Goal: Task Accomplishment & Management: Complete application form

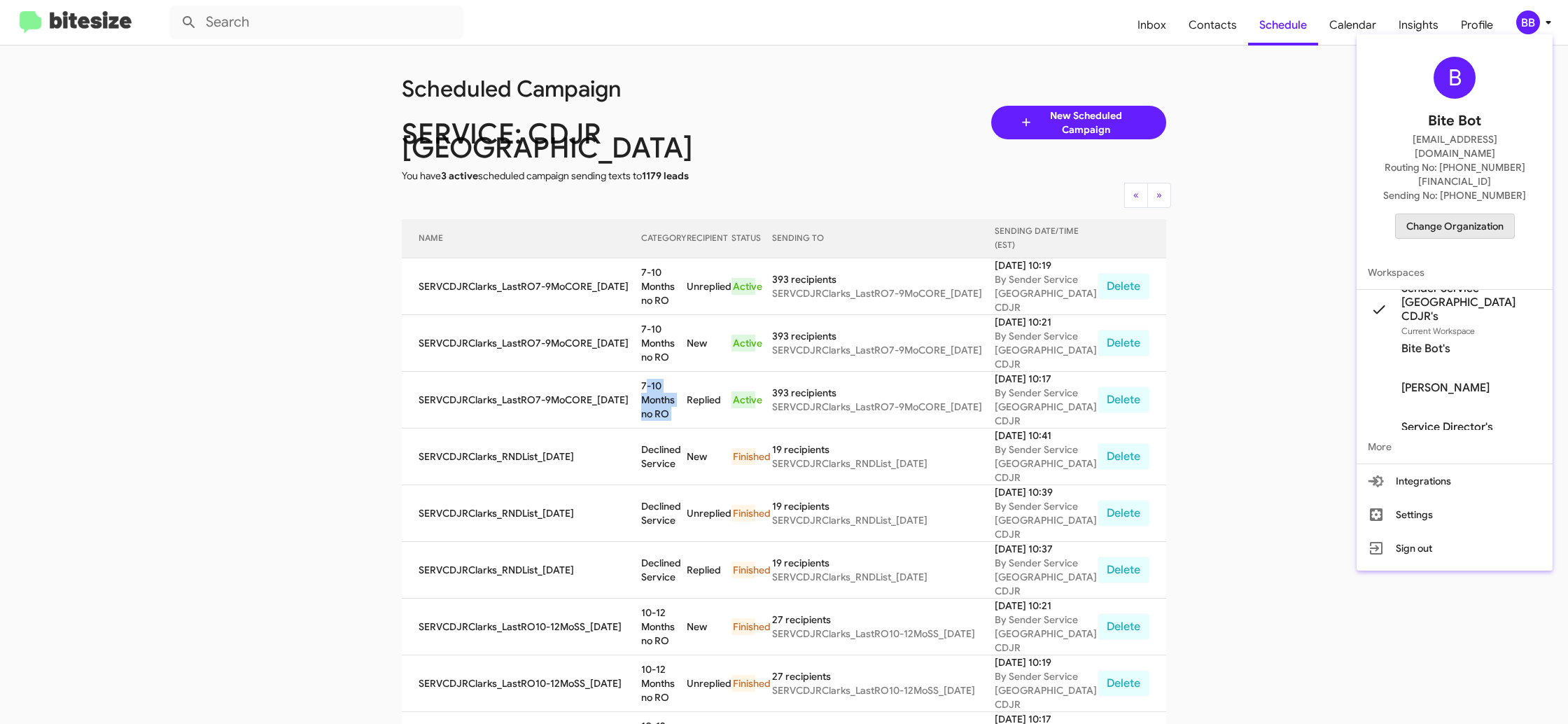
click at [1435, 214] on span "Change Organization" at bounding box center [1455, 226] width 98 height 24
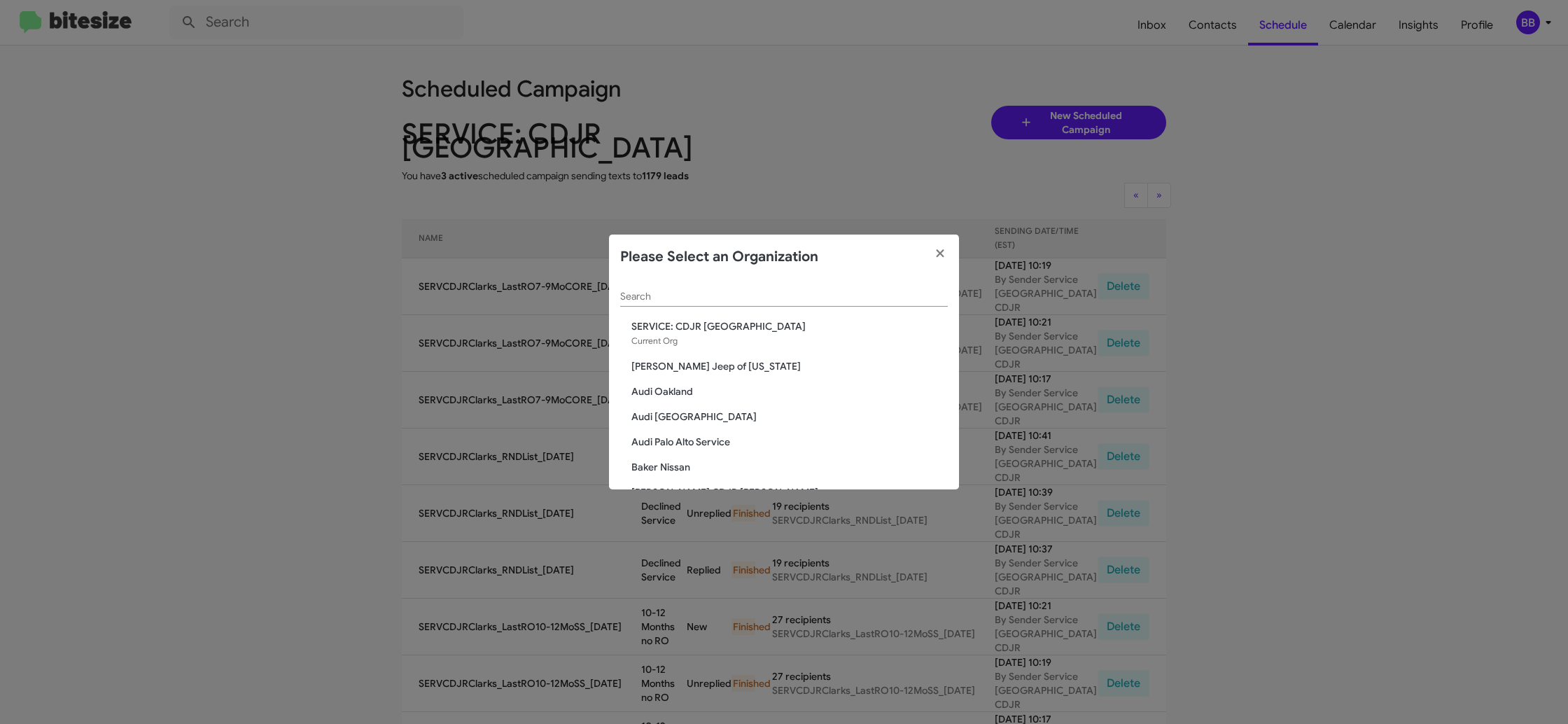
click at [627, 294] on input "Search" at bounding box center [784, 297] width 327 height 12
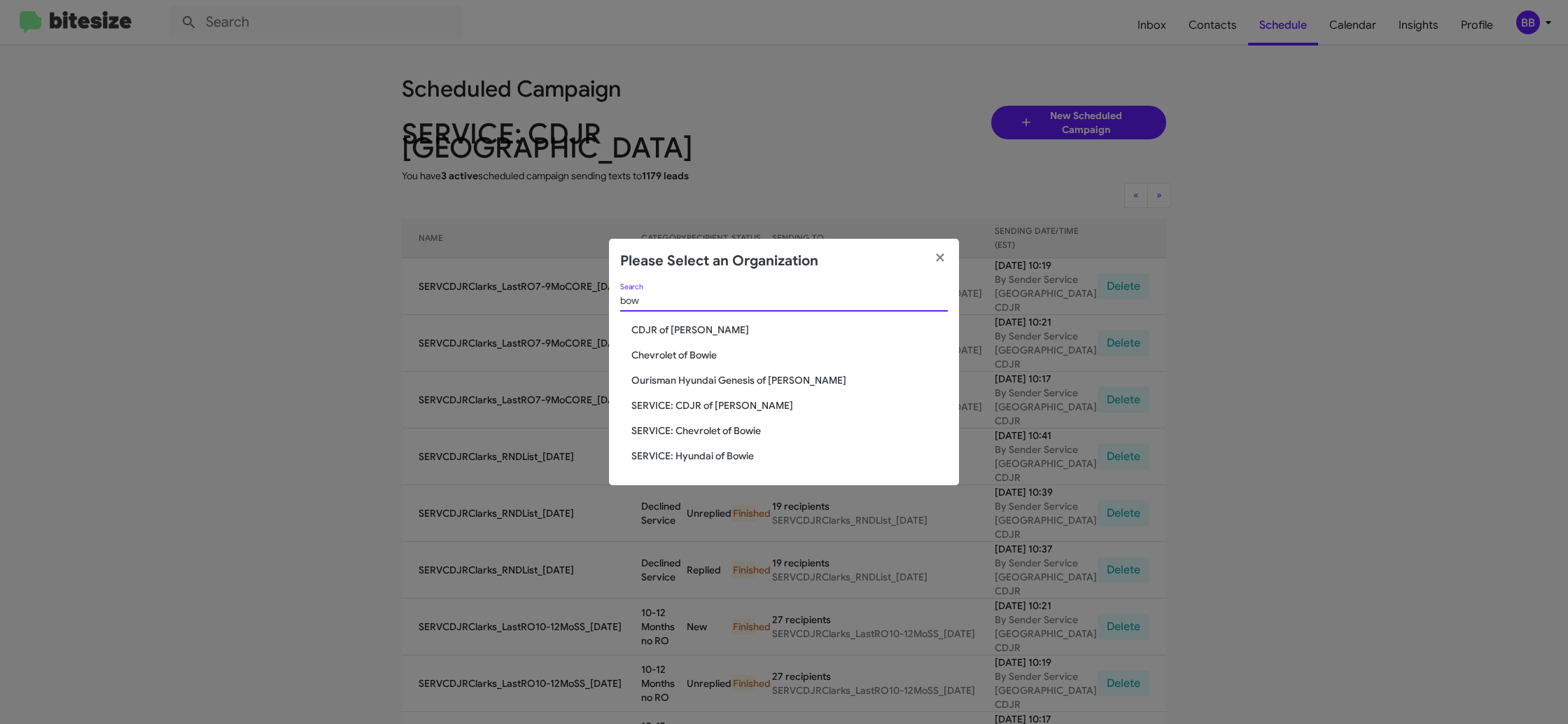
type input "bow"
click at [711, 357] on span "Chevrolet of Bowie" at bounding box center [789, 355] width 316 height 14
drag, startPoint x: 711, startPoint y: 358, endPoint x: 554, endPoint y: 172, distance: 243.4
click at [699, 350] on span "Chevrolet of Bowie" at bounding box center [789, 355] width 316 height 14
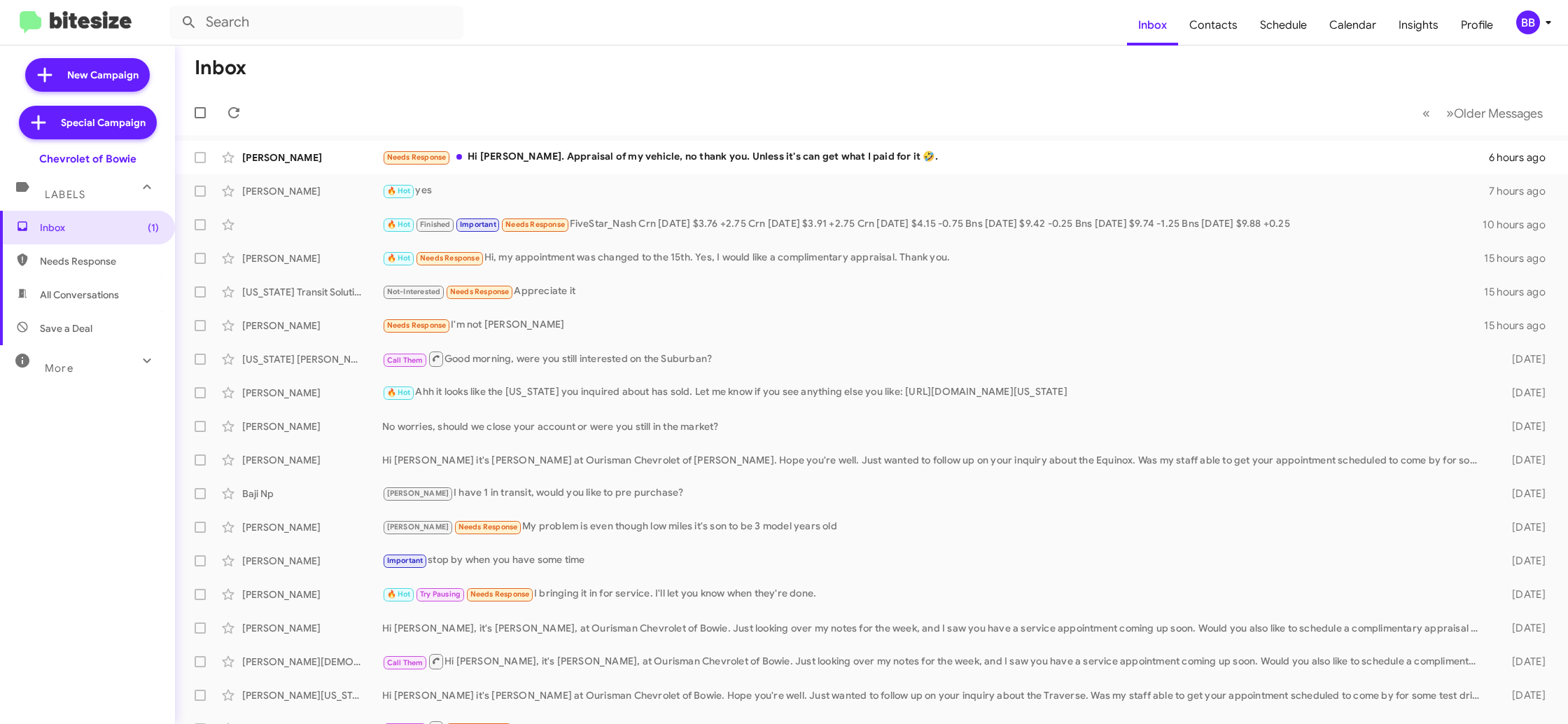
click at [1523, 25] on div "BB" at bounding box center [1527, 22] width 24 height 24
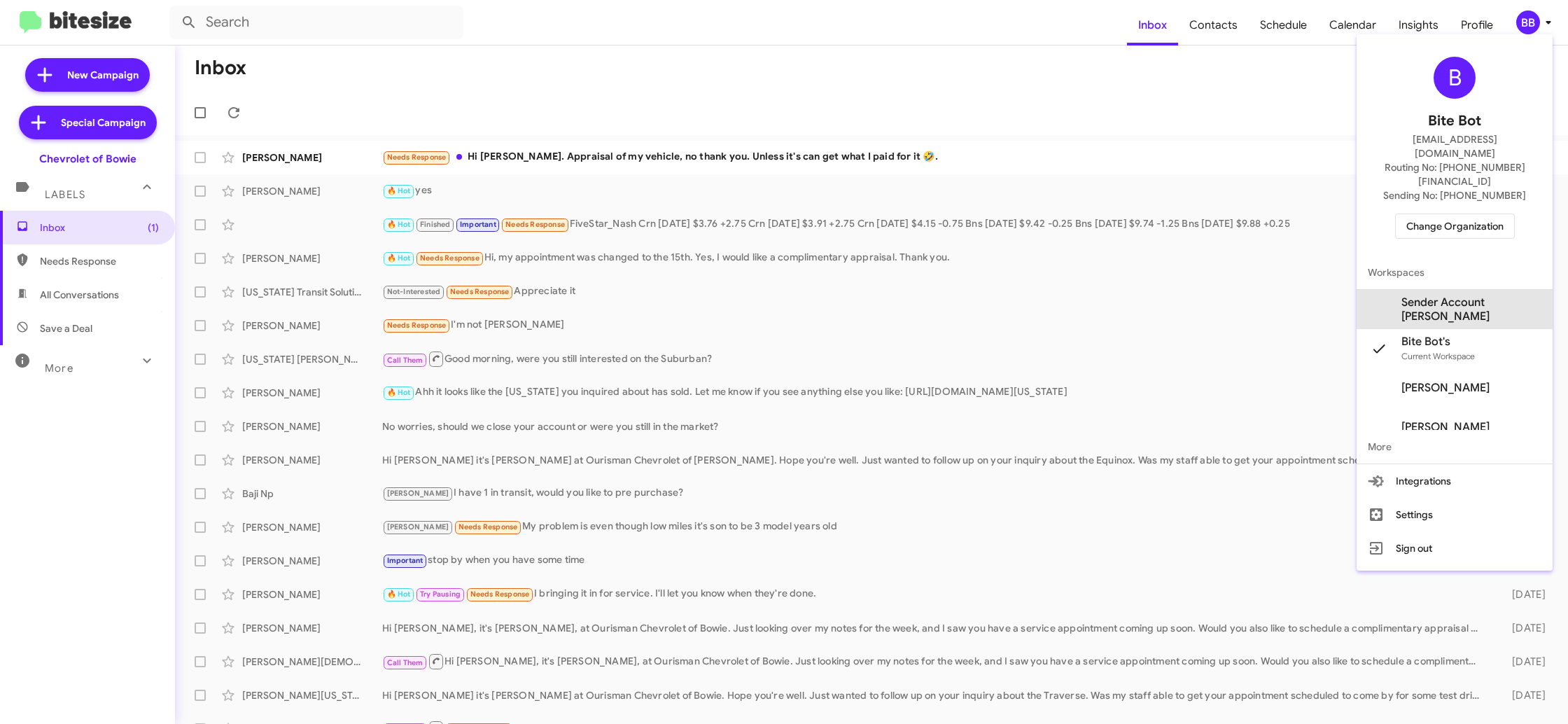
drag, startPoint x: 1438, startPoint y: 276, endPoint x: 1413, endPoint y: 248, distance: 37.5
click at [1437, 295] on span "Sender Account Chevy Bowie's" at bounding box center [1470, 309] width 140 height 28
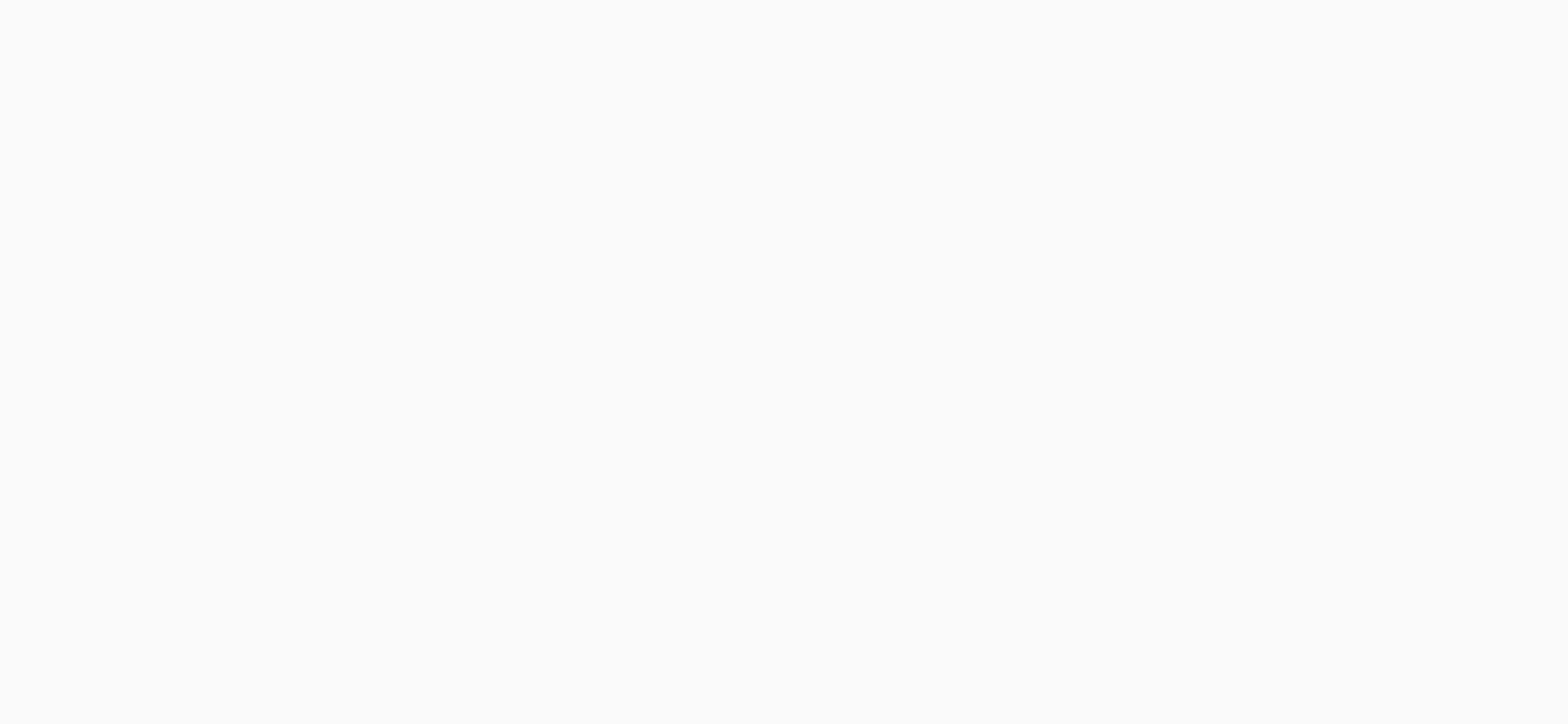
click at [1226, 22] on body at bounding box center [784, 362] width 1568 height 724
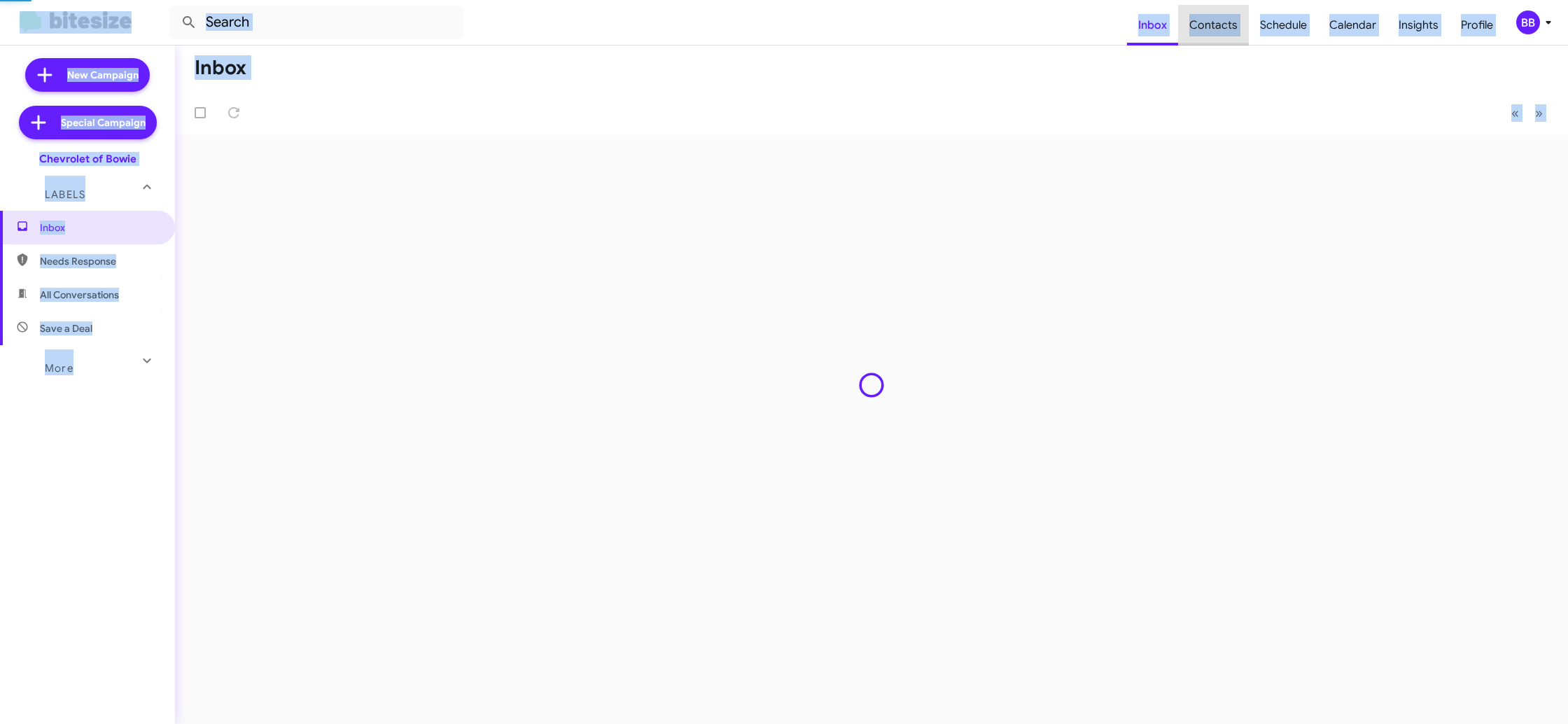
click at [1228, 22] on span "Contacts" at bounding box center [1212, 25] width 70 height 41
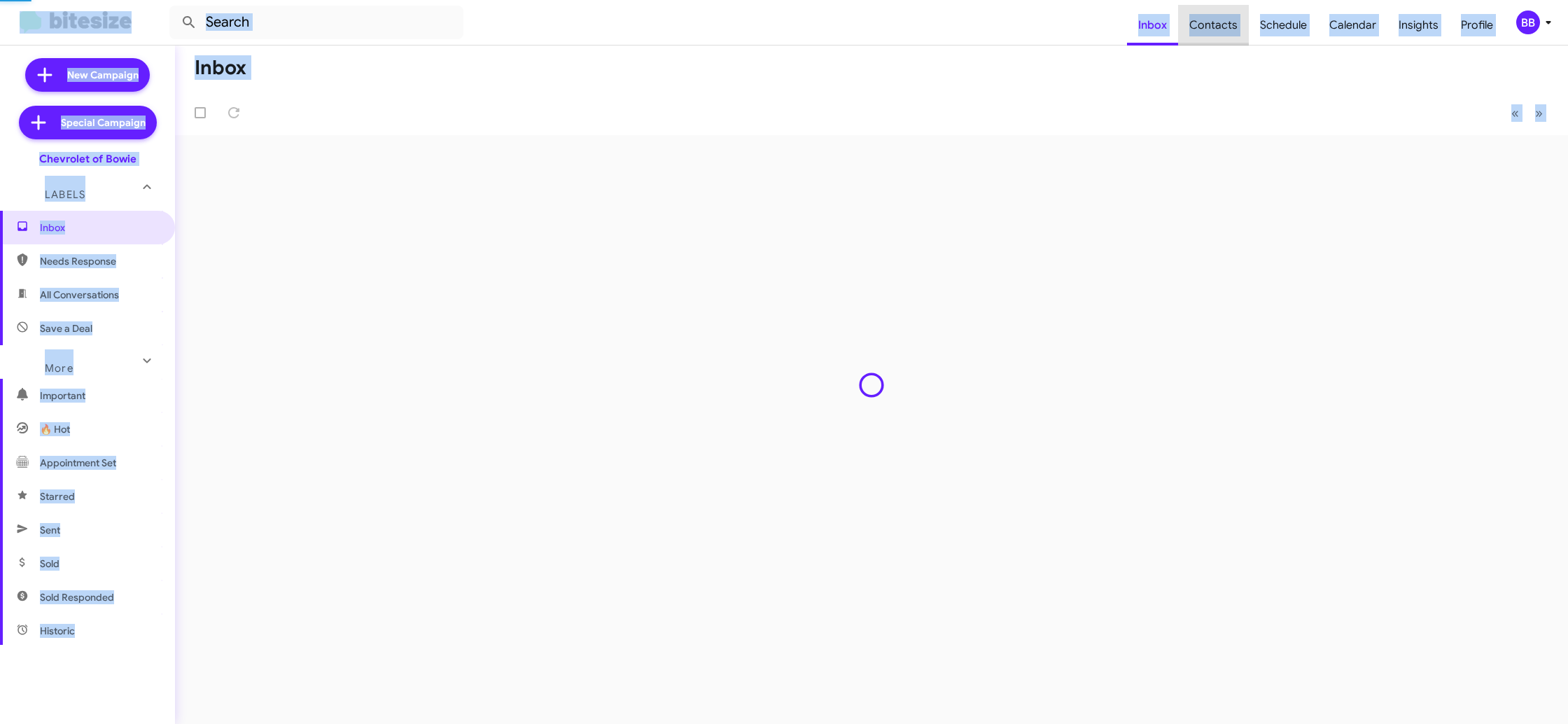
click at [1228, 22] on span "Contacts" at bounding box center [1212, 25] width 70 height 41
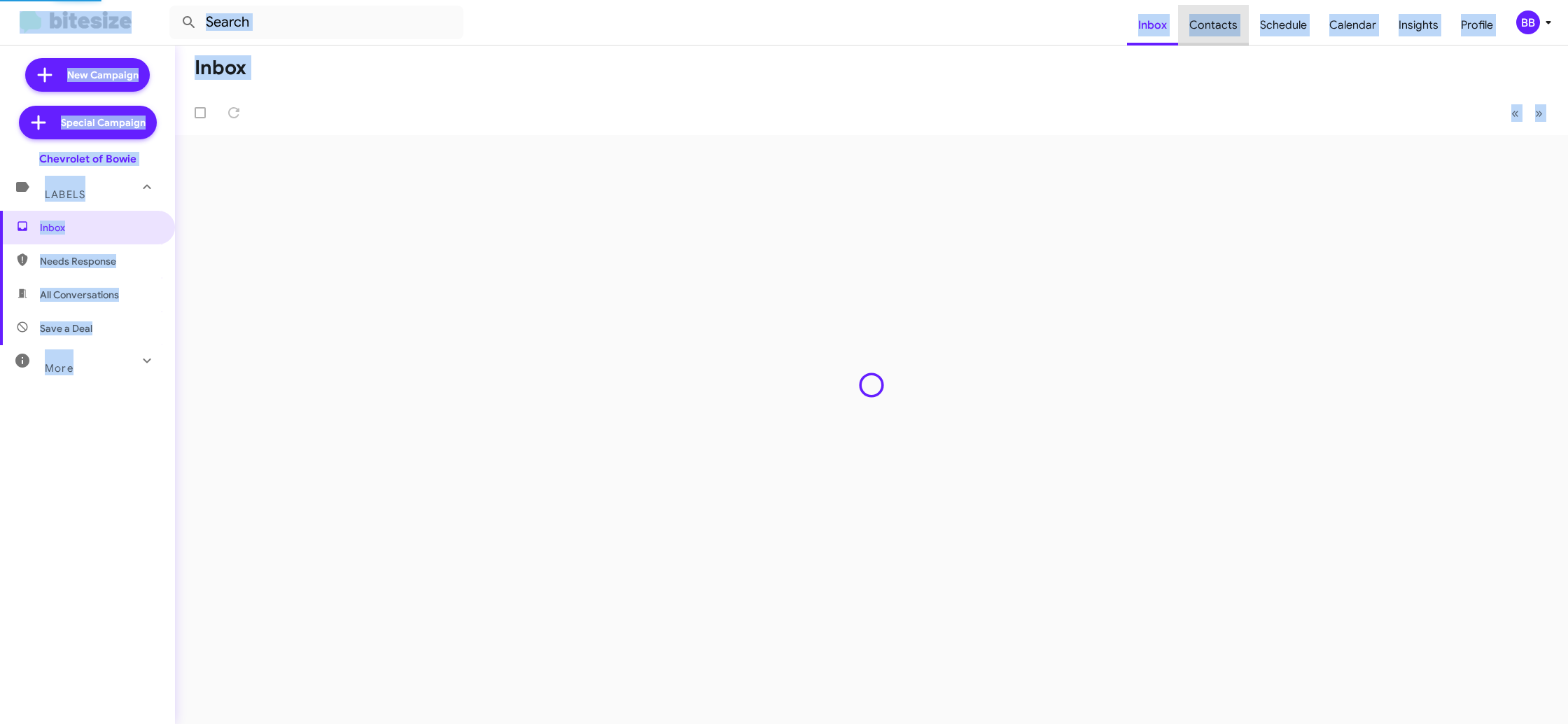
click at [1229, 21] on span "Contacts" at bounding box center [1212, 25] width 70 height 41
type input "in:groups"
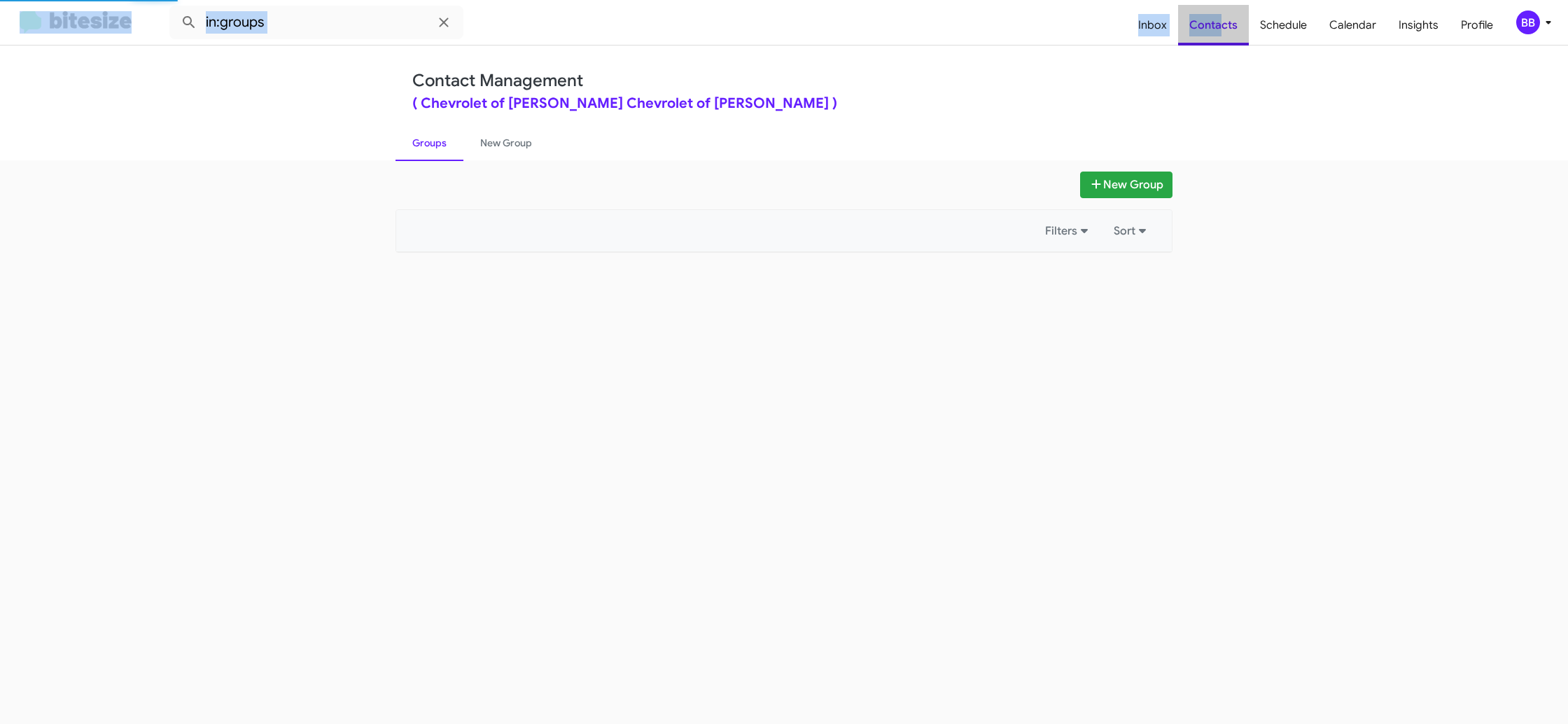
drag, startPoint x: 1229, startPoint y: 21, endPoint x: 1081, endPoint y: 25, distance: 148.1
click at [1229, 21] on span "Contacts" at bounding box center [1212, 25] width 70 height 41
click at [499, 151] on link "New Group" at bounding box center [505, 143] width 85 height 36
click at [499, 150] on link "New Group" at bounding box center [505, 143] width 85 height 36
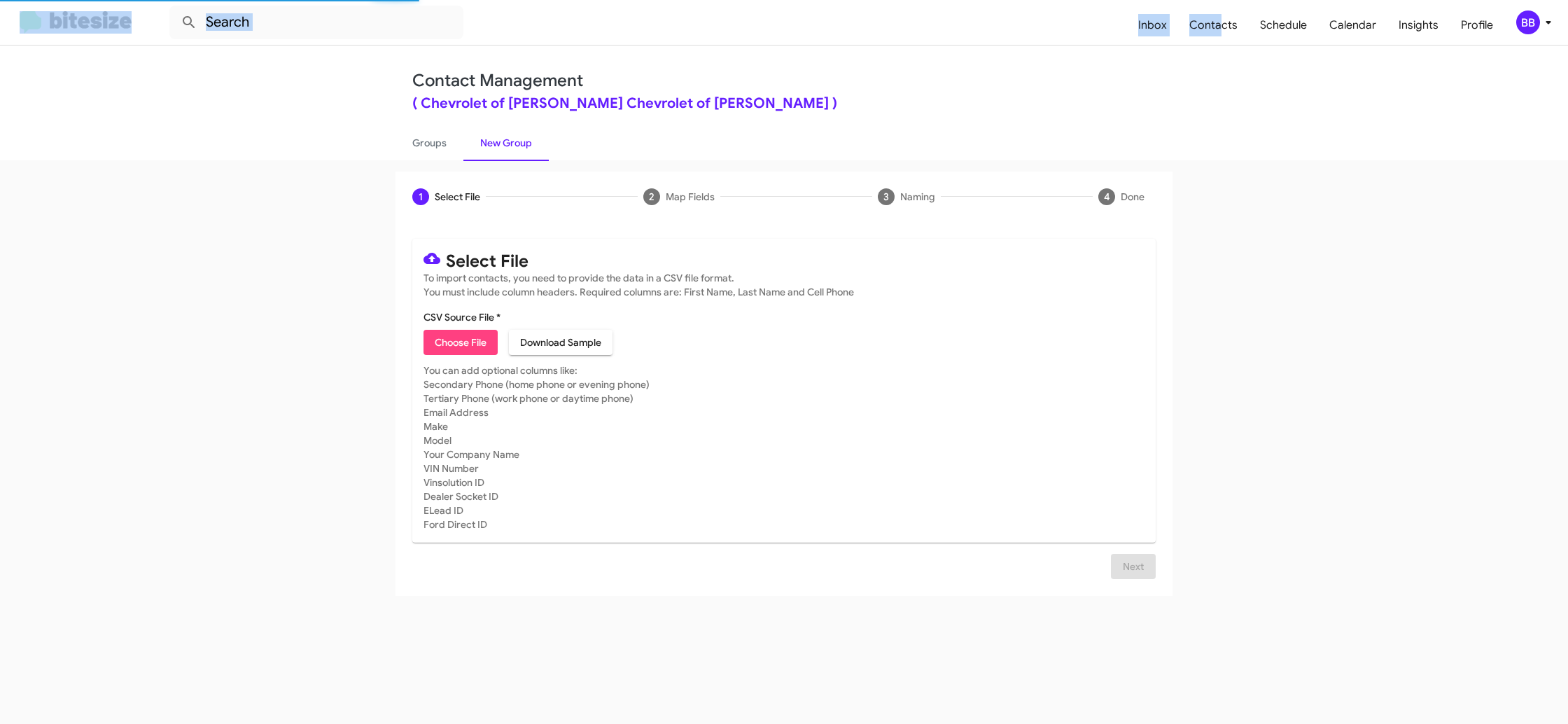
click at [500, 150] on link "New Group" at bounding box center [505, 143] width 85 height 36
click at [500, 148] on link "New Group" at bounding box center [505, 143] width 85 height 36
drag, startPoint x: 500, startPoint y: 148, endPoint x: 466, endPoint y: 287, distance: 143.1
click at [500, 148] on link "New Group" at bounding box center [505, 143] width 85 height 36
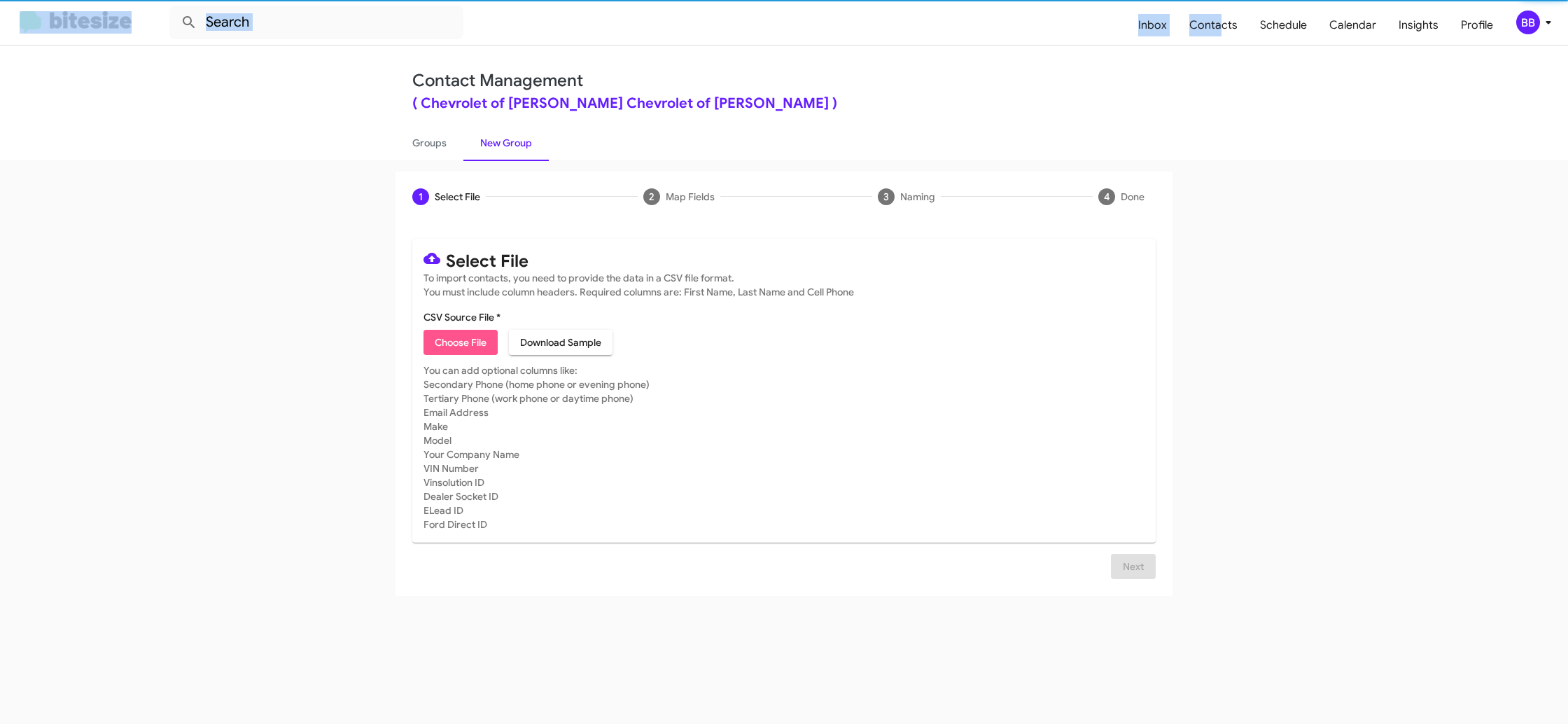
click at [449, 344] on span "Choose File" at bounding box center [461, 343] width 52 height 25
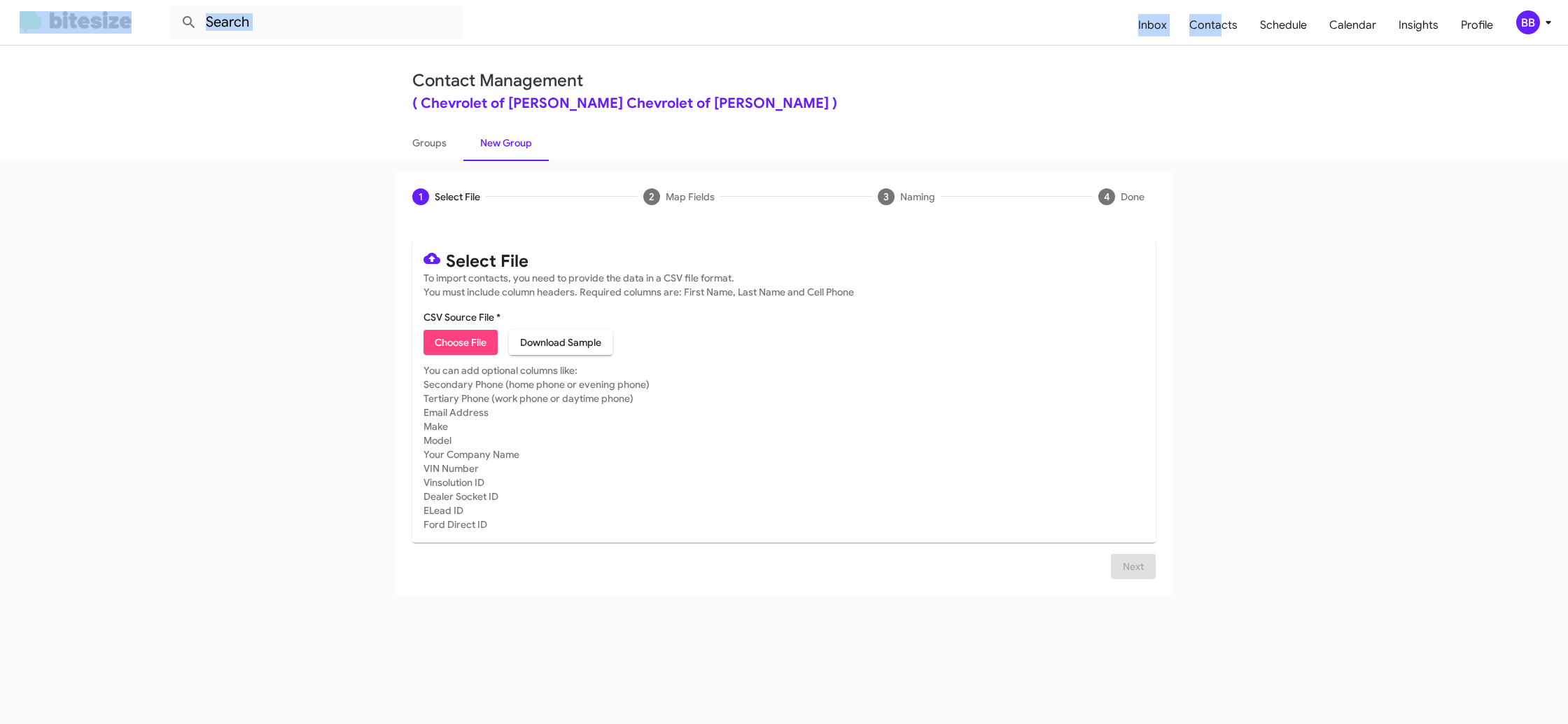
type input "ChevyBowie_Deals__ALL_10-07-25"
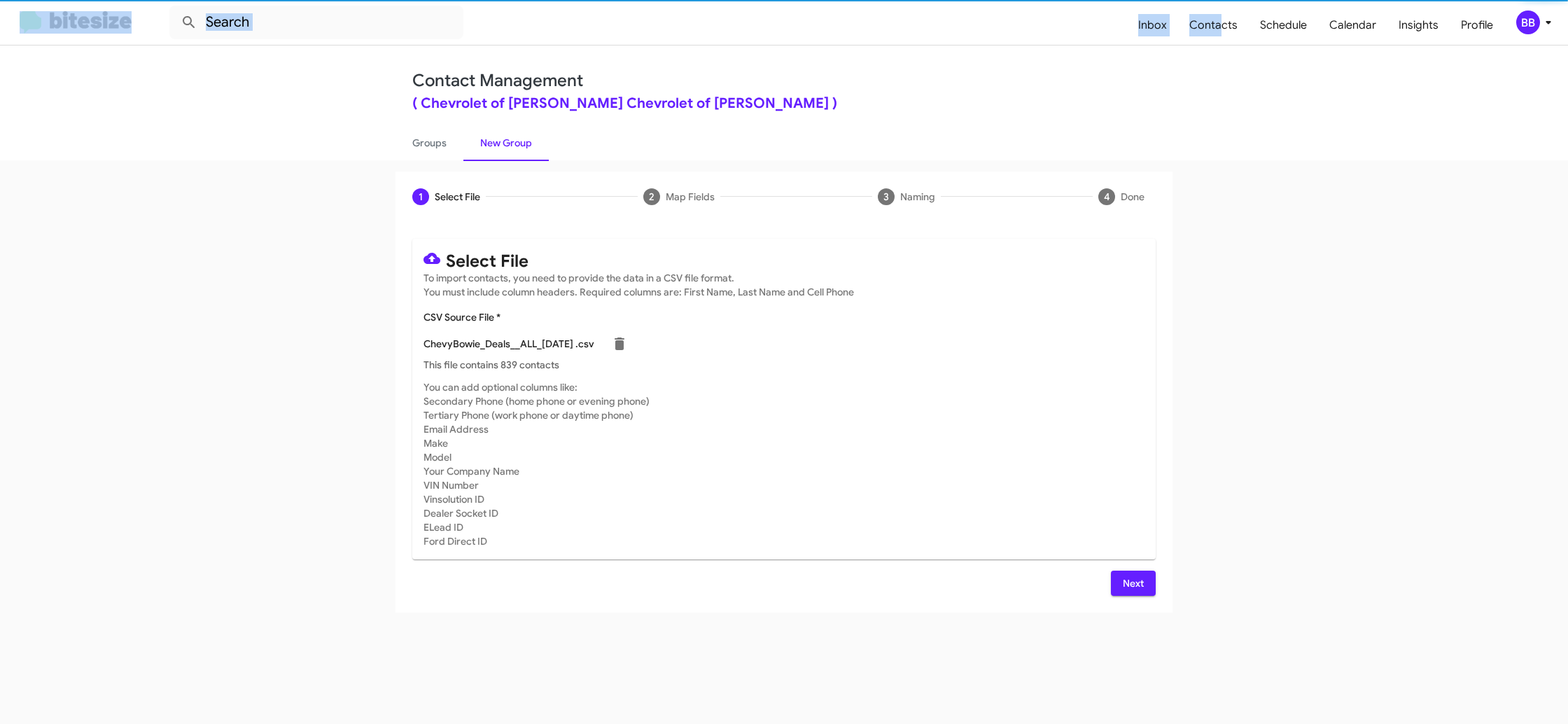
drag, startPoint x: 964, startPoint y: 458, endPoint x: 1145, endPoint y: 558, distance: 206.8
click at [994, 472] on mat-card-subtitle "You can add optional columns like: Secondary Phone (home phone or evening phone…" at bounding box center [784, 464] width 721 height 168
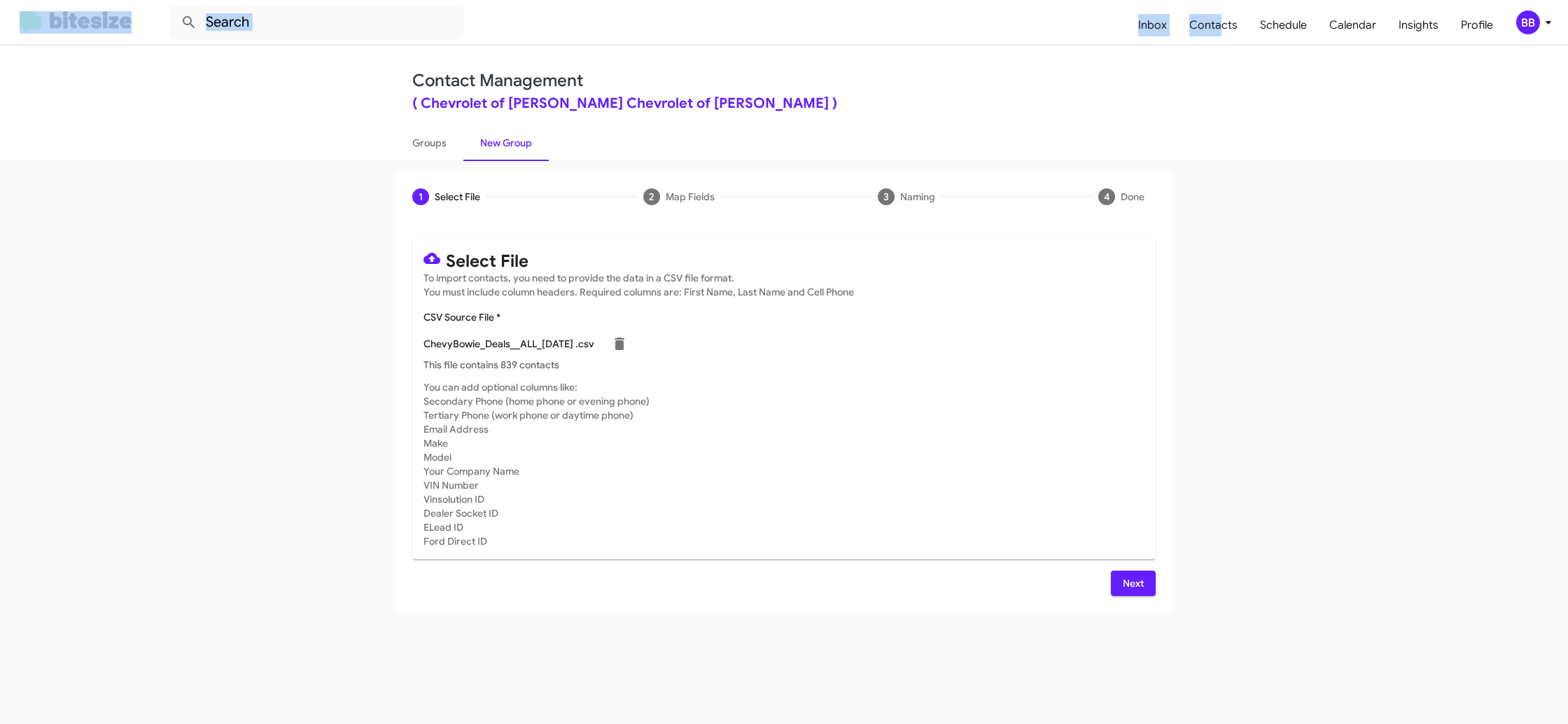
drag, startPoint x: 1140, startPoint y: 592, endPoint x: 1129, endPoint y: 590, distance: 11.2
click at [1136, 591] on span "Next" at bounding box center [1133, 583] width 22 height 25
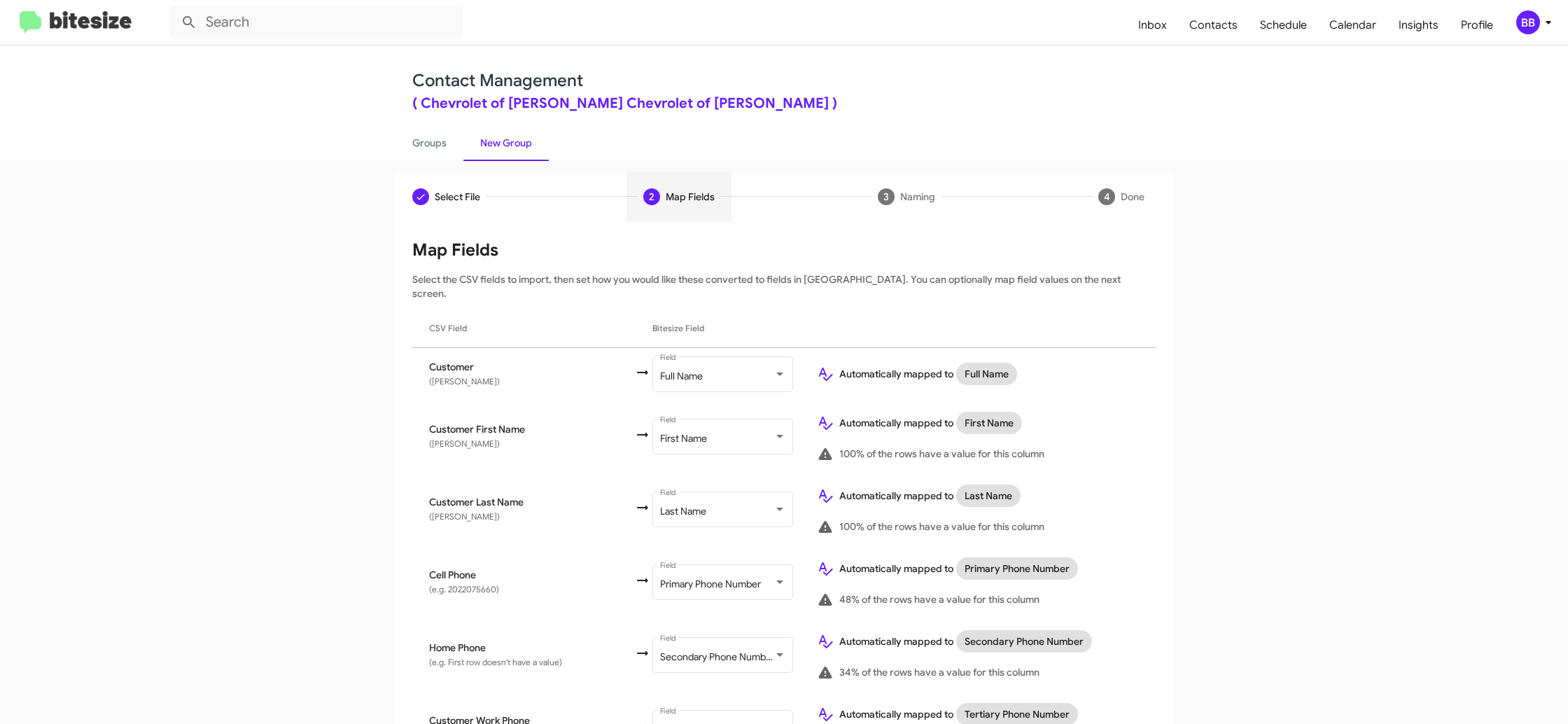
drag, startPoint x: 1528, startPoint y: 39, endPoint x: 1523, endPoint y: 28, distance: 12.1
click at [1528, 37] on mat-toolbar "Inbox Contacts Schedule Calendar Insights Profile BB" at bounding box center [784, 22] width 1568 height 45
click at [1523, 26] on div "BB" at bounding box center [1527, 22] width 24 height 24
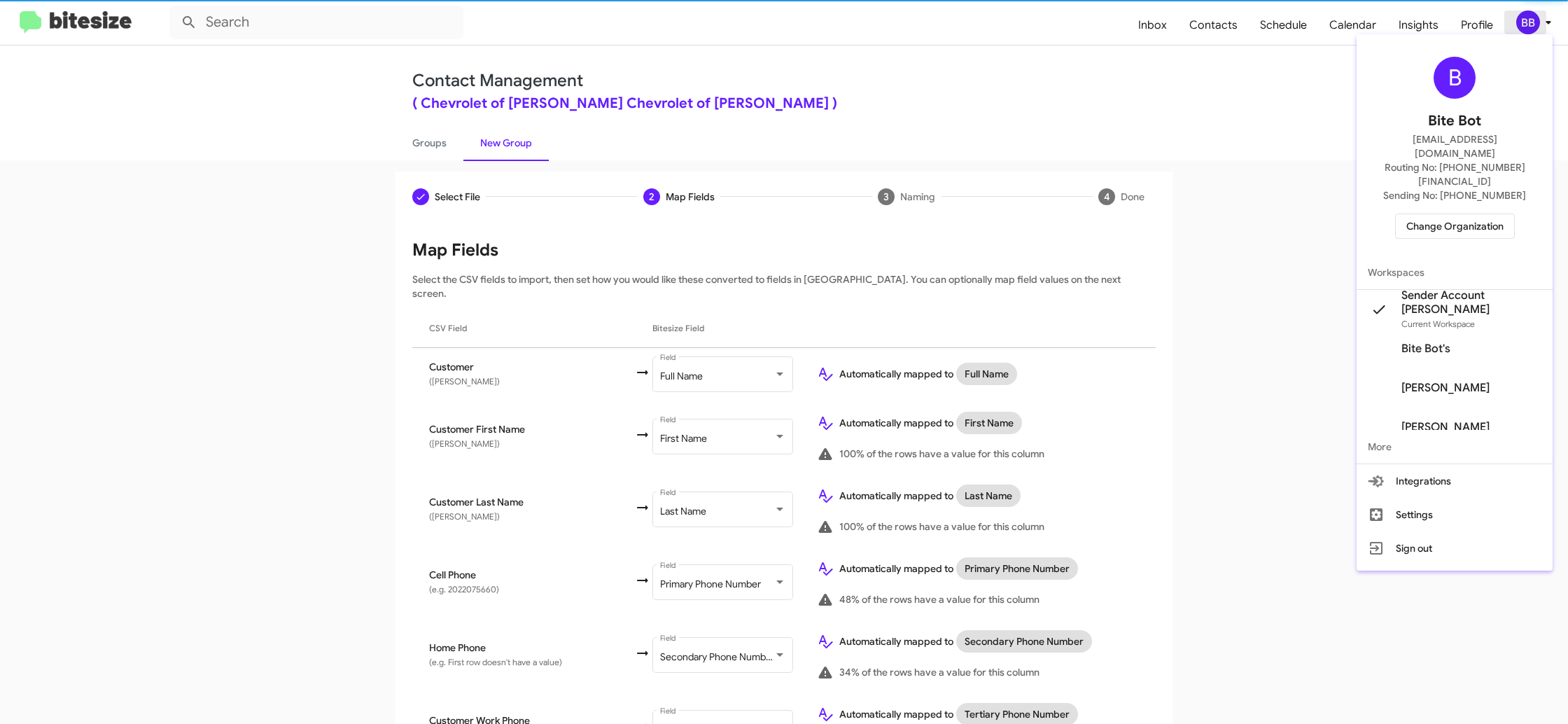
click at [1523, 26] on div at bounding box center [784, 362] width 1568 height 724
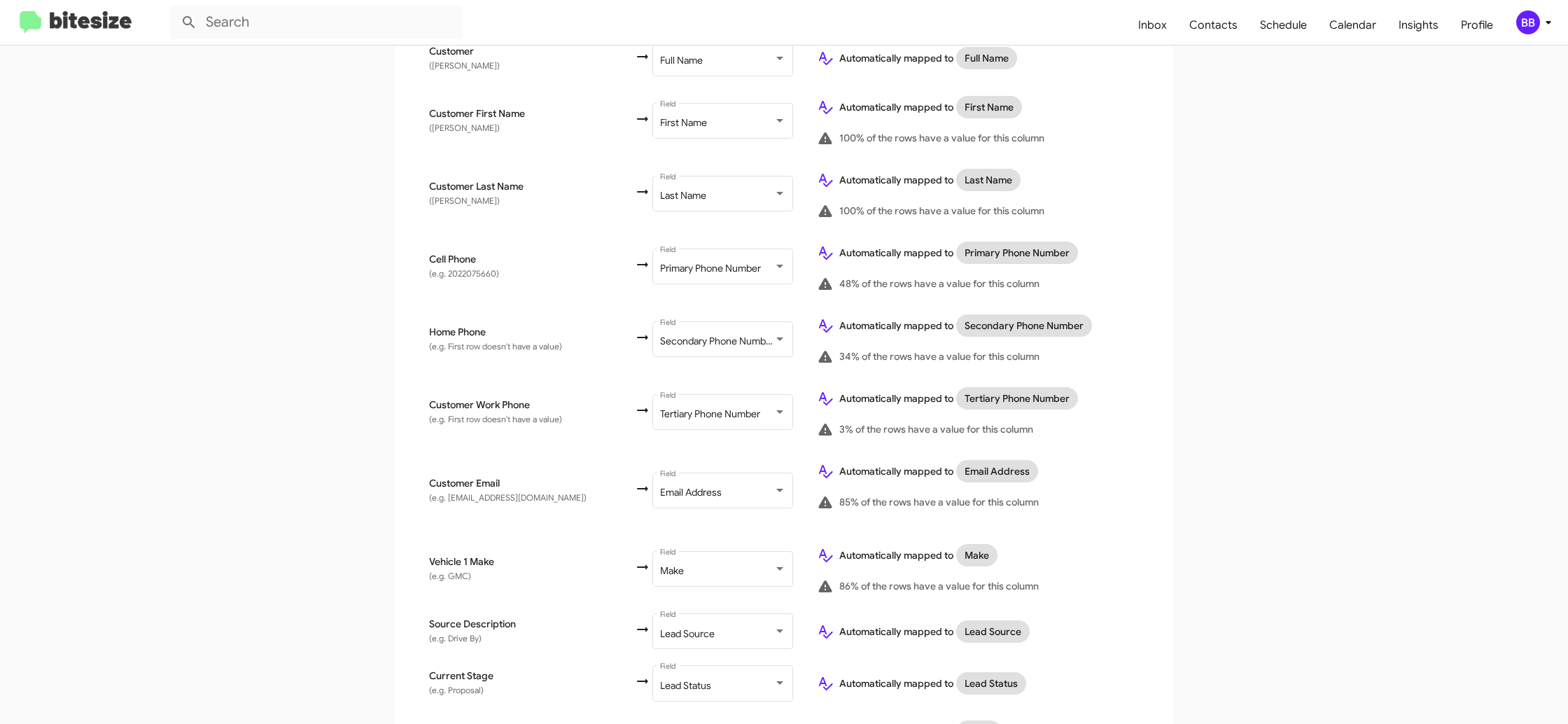
scroll to position [737, 0]
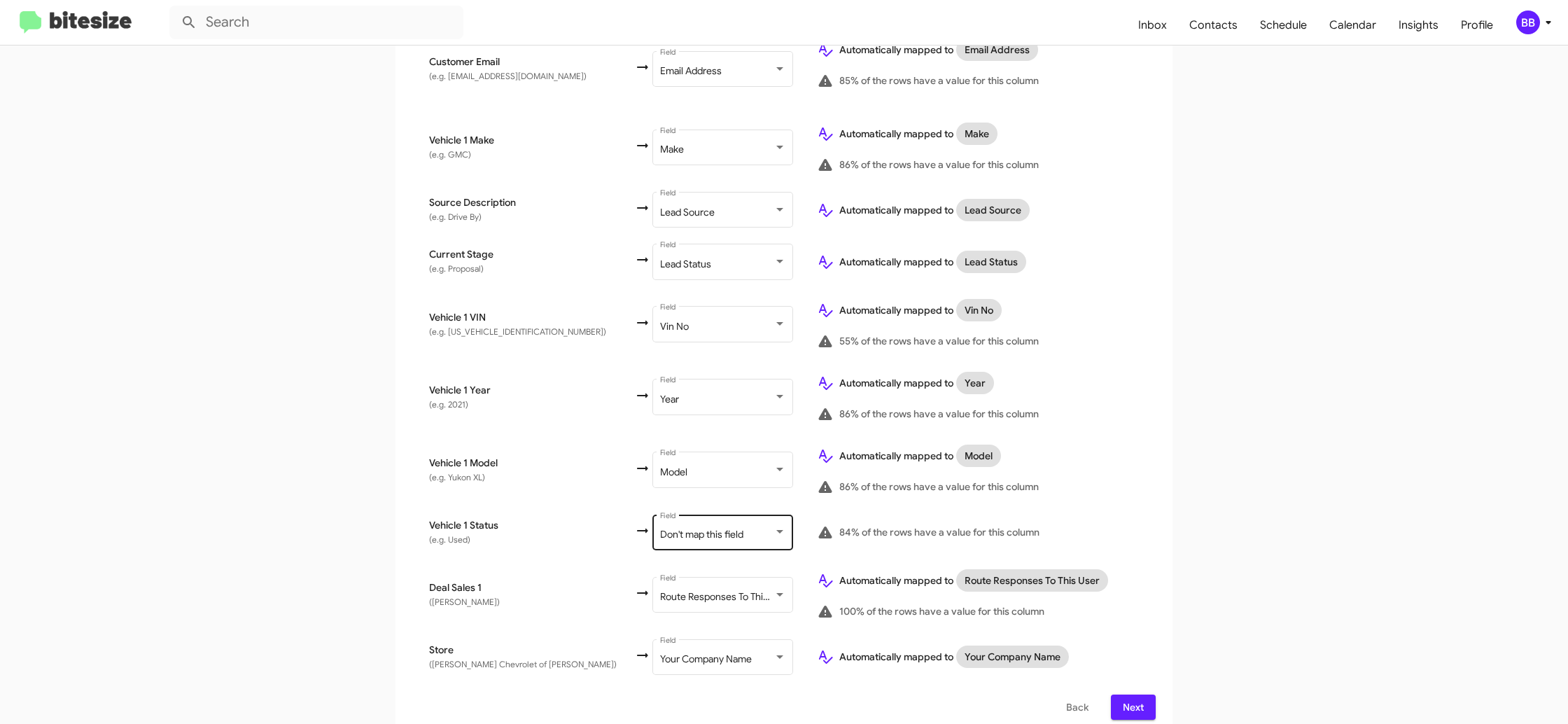
click at [699, 530] on div "Don't map this field Field" at bounding box center [723, 531] width 126 height 39
click at [699, 530] on span "Don't map this field" at bounding box center [694, 523] width 157 height 30
click at [1229, 463] on app-new-group "Select File 2 Map Fields 3 Naming 4 Done Select File To import contacts, you ne…" at bounding box center [784, 85] width 1568 height 1302
click at [1526, 31] on div "BB" at bounding box center [1527, 22] width 24 height 24
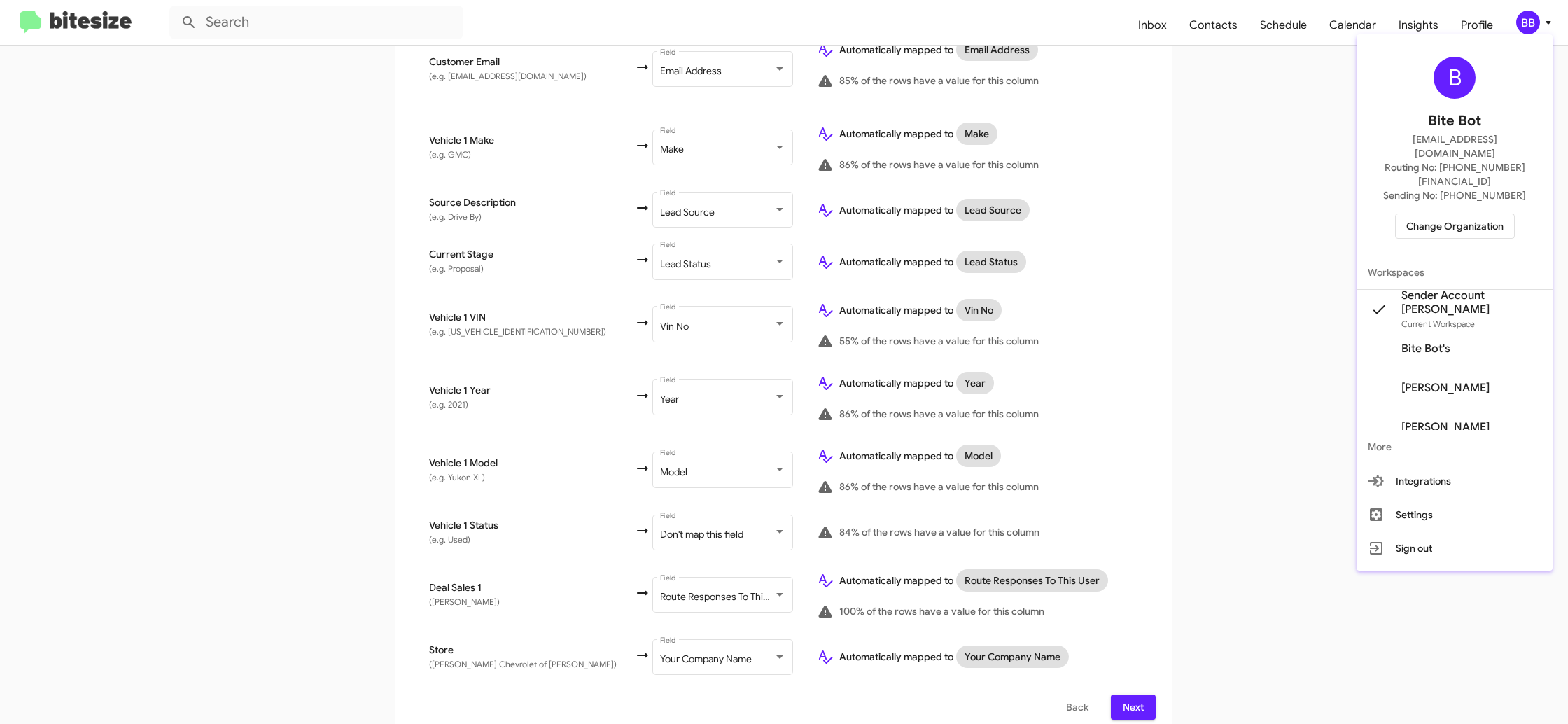
click at [1527, 28] on div at bounding box center [784, 362] width 1568 height 724
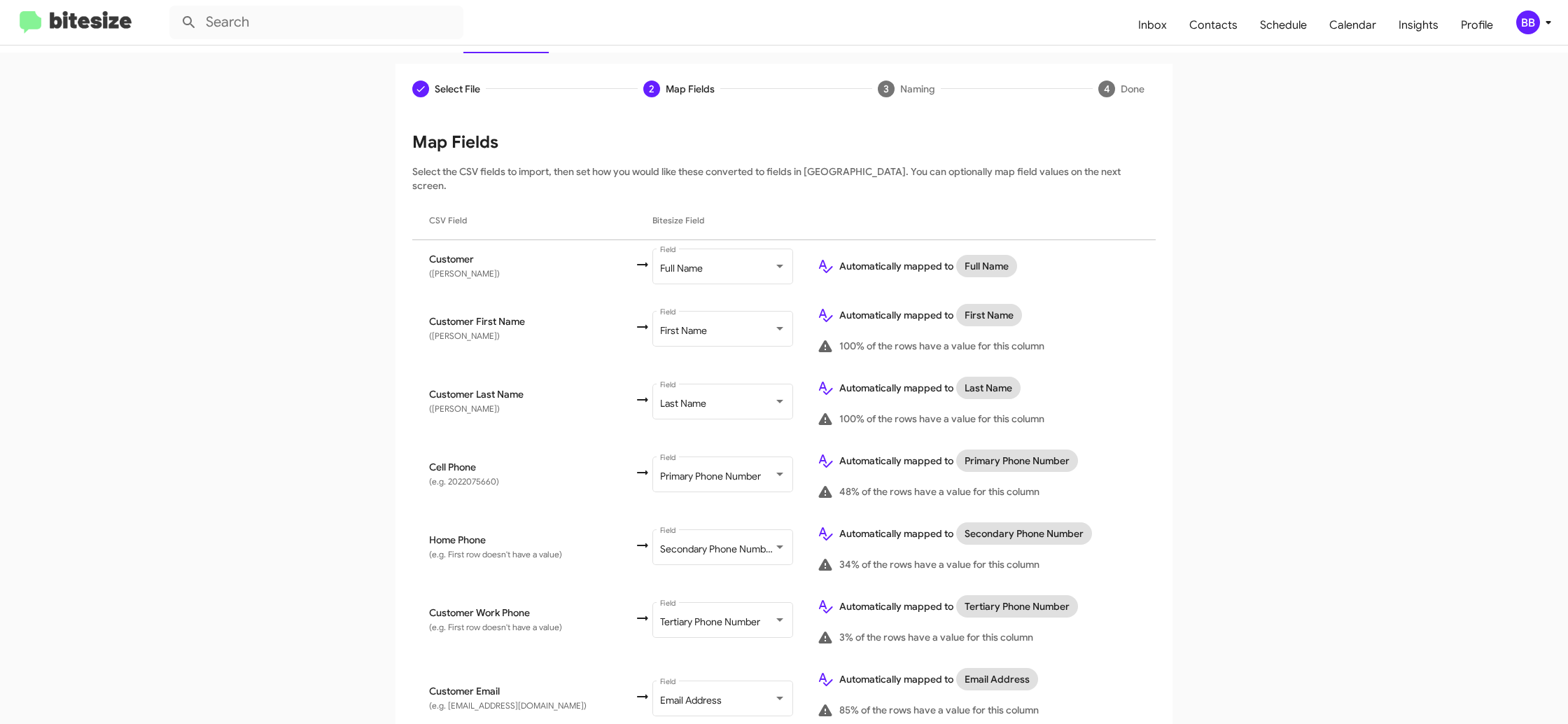
scroll to position [0, 0]
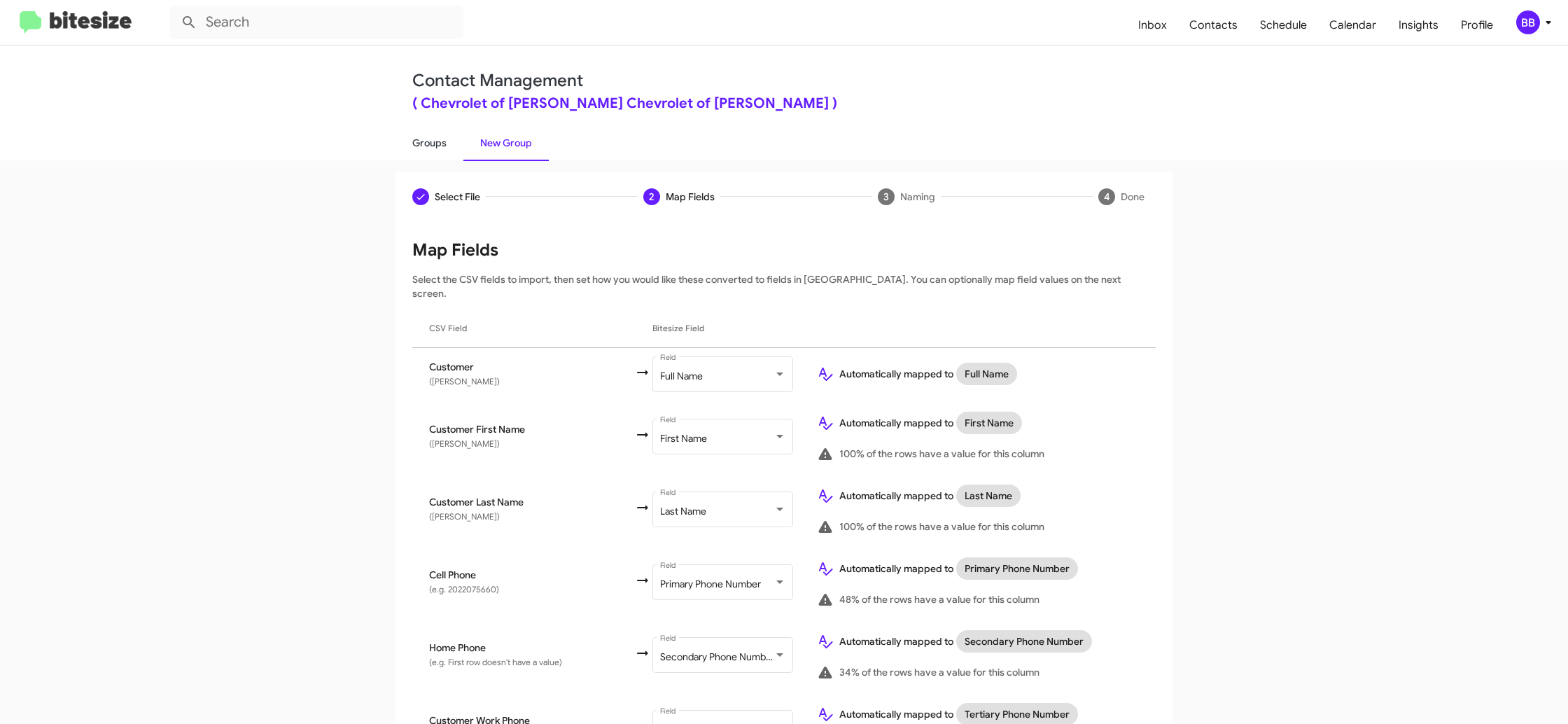
click at [444, 147] on link "Groups" at bounding box center [429, 143] width 68 height 36
type input "in:groups"
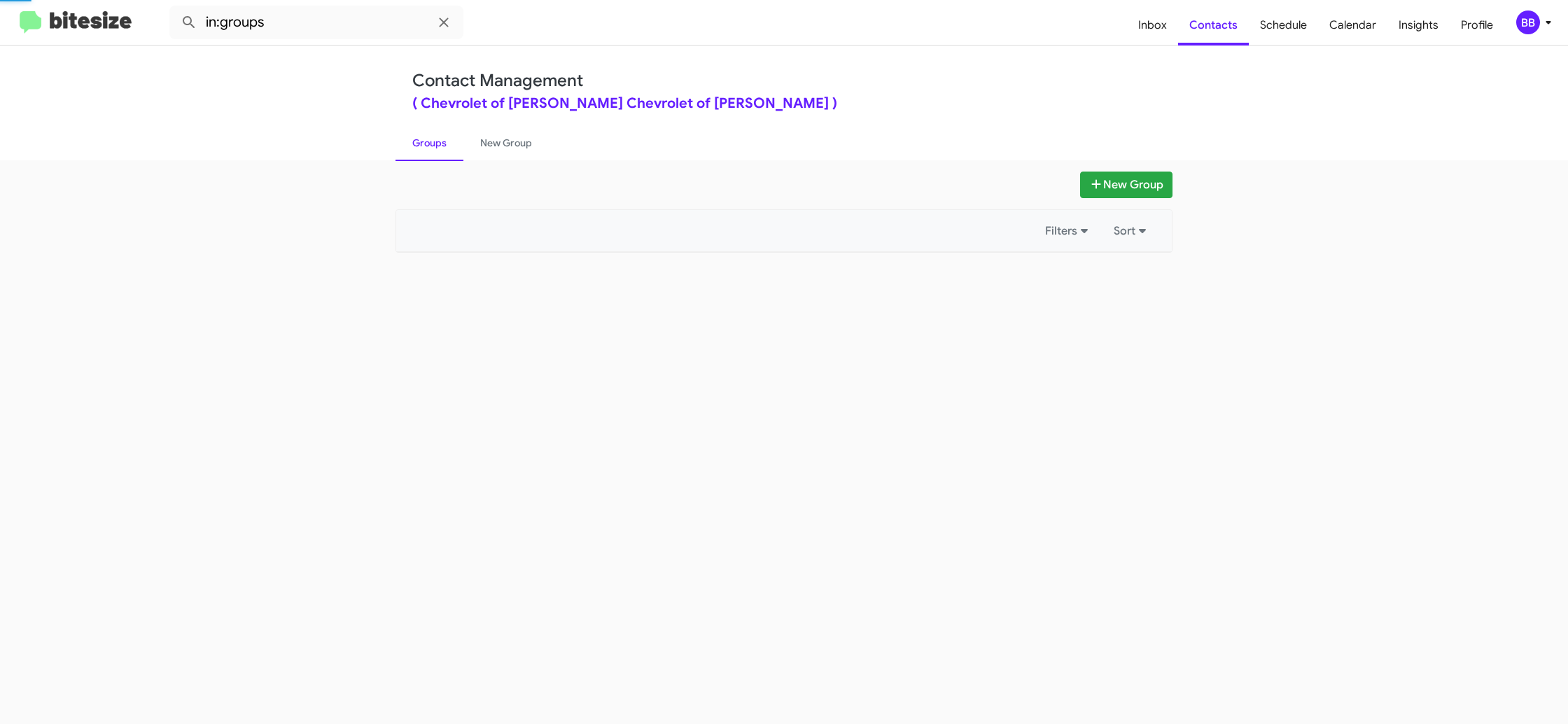
drag, startPoint x: 444, startPoint y: 147, endPoint x: 492, endPoint y: 148, distance: 48.0
click at [444, 147] on link "Groups" at bounding box center [429, 143] width 68 height 36
click at [492, 148] on link "New Group" at bounding box center [505, 143] width 85 height 36
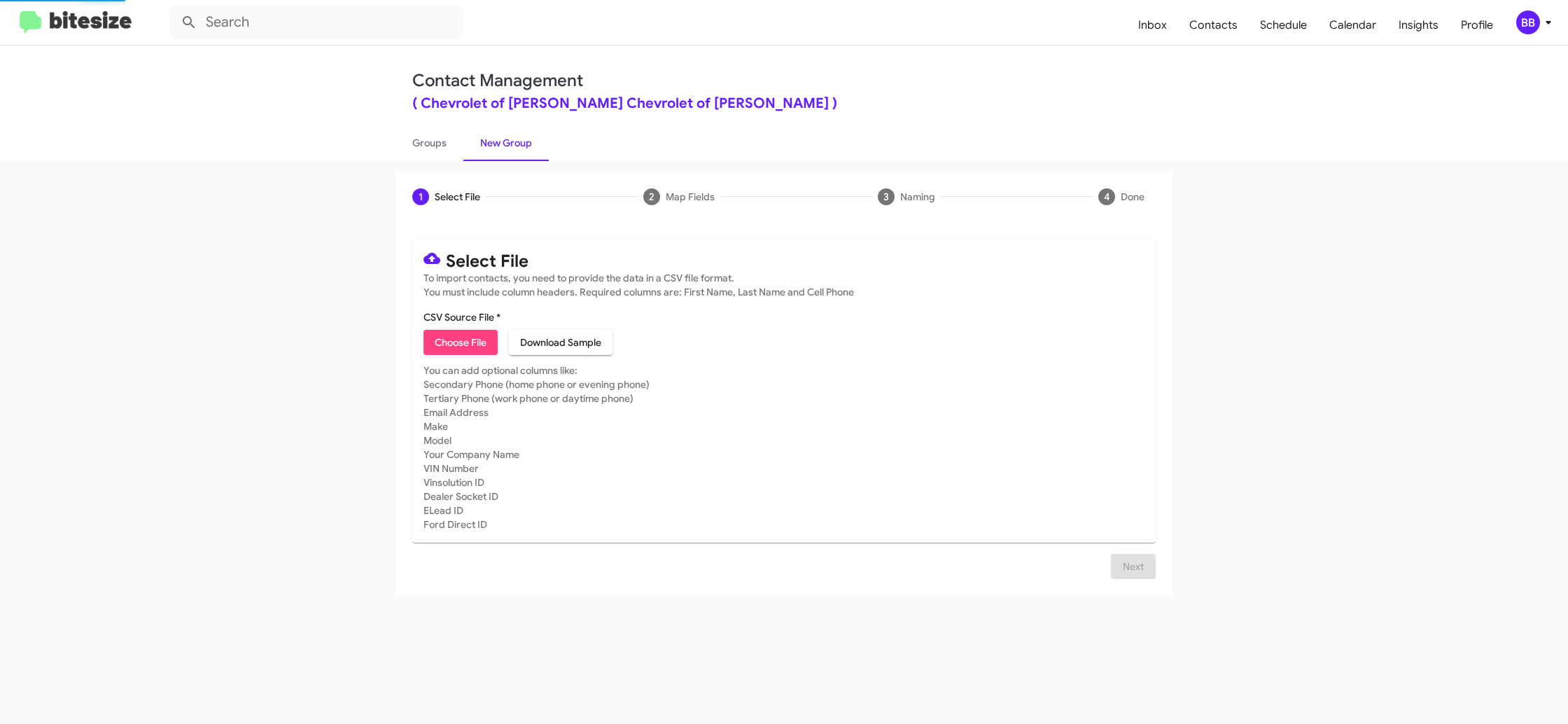
click at [492, 148] on link "New Group" at bounding box center [505, 143] width 85 height 36
click at [490, 335] on button "Choose File" at bounding box center [461, 343] width 74 height 25
type input "ChevyBowie_Deals__ALL_10-07-25"
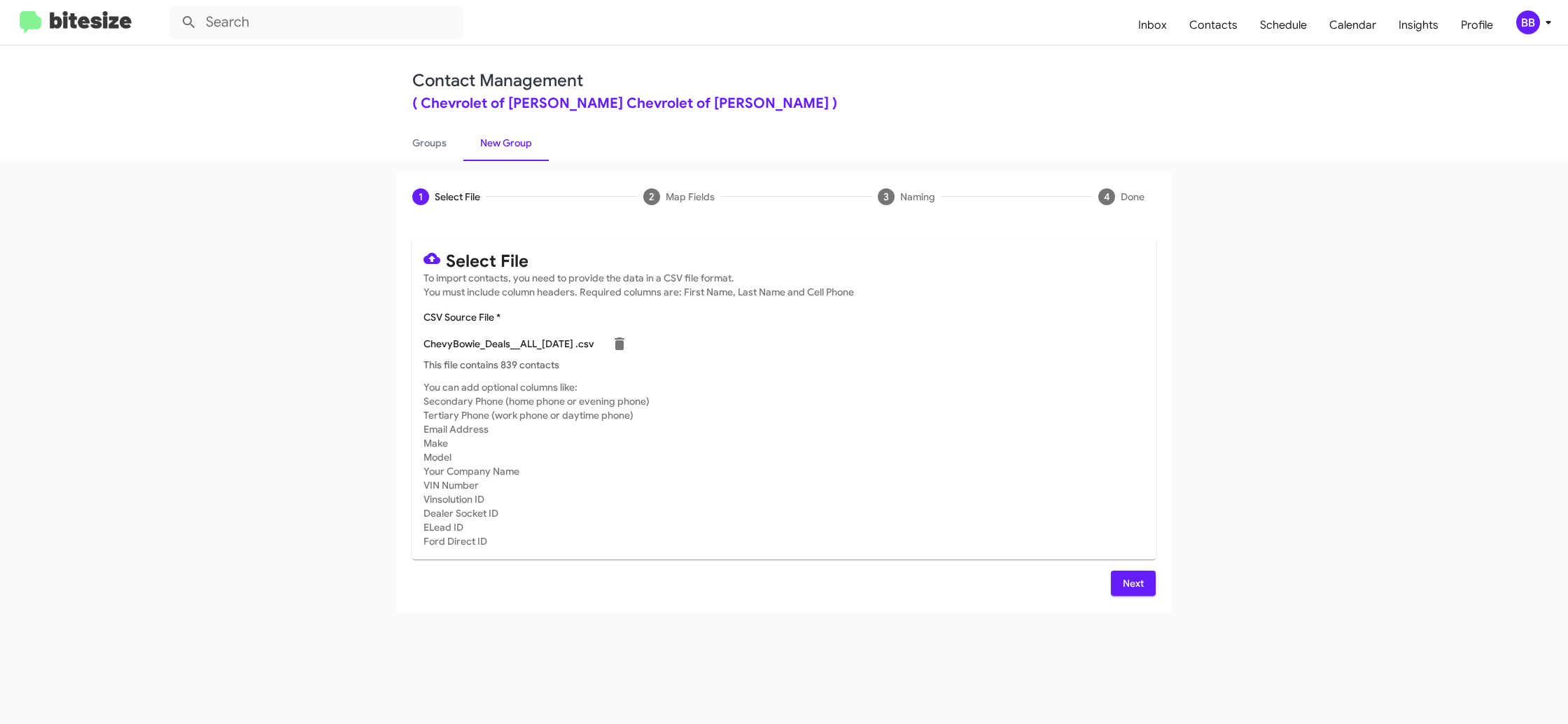
click at [1022, 426] on mat-card-subtitle "You can add optional columns like: Secondary Phone (home phone or evening phone…" at bounding box center [784, 464] width 721 height 168
click at [1132, 577] on span "Next" at bounding box center [1133, 583] width 22 height 25
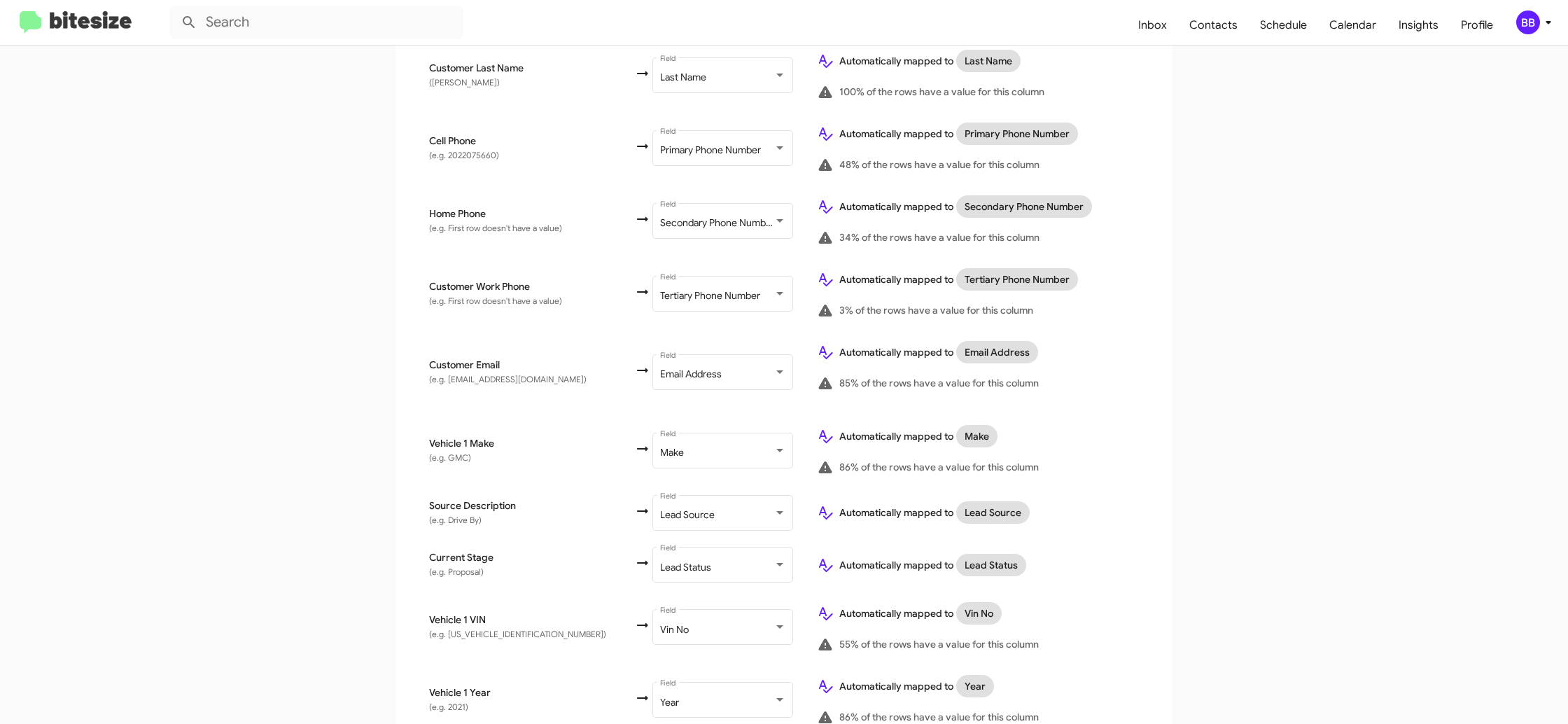
scroll to position [685, 0]
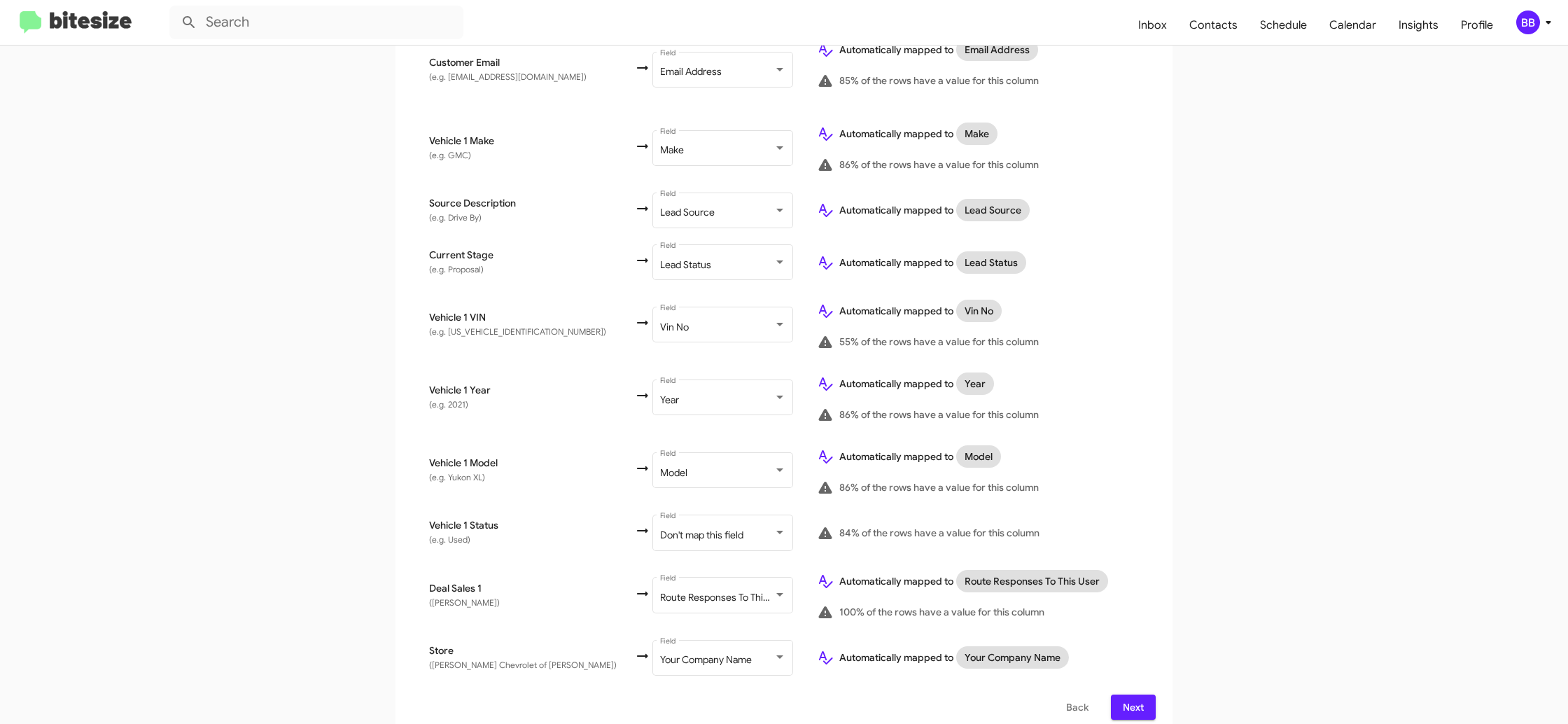
click at [1527, 31] on div "BB" at bounding box center [1527, 22] width 24 height 24
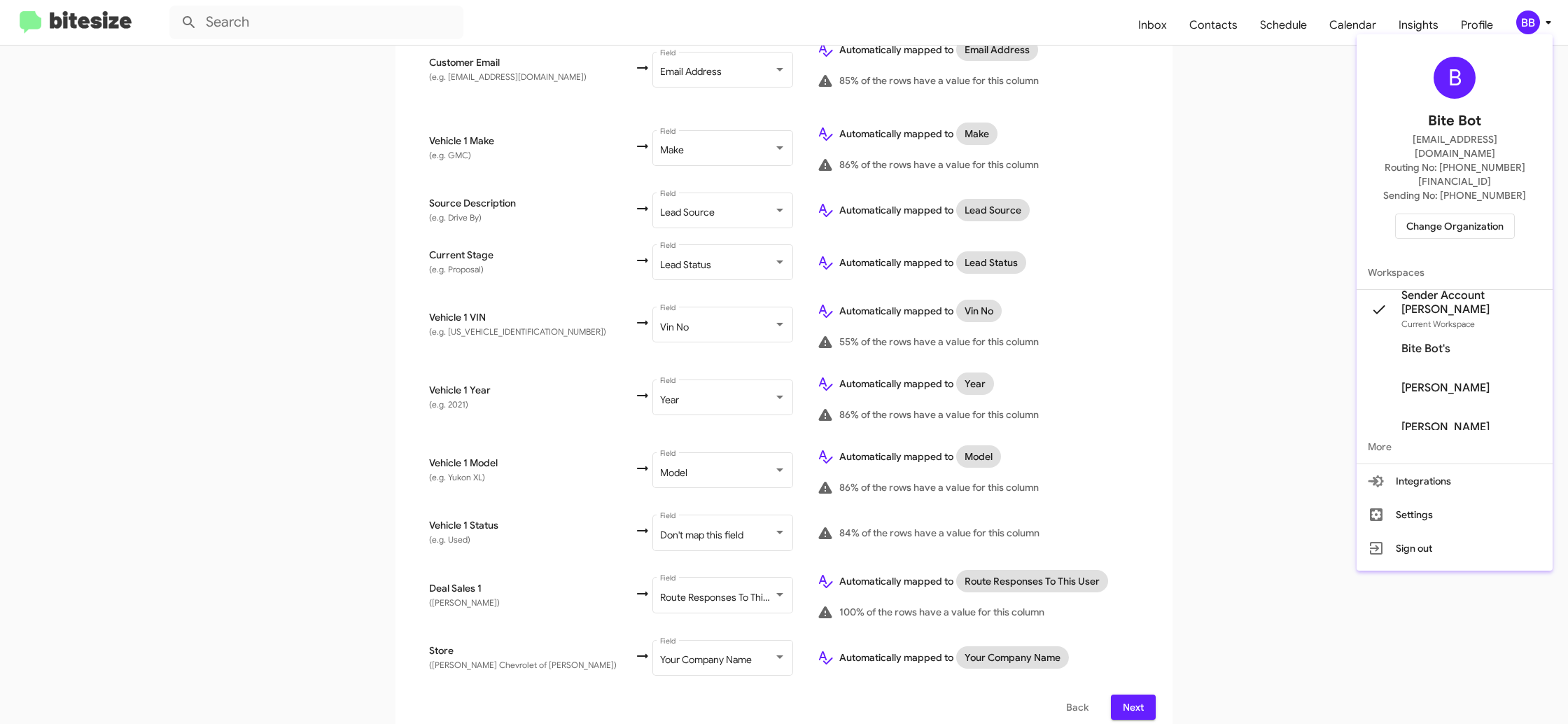
click at [1527, 29] on div at bounding box center [784, 362] width 1568 height 724
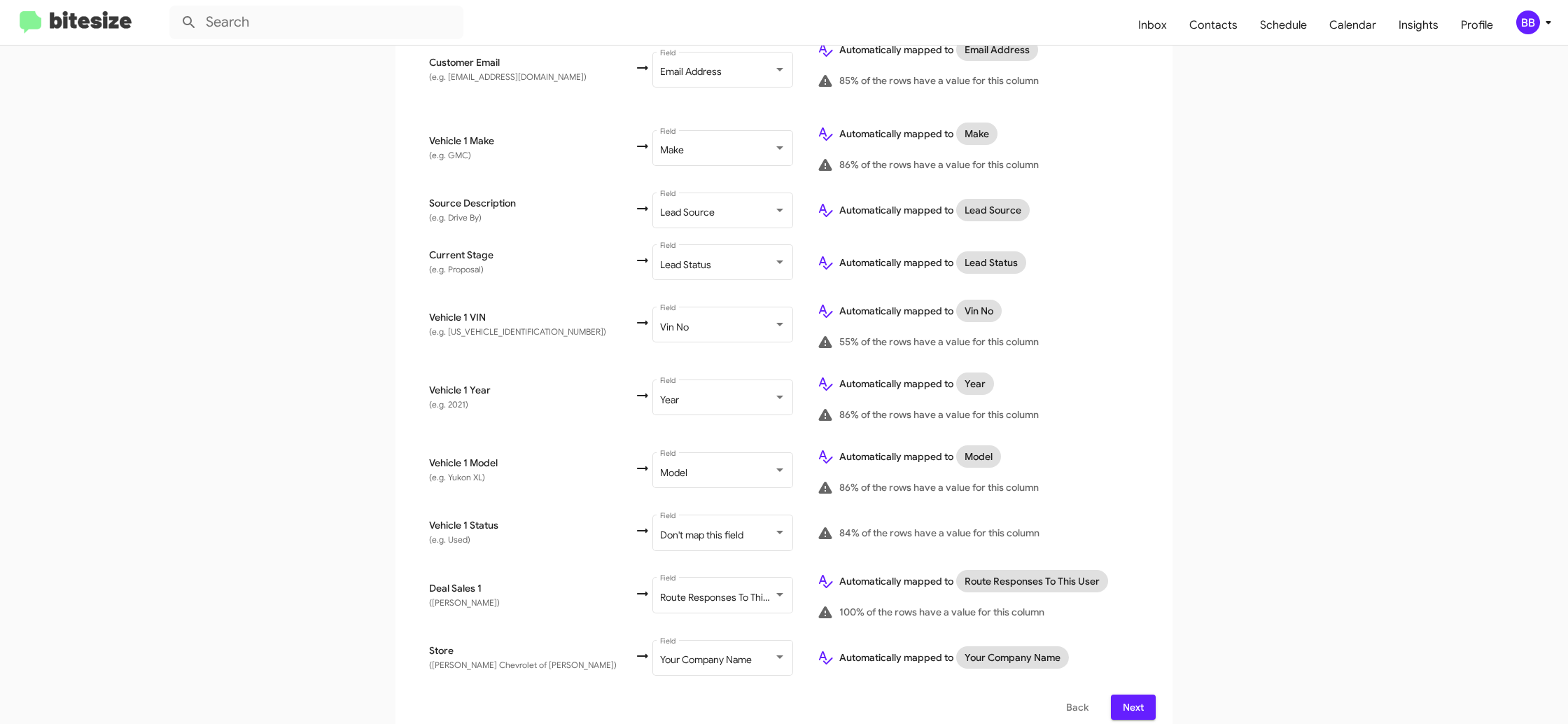
click at [1151, 694] on button "Next" at bounding box center [1133, 707] width 45 height 25
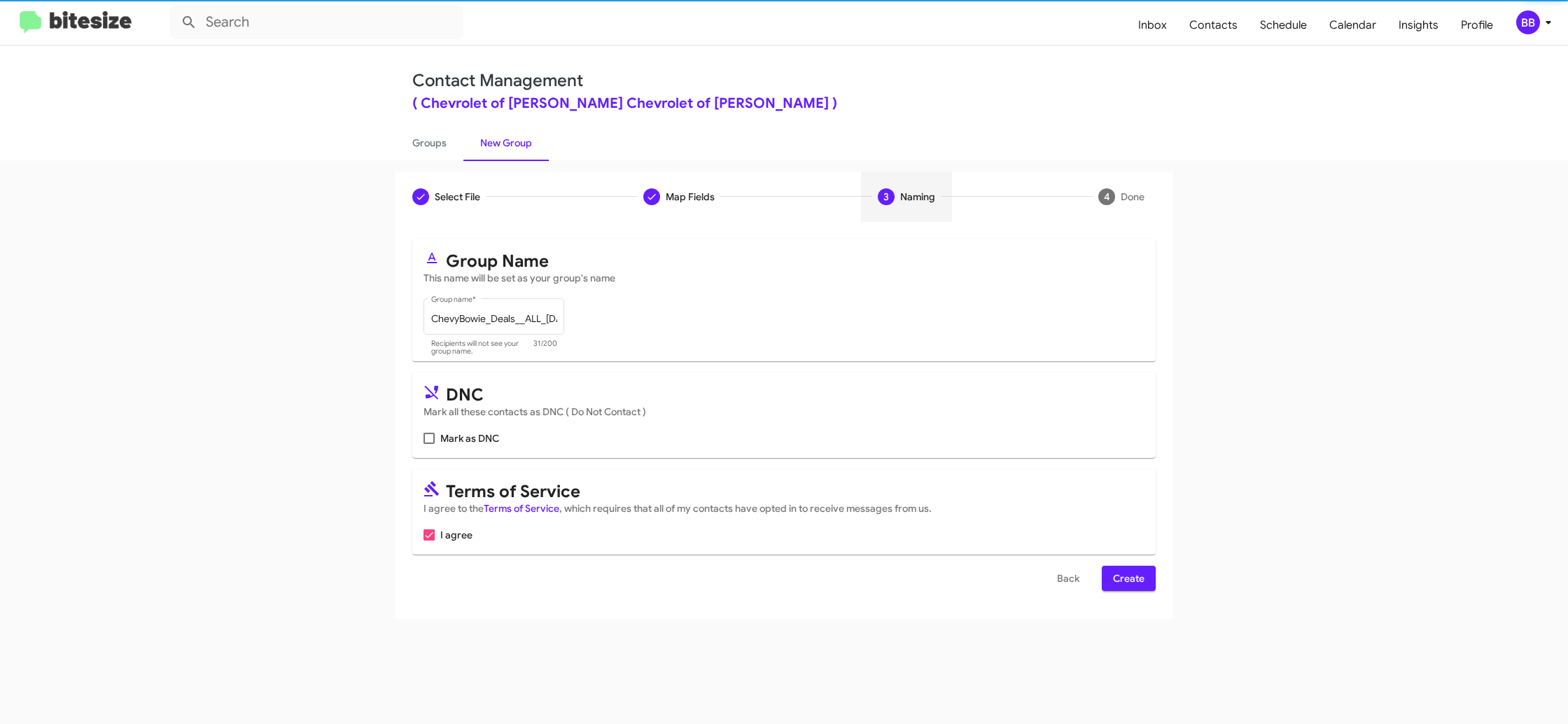
scroll to position [0, 0]
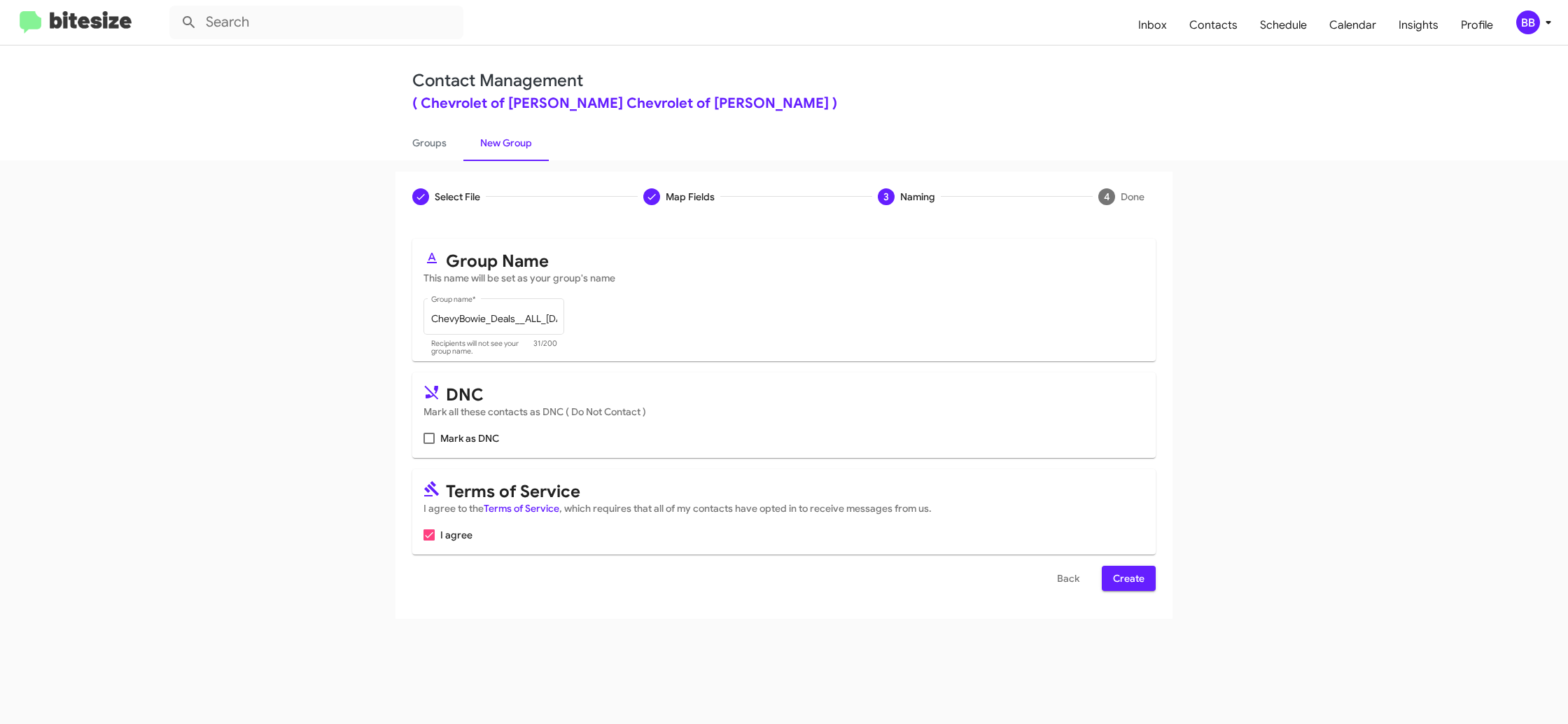
drag, startPoint x: 1122, startPoint y: 596, endPoint x: 1121, endPoint y: 577, distance: 19.0
click at [1120, 594] on div "Select File To import contacts, you need to provide the data in a CSV file form…" at bounding box center [783, 420] width 777 height 397
click at [1121, 577] on span "Create" at bounding box center [1129, 578] width 31 height 25
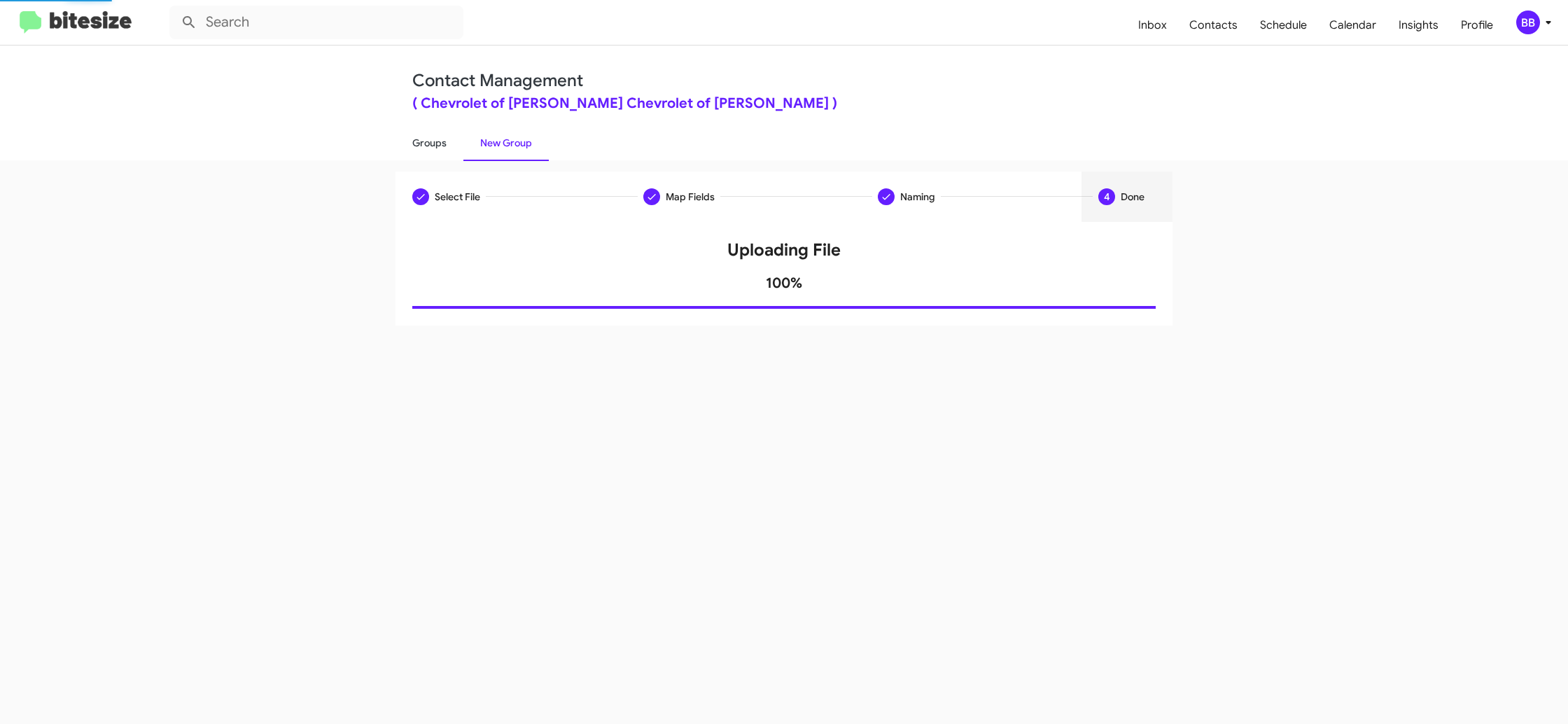
click at [424, 139] on link "Groups" at bounding box center [429, 143] width 68 height 36
type input "in:groups"
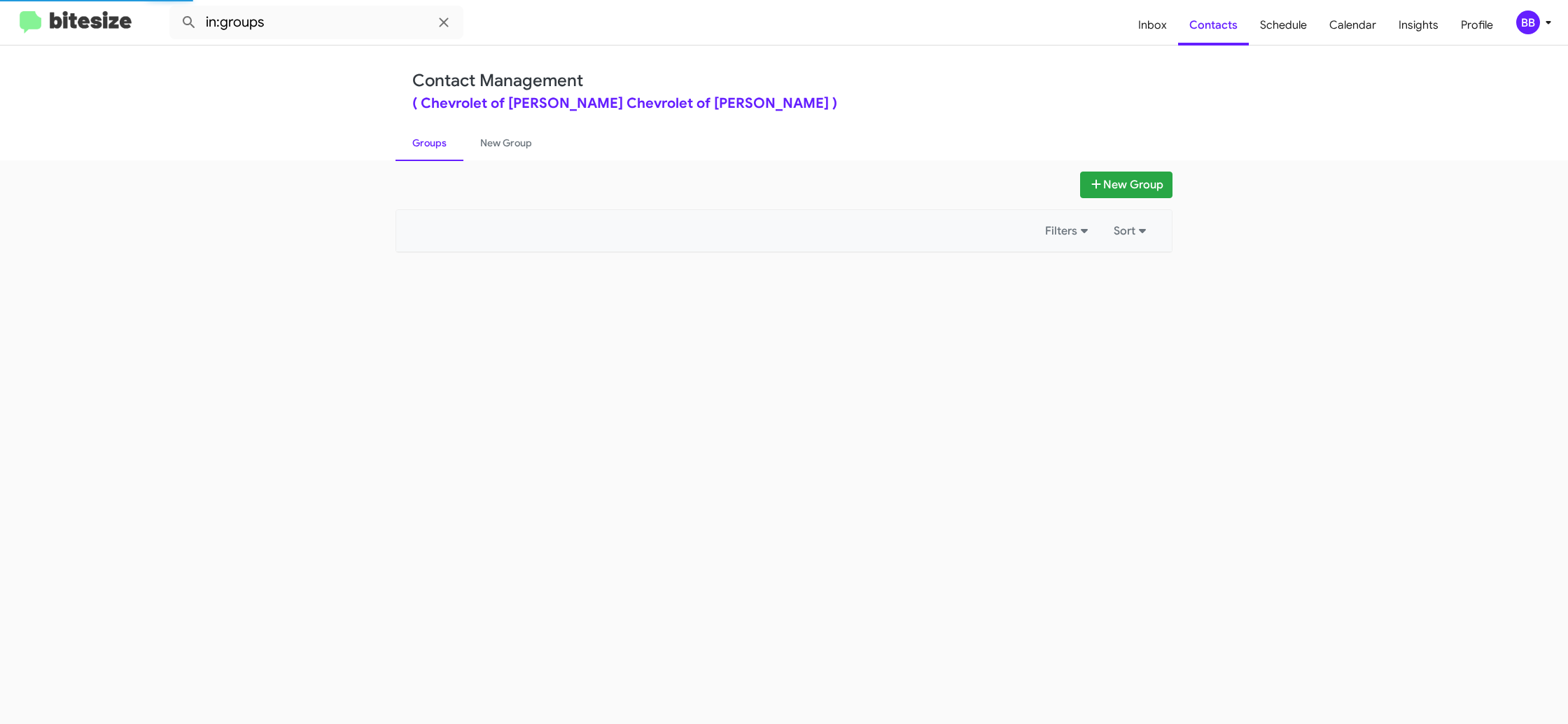
click at [424, 139] on link "Groups" at bounding box center [429, 143] width 68 height 36
click at [511, 141] on link "New Group" at bounding box center [505, 143] width 85 height 36
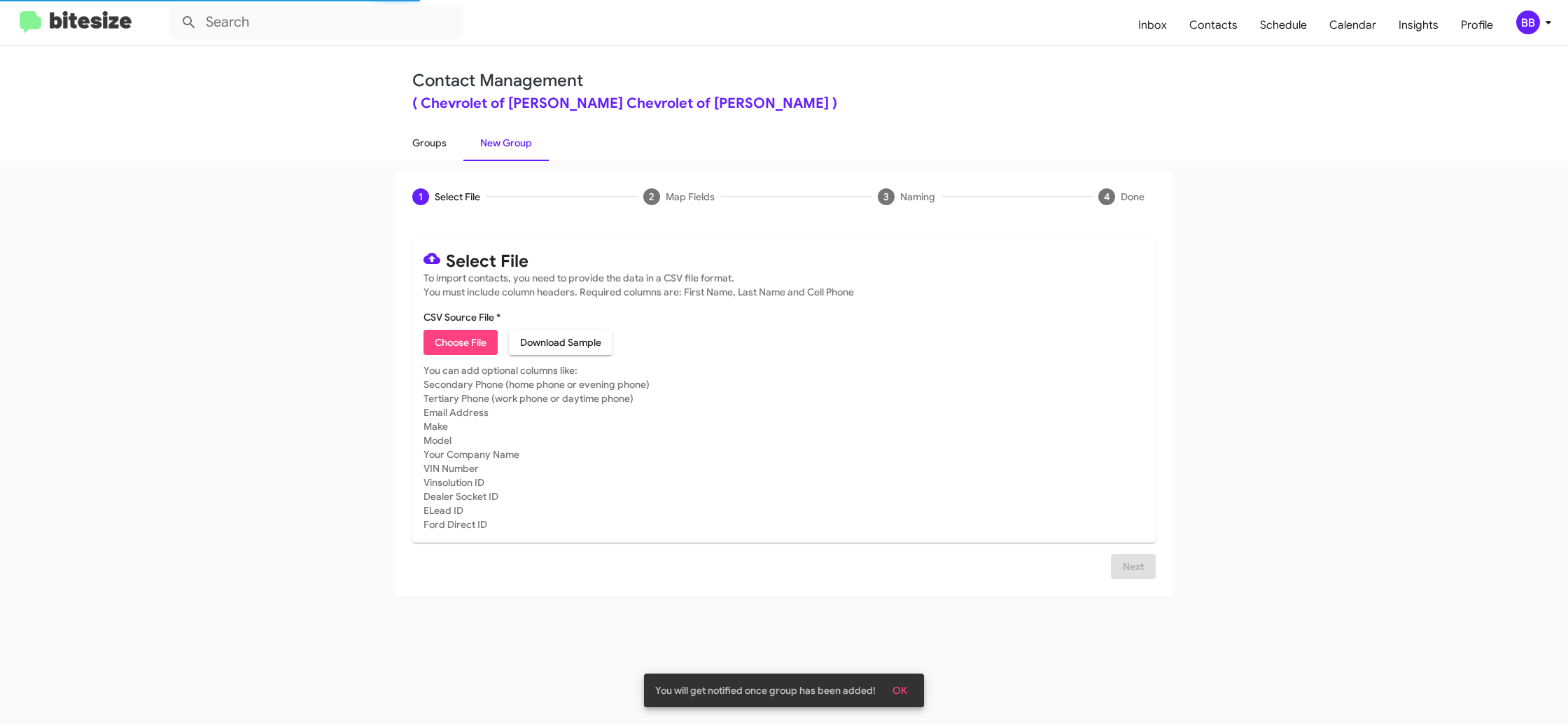
drag, startPoint x: 433, startPoint y: 141, endPoint x: 403, endPoint y: 154, distance: 32.7
click at [433, 141] on link "Groups" at bounding box center [429, 143] width 68 height 36
type input "in:groups"
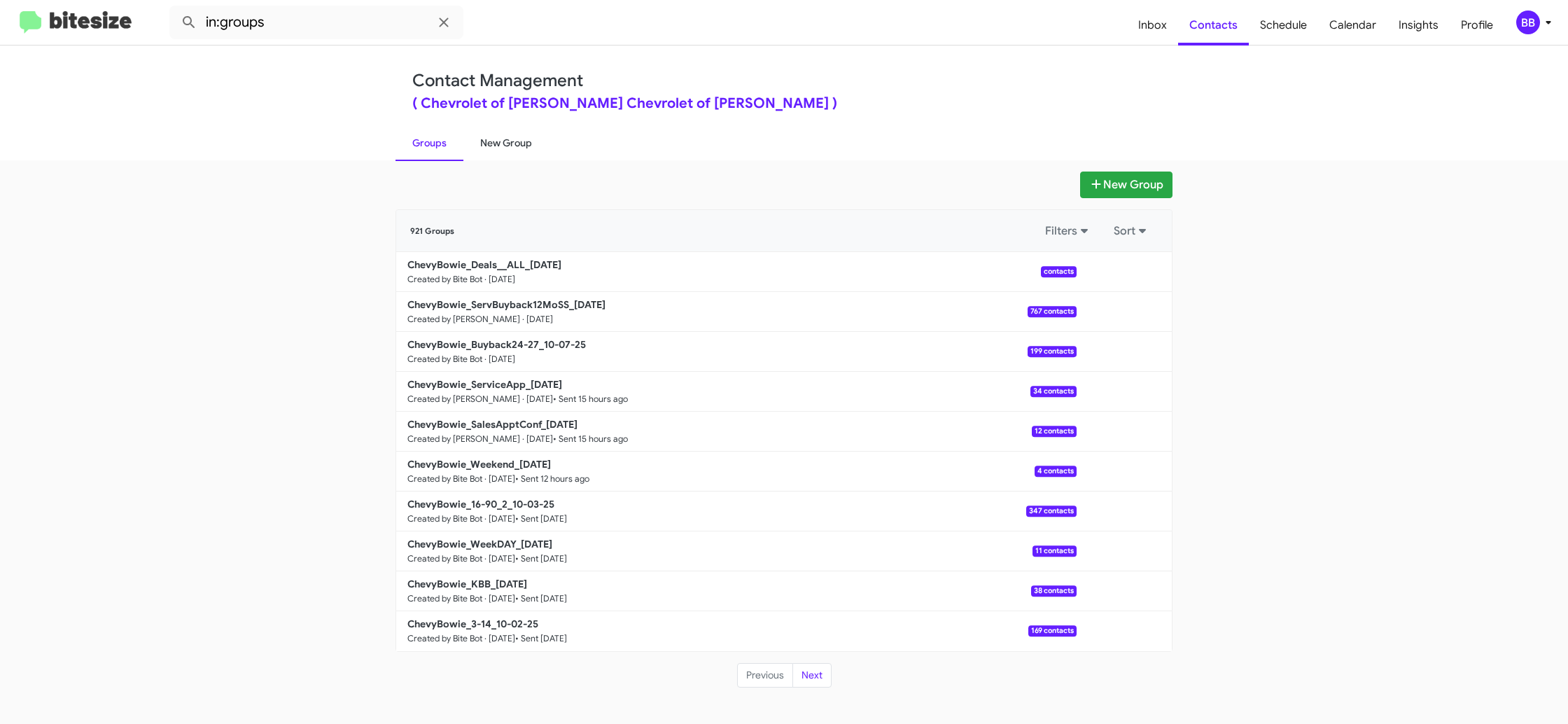
click at [510, 140] on link "New Group" at bounding box center [505, 143] width 85 height 36
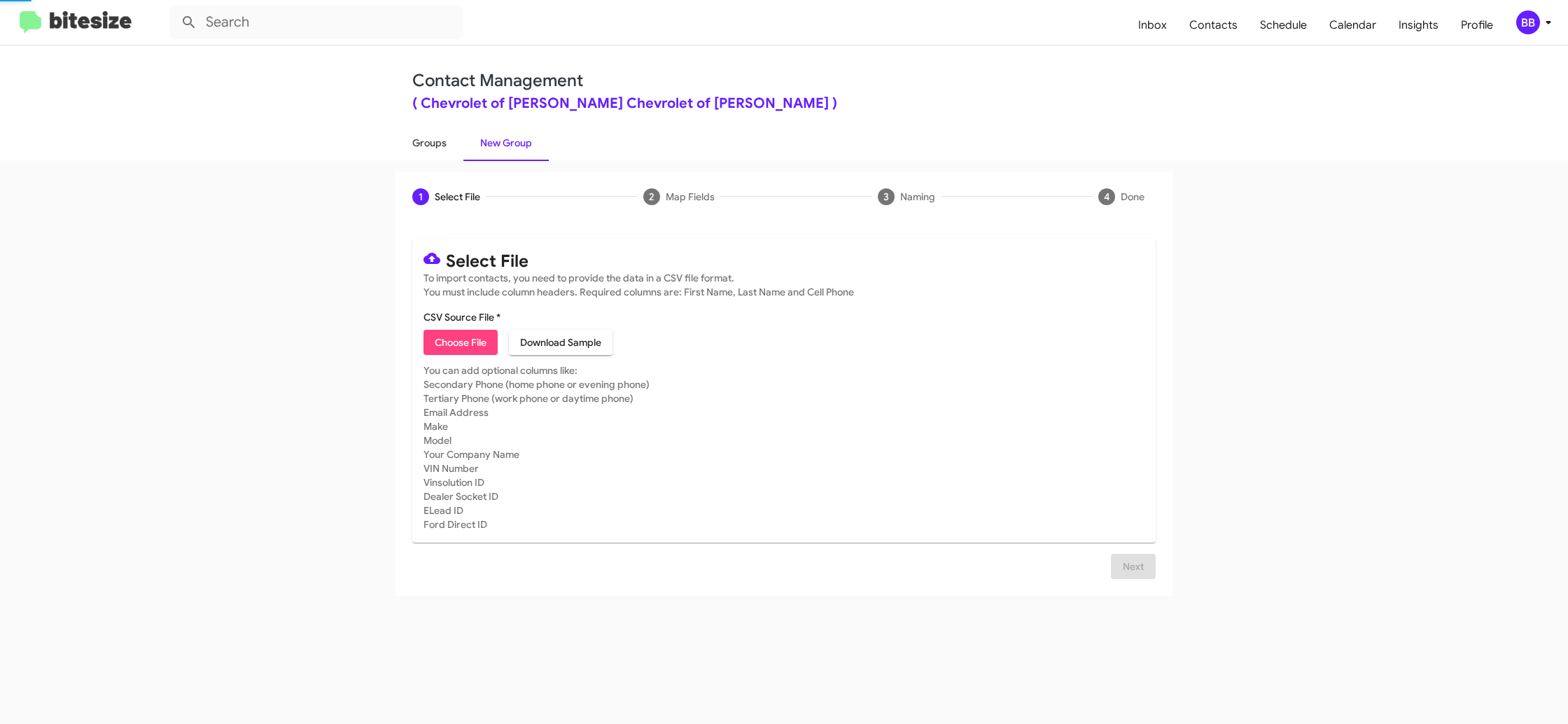
click at [445, 141] on link "Groups" at bounding box center [429, 143] width 68 height 36
type input "in:groups"
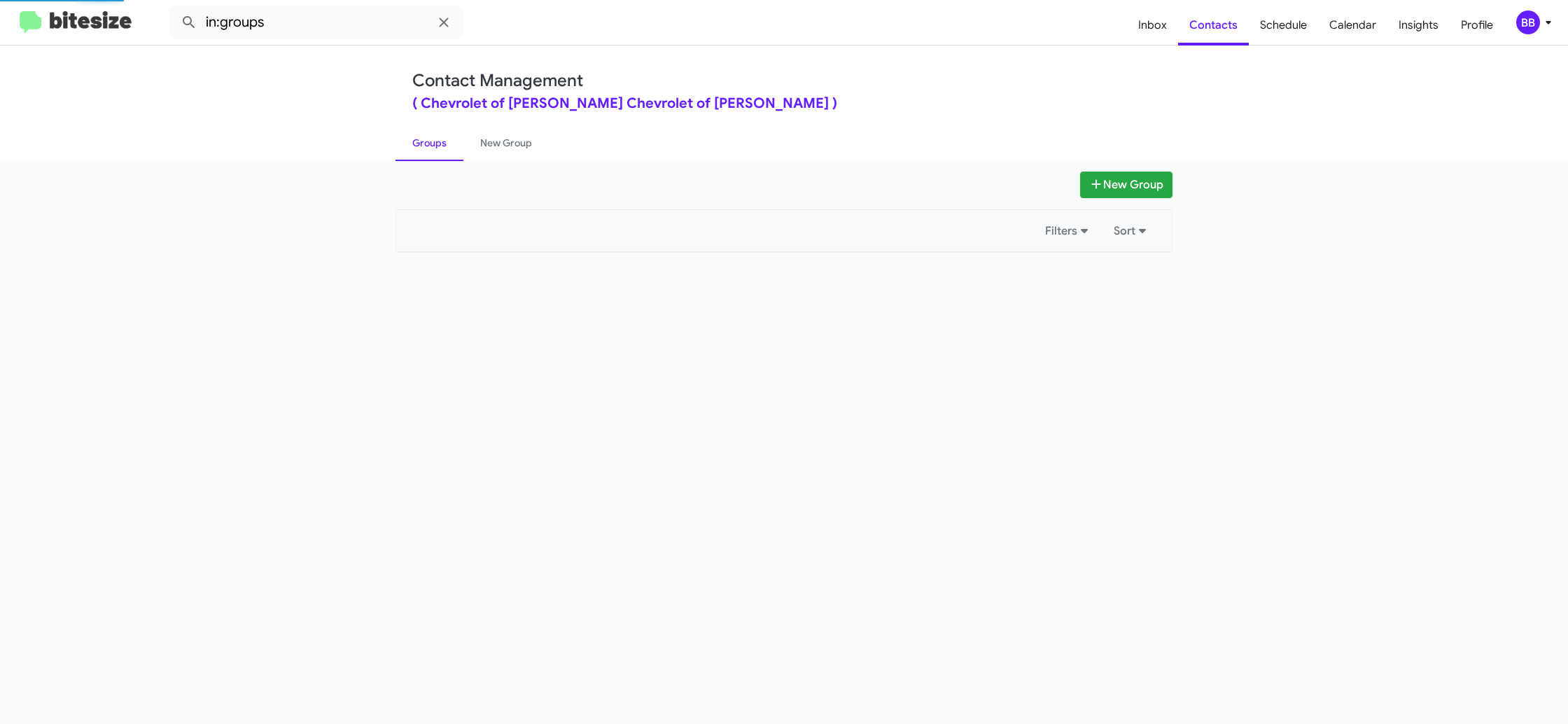
click at [445, 140] on link "Groups" at bounding box center [429, 143] width 68 height 36
drag, startPoint x: 445, startPoint y: 140, endPoint x: 477, endPoint y: 141, distance: 32.0
click at [445, 139] on link "Groups" at bounding box center [429, 143] width 68 height 36
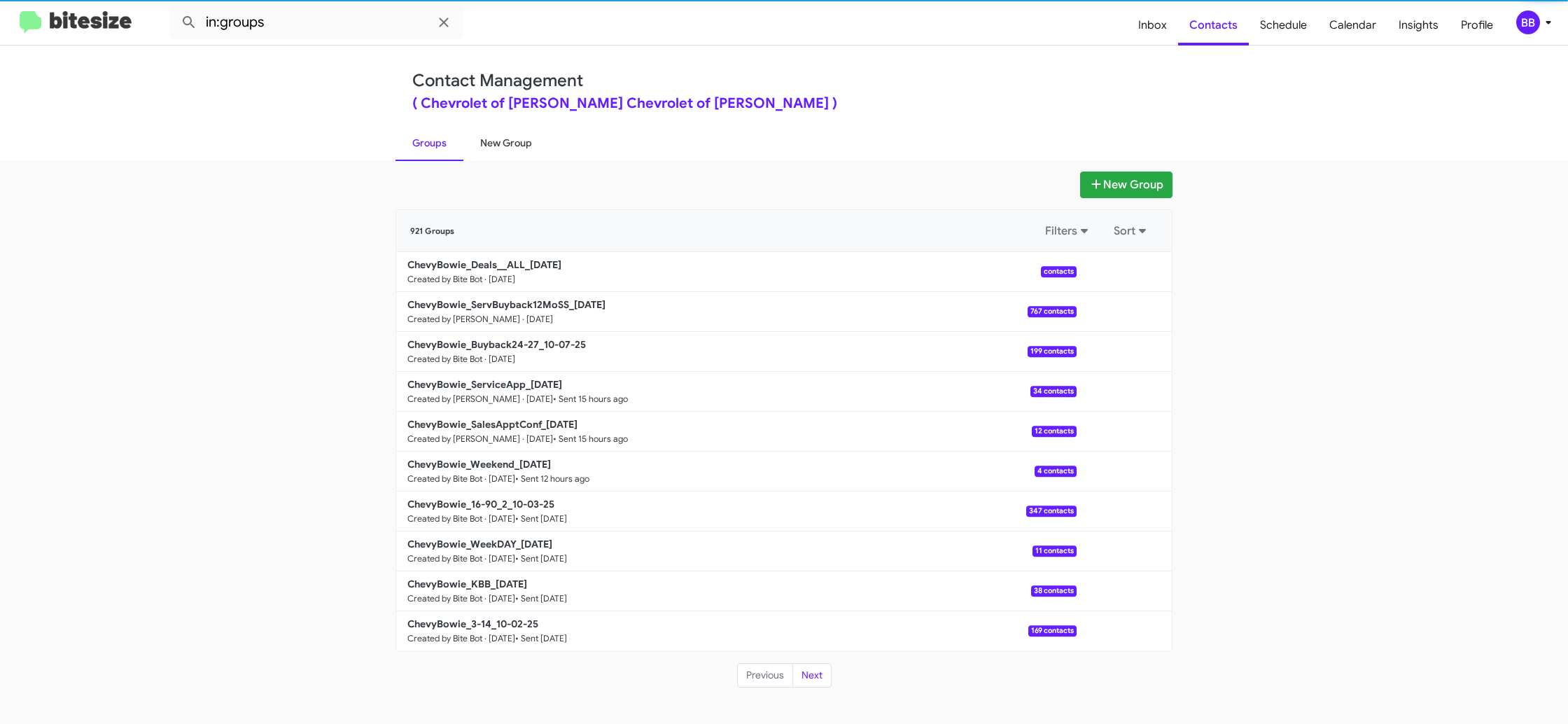
drag, startPoint x: 519, startPoint y: 140, endPoint x: 476, endPoint y: 141, distance: 43.0
click at [519, 140] on link "New Group" at bounding box center [505, 143] width 85 height 36
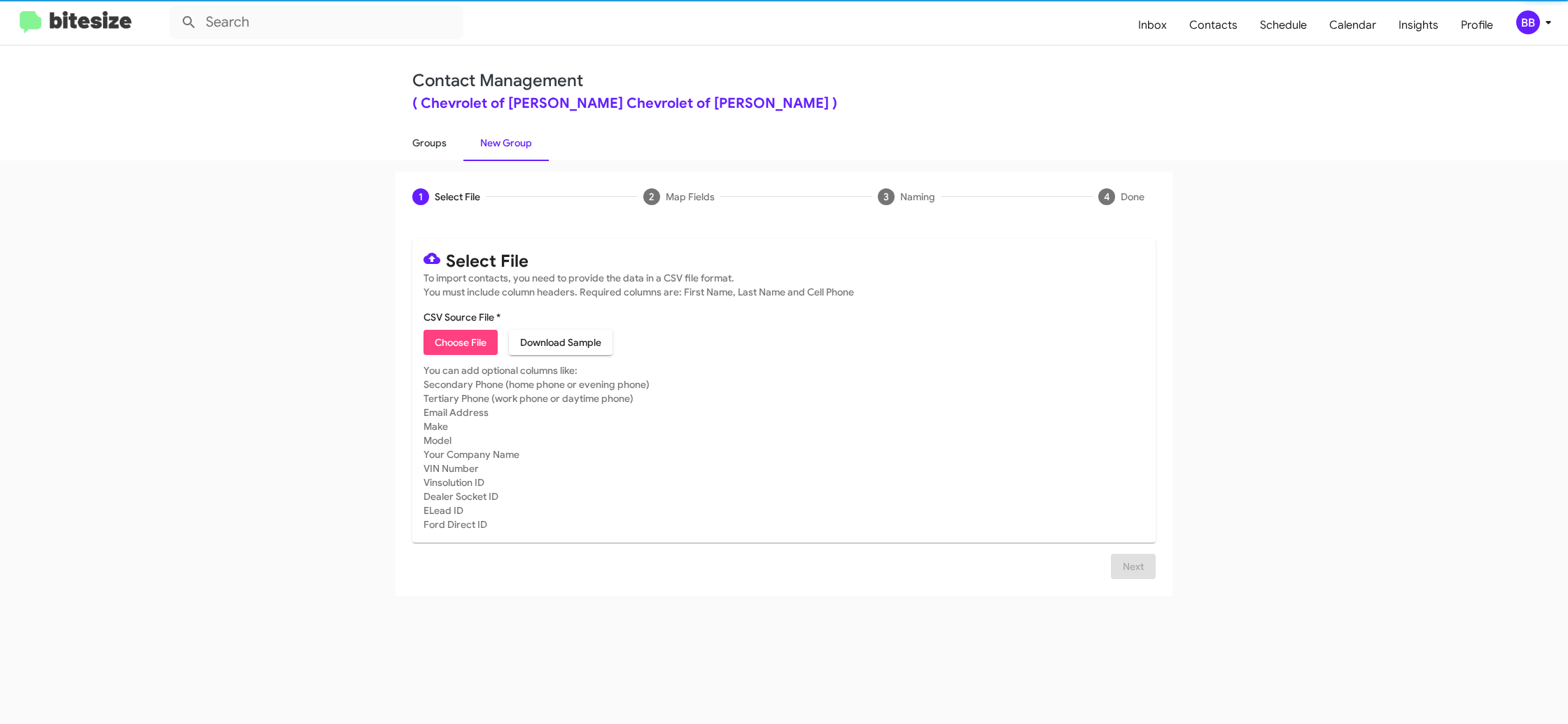
drag, startPoint x: 448, startPoint y: 141, endPoint x: 460, endPoint y: 137, distance: 12.6
click at [448, 141] on link "Groups" at bounding box center [429, 143] width 68 height 36
type input "in:groups"
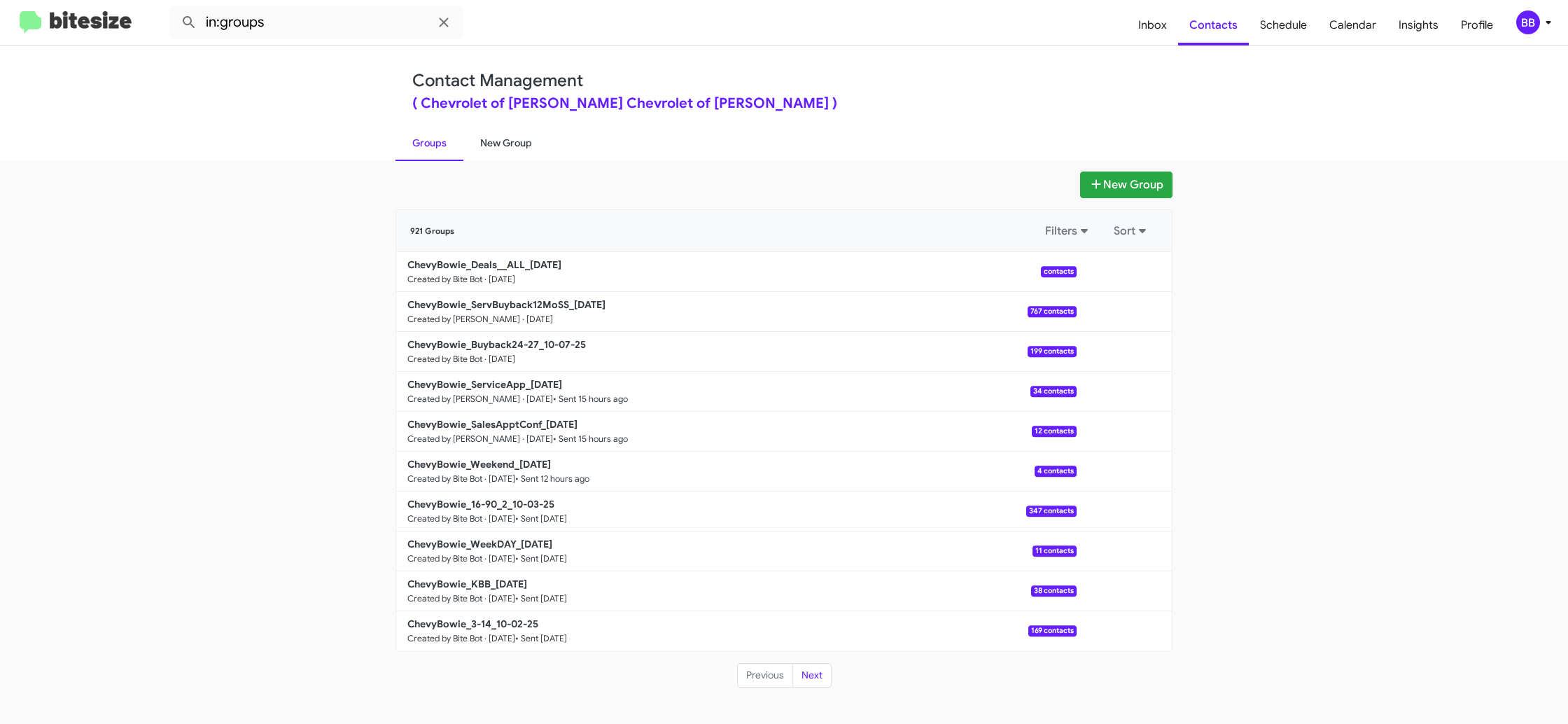
click at [508, 134] on link "New Group" at bounding box center [505, 143] width 85 height 36
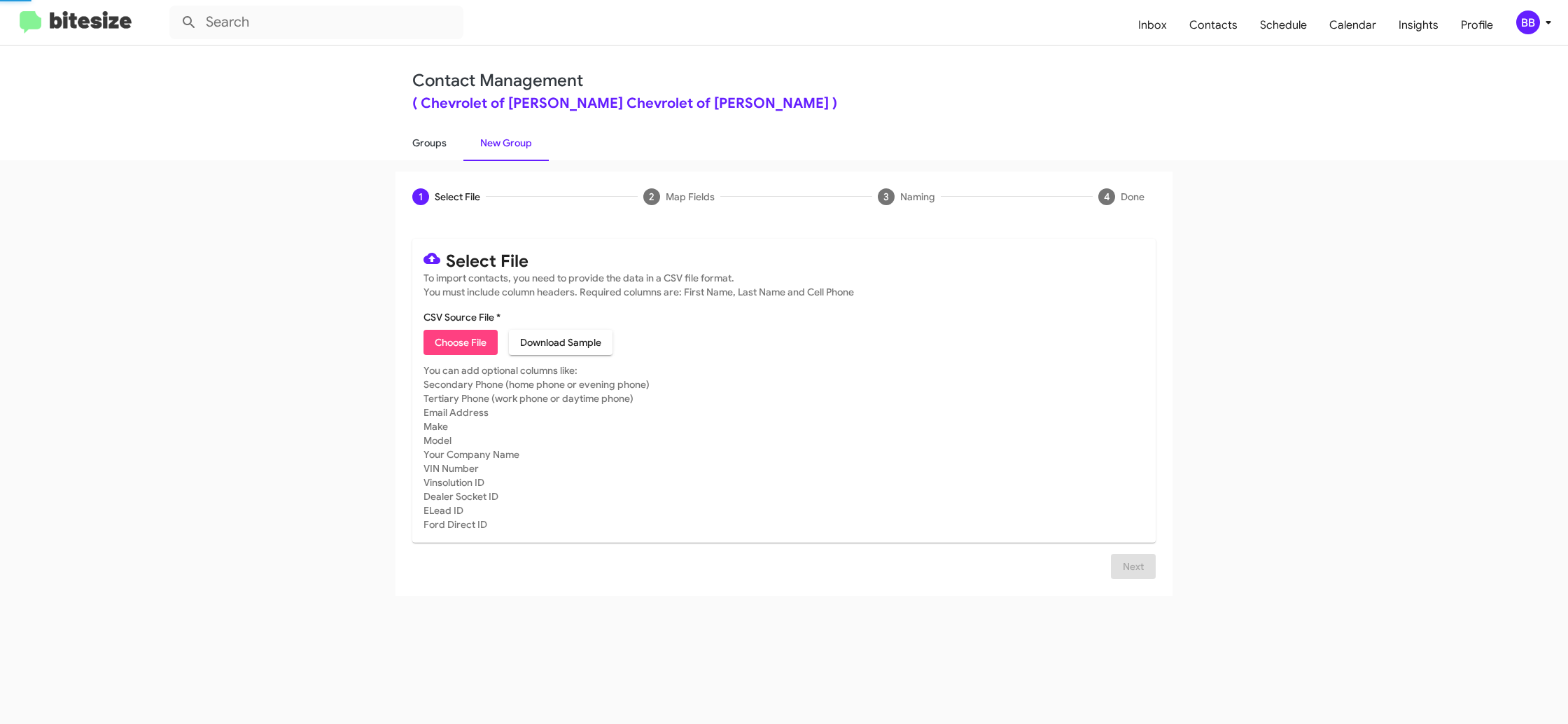
click at [418, 140] on link "Groups" at bounding box center [429, 143] width 68 height 36
type input "in:groups"
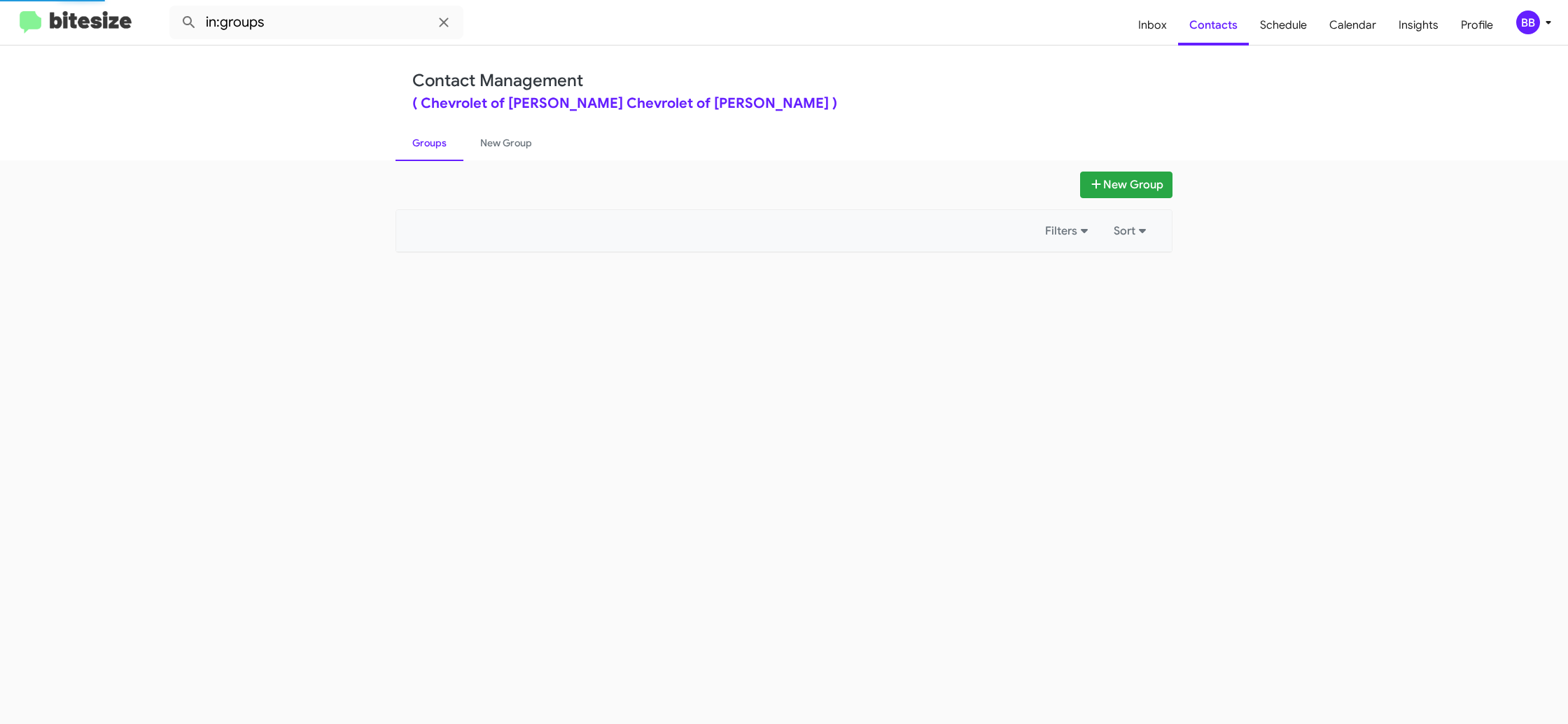
click at [418, 140] on link "Groups" at bounding box center [429, 143] width 68 height 36
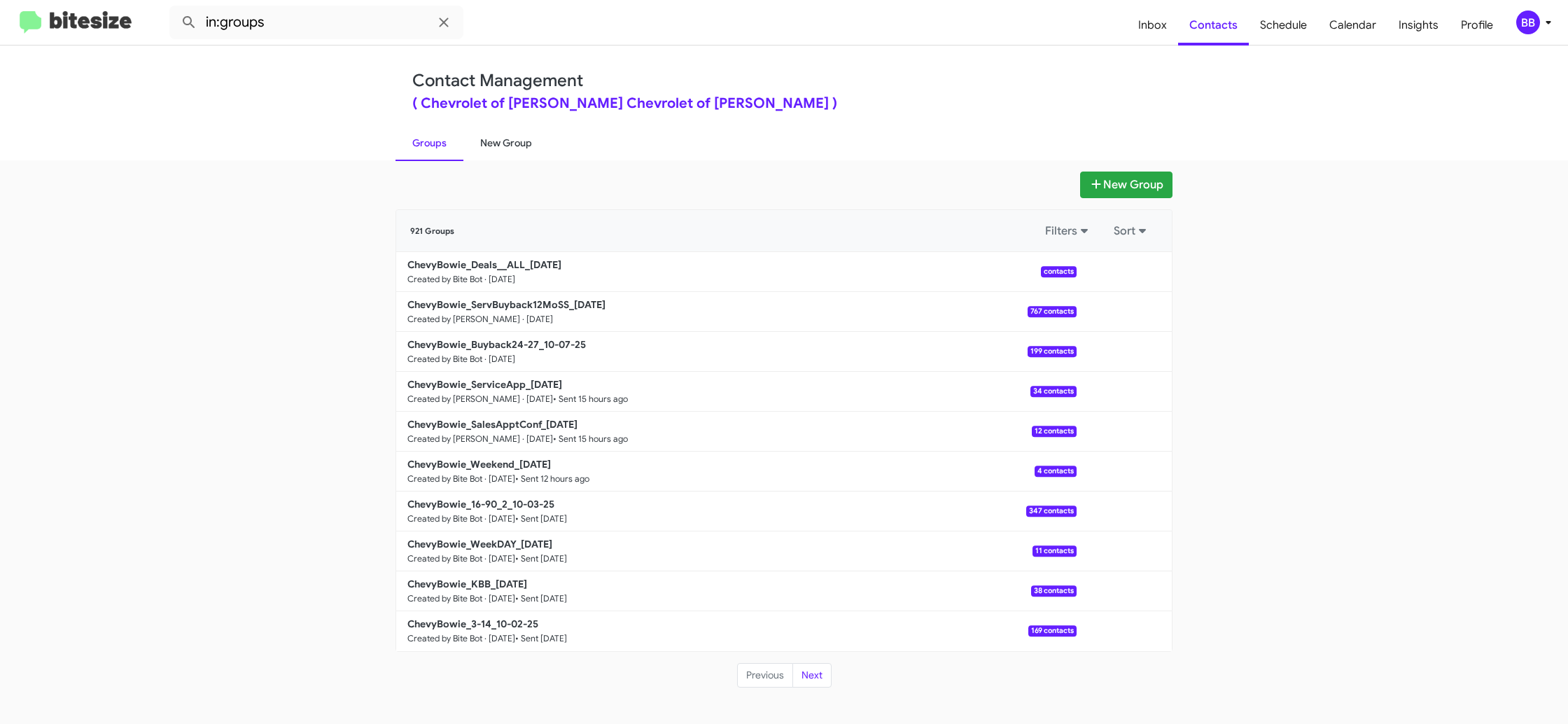
click at [490, 136] on link "New Group" at bounding box center [505, 143] width 85 height 36
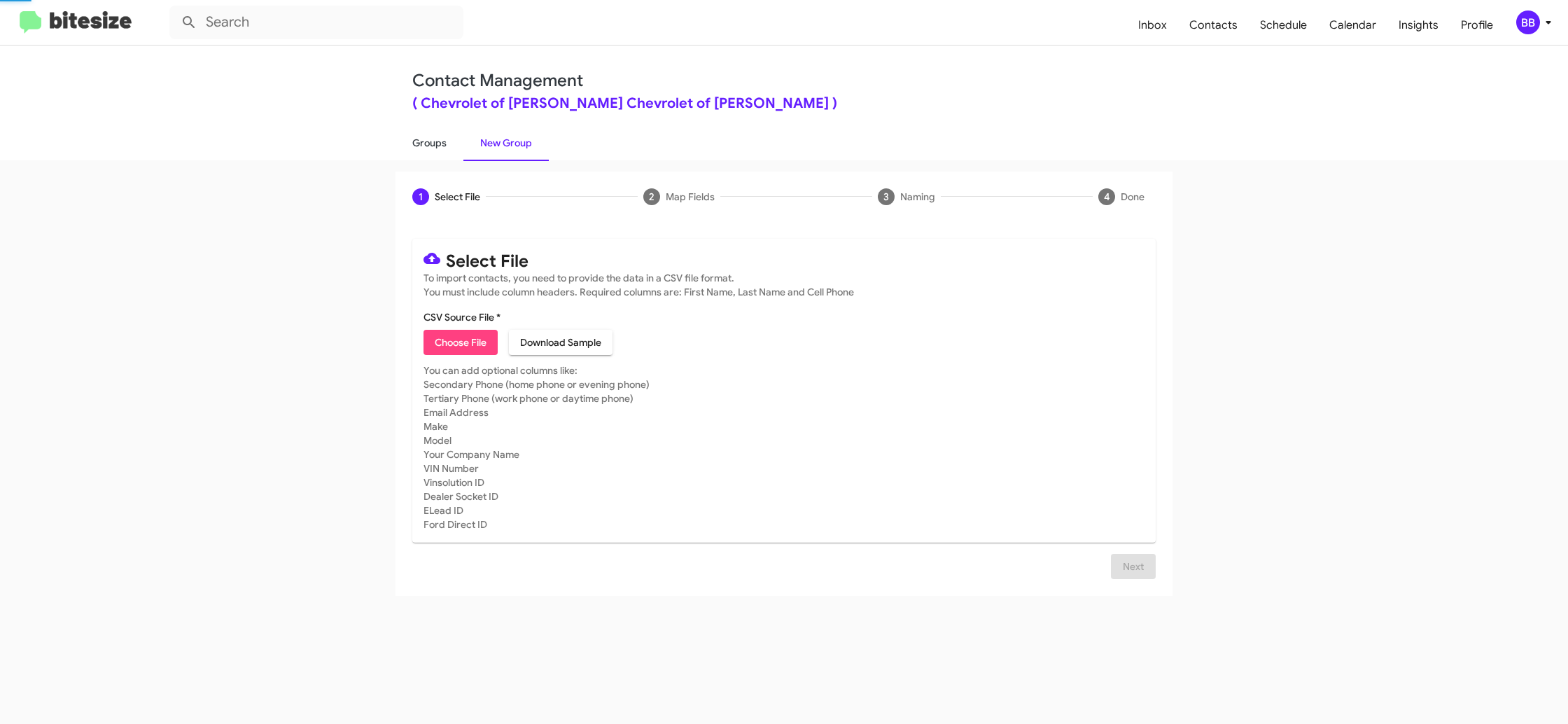
click at [420, 137] on link "Groups" at bounding box center [429, 143] width 68 height 36
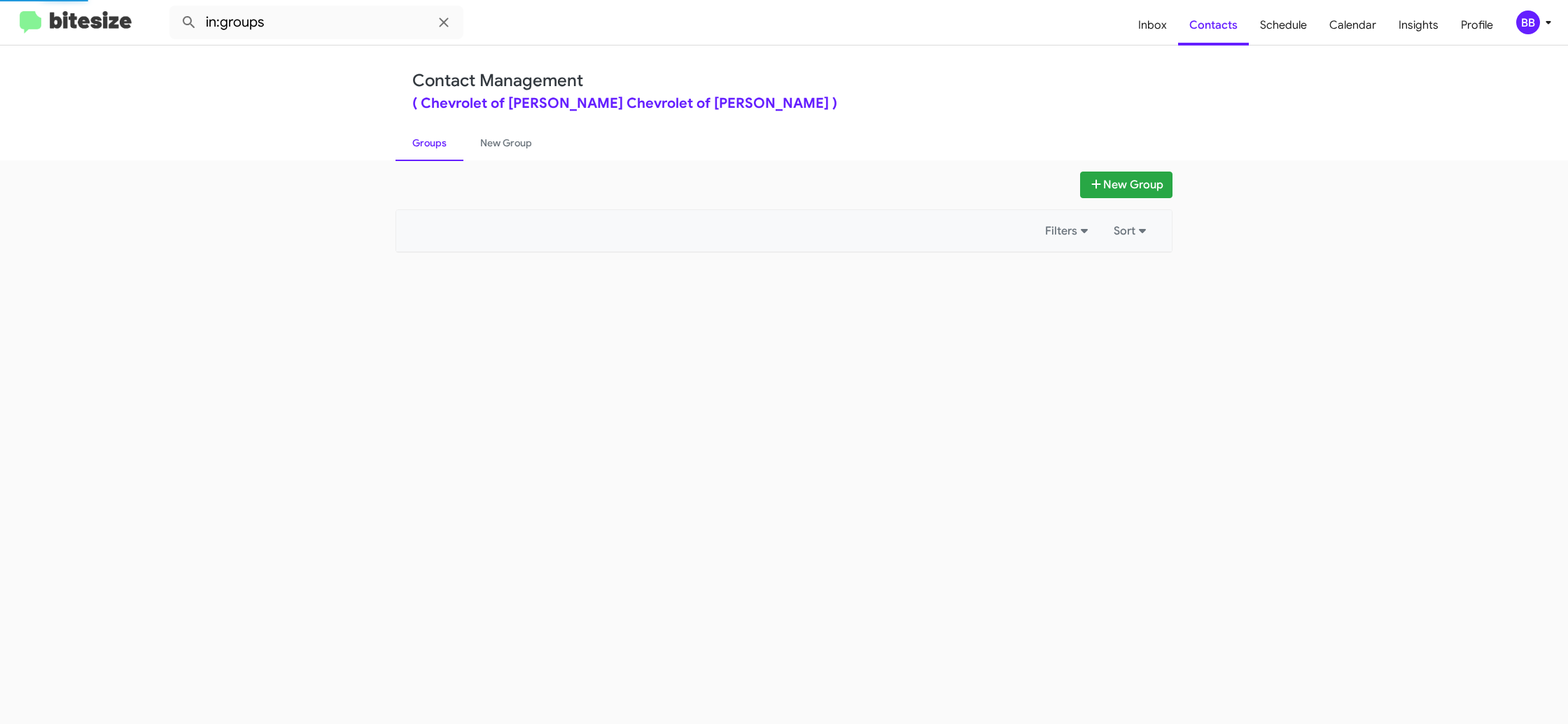
click at [420, 137] on link "Groups" at bounding box center [429, 143] width 68 height 36
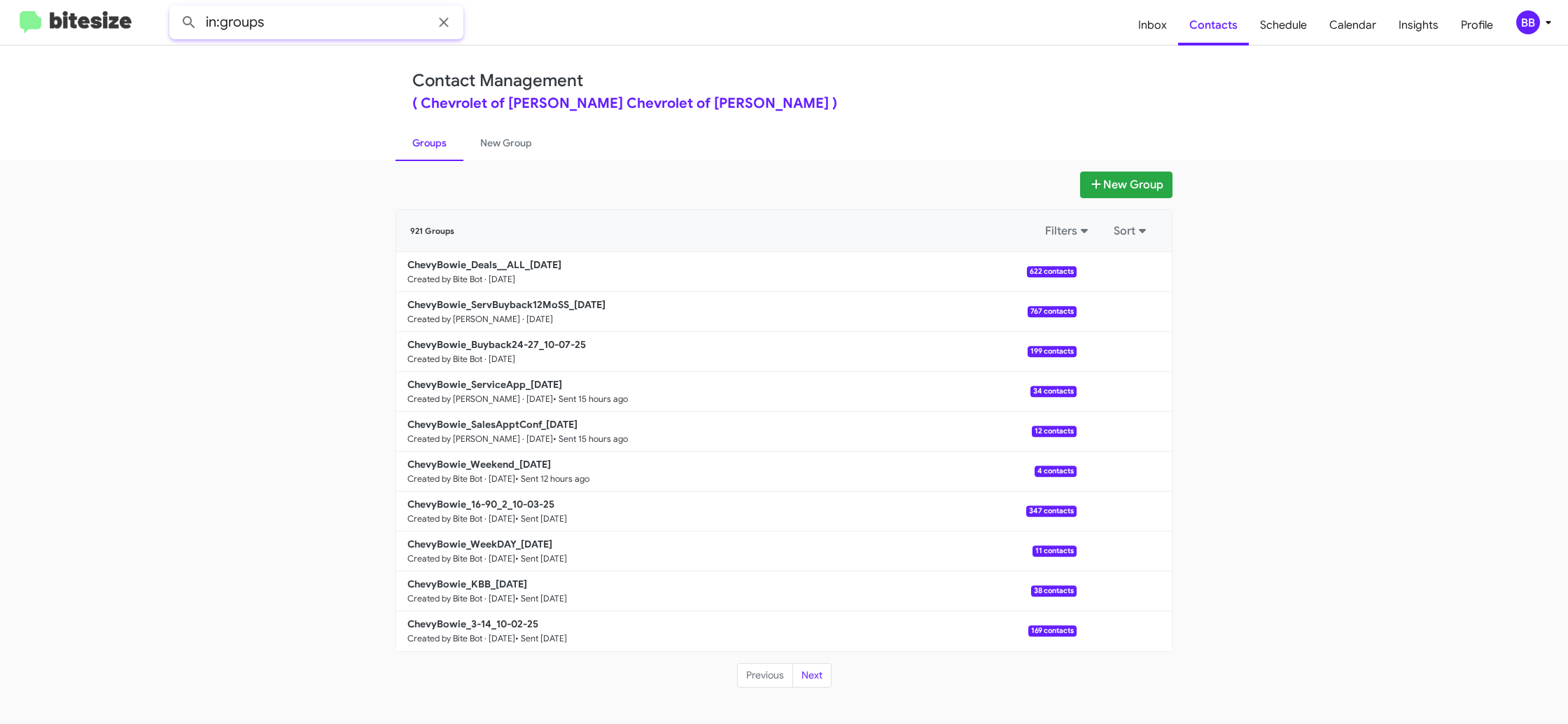
drag, startPoint x: 317, startPoint y: 31, endPoint x: 325, endPoint y: 33, distance: 8.2
click at [317, 30] on input "in:groups" at bounding box center [316, 22] width 294 height 34
type input "in:groups AL"
click at [175, 8] on button at bounding box center [189, 22] width 28 height 28
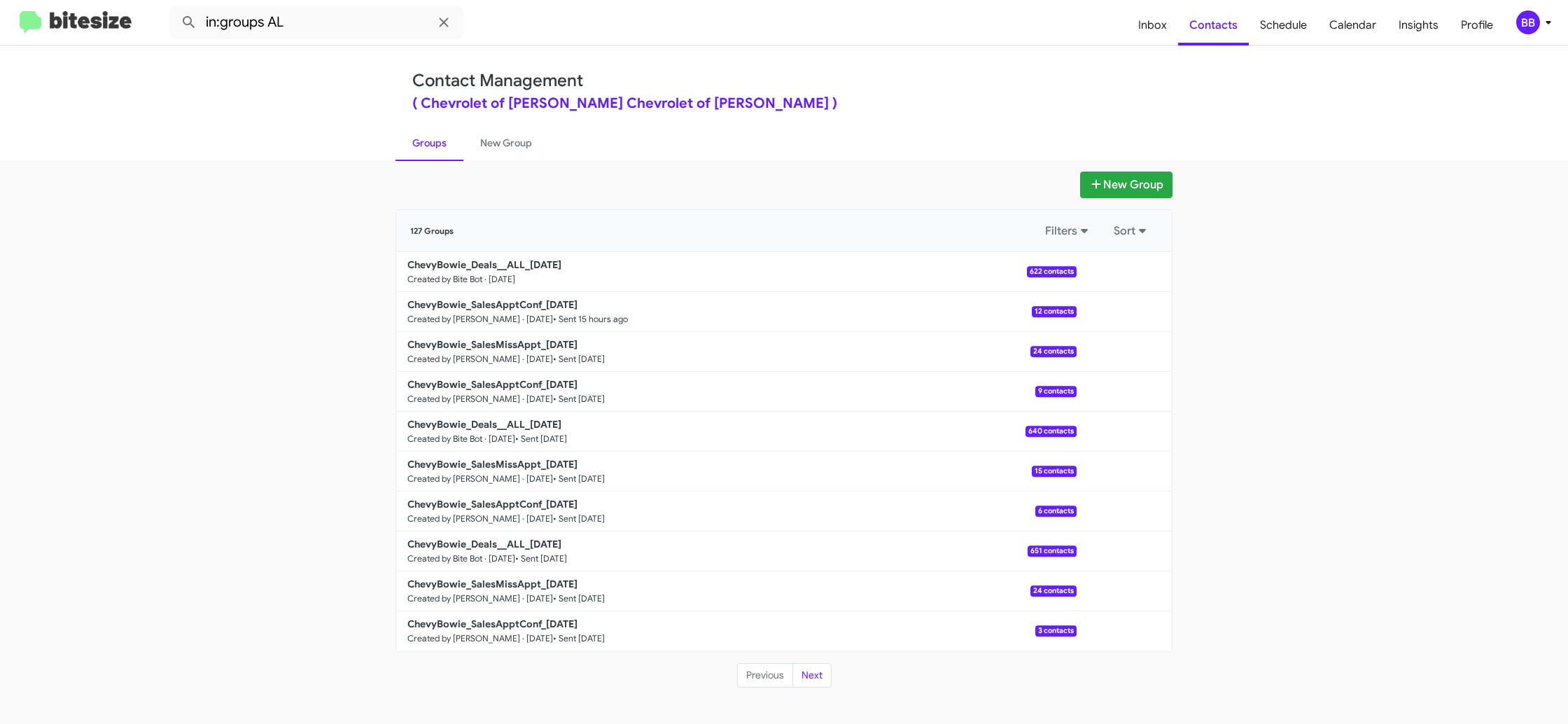
drag, startPoint x: 490, startPoint y: 143, endPoint x: 442, endPoint y: 149, distance: 48.4
click at [490, 143] on link "New Group" at bounding box center [505, 143] width 85 height 36
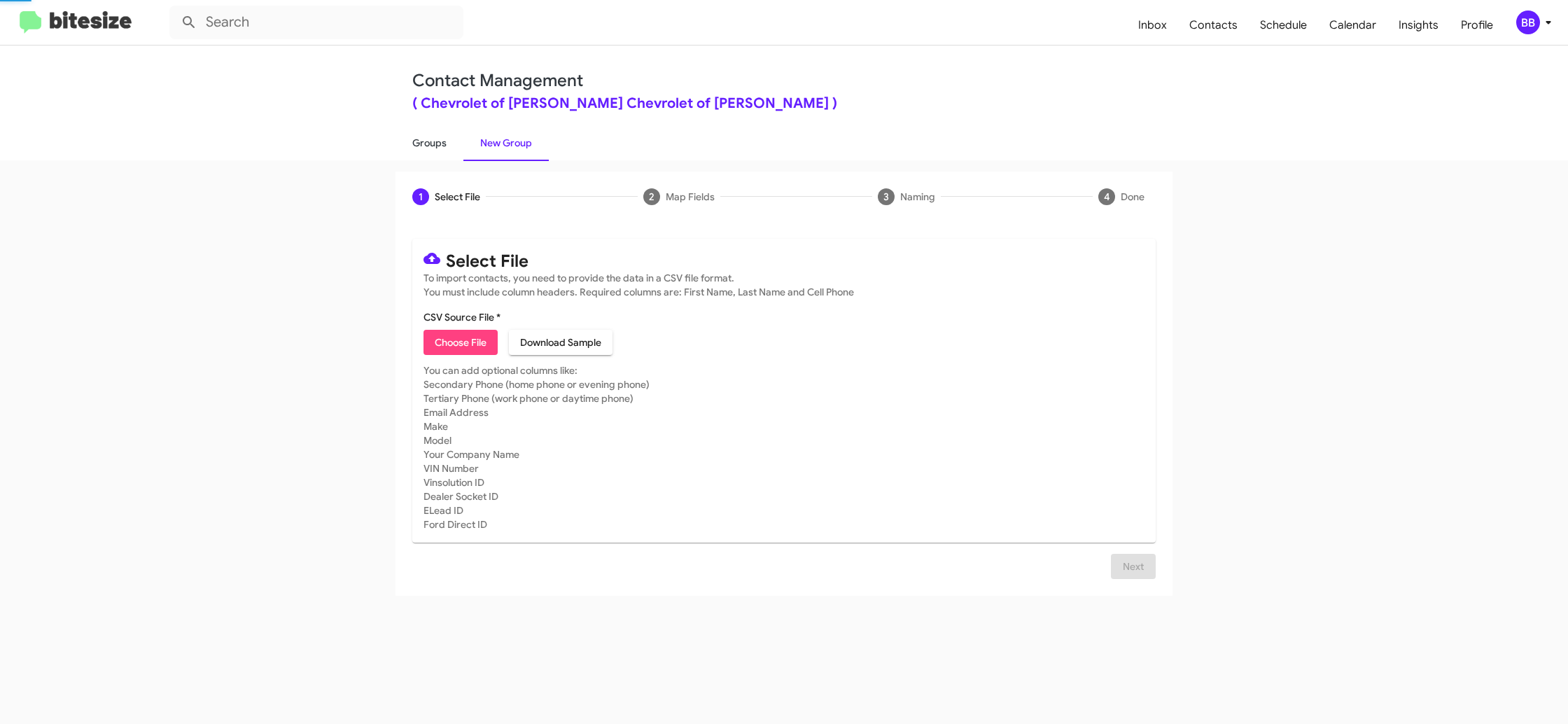
click at [442, 149] on link "Groups" at bounding box center [429, 143] width 68 height 36
type input "in:groups"
click at [442, 149] on link "Groups" at bounding box center [429, 143] width 68 height 36
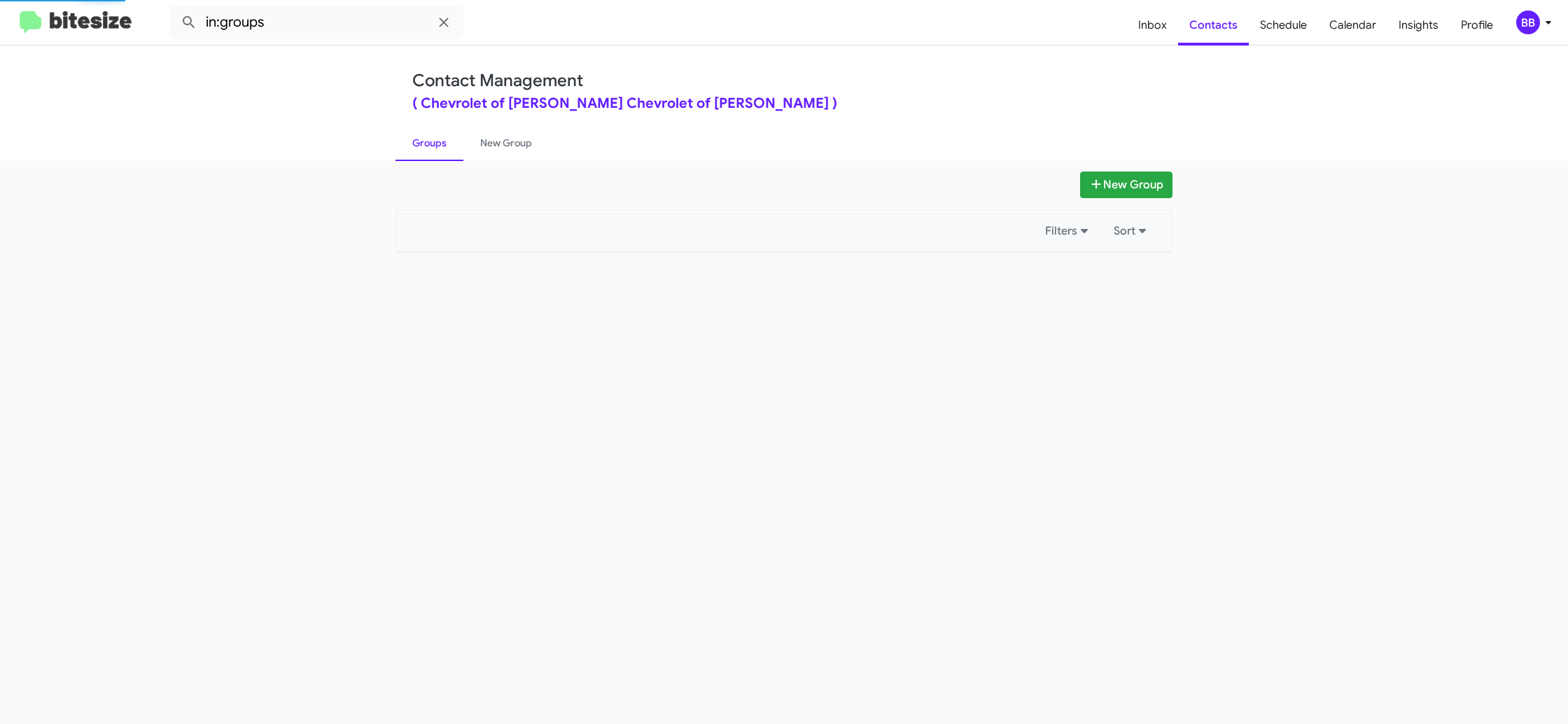
drag, startPoint x: 442, startPoint y: 149, endPoint x: 746, endPoint y: 241, distance: 317.6
click at [459, 148] on link "Groups" at bounding box center [429, 143] width 68 height 36
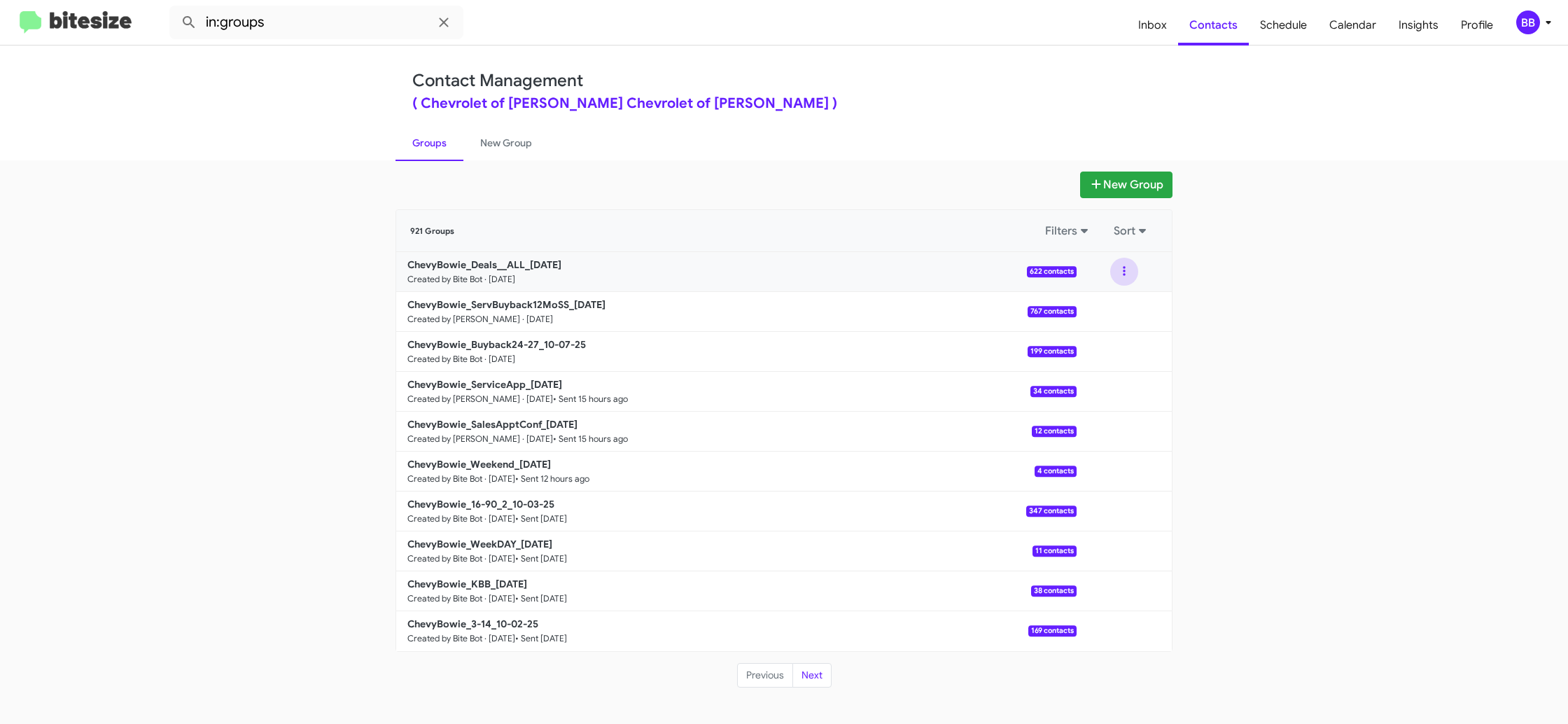
click at [1117, 271] on button at bounding box center [1124, 271] width 28 height 28
click at [1114, 305] on button "View contacts" at bounding box center [1082, 309] width 112 height 34
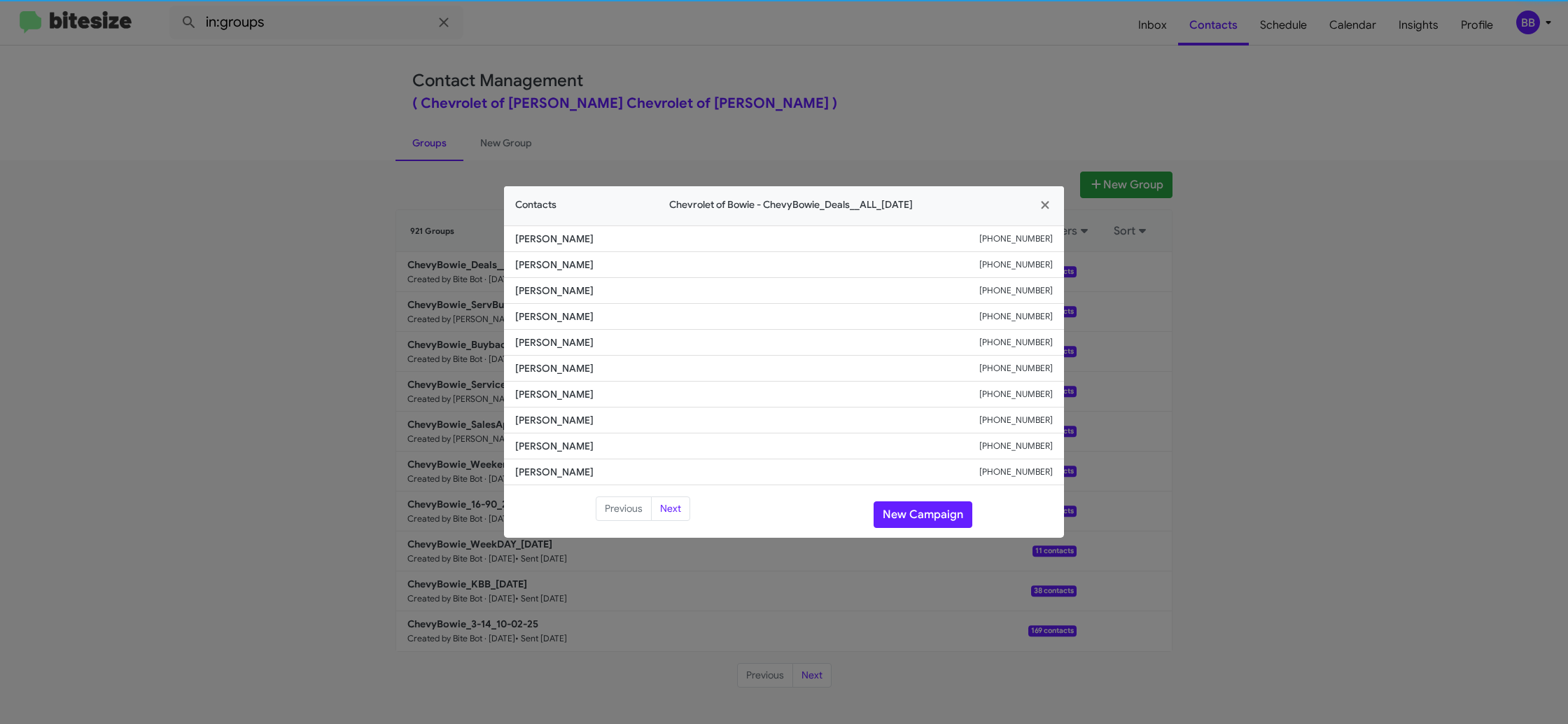
click at [528, 351] on li "Margarita Kinstler +14104090682" at bounding box center [783, 343] width 560 height 26
copy span "Margarita Kinstler"
drag, startPoint x: 945, startPoint y: 517, endPoint x: 938, endPoint y: 515, distance: 7.3
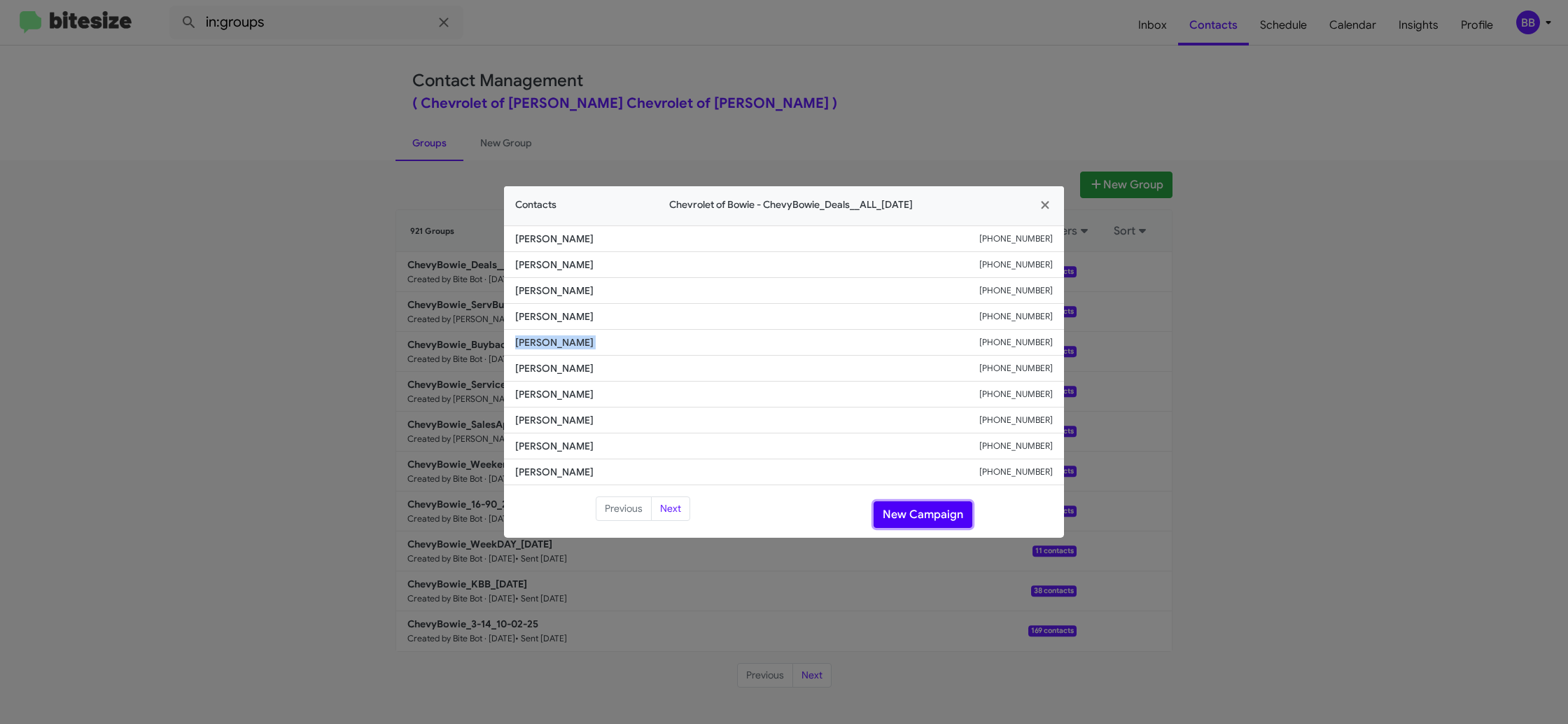
click at [944, 517] on button "New Campaign" at bounding box center [922, 515] width 98 height 26
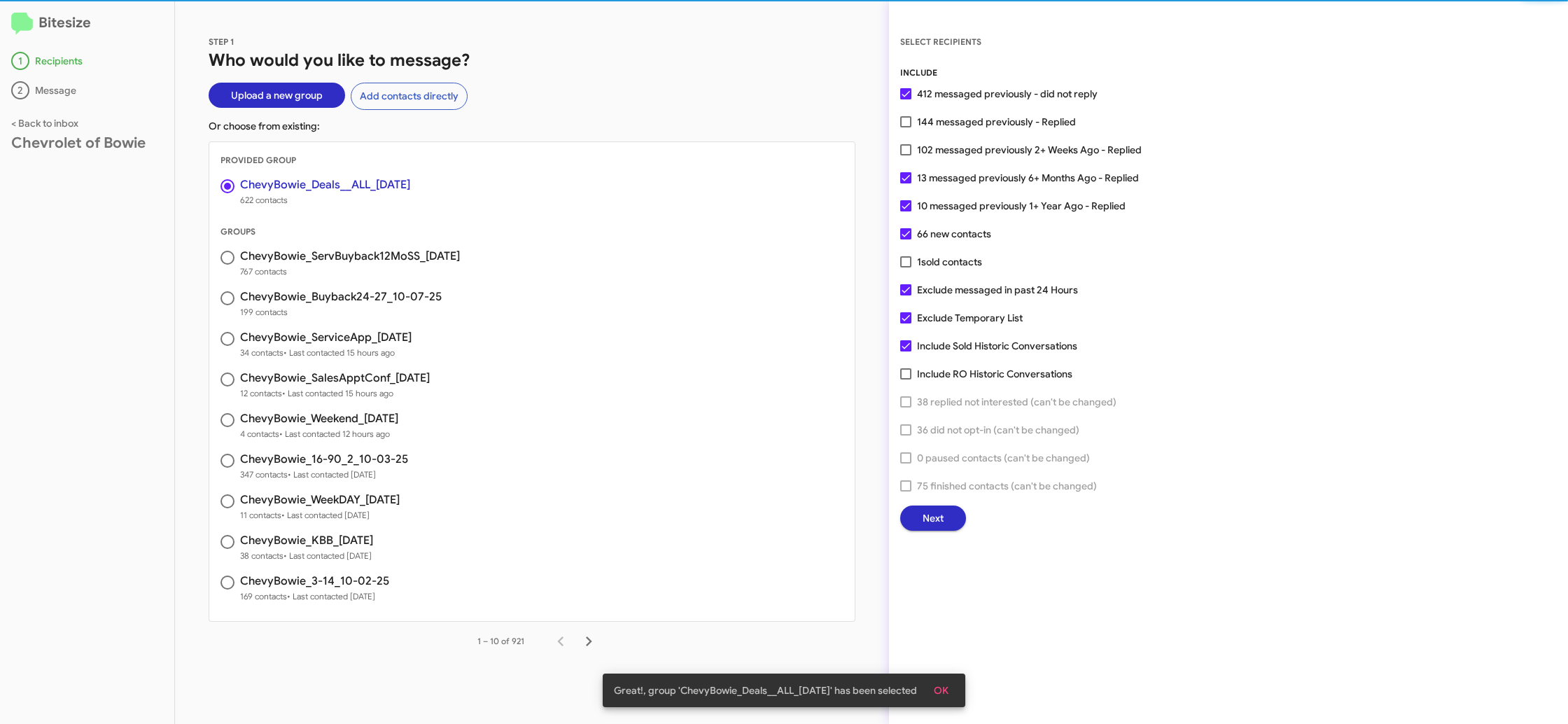
click at [942, 117] on span "144 messaged previously - Replied" at bounding box center [997, 122] width 159 height 17
click at [906, 127] on input "144 messaged previously - Replied" at bounding box center [905, 127] width 1 height 1
checkbox input "true"
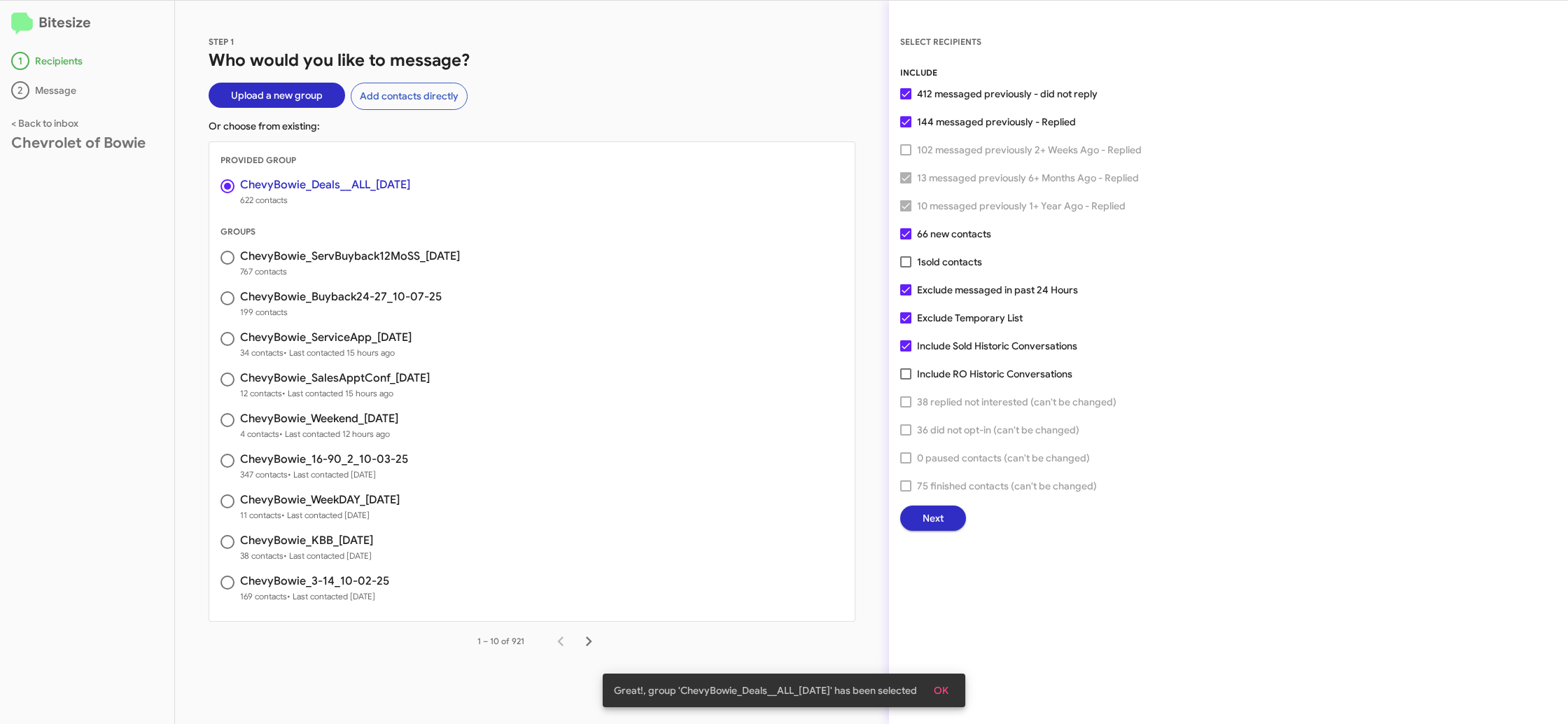
click at [946, 514] on button "Next" at bounding box center [933, 518] width 66 height 25
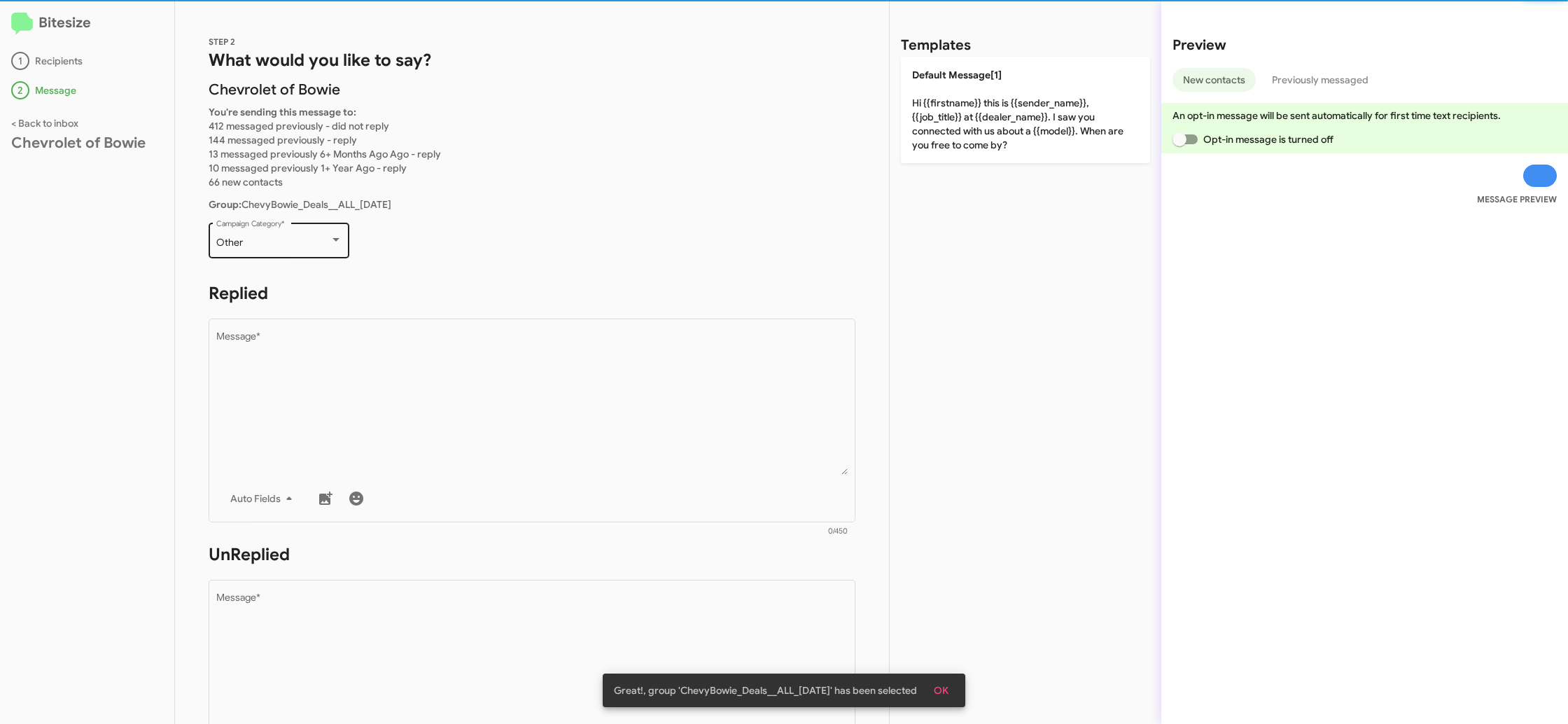
click at [222, 224] on div "Other Campaign Category *" at bounding box center [279, 239] width 126 height 39
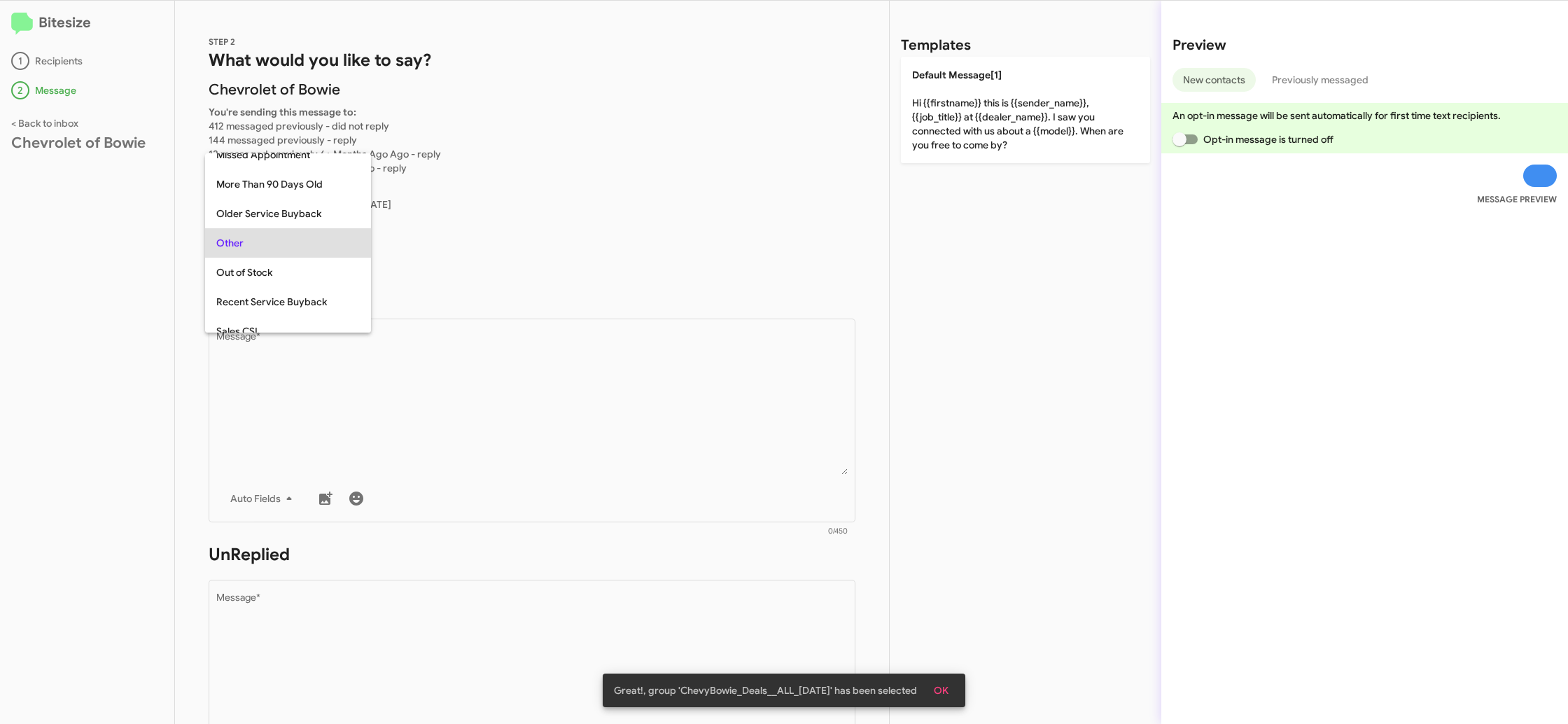
scroll to position [439, 0]
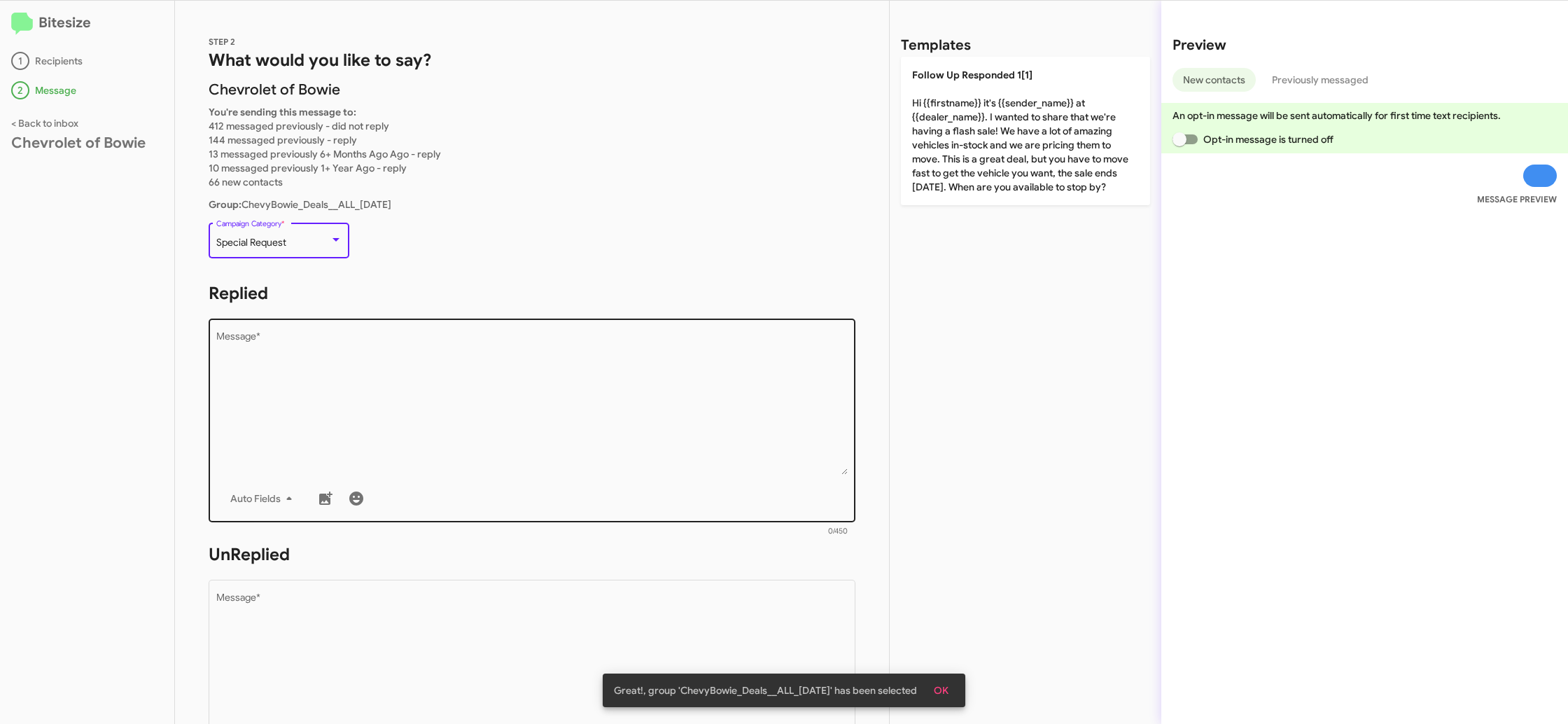
click at [344, 434] on textarea "Message *" at bounding box center [532, 403] width 632 height 143
paste textarea ""Hi {{firstname}} it's {{sender_name}} at {{dealer_name}}. We're kicking the mo…"
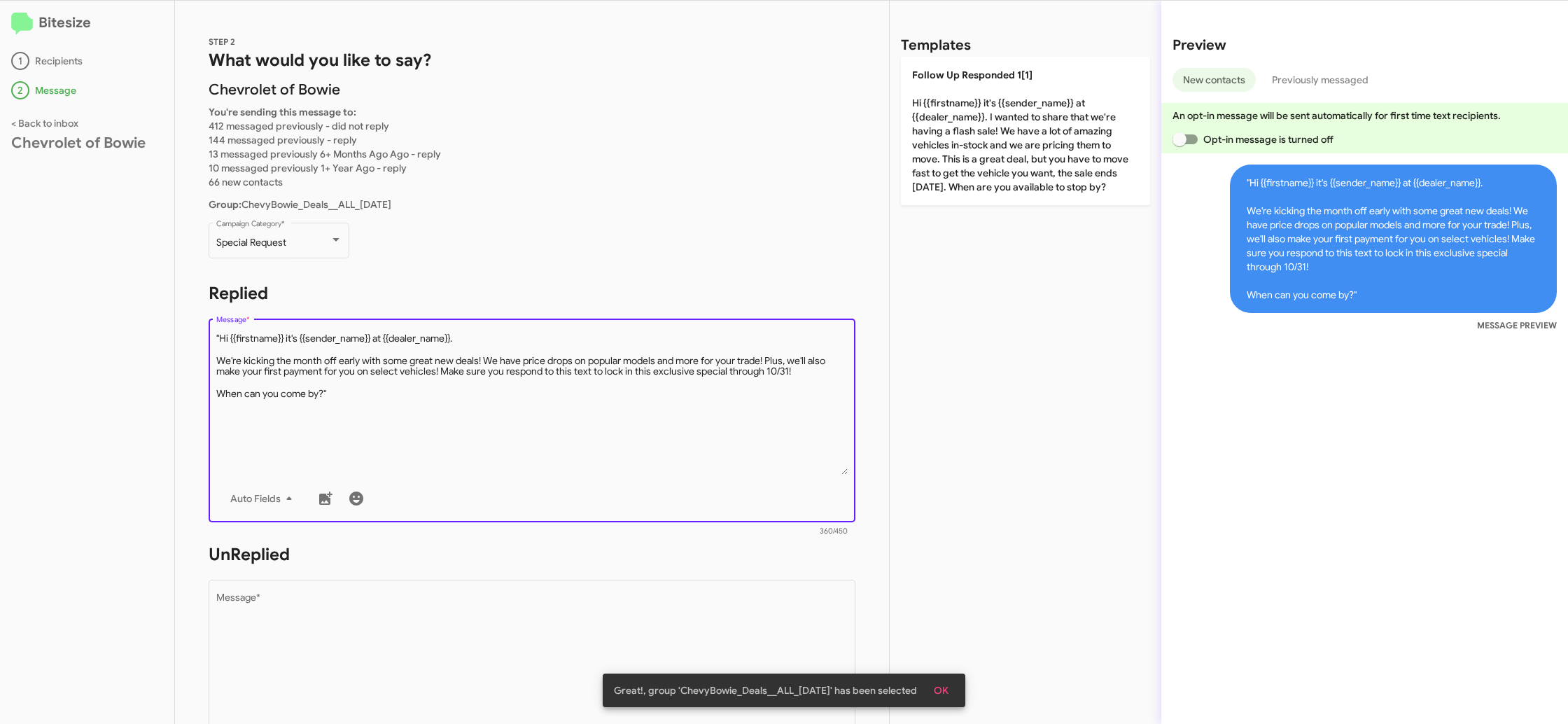
type textarea ""Hi {{firstname}} it's {{sender_name}} at {{dealer_name}}. We're kicking the mo…"
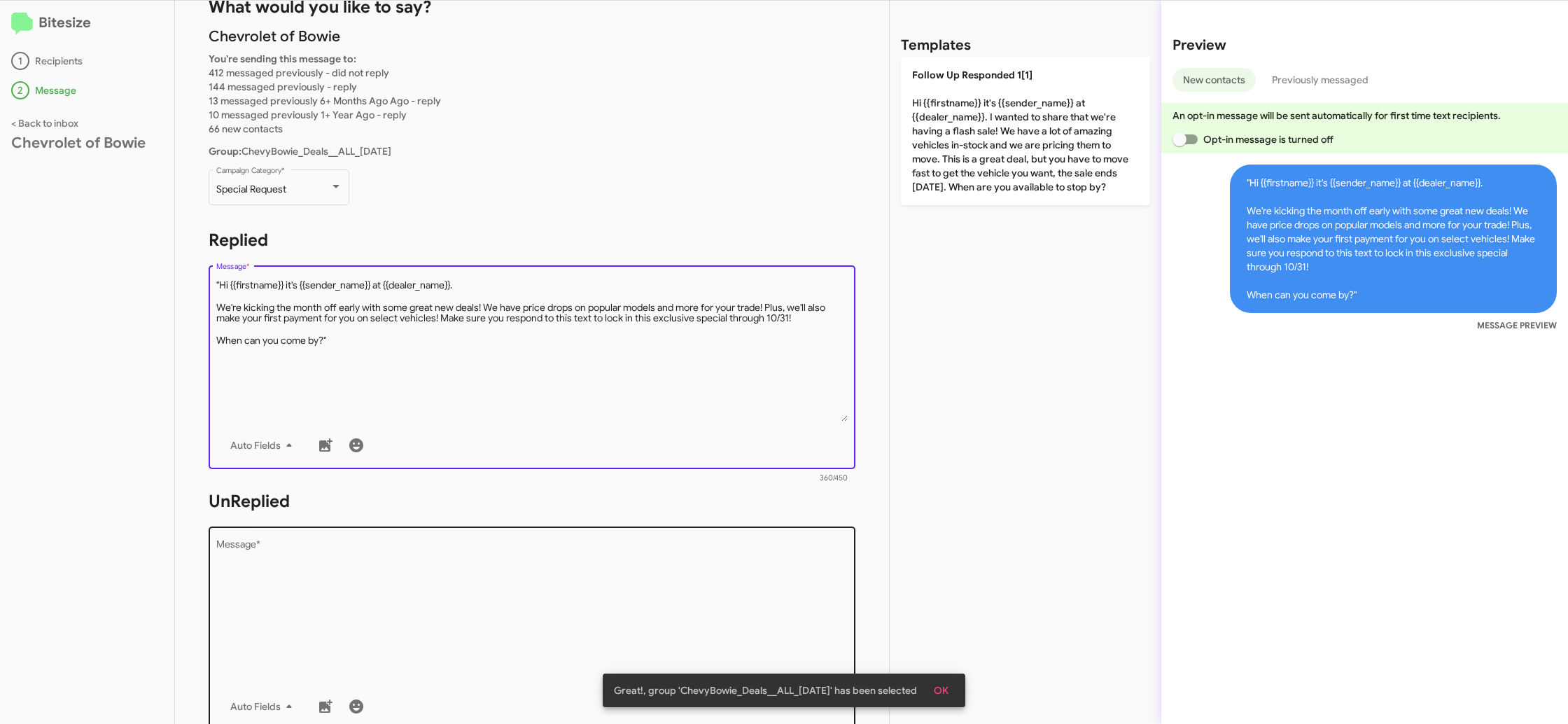
scroll to position [60, 0]
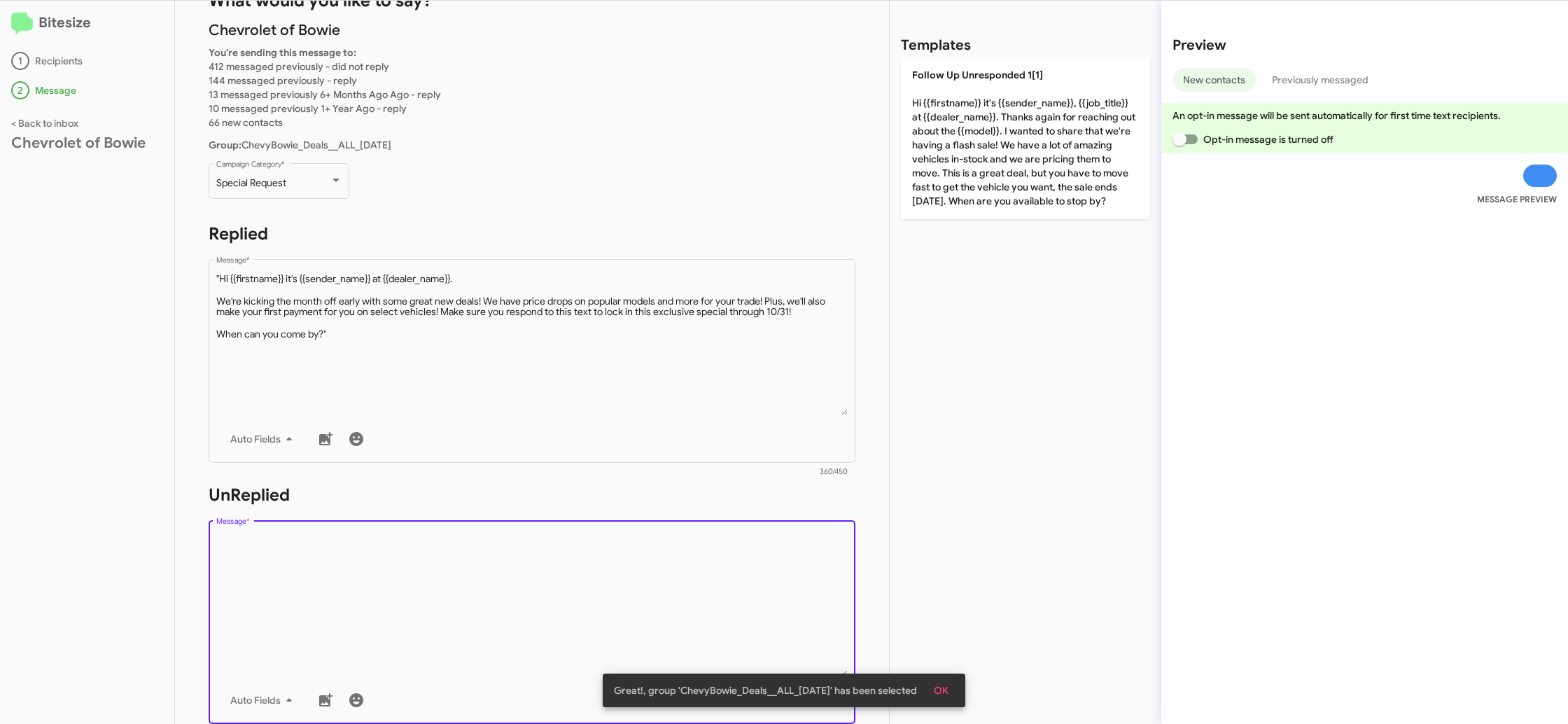
click at [536, 549] on textarea "Message *" at bounding box center [532, 605] width 632 height 143
paste textarea ""Hi {{firstname}} it's {{sender_name}}, {{job_title}} at {{dealer_name}}. Thank…"
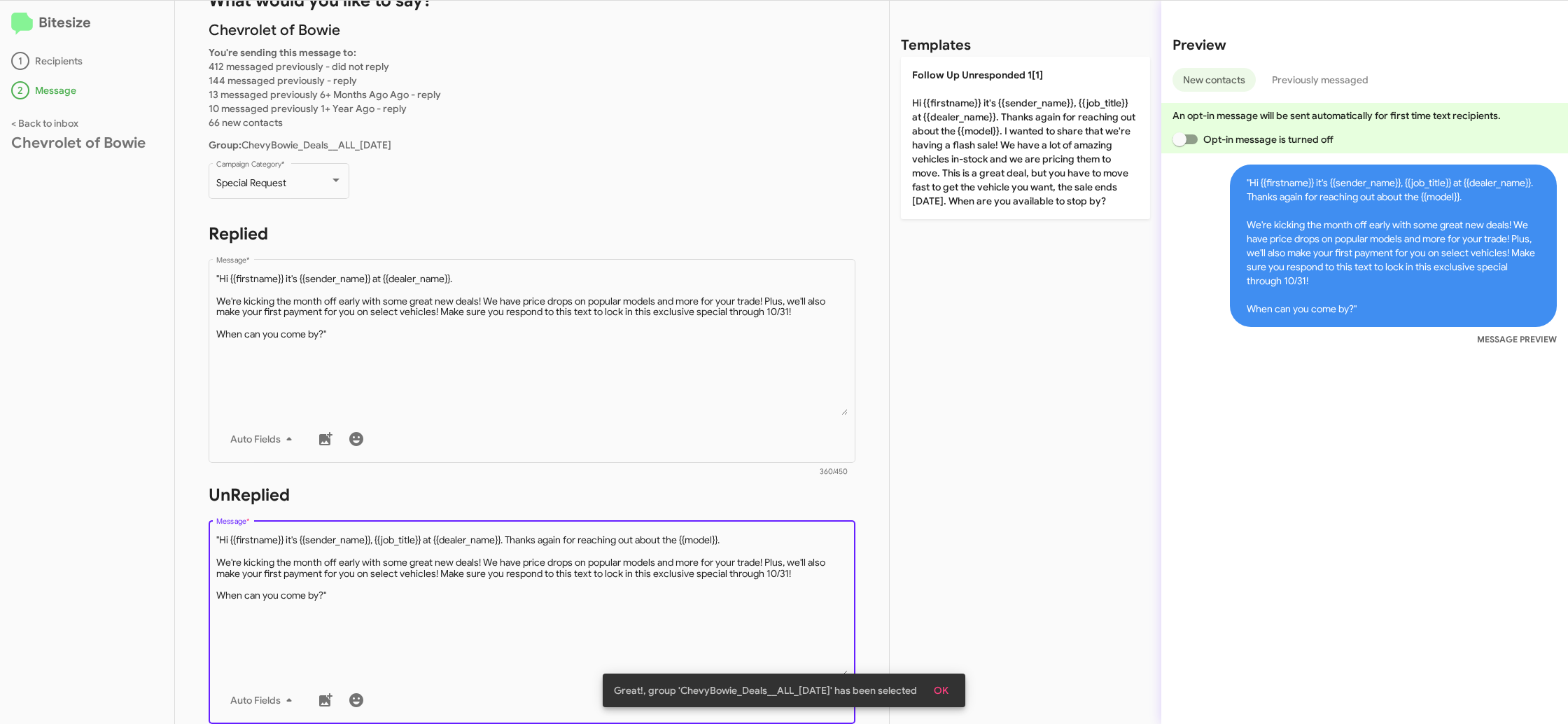
type textarea ""Hi {{firstname}} it's {{sender_name}}, {{job_title}} at {{dealer_name}}. Thank…"
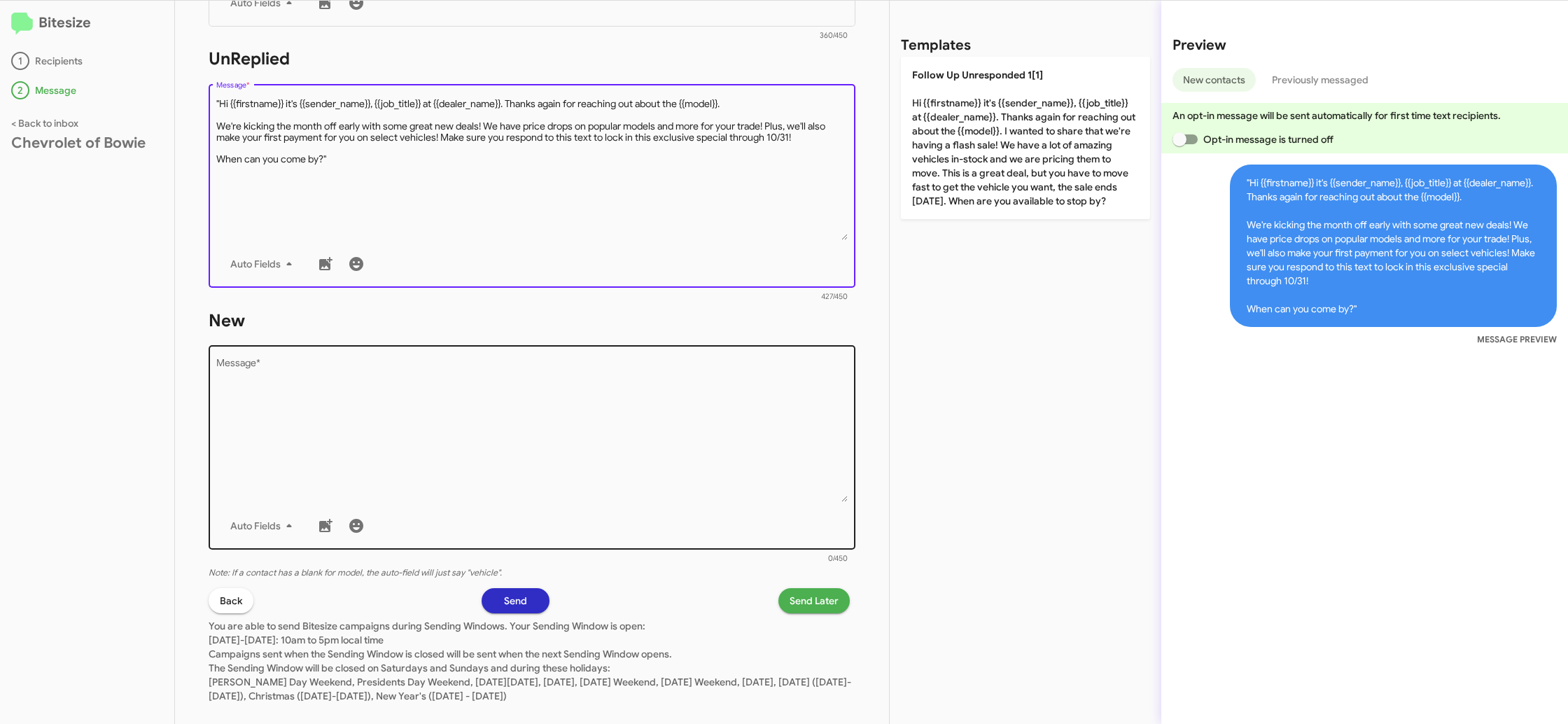
scroll to position [503, 0]
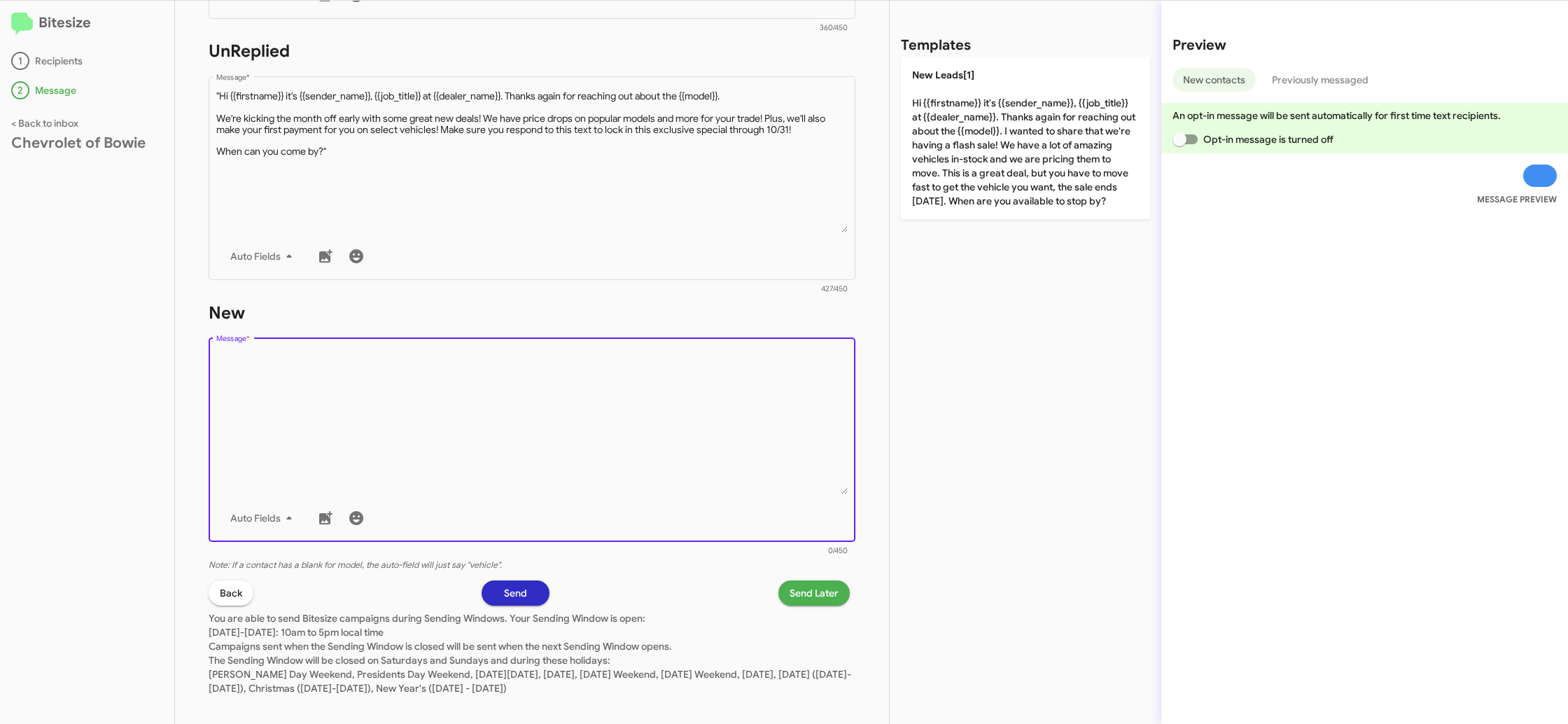
click at [599, 453] on textarea "Message *" at bounding box center [532, 423] width 632 height 143
paste textarea ""Hi {{firstname}} it's {{sender_name}}, {{job_title}} at {{dealer_name}}. Thank…"
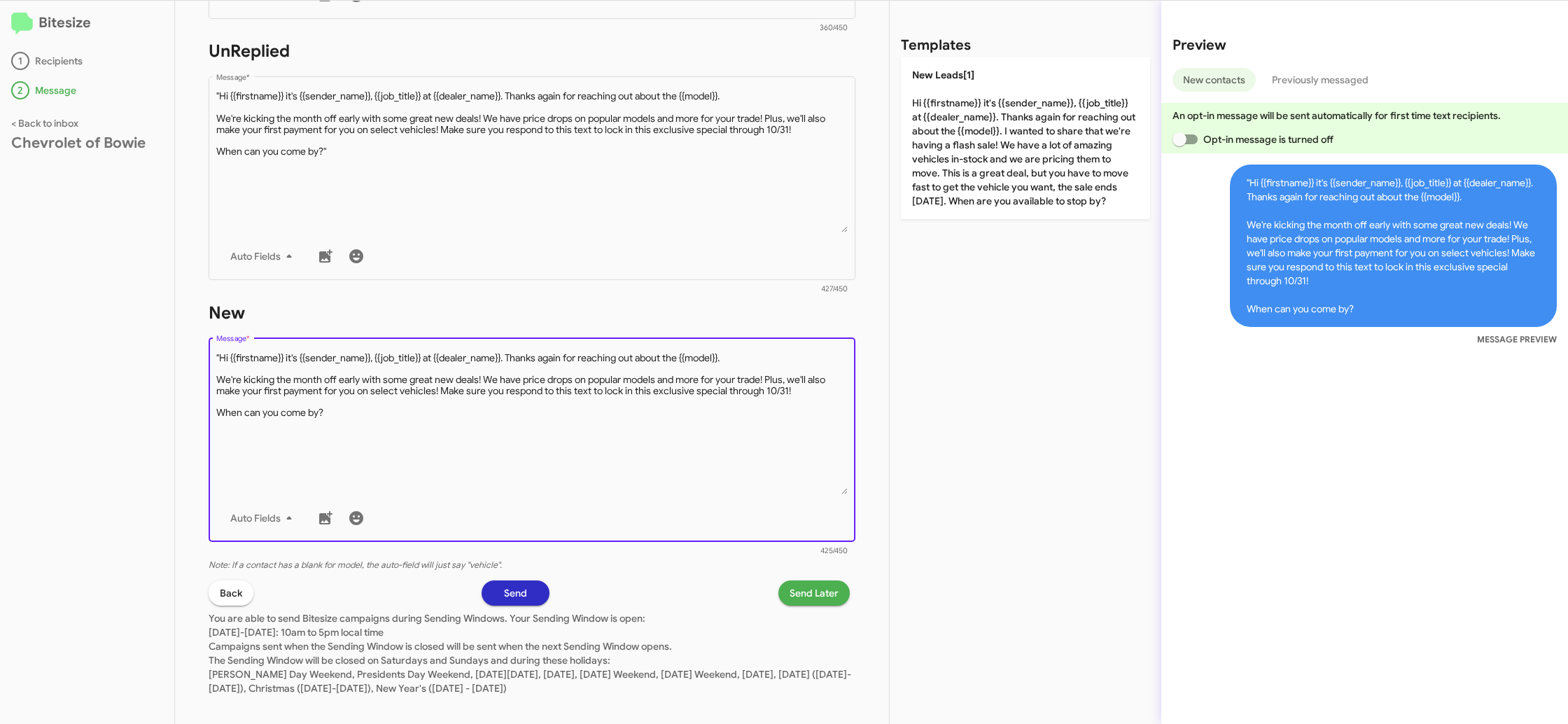
click at [217, 354] on textarea "Message *" at bounding box center [532, 423] width 632 height 143
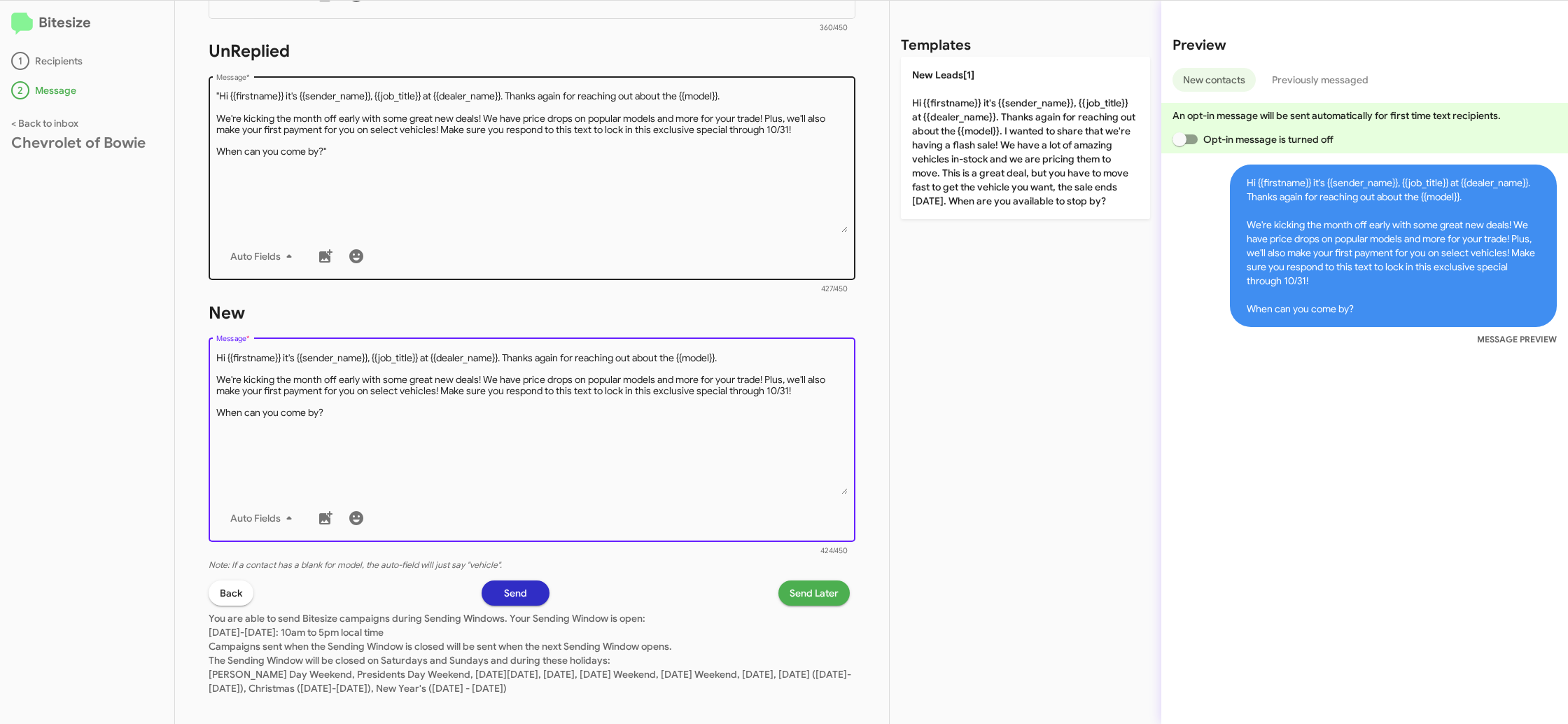
type textarea "Hi {{firstname}} it's {{sender_name}}, {{job_title}} at {{dealer_name}}. Thanks…"
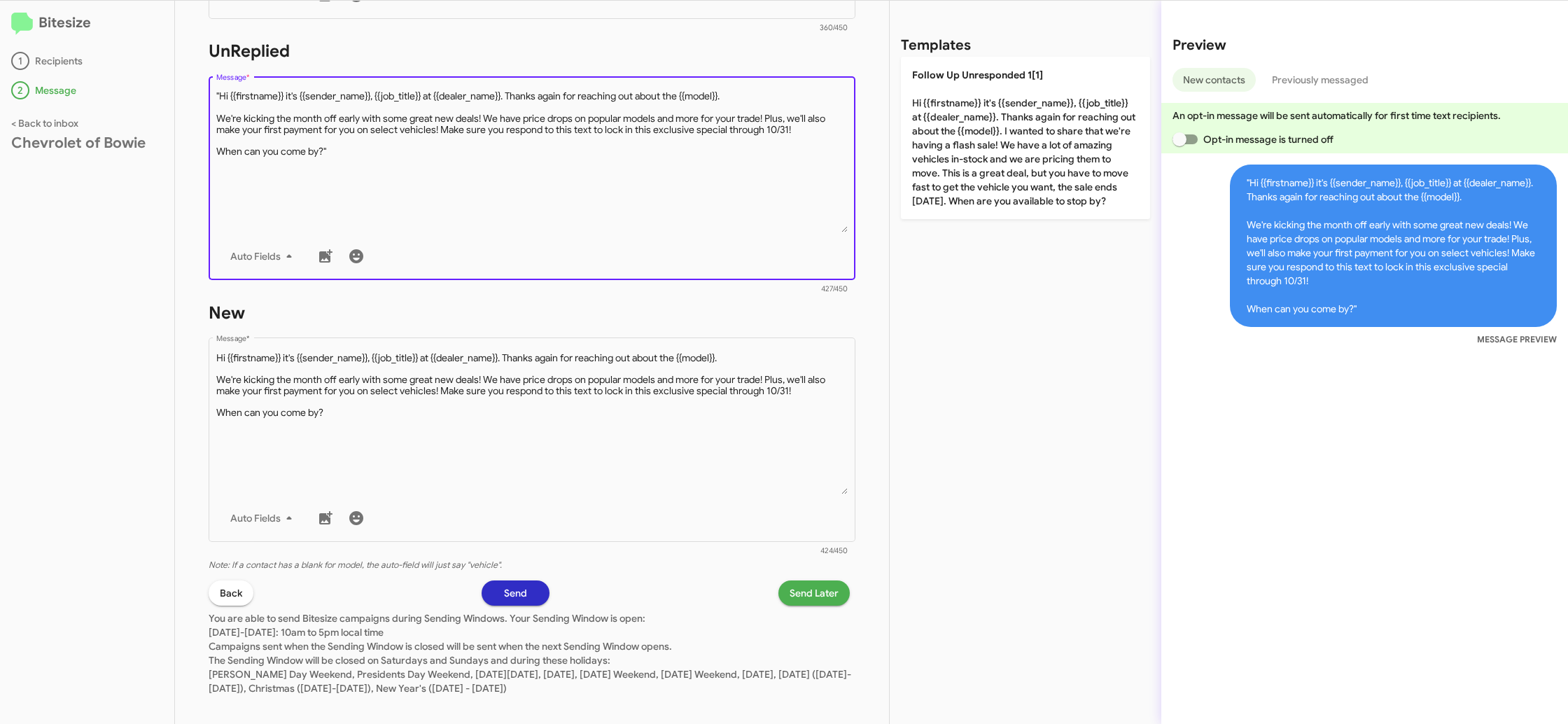
click at [272, 182] on textarea "Message *" at bounding box center [532, 161] width 632 height 143
click at [221, 99] on textarea "Message *" at bounding box center [532, 161] width 632 height 143
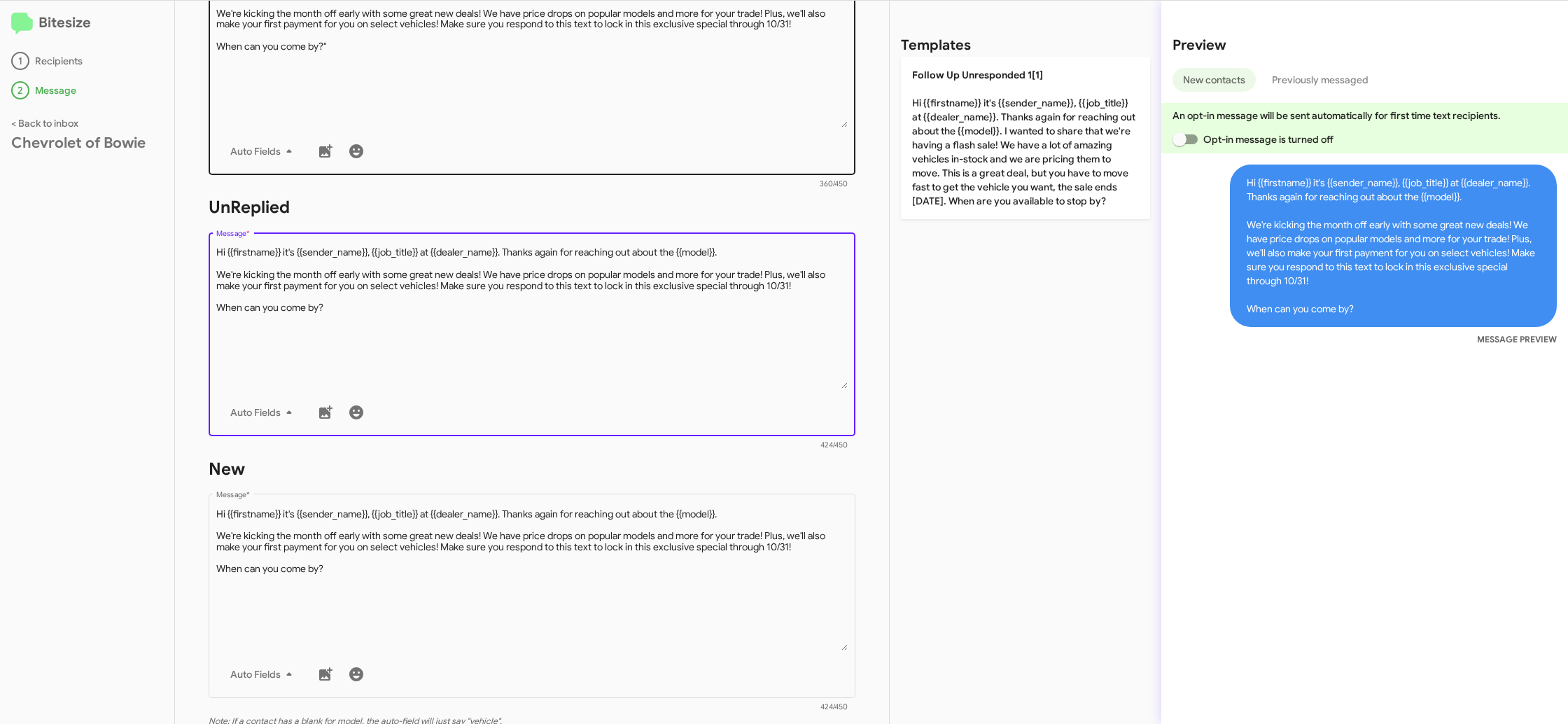
type textarea "Hi {{firstname}} it's {{sender_name}}, {{job_title}} at {{dealer_name}}. Thanks…"
click at [289, 98] on textarea "Message *" at bounding box center [532, 55] width 632 height 143
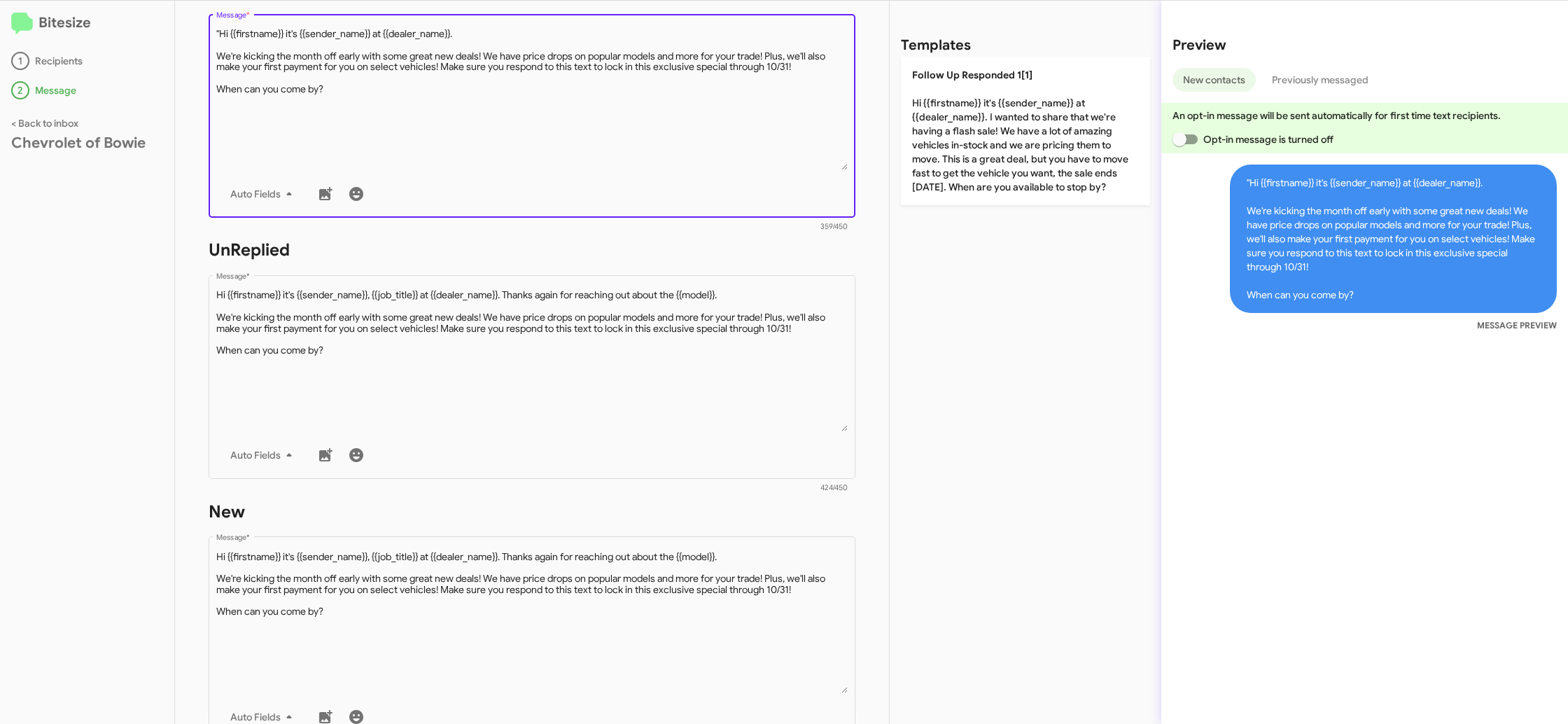
scroll to position [279, 0]
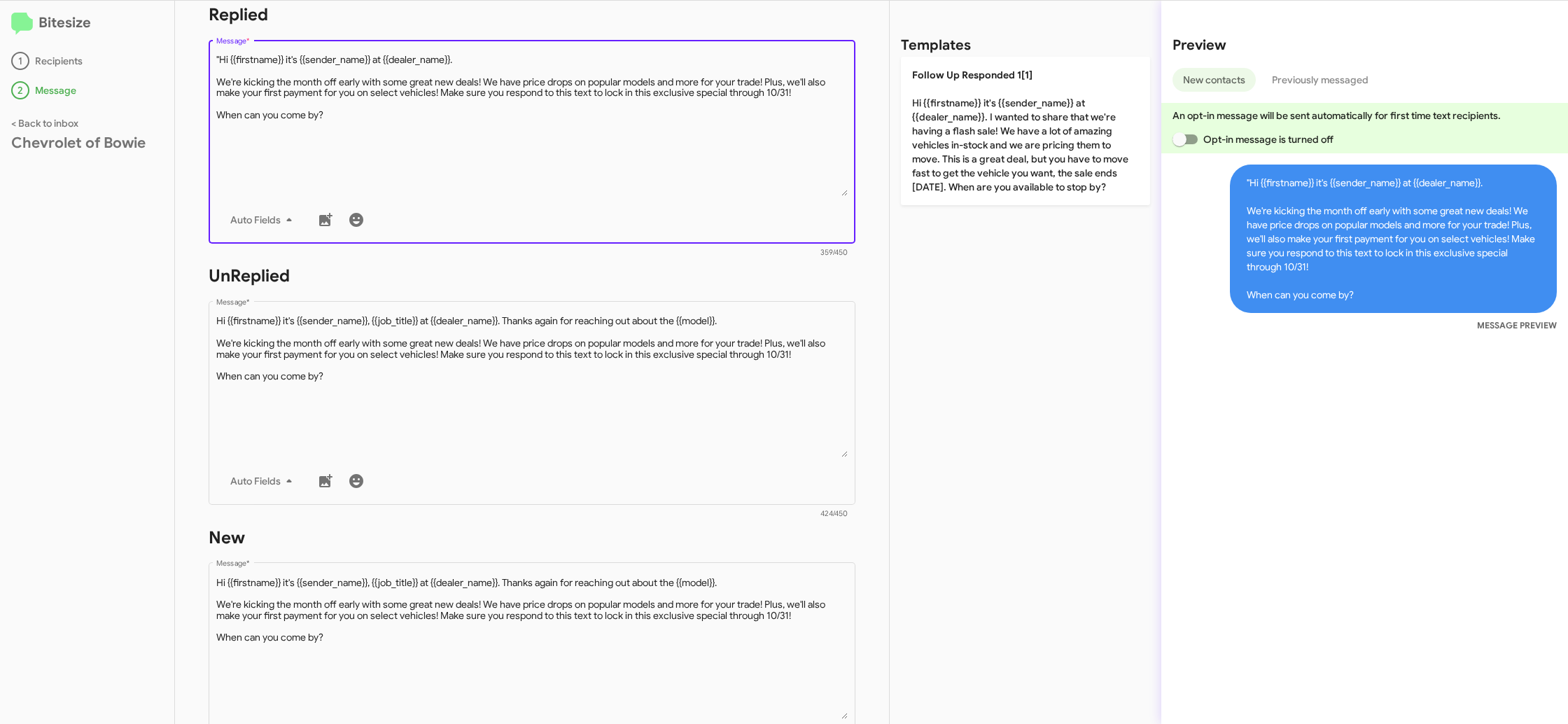
click at [223, 60] on textarea "Message *" at bounding box center [532, 124] width 632 height 143
click at [219, 62] on textarea "Message *" at bounding box center [532, 124] width 632 height 143
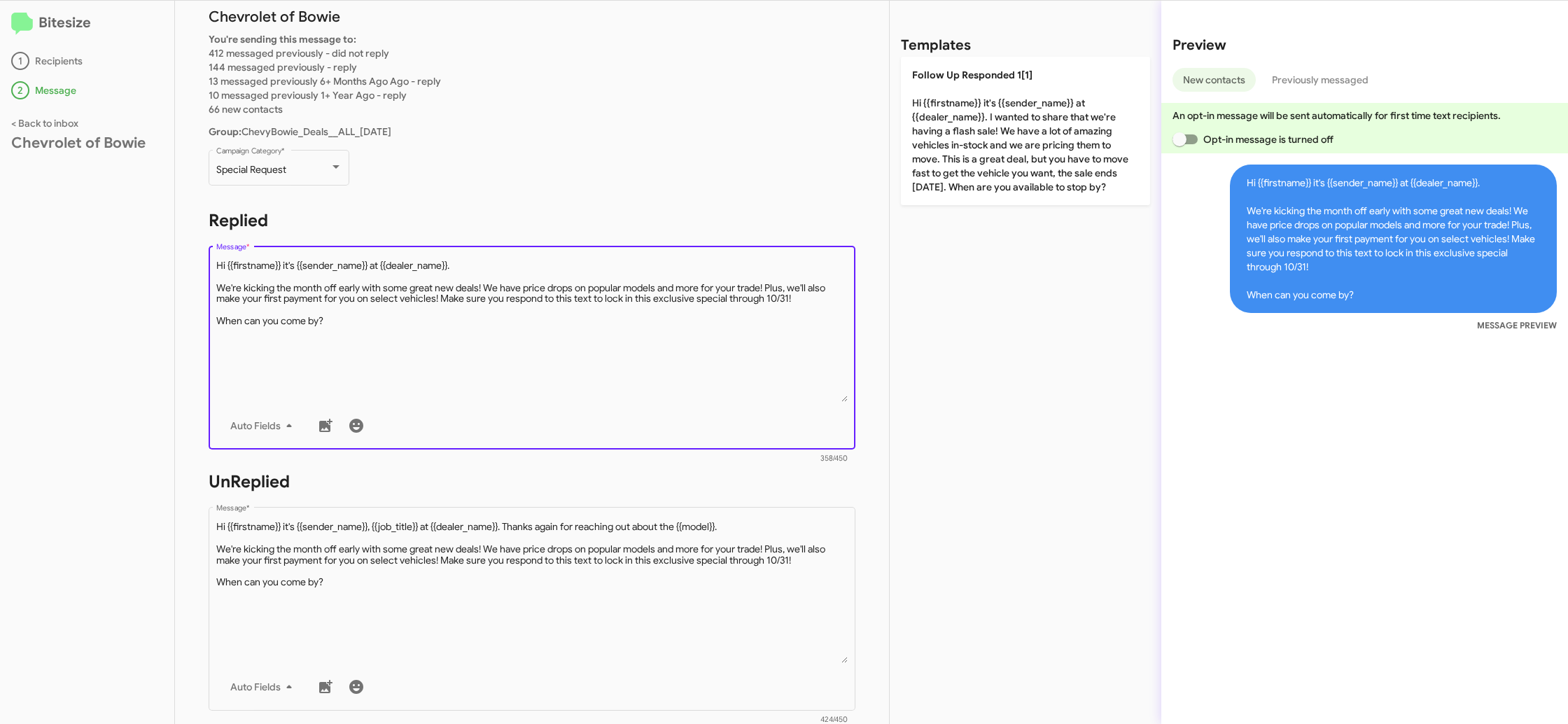
scroll to position [0, 0]
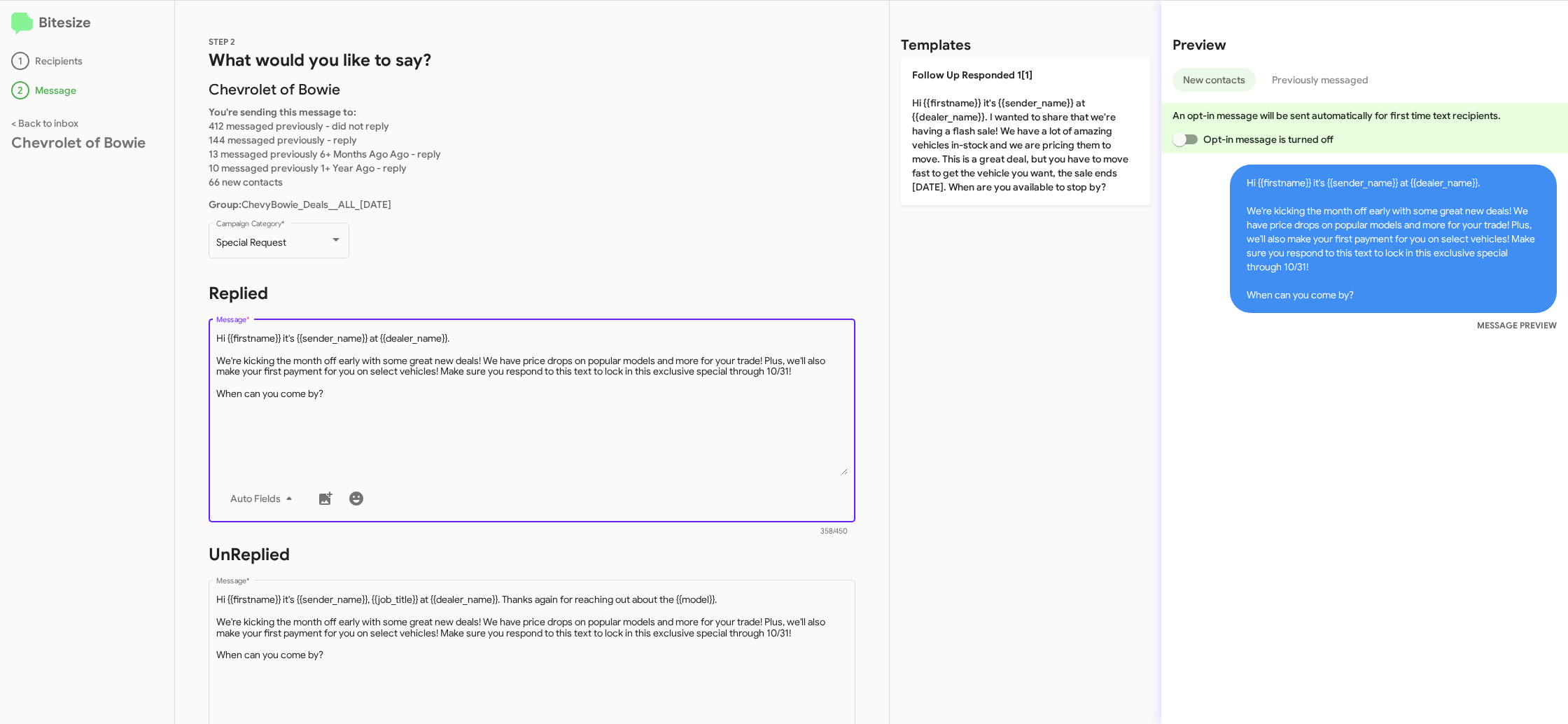
type textarea "Hi {{firstname}} it's {{sender_name}} at {{dealer_name}}. We're kicking the mon…"
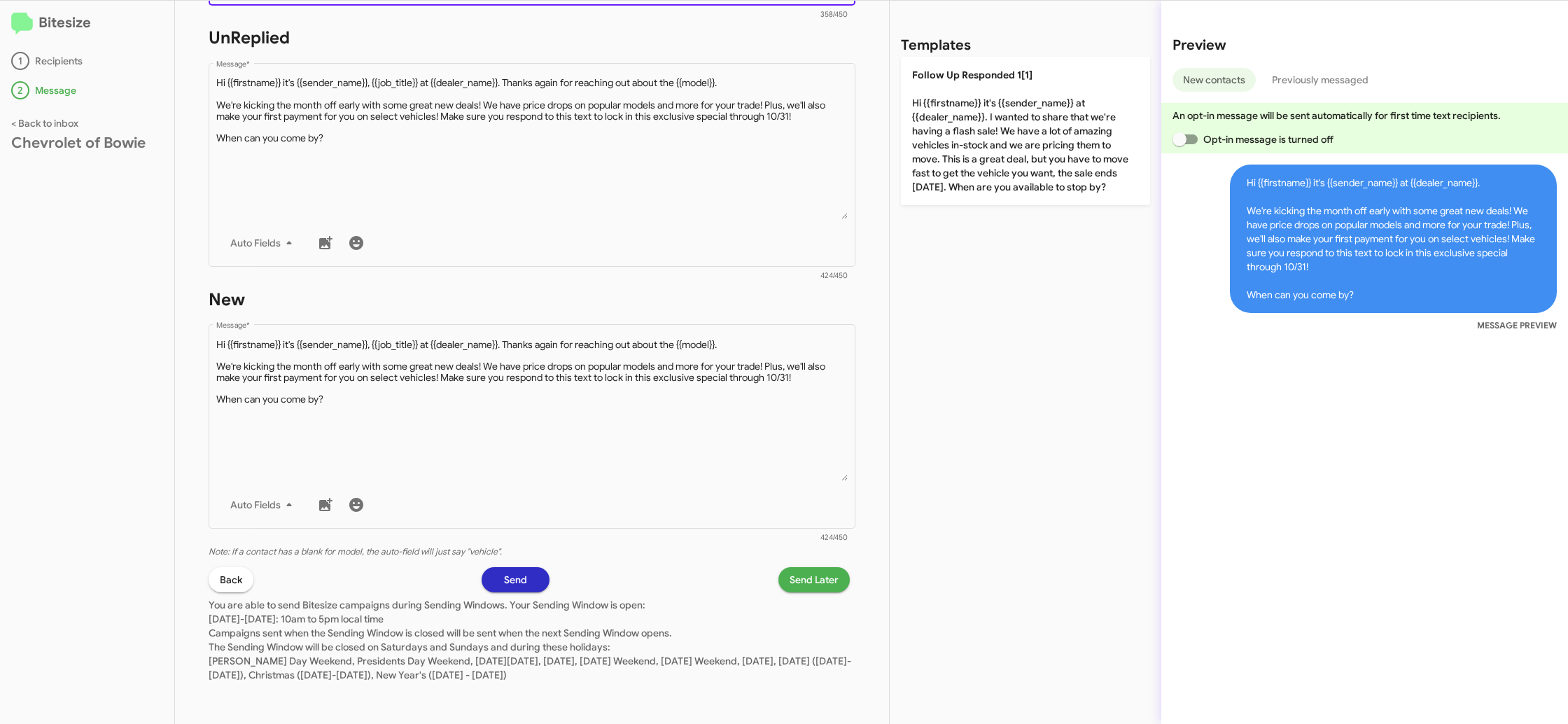
click at [807, 573] on span "Send Later" at bounding box center [814, 579] width 49 height 25
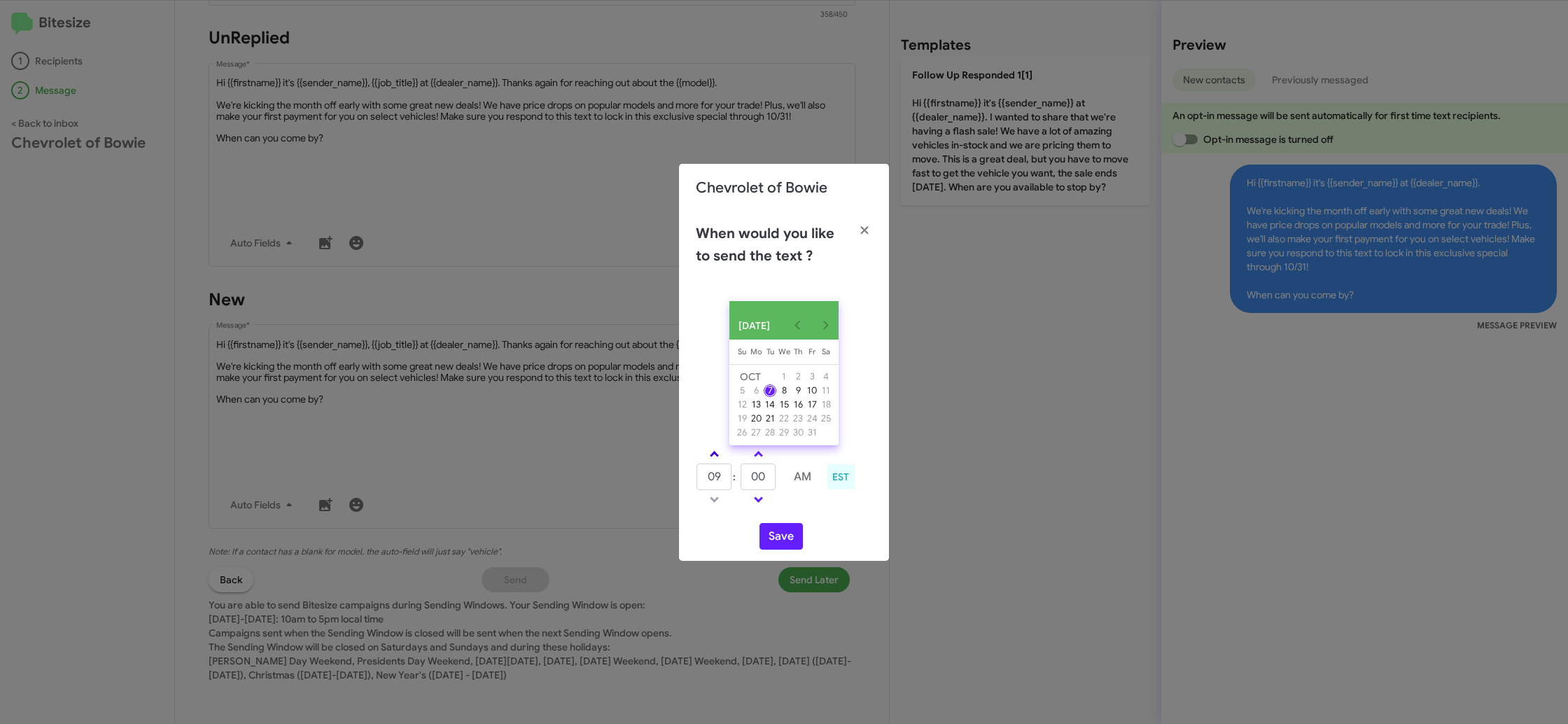
click at [717, 460] on span at bounding box center [714, 455] width 9 height 9
type input "01"
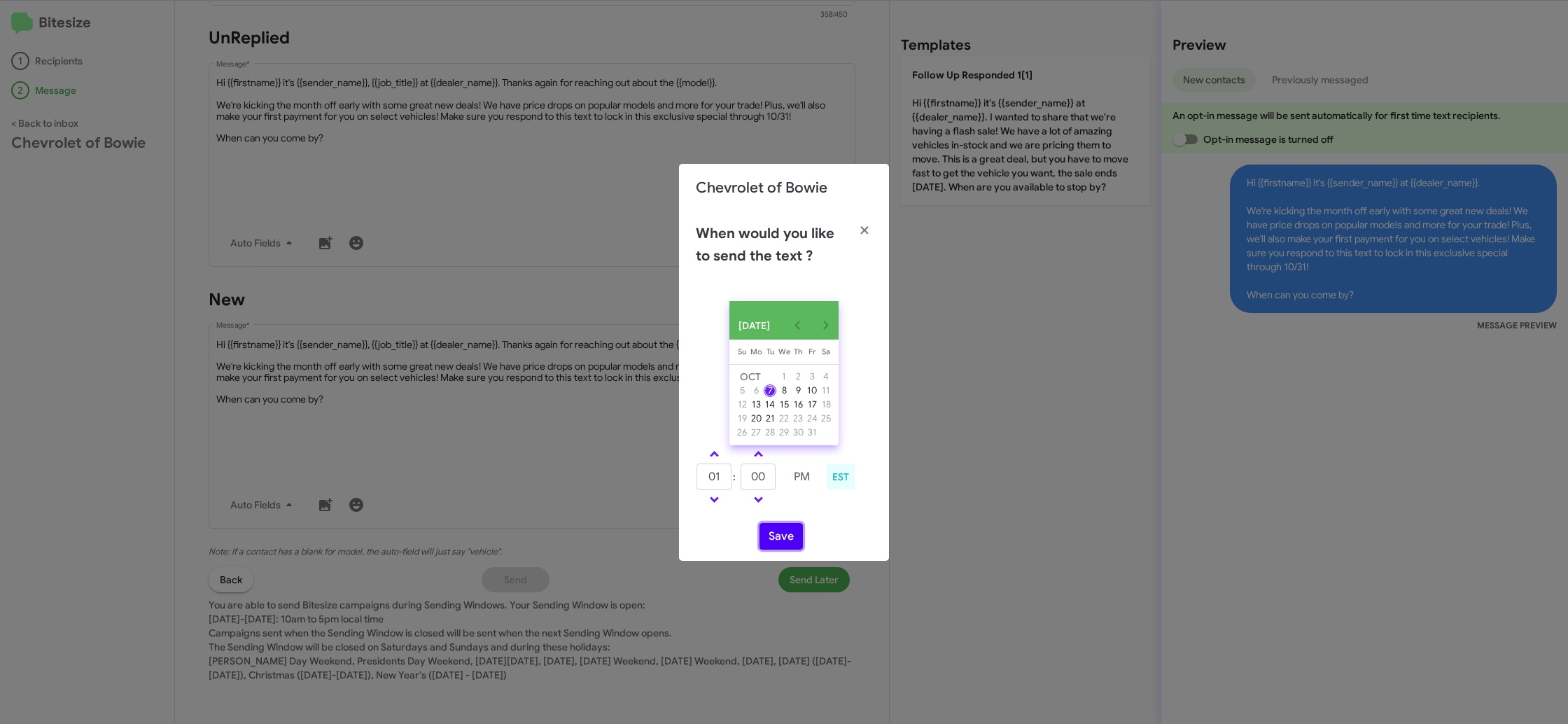
click at [782, 543] on button "Save" at bounding box center [781, 536] width 43 height 26
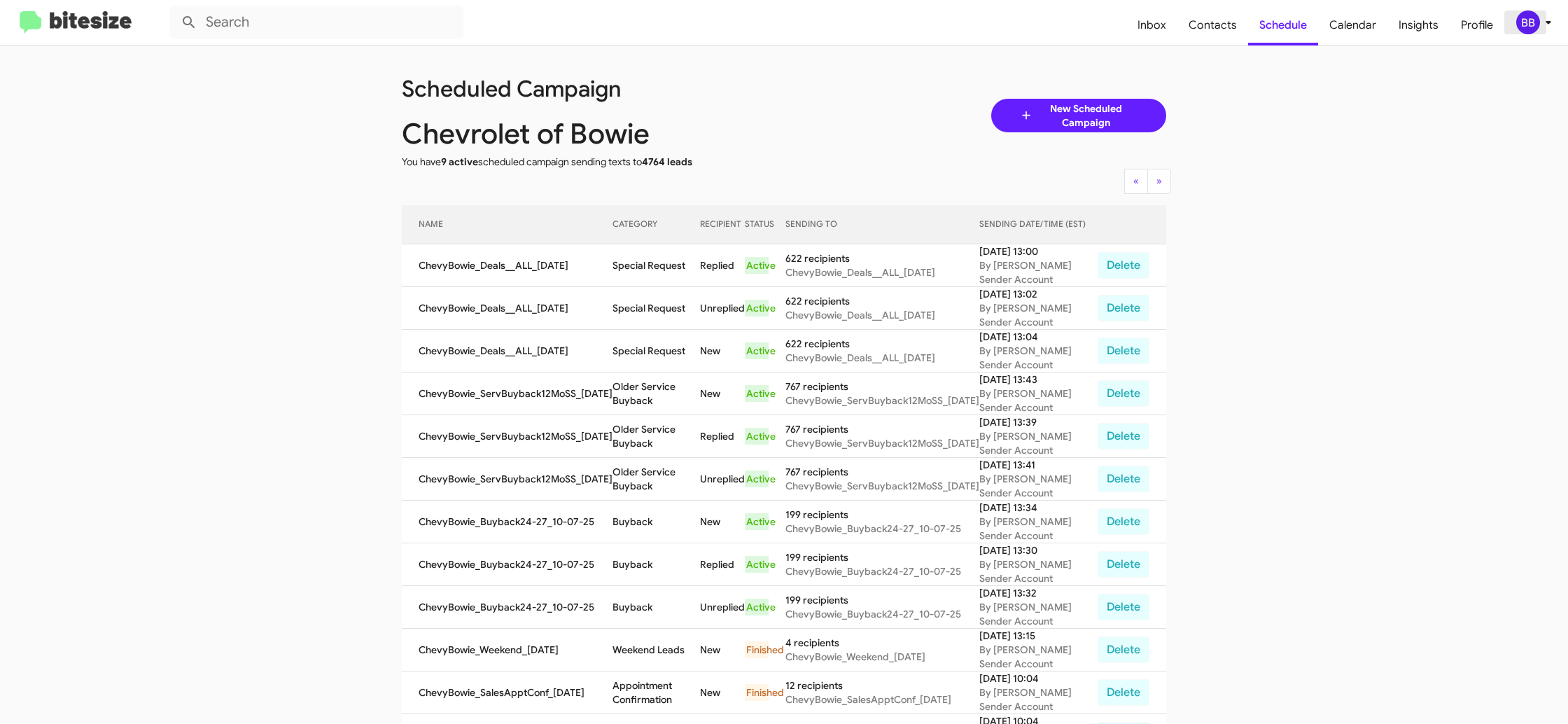
drag, startPoint x: 1542, startPoint y: 14, endPoint x: 1535, endPoint y: 23, distance: 11.4
click at [1542, 14] on icon at bounding box center [1548, 22] width 17 height 17
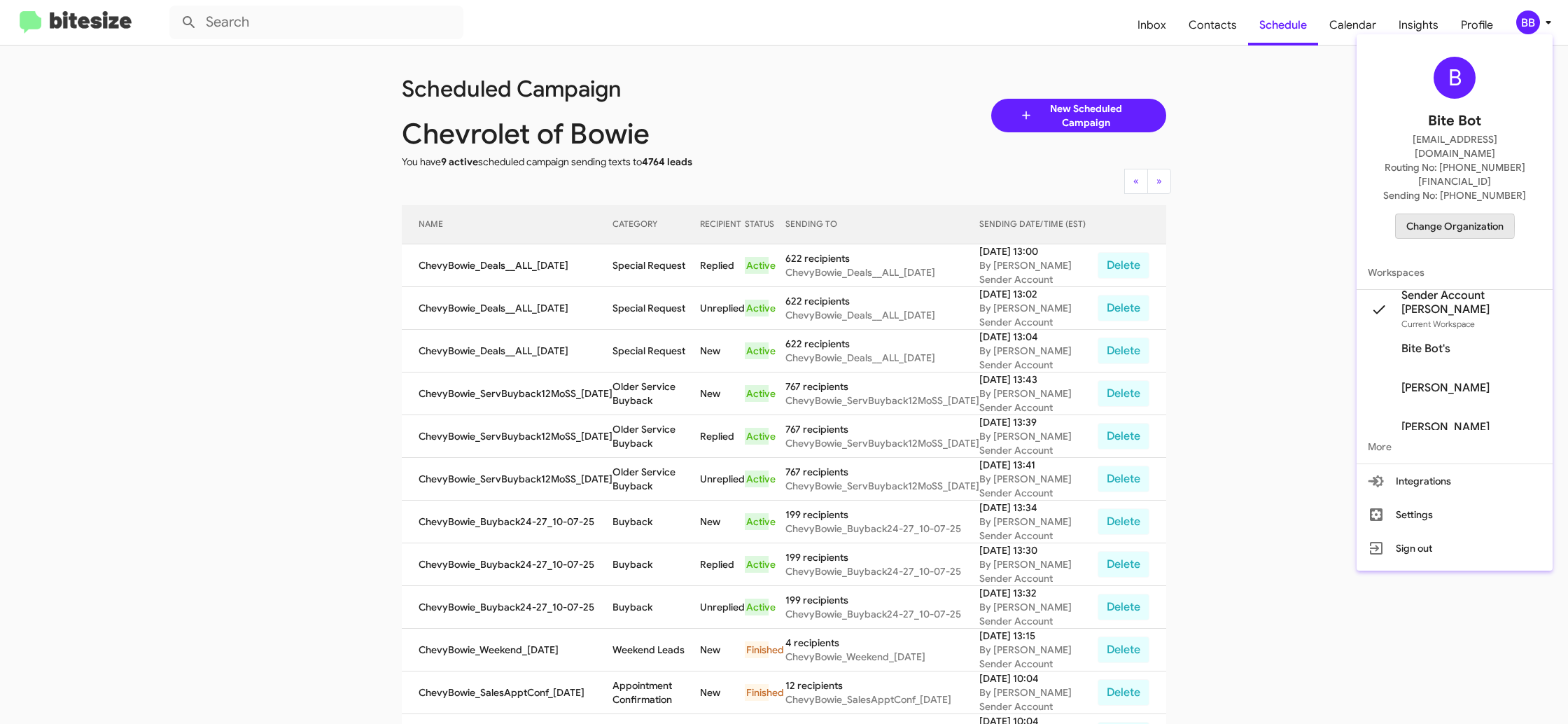
drag, startPoint x: 1436, startPoint y: 198, endPoint x: 1427, endPoint y: 199, distance: 9.1
click at [1427, 214] on span "Change Organization" at bounding box center [1455, 226] width 98 height 24
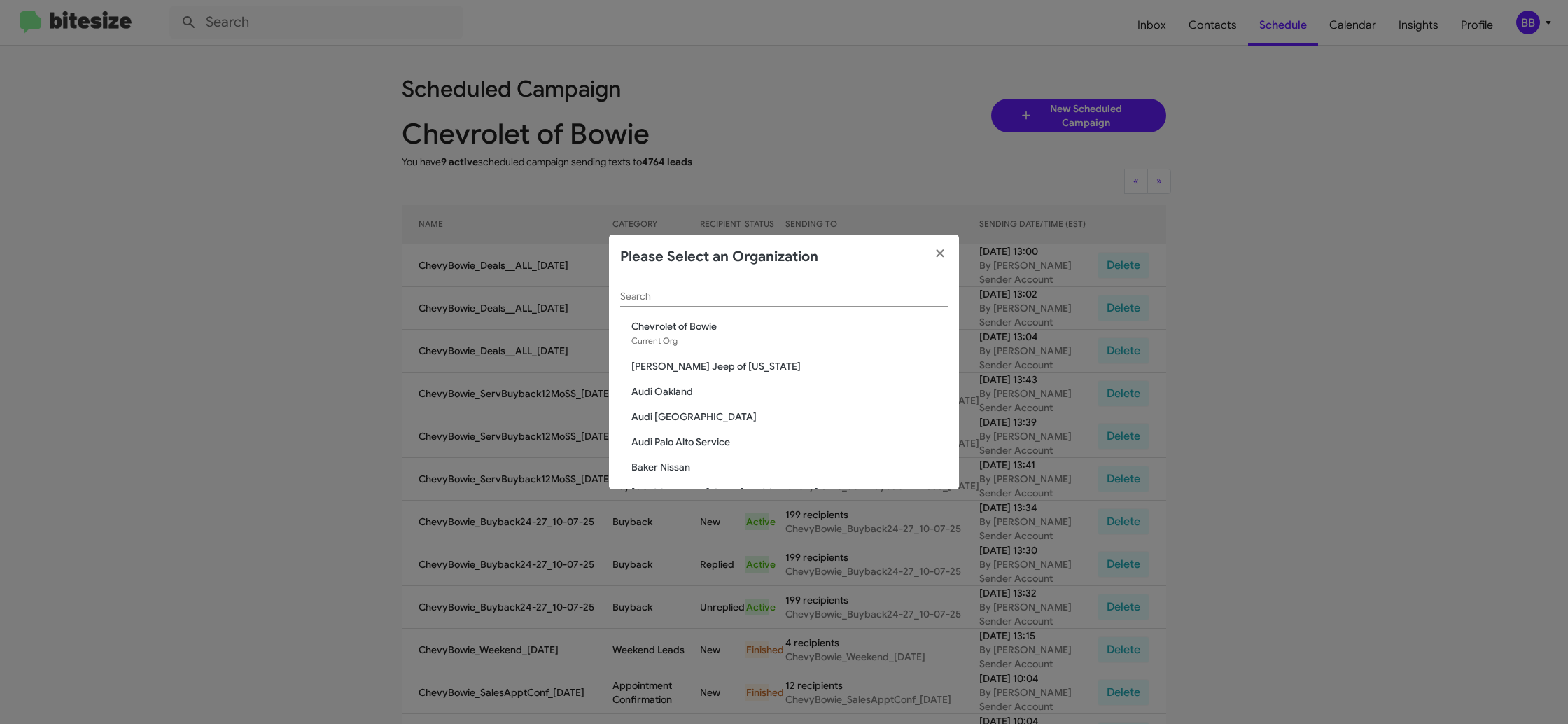
click at [657, 303] on div "Search" at bounding box center [784, 293] width 327 height 27
click at [655, 294] on input "Search" at bounding box center [784, 297] width 327 height 12
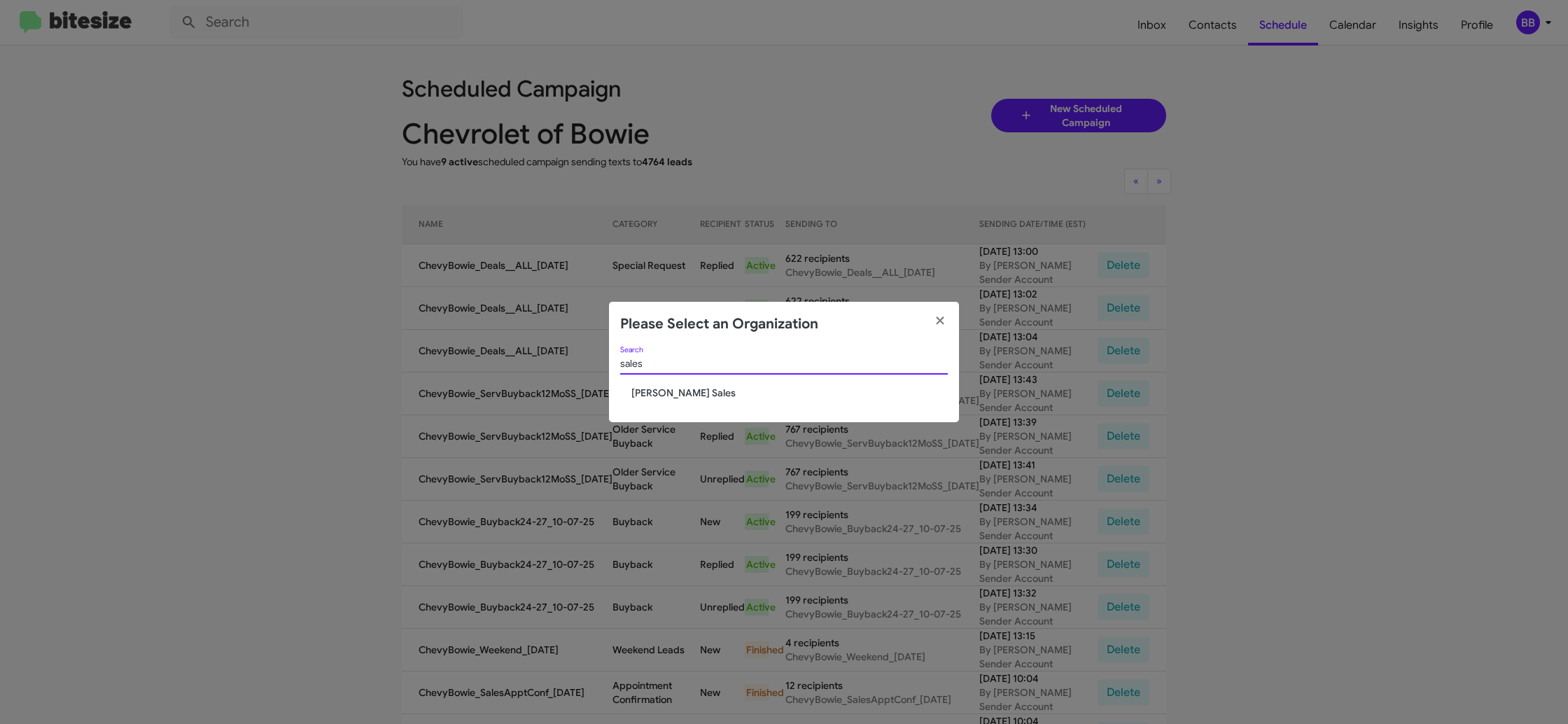
type input "sales"
click at [657, 380] on div "sales Search" at bounding box center [784, 367] width 327 height 40
click at [658, 394] on span "[PERSON_NAME] Sales" at bounding box center [789, 392] width 316 height 14
drag, startPoint x: 658, startPoint y: 392, endPoint x: 547, endPoint y: 19, distance: 389.2
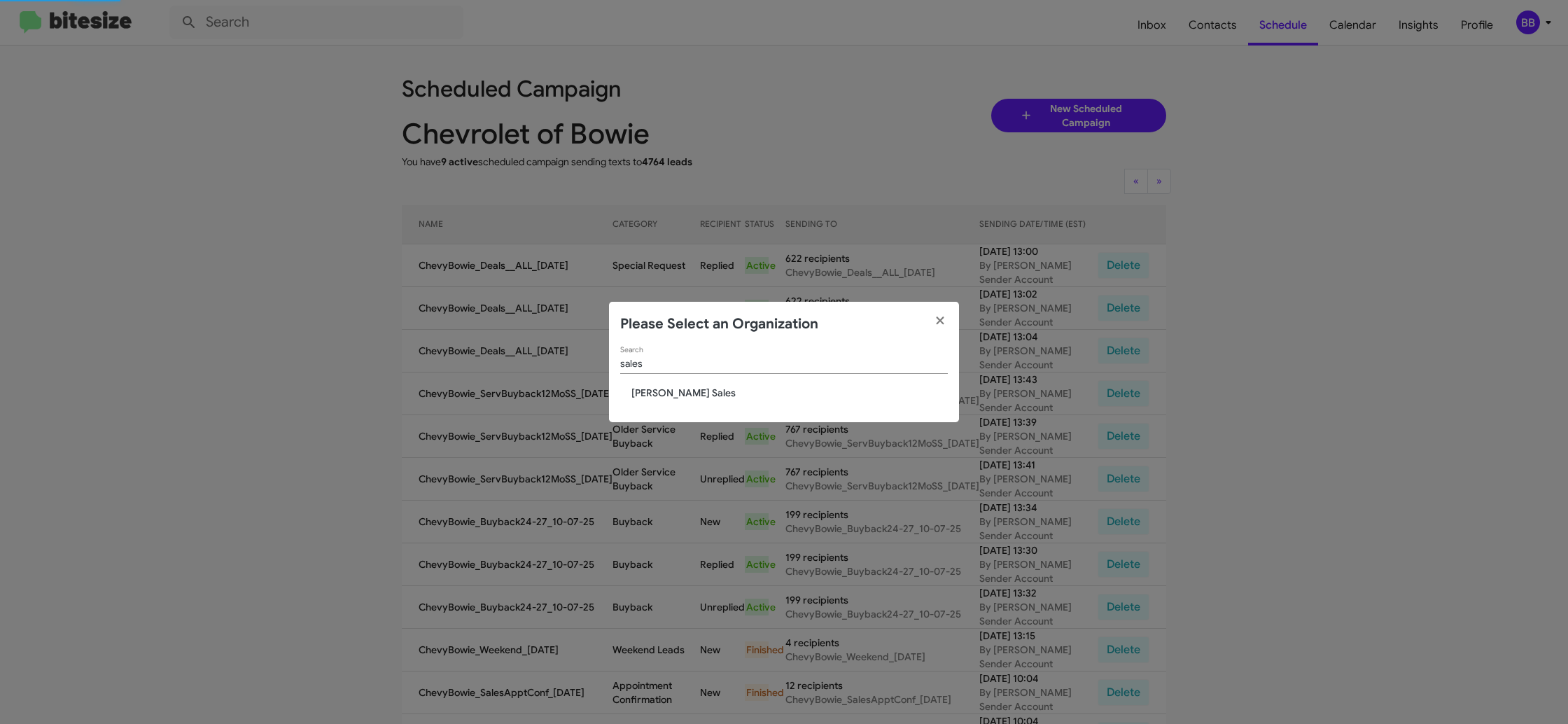
click at [657, 379] on div "sales Search Tony Honda Sales" at bounding box center [783, 385] width 350 height 76
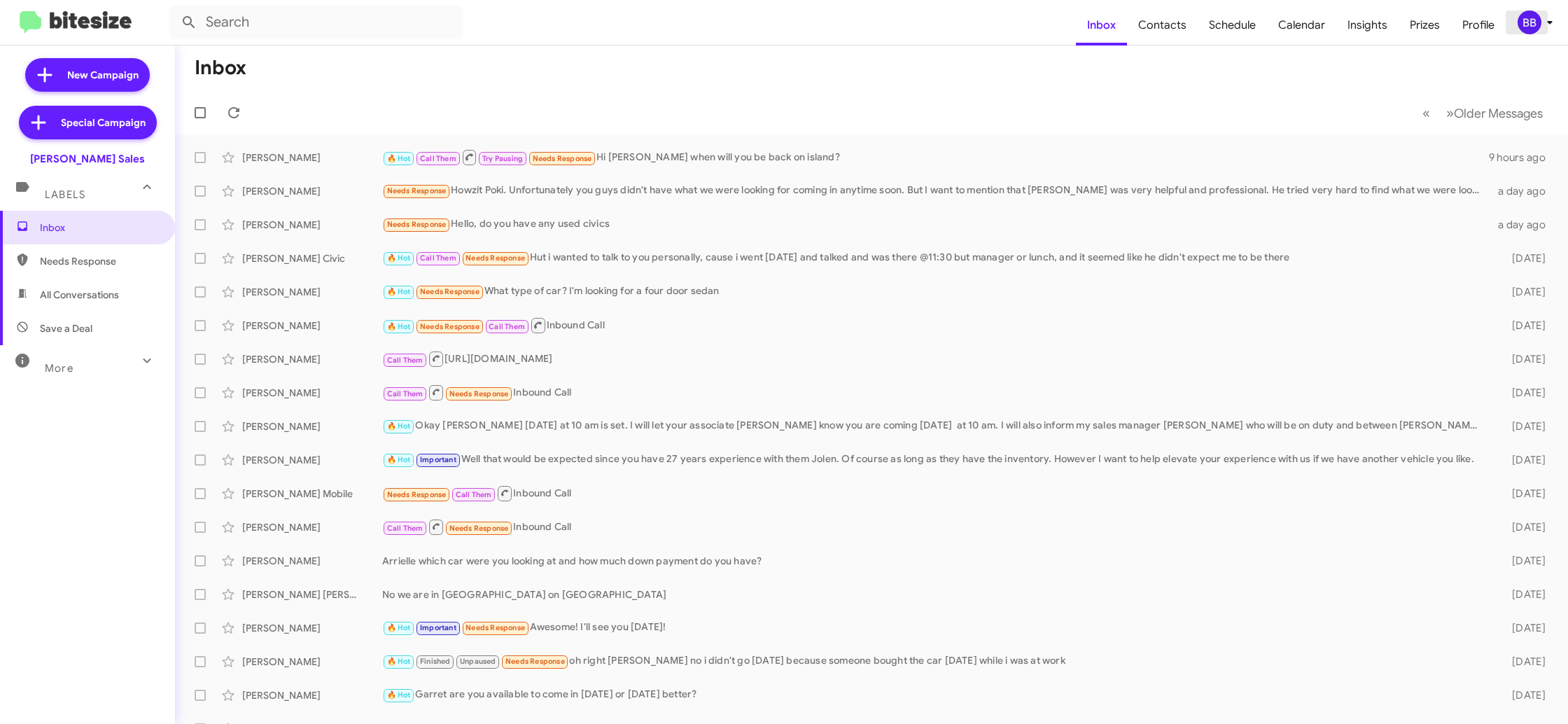
click at [1527, 25] on div "BB" at bounding box center [1529, 22] width 24 height 24
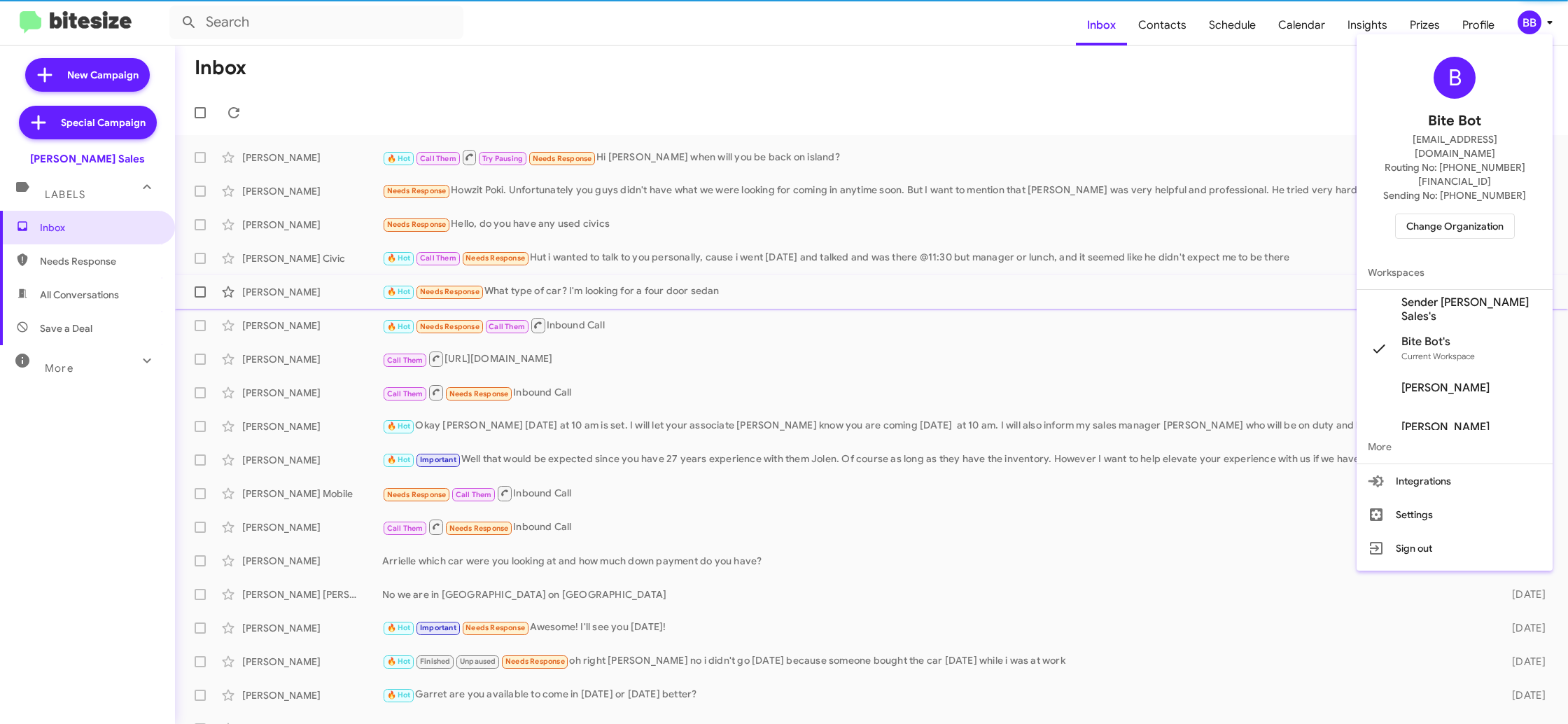
click at [1452, 295] on span "Sender Tony Honda Sales's" at bounding box center [1470, 309] width 140 height 28
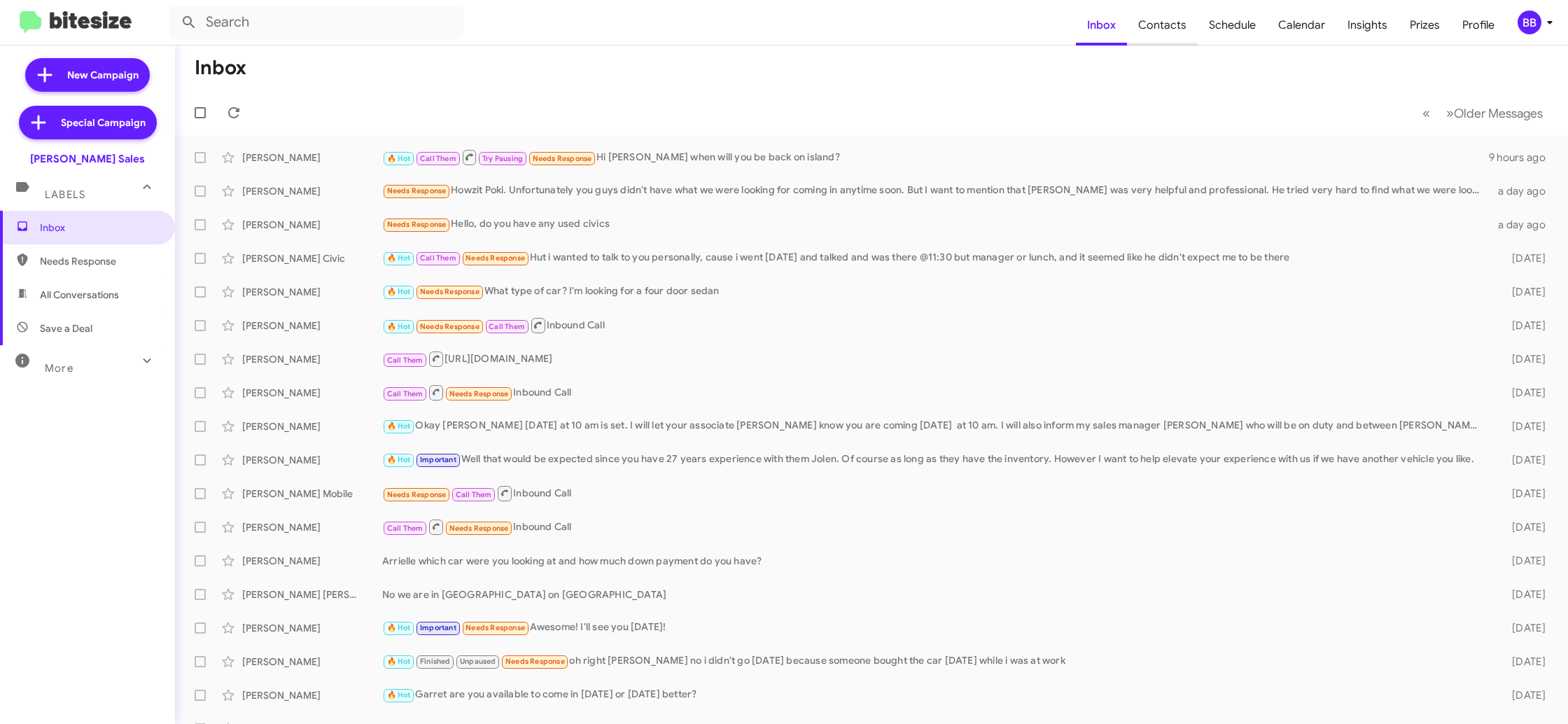
click at [1183, 28] on span "Contacts" at bounding box center [1161, 25] width 70 height 41
click at [1534, 28] on div "BB" at bounding box center [1529, 22] width 24 height 24
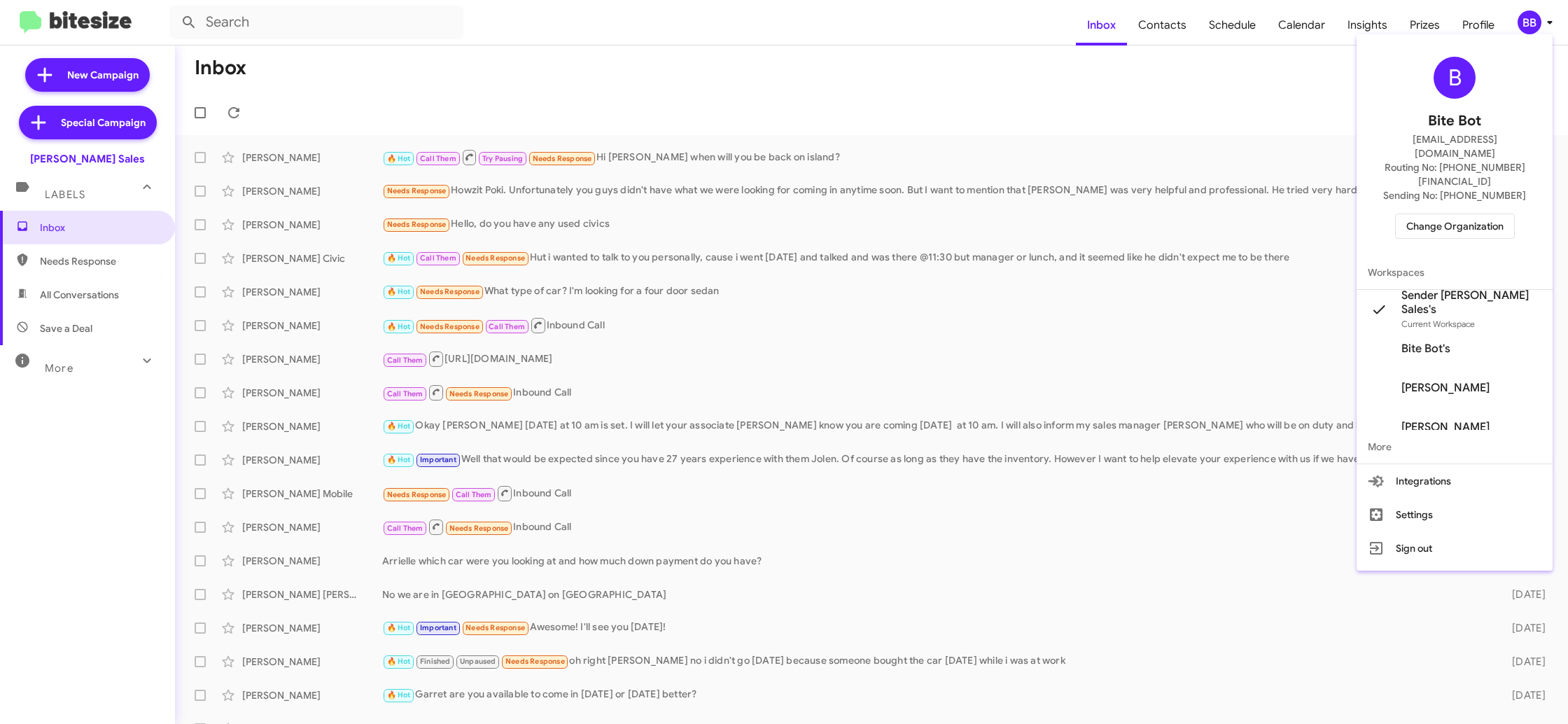
drag, startPoint x: 1177, startPoint y: 62, endPoint x: 1163, endPoint y: 30, distance: 34.9
click at [1172, 54] on div at bounding box center [784, 362] width 1568 height 724
click at [1163, 30] on span "Contacts" at bounding box center [1161, 25] width 70 height 41
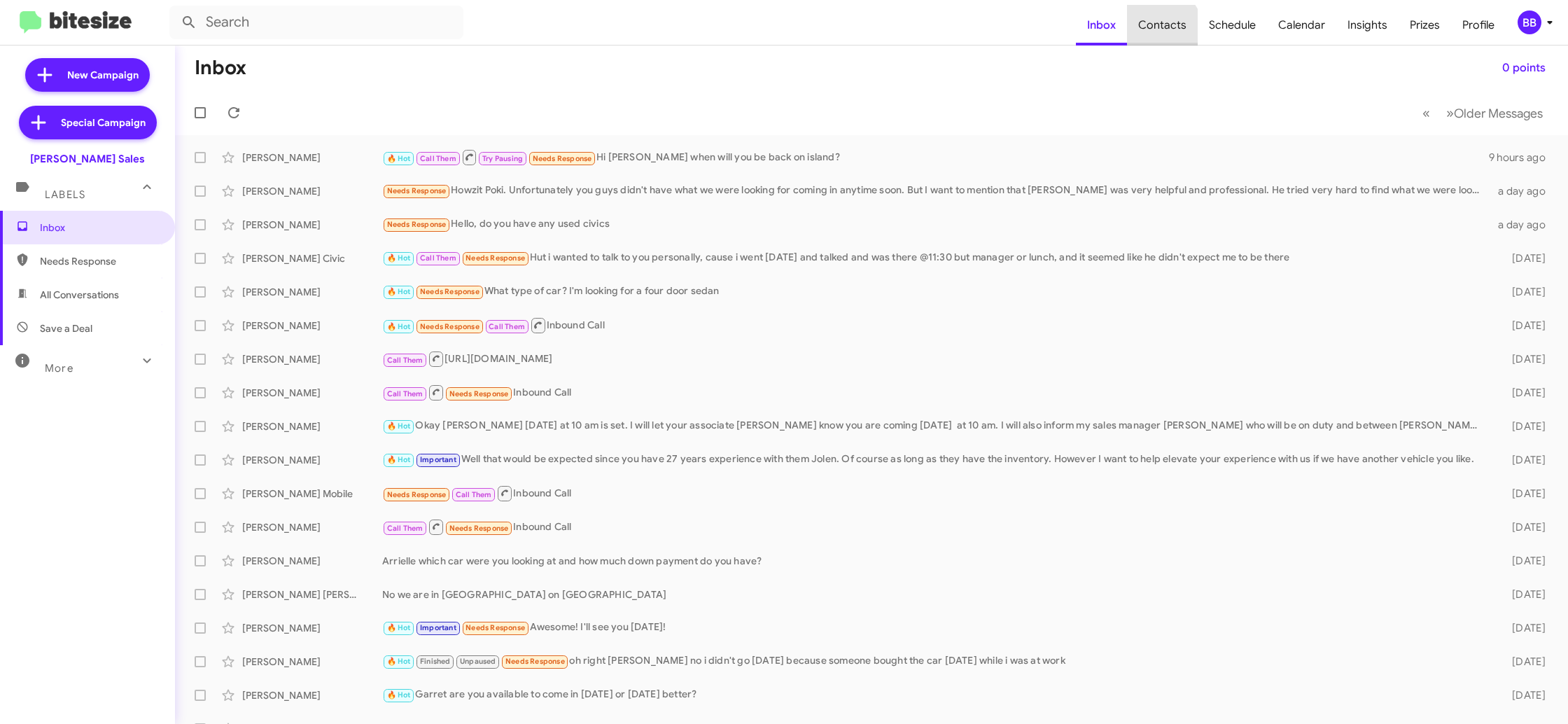
click at [1163, 30] on span "Contacts" at bounding box center [1161, 25] width 70 height 41
type input "in:groups"
click at [1163, 30] on span "Contacts" at bounding box center [1161, 25] width 70 height 41
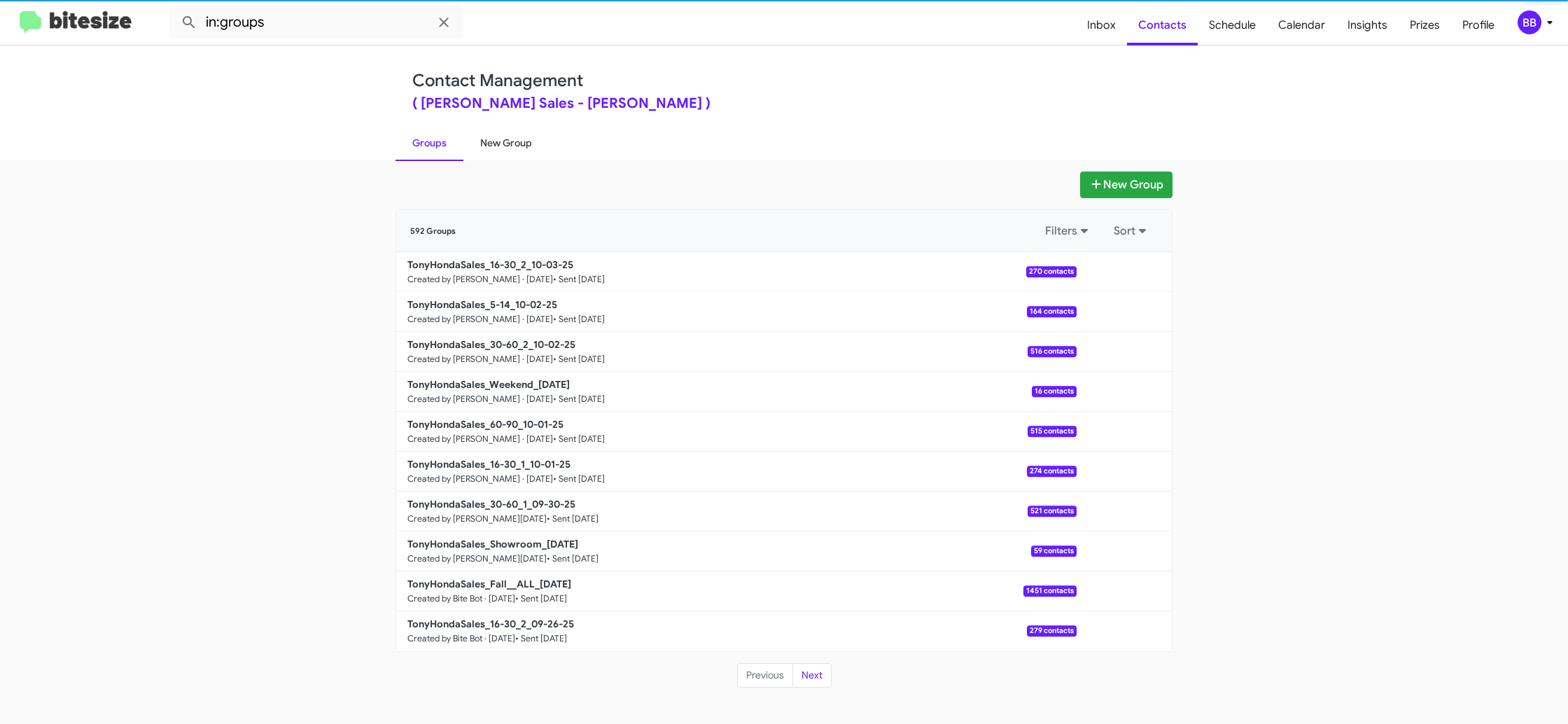
click at [494, 147] on link "New Group" at bounding box center [505, 143] width 85 height 36
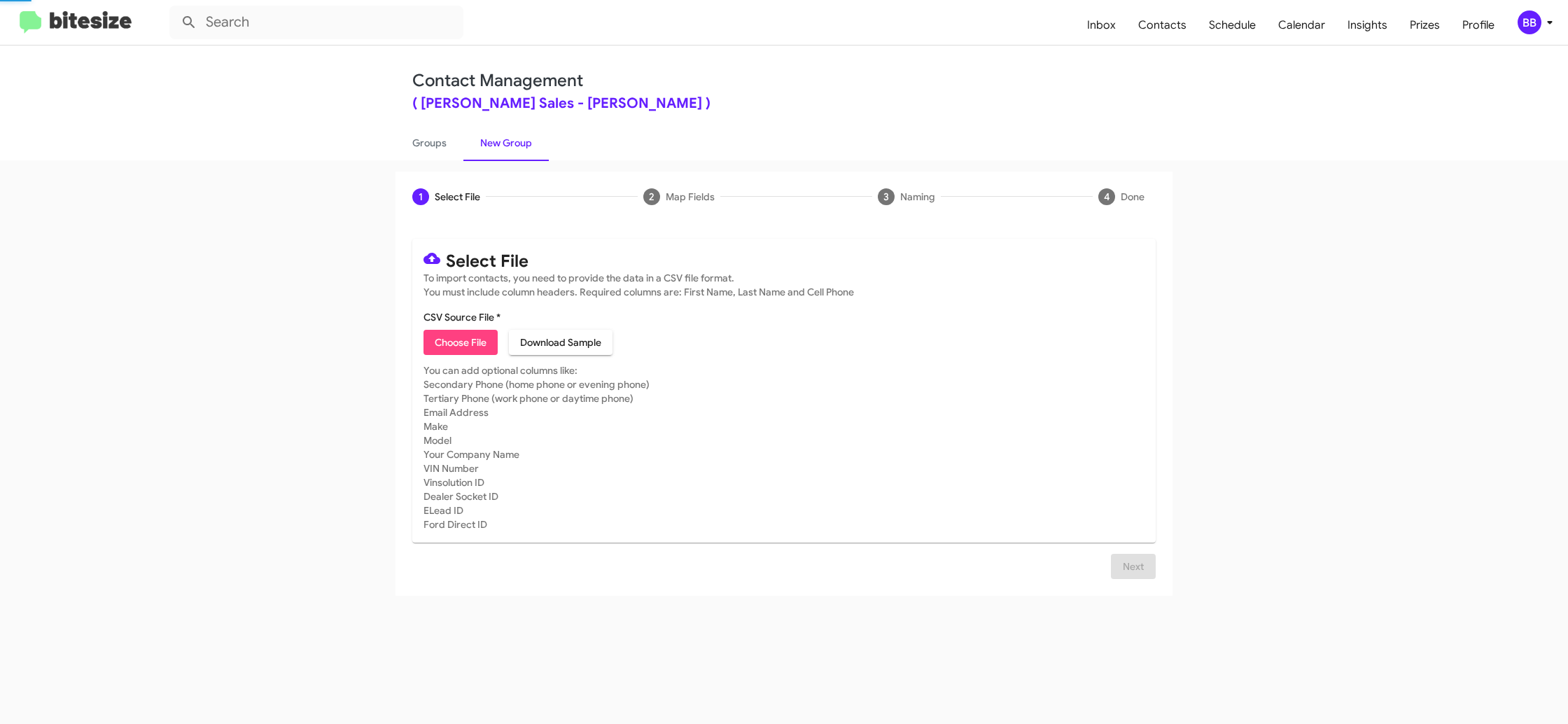
click at [494, 147] on link "New Group" at bounding box center [505, 143] width 85 height 36
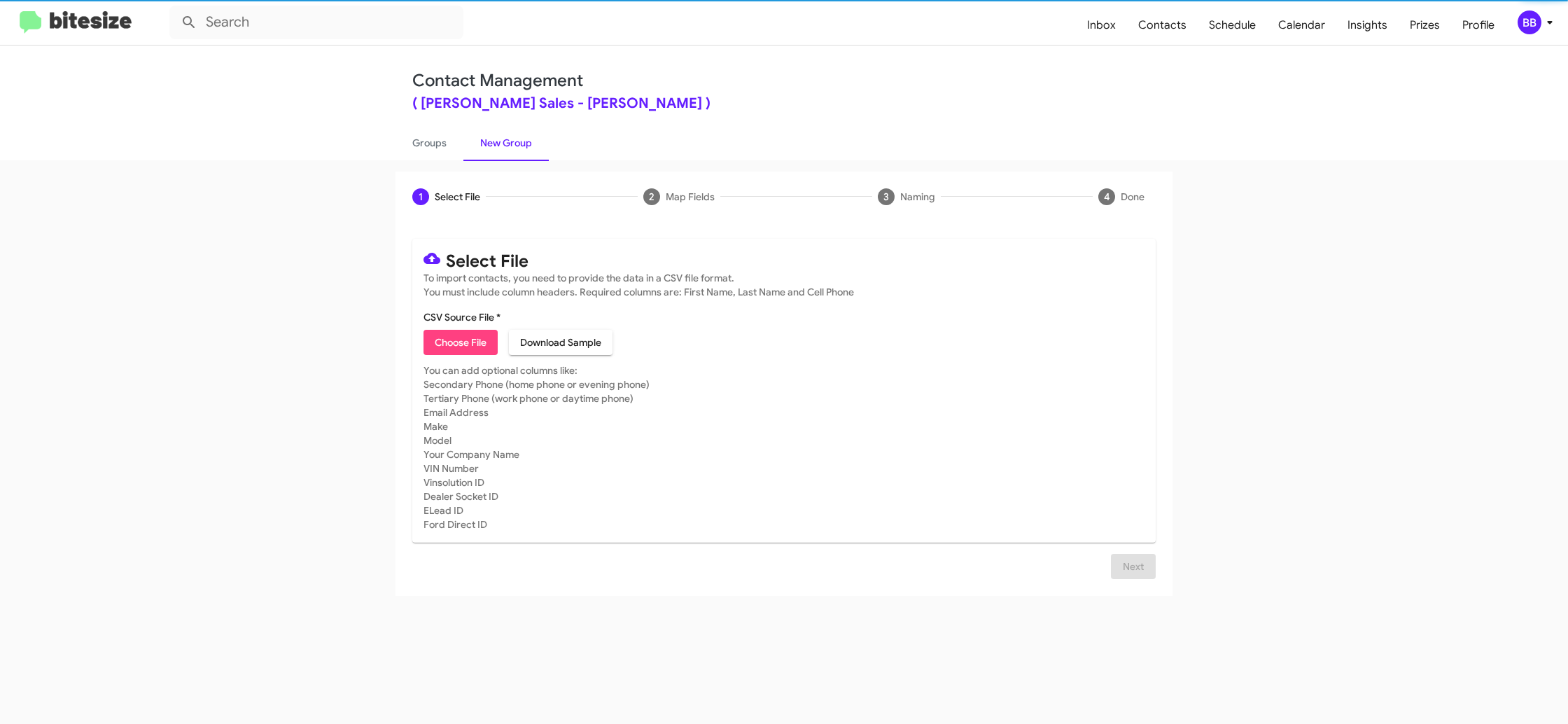
click at [466, 339] on span "Choose File" at bounding box center [461, 343] width 52 height 25
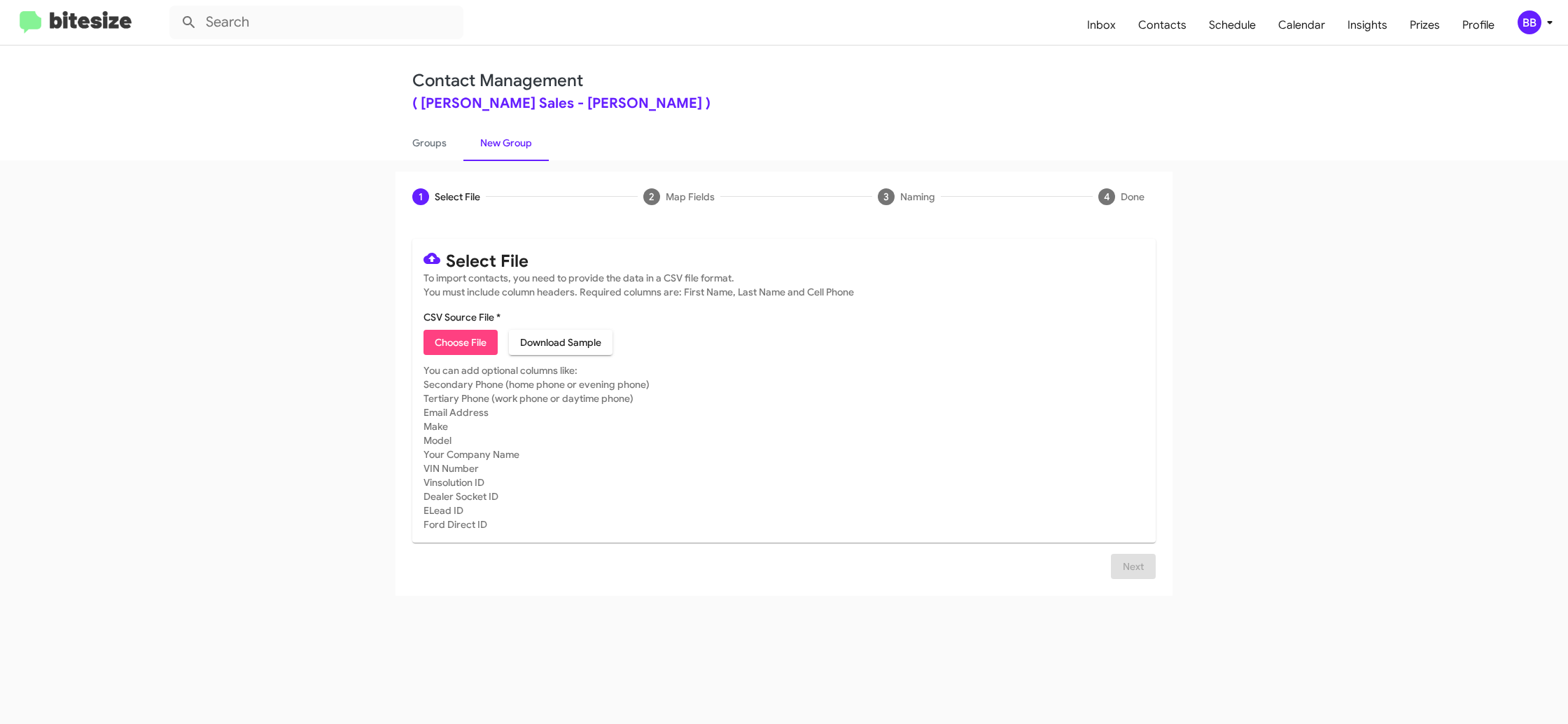
type input "TonyHondaSales_30-60_1_10-07-25"
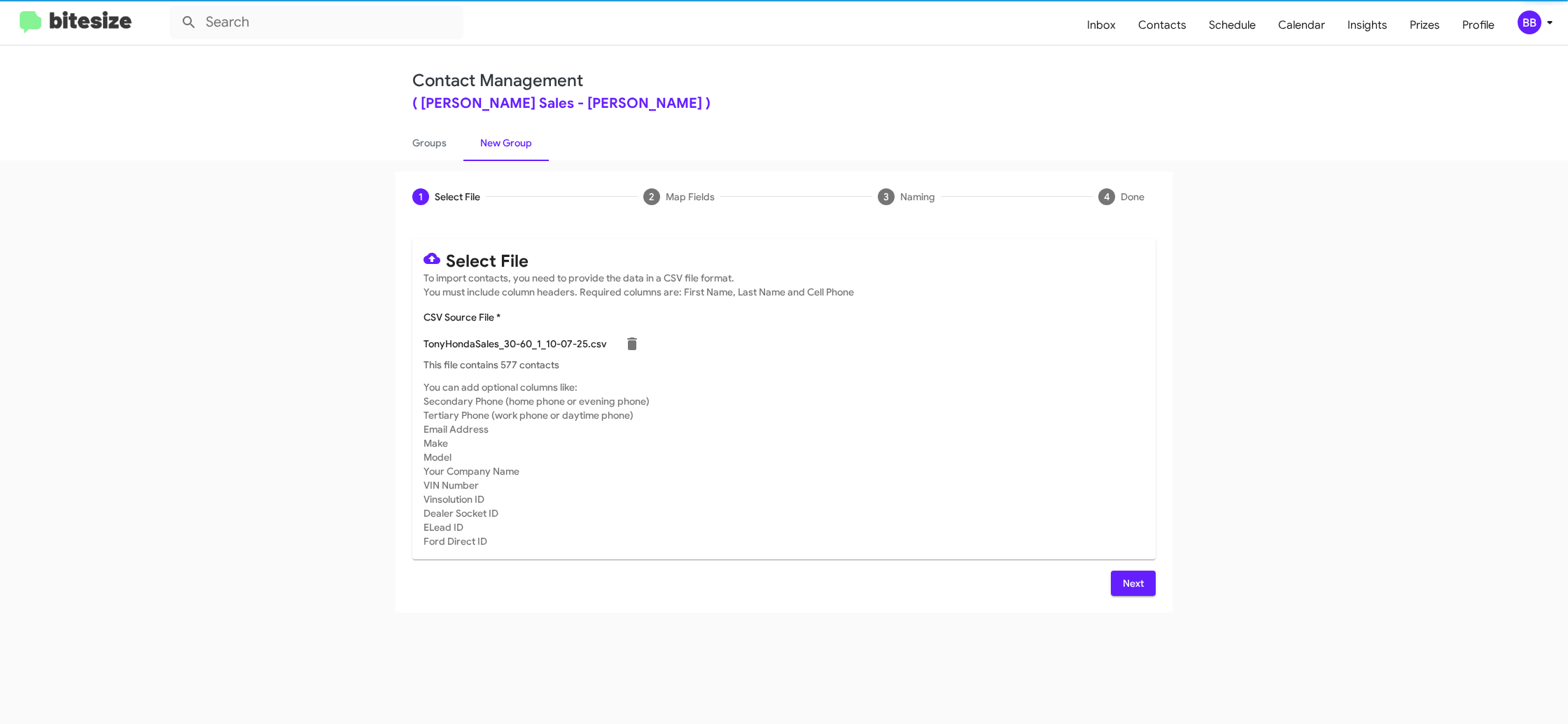
drag, startPoint x: 918, startPoint y: 458, endPoint x: 1142, endPoint y: 519, distance: 232.2
click at [918, 458] on mat-card-subtitle "You can add optional columns like: Secondary Phone (home phone or evening phone…" at bounding box center [784, 464] width 721 height 168
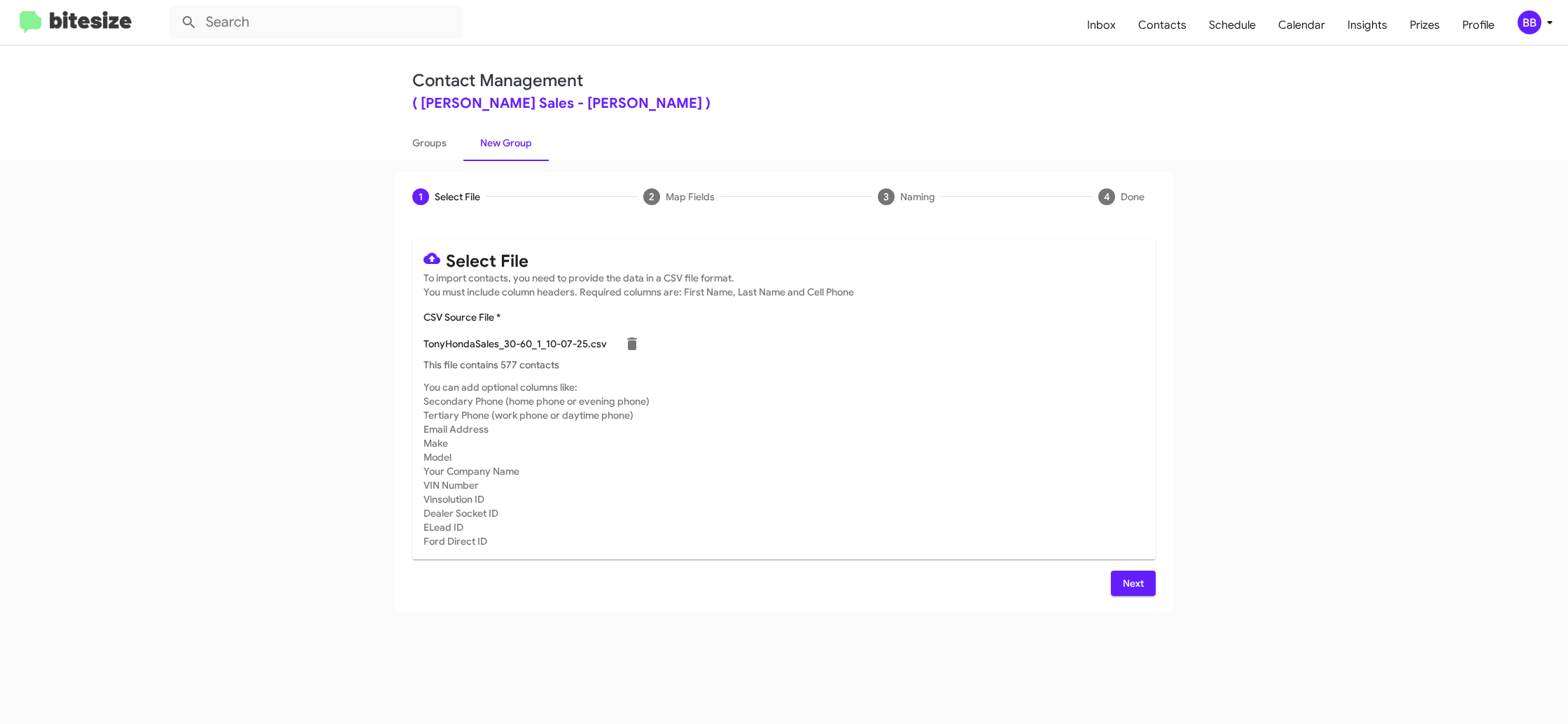
drag, startPoint x: 1129, startPoint y: 585, endPoint x: 1098, endPoint y: 581, distance: 31.3
click at [1129, 585] on span "Next" at bounding box center [1133, 583] width 22 height 25
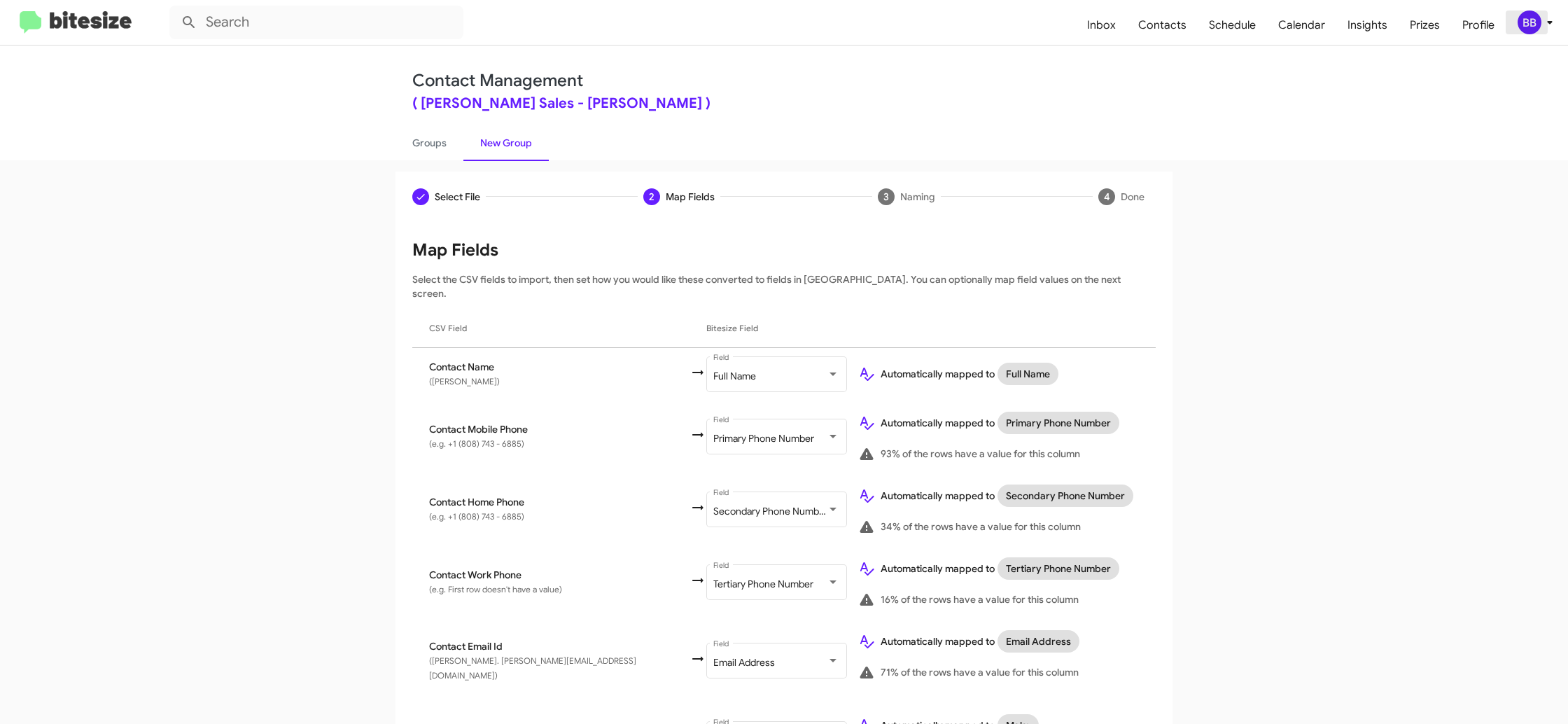
click at [1529, 24] on div "BB" at bounding box center [1529, 22] width 24 height 24
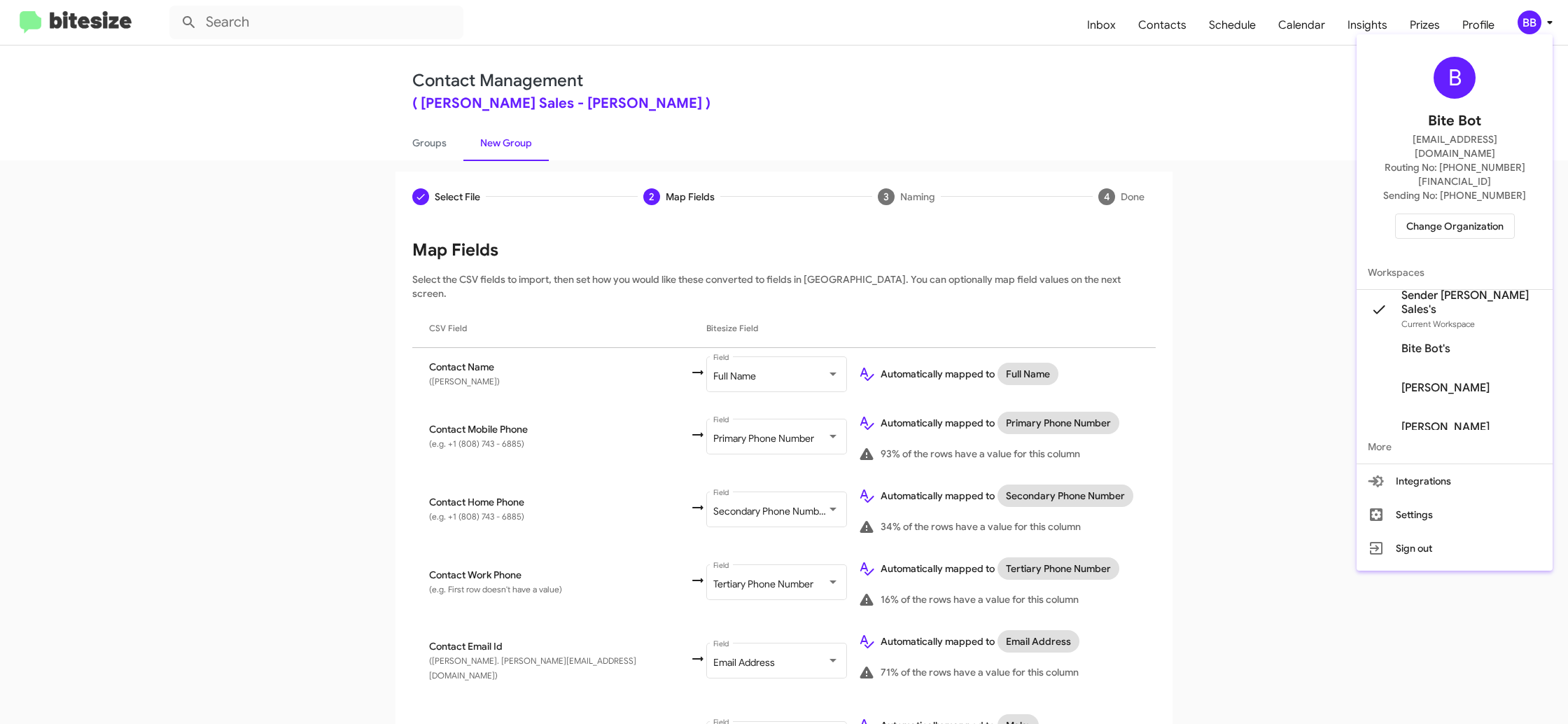
click at [1530, 25] on div at bounding box center [784, 362] width 1568 height 724
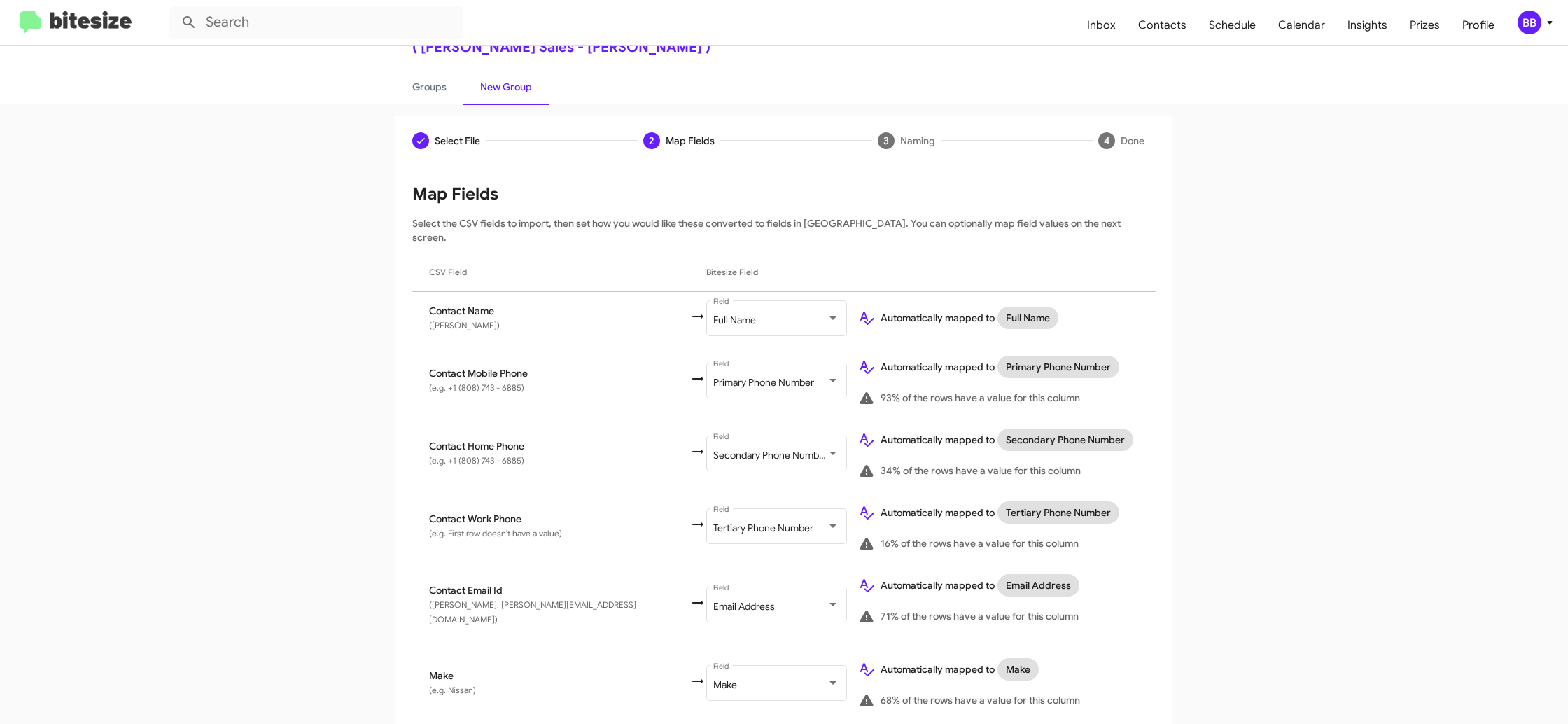
scroll to position [446, 0]
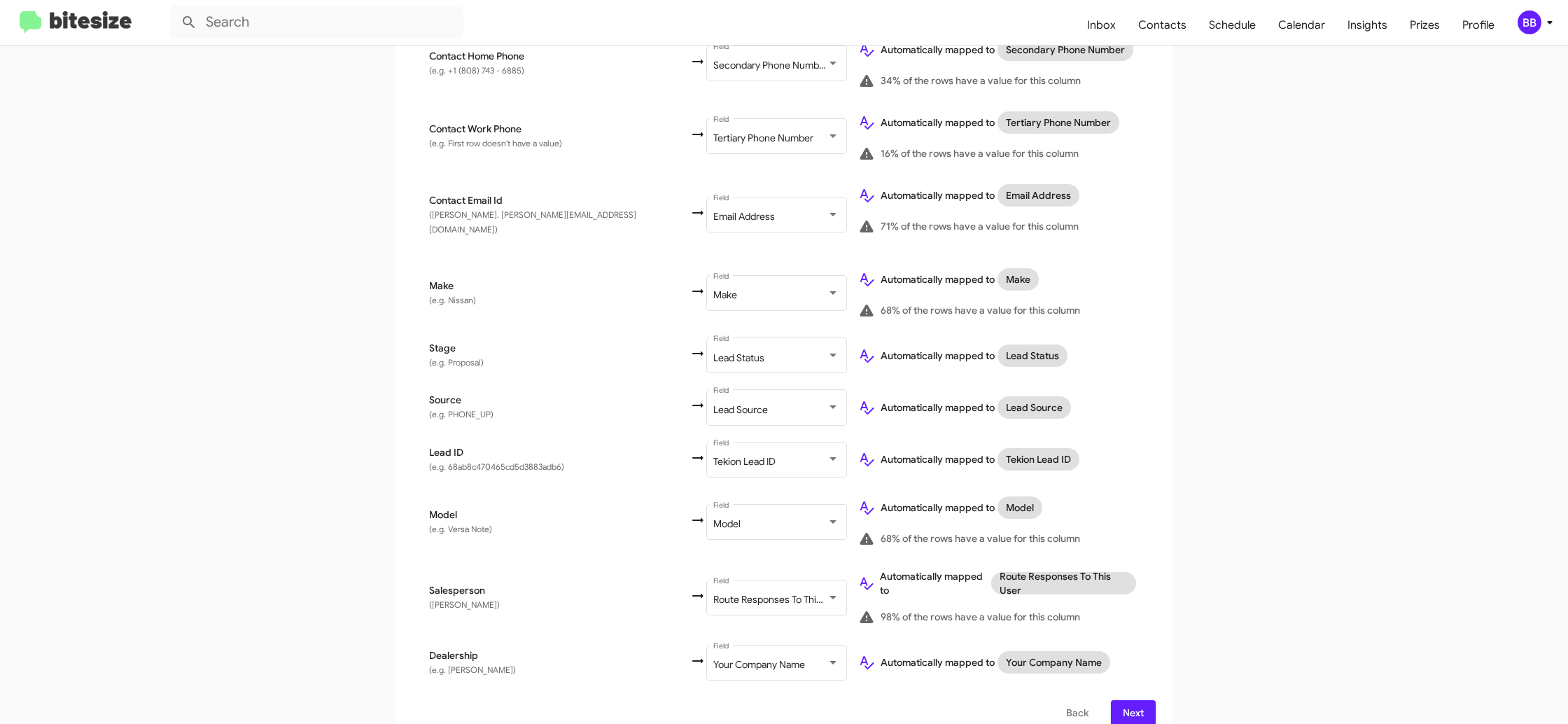
click at [1546, 30] on icon at bounding box center [1549, 22] width 17 height 17
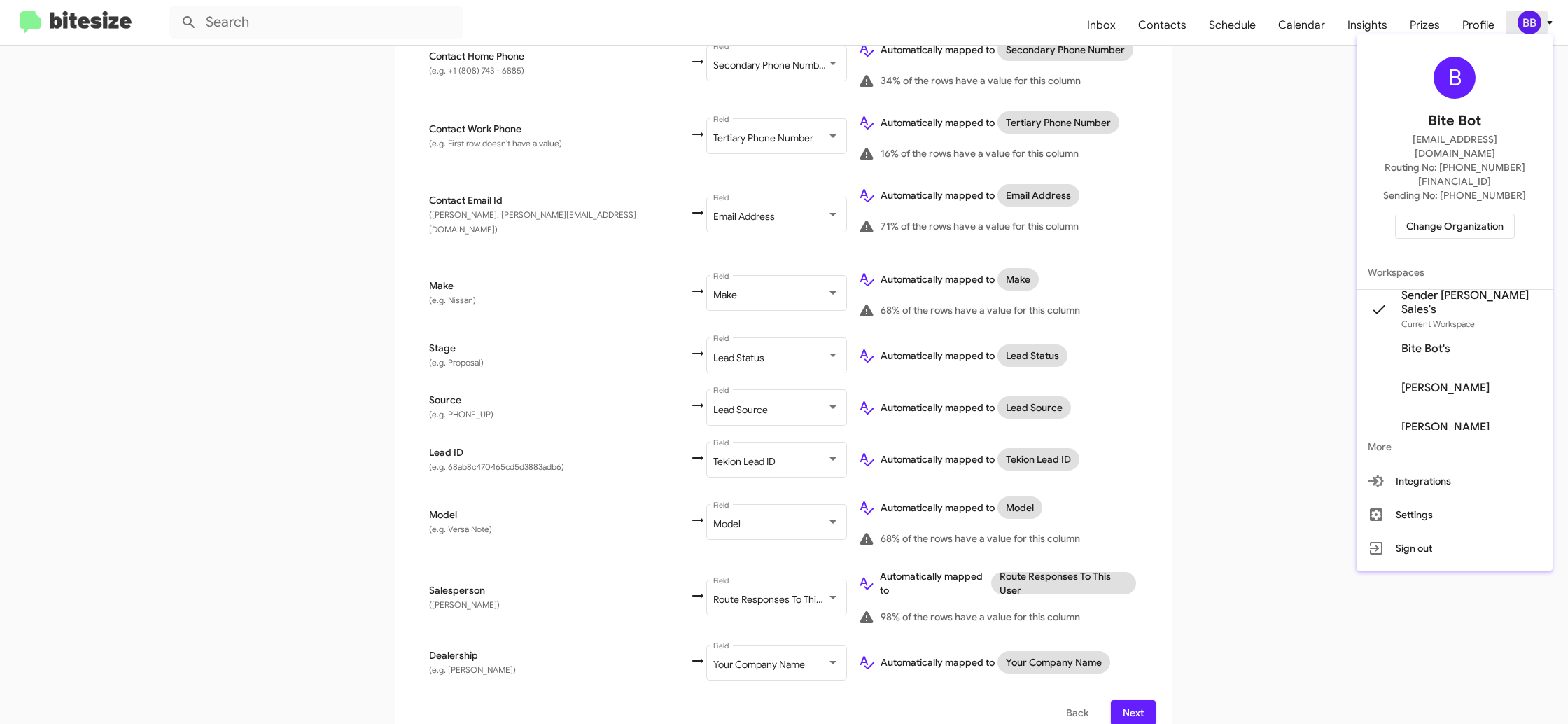
click at [1546, 28] on div at bounding box center [784, 362] width 1568 height 724
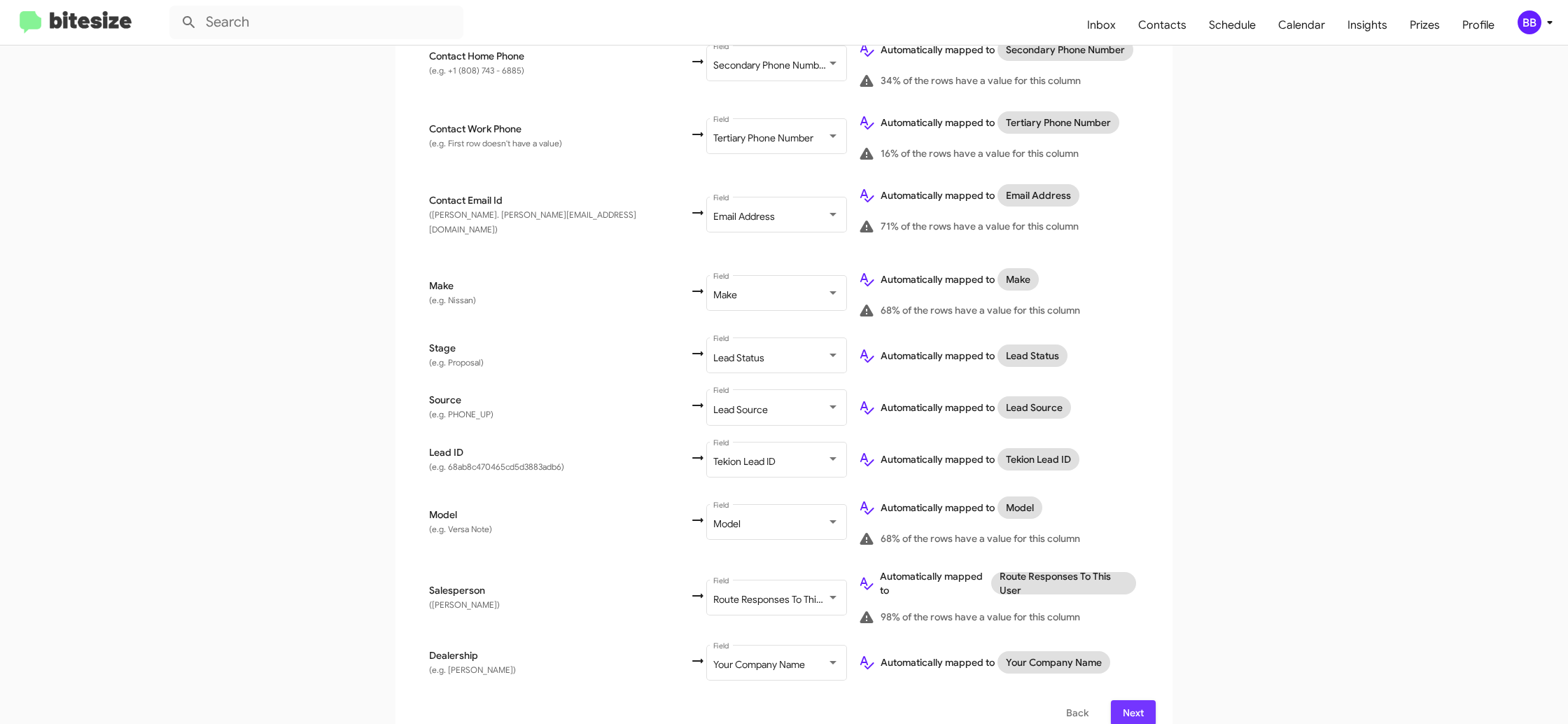
click at [1137, 700] on span "Next" at bounding box center [1133, 712] width 22 height 25
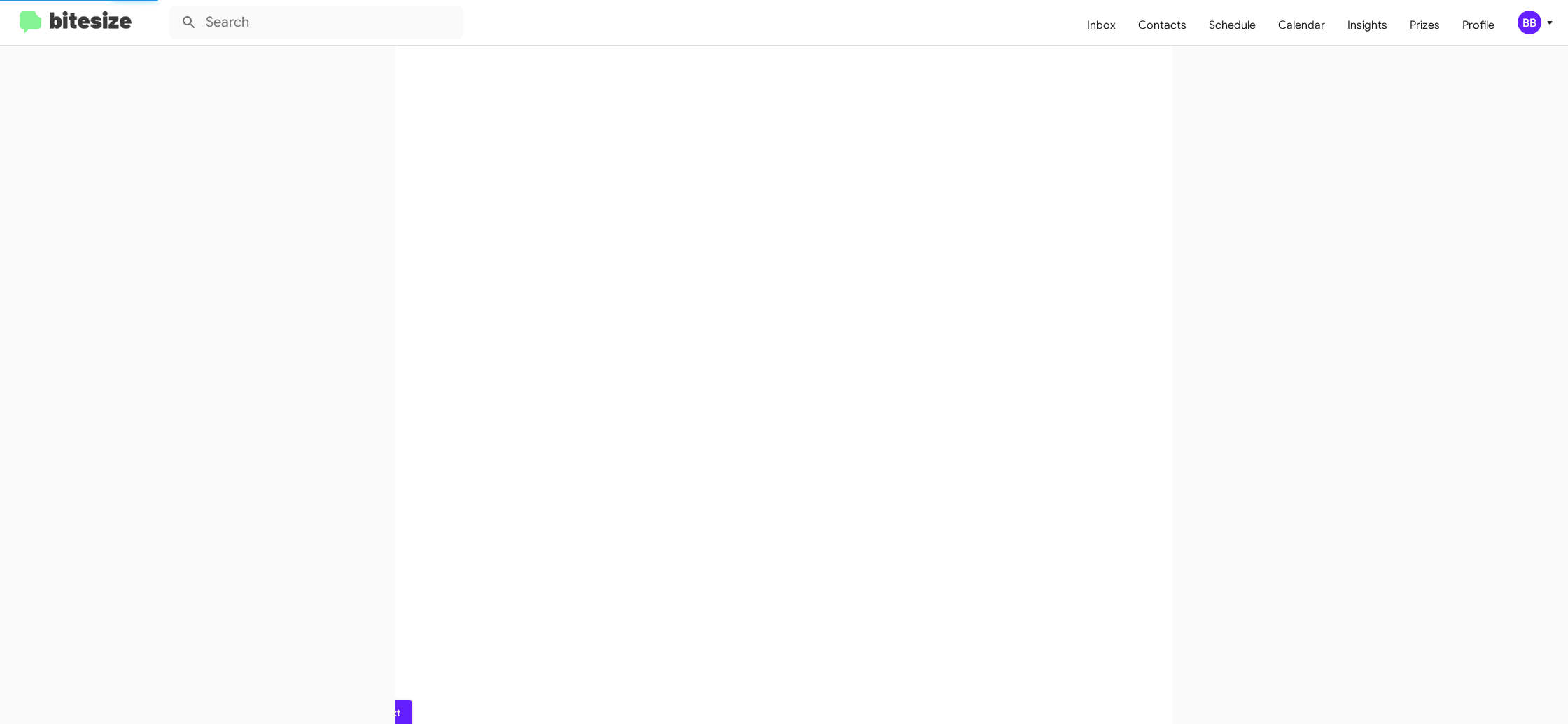
scroll to position [0, 0]
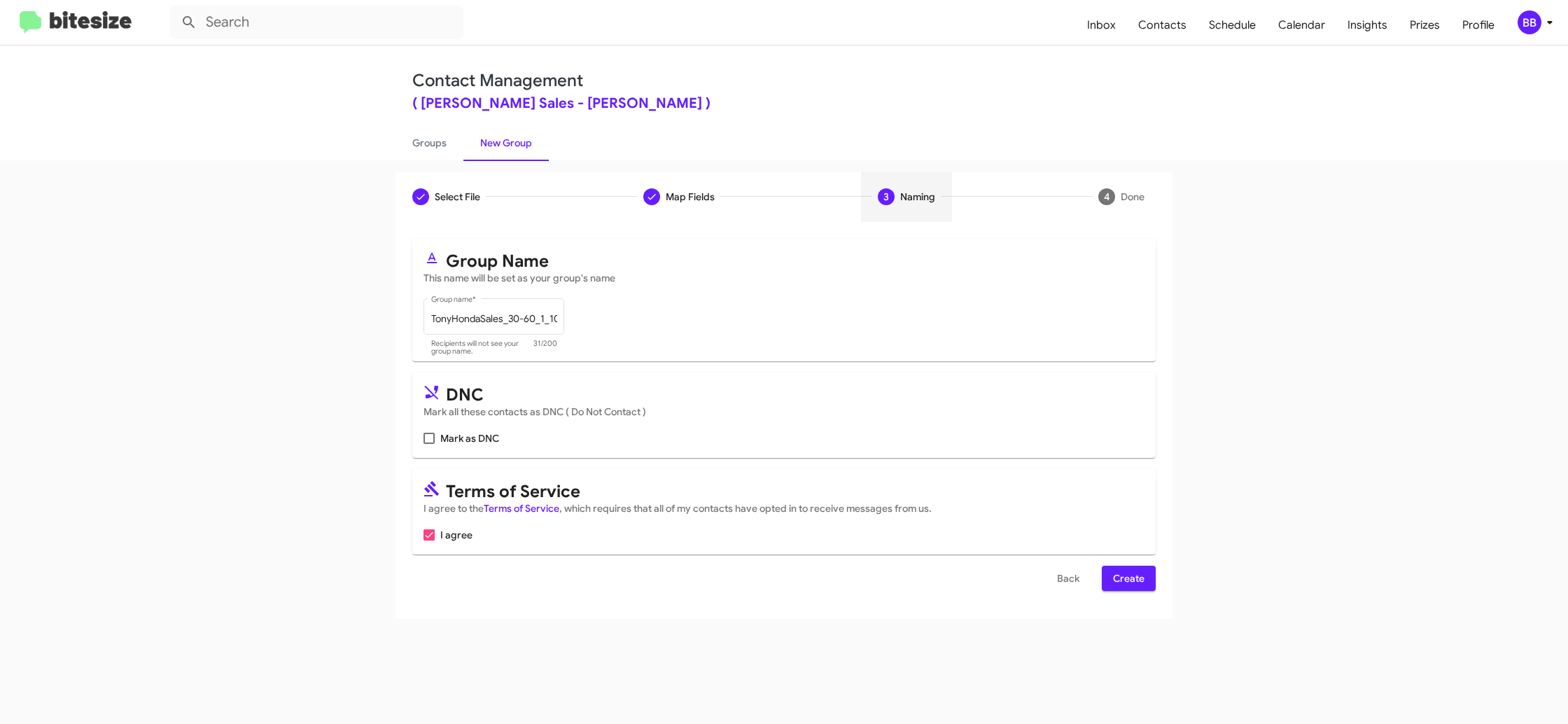
click at [1116, 583] on span "Create" at bounding box center [1129, 578] width 31 height 25
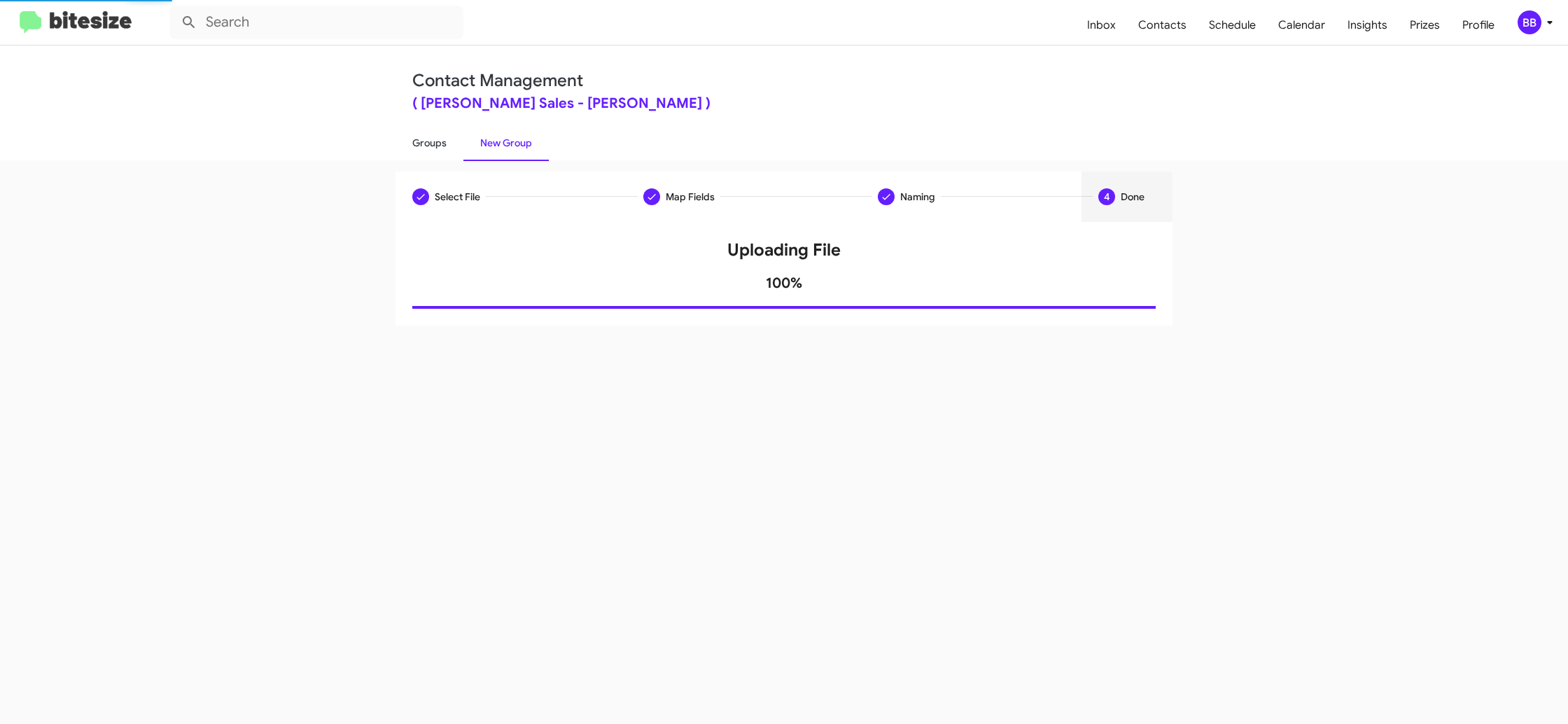
click at [404, 134] on link "Groups" at bounding box center [429, 143] width 68 height 36
type input "in:groups"
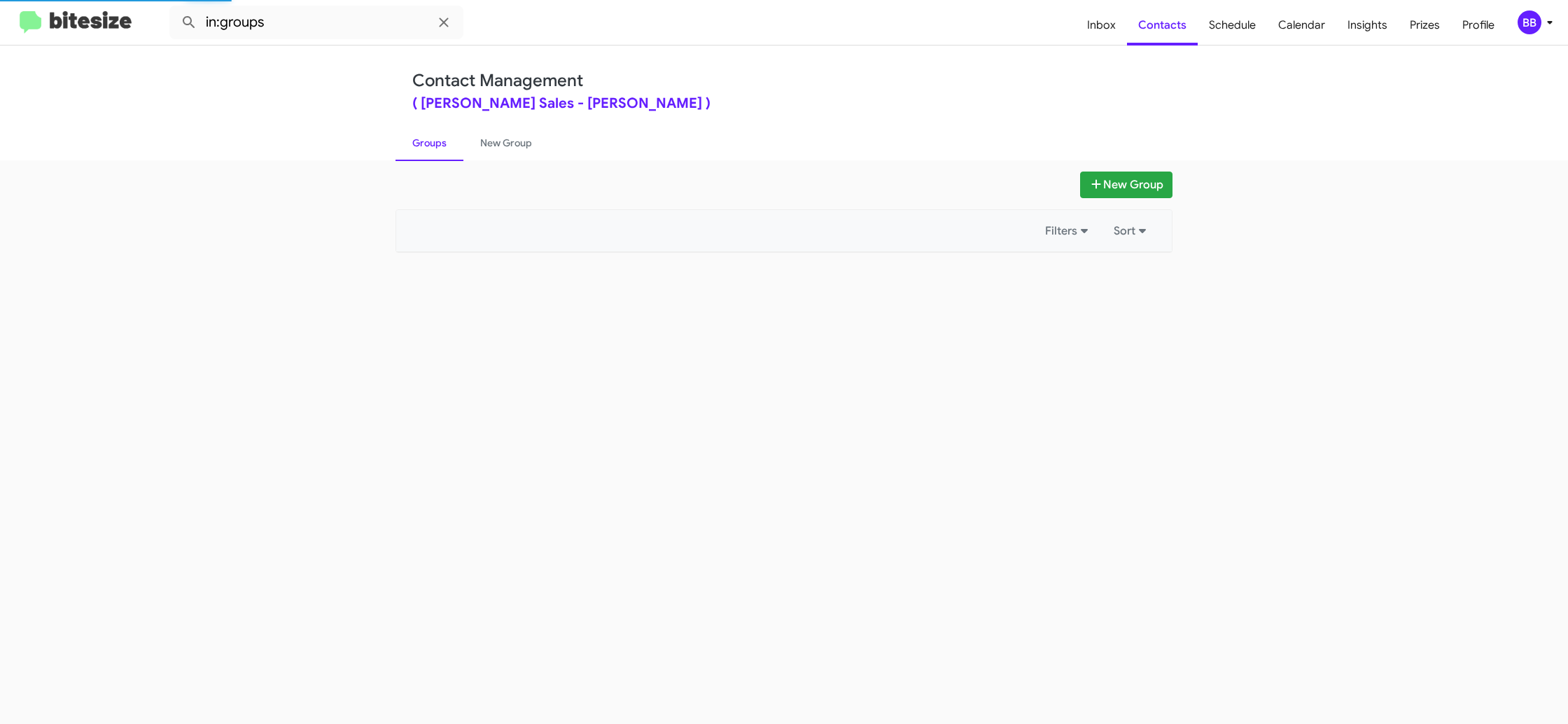
click at [423, 135] on link "Groups" at bounding box center [429, 143] width 68 height 36
drag, startPoint x: 423, startPoint y: 135, endPoint x: 510, endPoint y: 141, distance: 87.2
click at [426, 135] on link "Groups" at bounding box center [429, 143] width 68 height 36
click at [510, 141] on link "New Group" at bounding box center [505, 143] width 85 height 36
click at [511, 141] on link "New Group" at bounding box center [505, 143] width 85 height 36
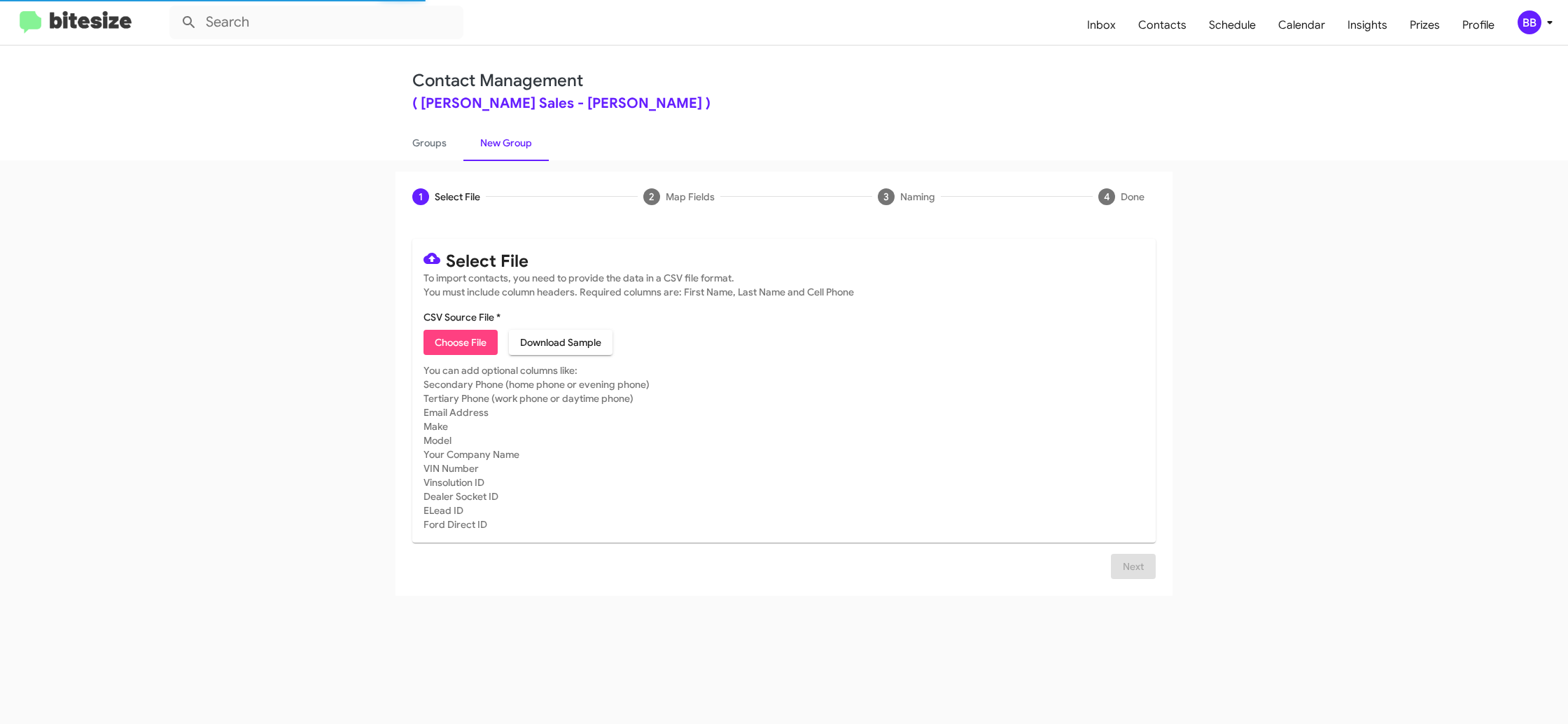
click at [474, 335] on span "Choose File" at bounding box center [461, 343] width 52 height 25
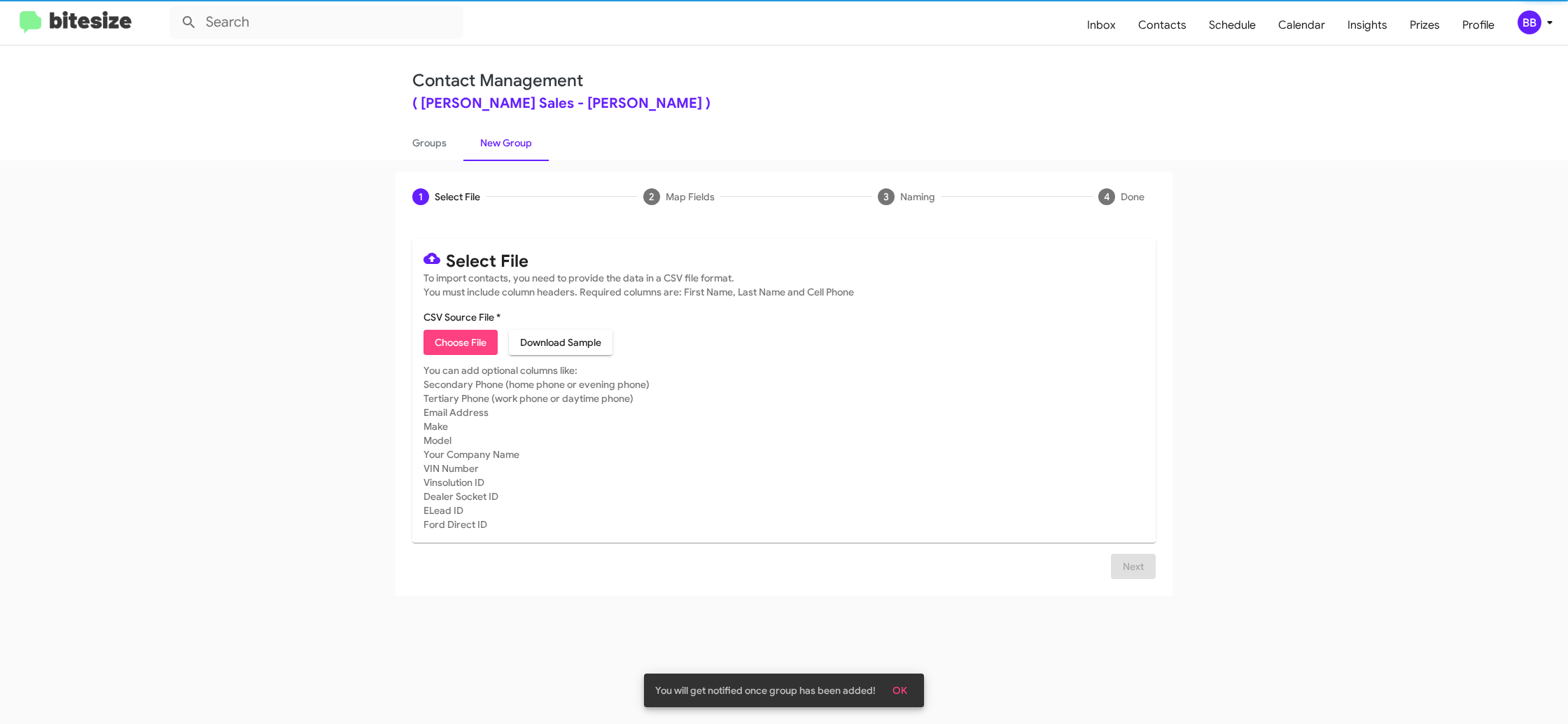
type input "TonyHondaSales_Showroom_[DATE]"
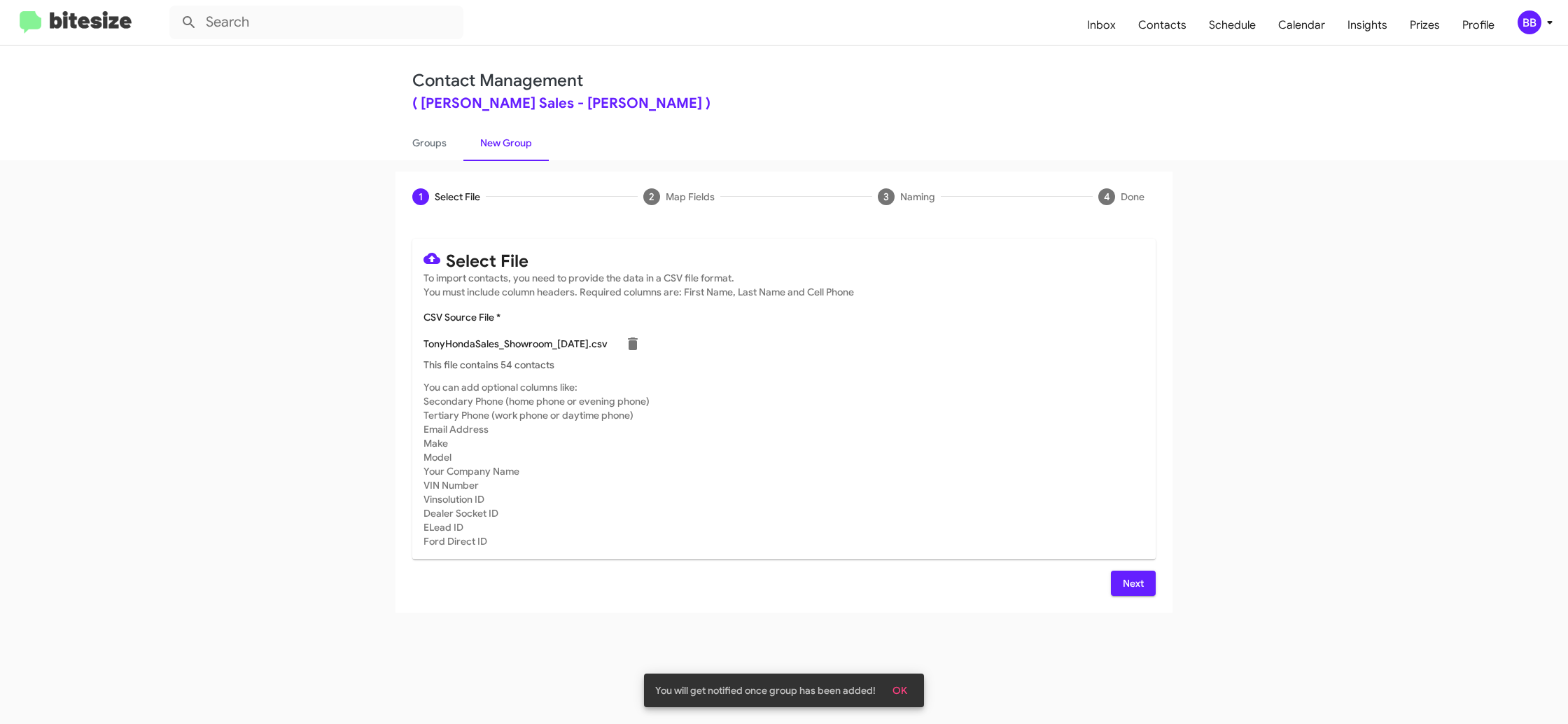
click at [930, 543] on mat-card-subtitle "You can add optional columns like: Secondary Phone (home phone or evening phone…" at bounding box center [784, 464] width 721 height 168
click at [1159, 586] on div "Select File To import contacts, you need to provide the data in a CSV file form…" at bounding box center [783, 417] width 777 height 391
click at [1144, 584] on button "Next" at bounding box center [1133, 583] width 45 height 25
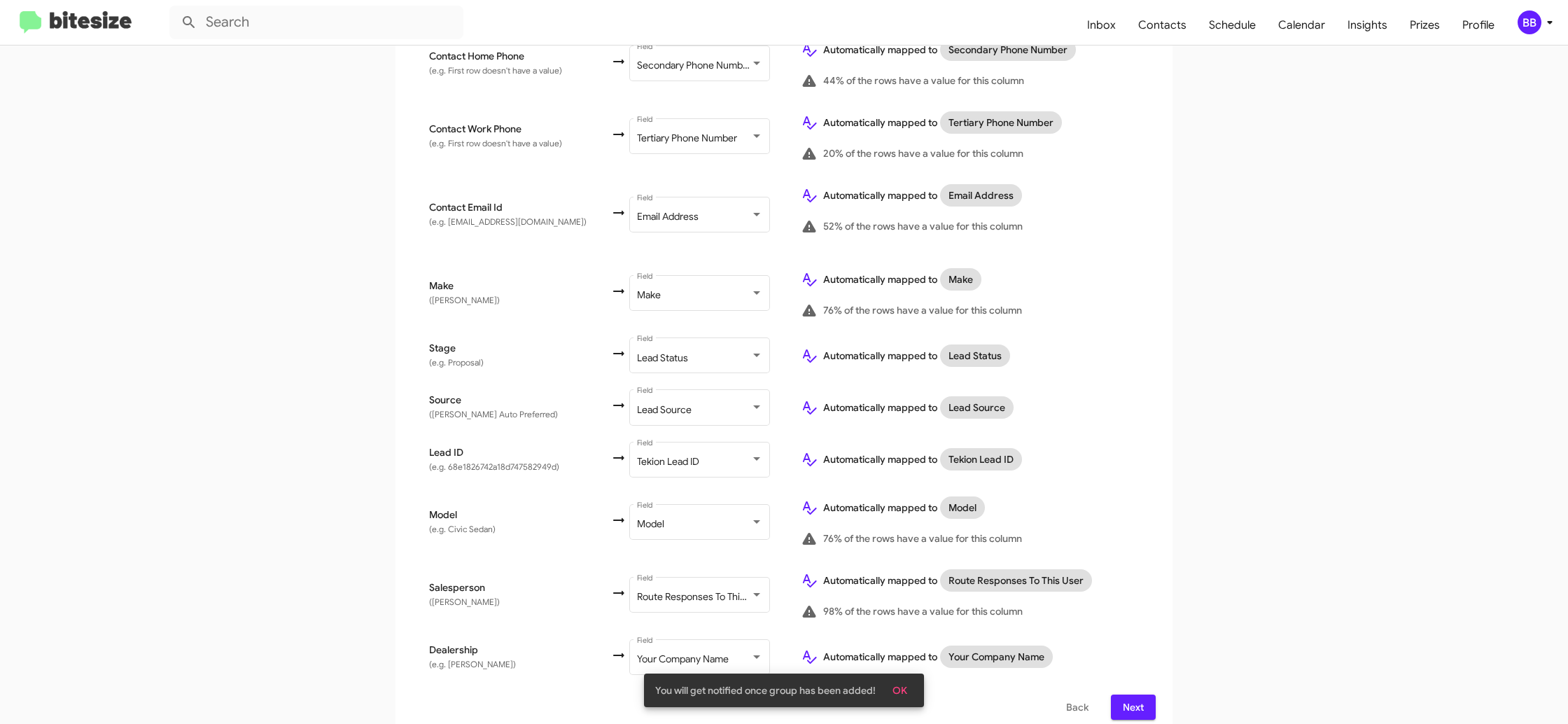
scroll to position [444, 0]
click at [1526, 21] on div "BB" at bounding box center [1529, 22] width 24 height 24
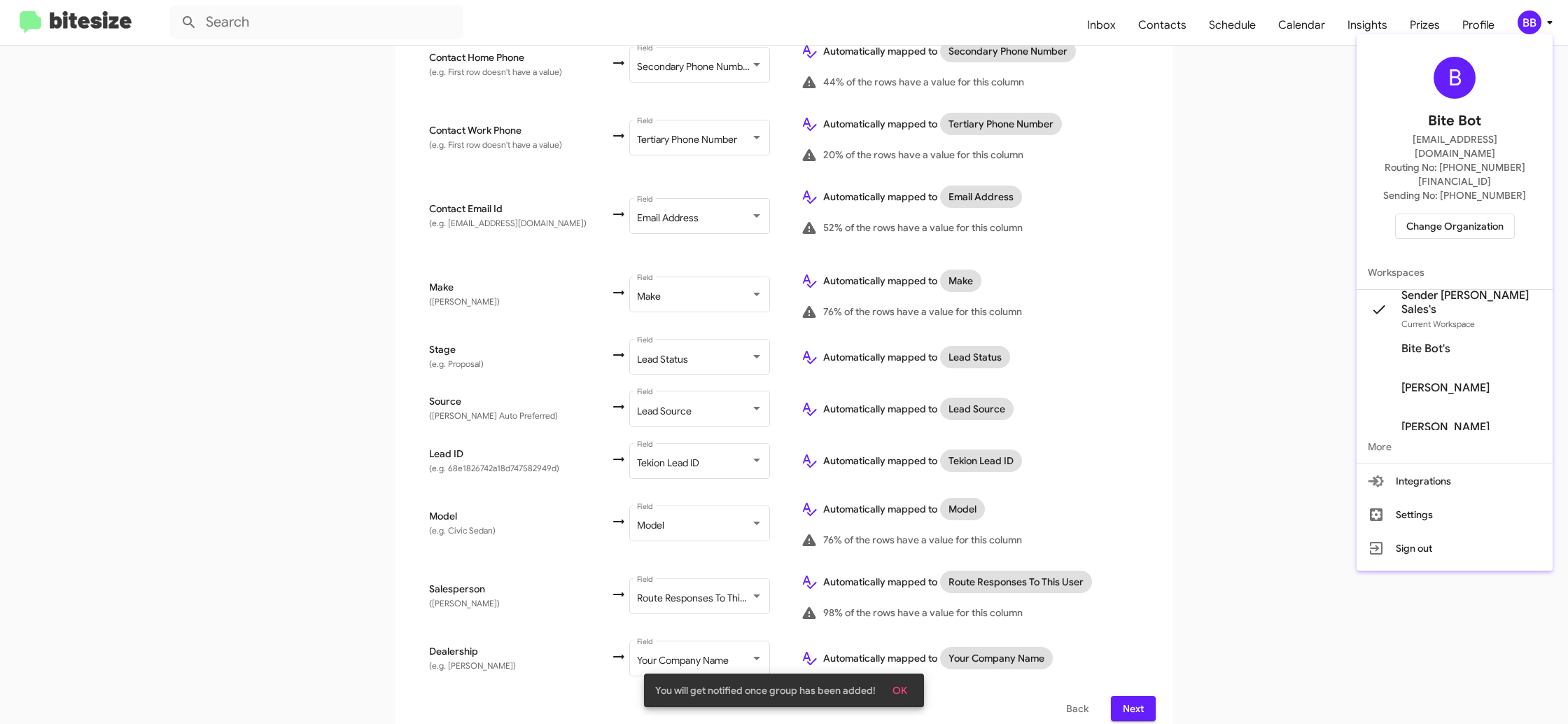
click at [1526, 21] on div at bounding box center [784, 362] width 1568 height 724
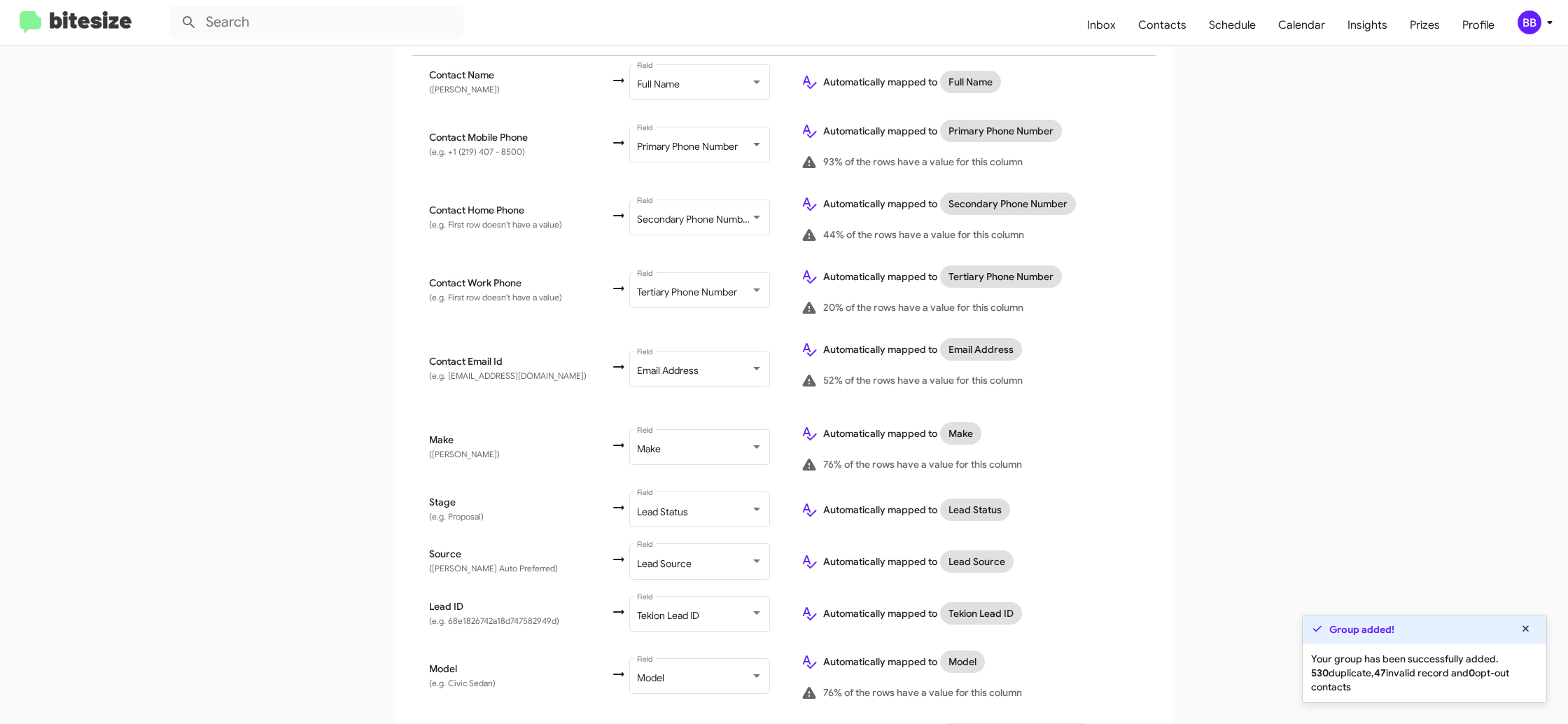
scroll to position [446, 0]
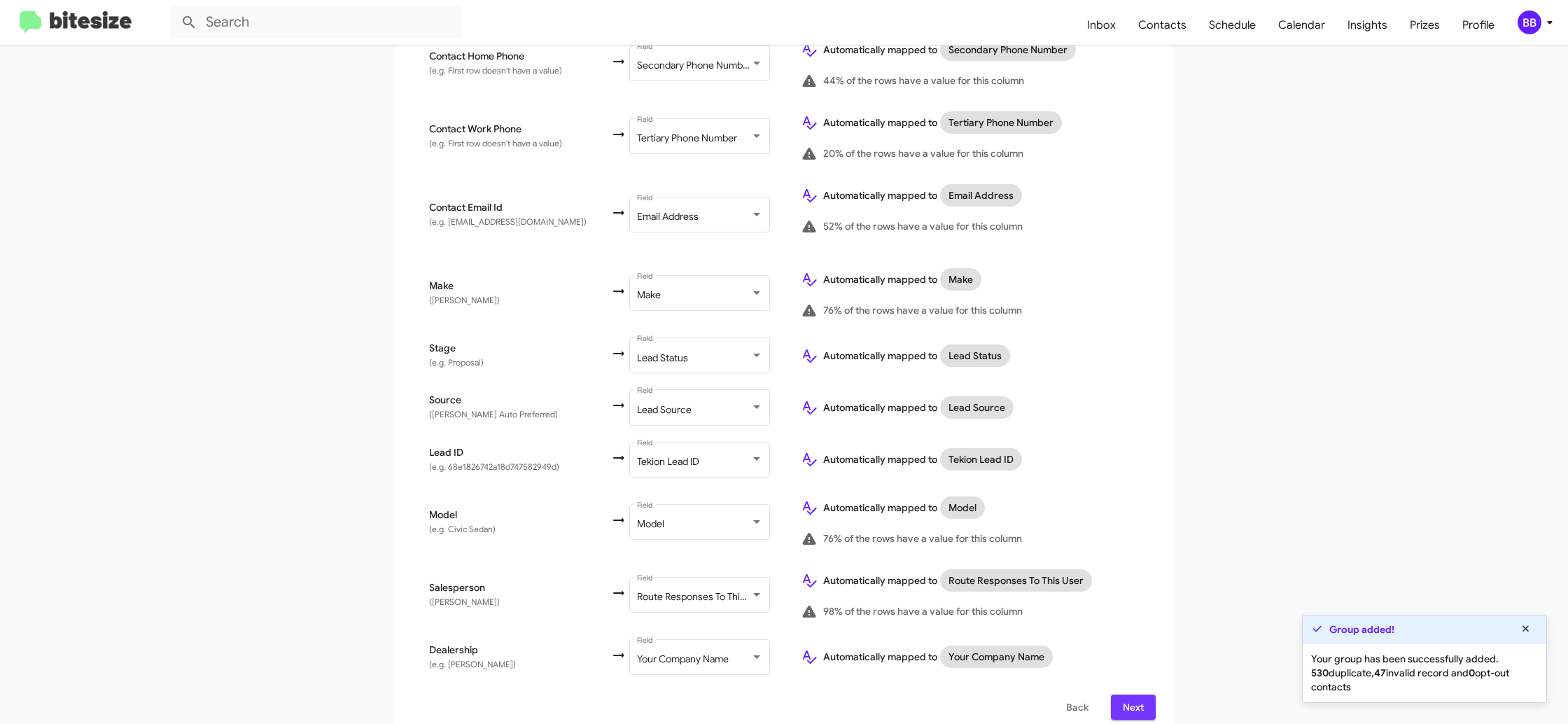
click at [1138, 694] on span "Next" at bounding box center [1133, 707] width 22 height 25
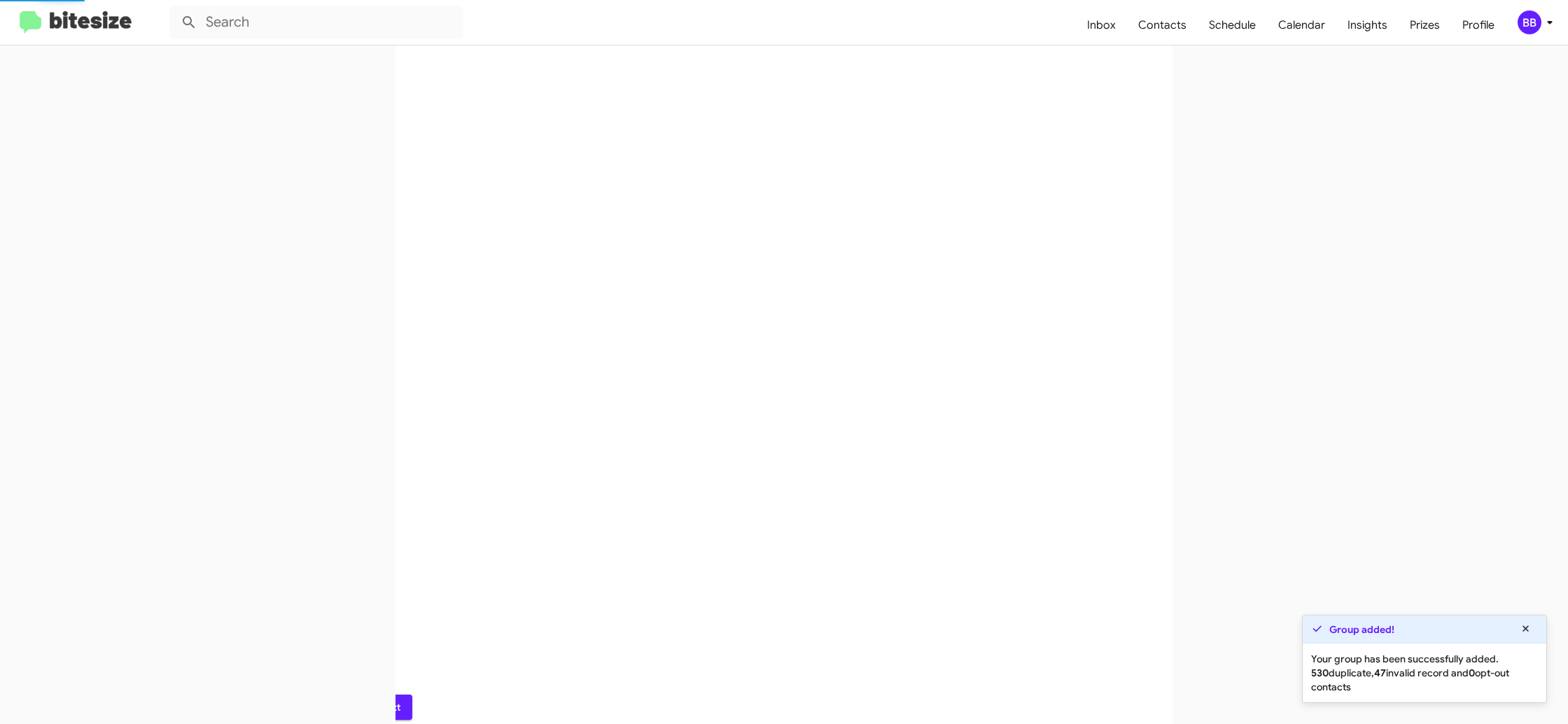
scroll to position [0, 0]
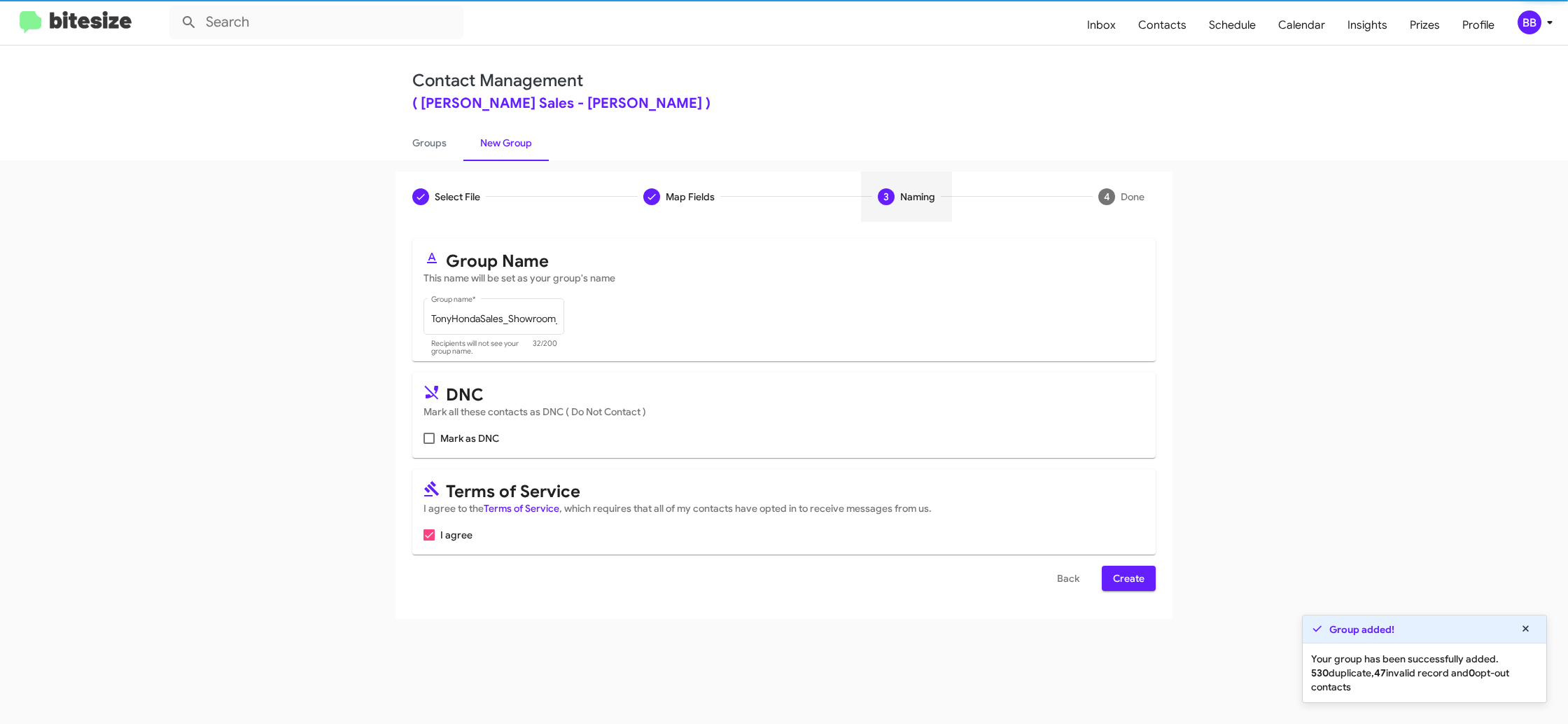
click at [1127, 581] on span "Create" at bounding box center [1129, 578] width 31 height 25
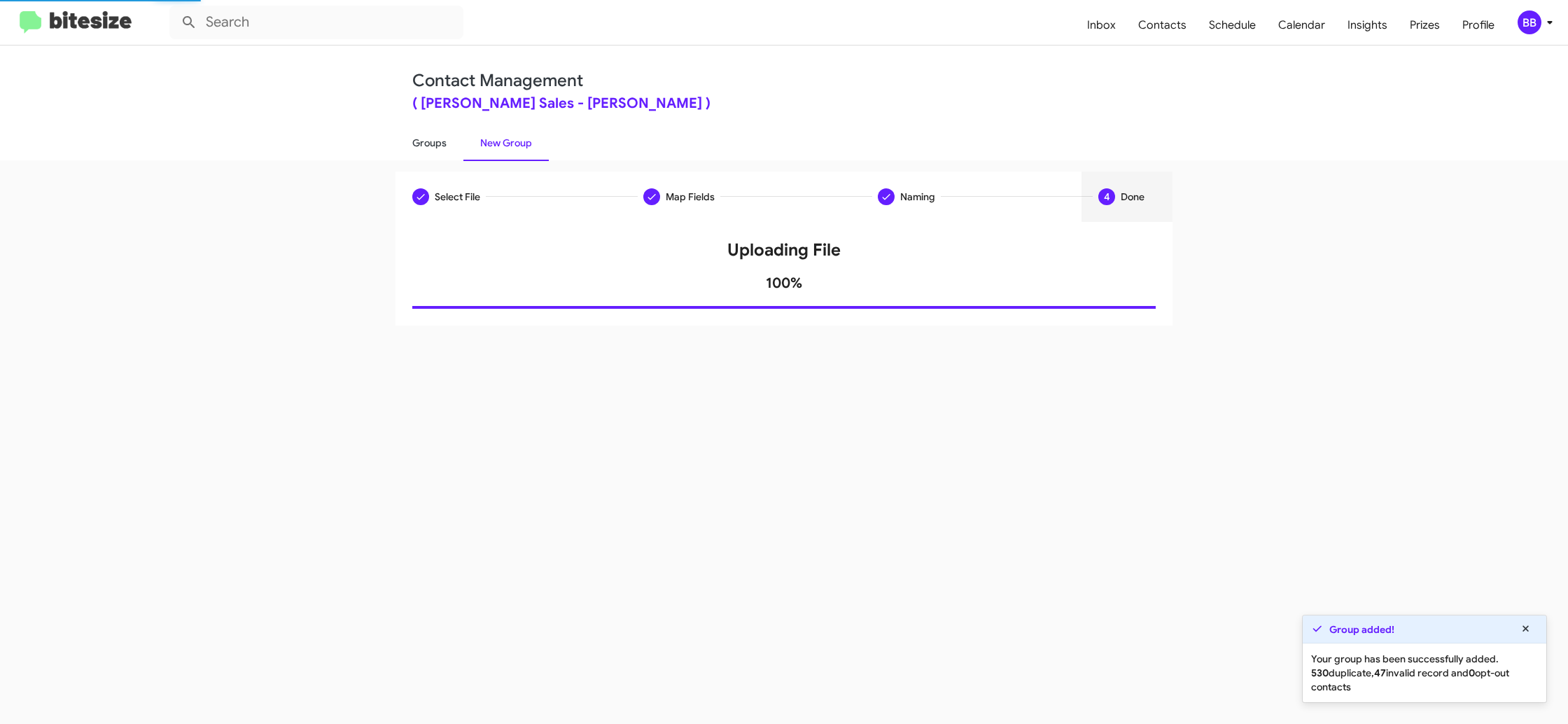
click at [433, 152] on link "Groups" at bounding box center [429, 143] width 68 height 36
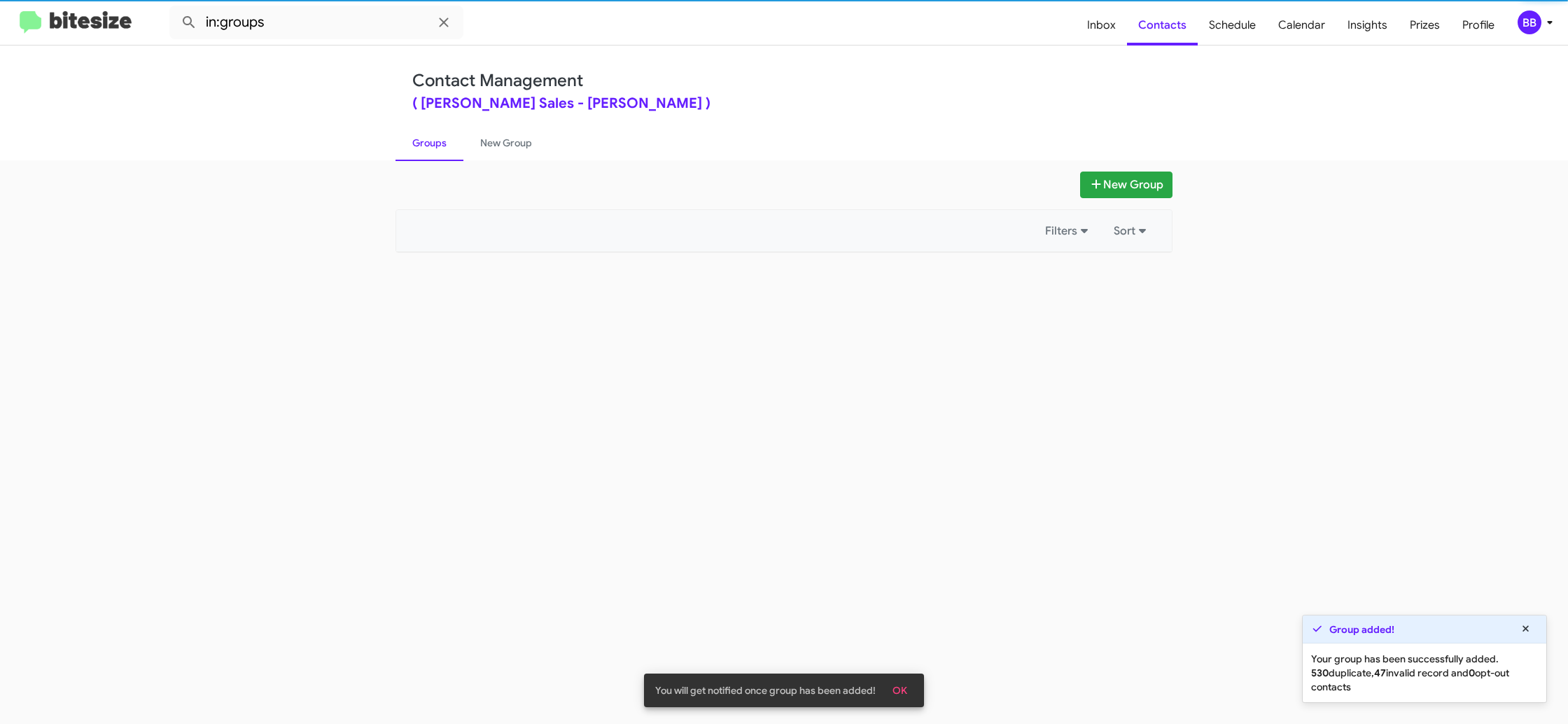
click at [433, 152] on link "Groups" at bounding box center [429, 143] width 68 height 36
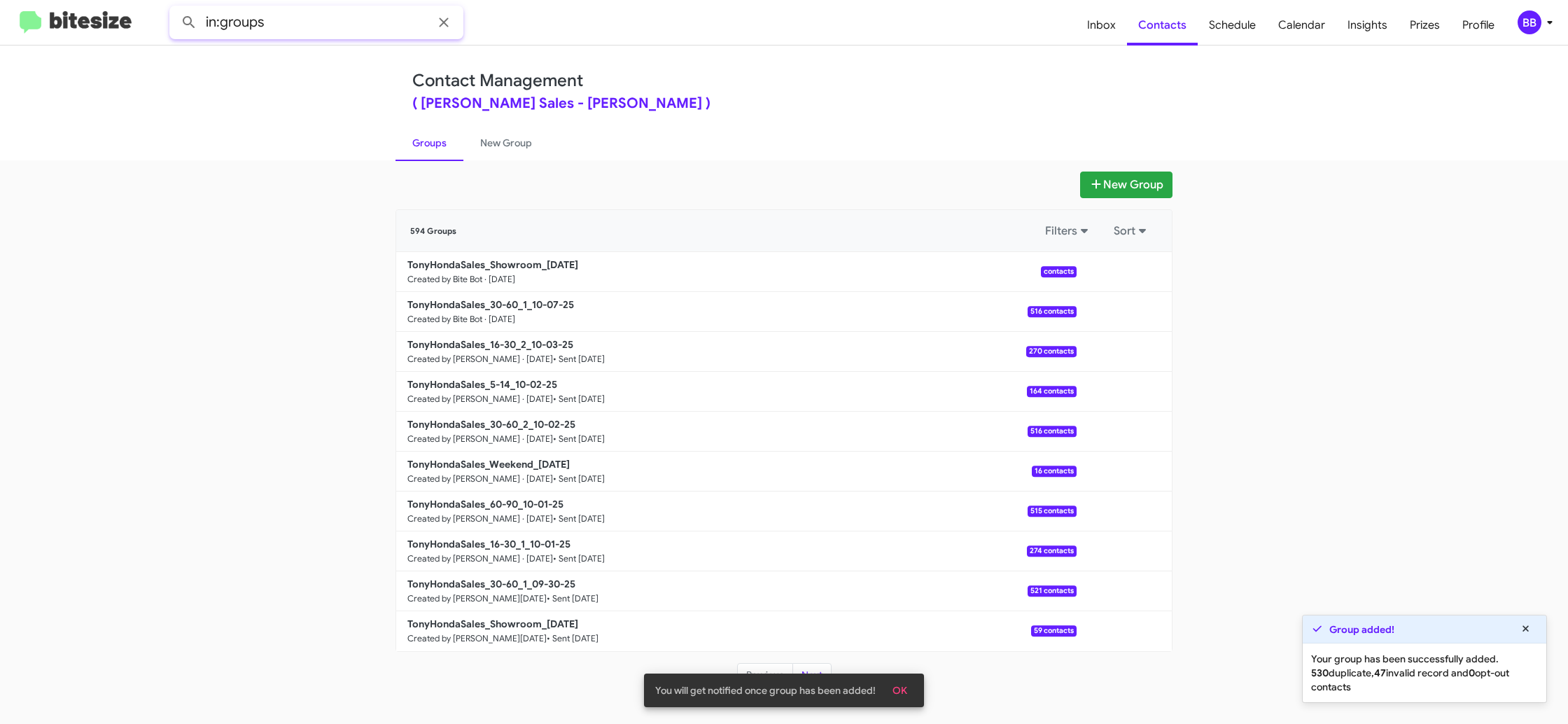
click at [325, 19] on input "in:groups" at bounding box center [316, 22] width 294 height 34
type input "in:groups 30-"
click at [175, 8] on button at bounding box center [189, 22] width 28 height 28
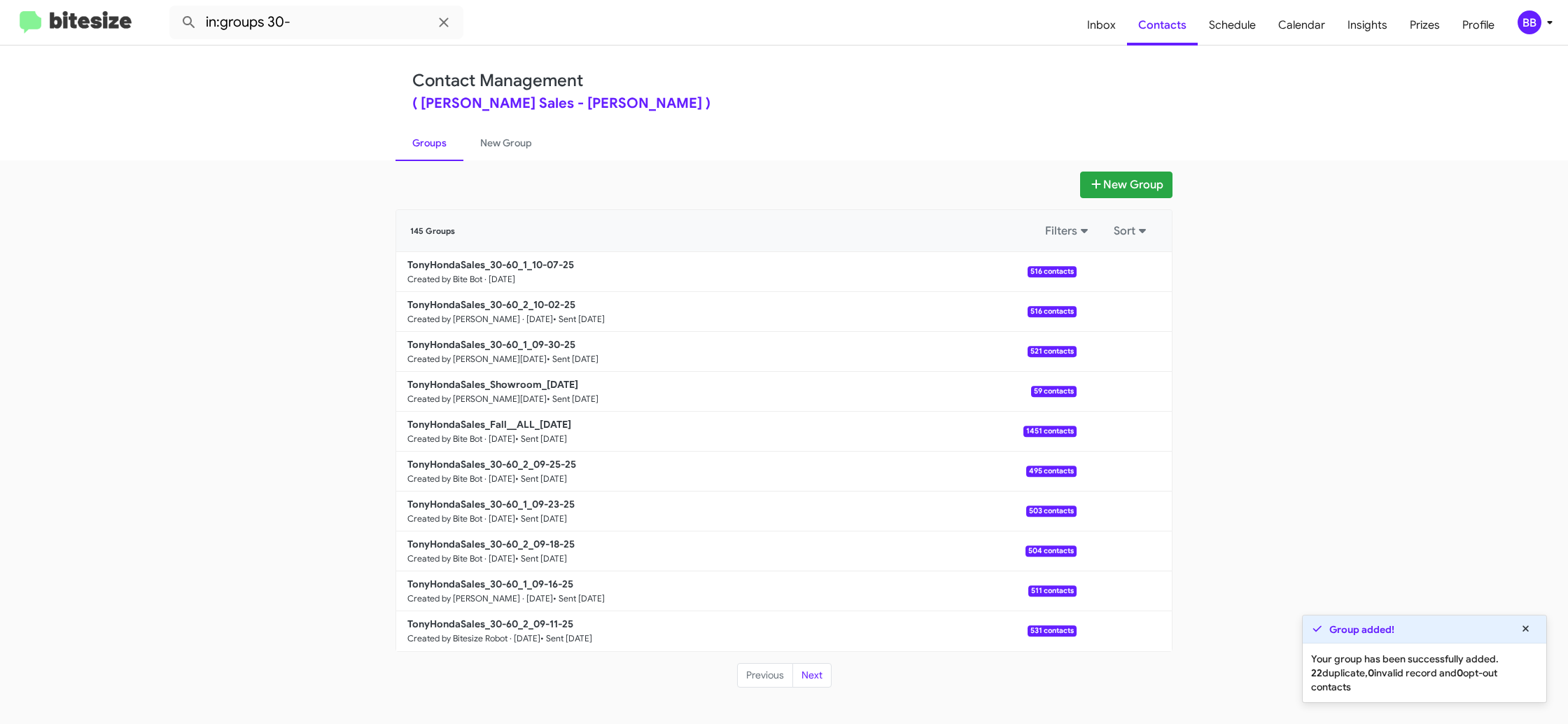
drag, startPoint x: 487, startPoint y: 151, endPoint x: 459, endPoint y: 149, distance: 28.1
click at [487, 151] on link "New Group" at bounding box center [505, 143] width 85 height 36
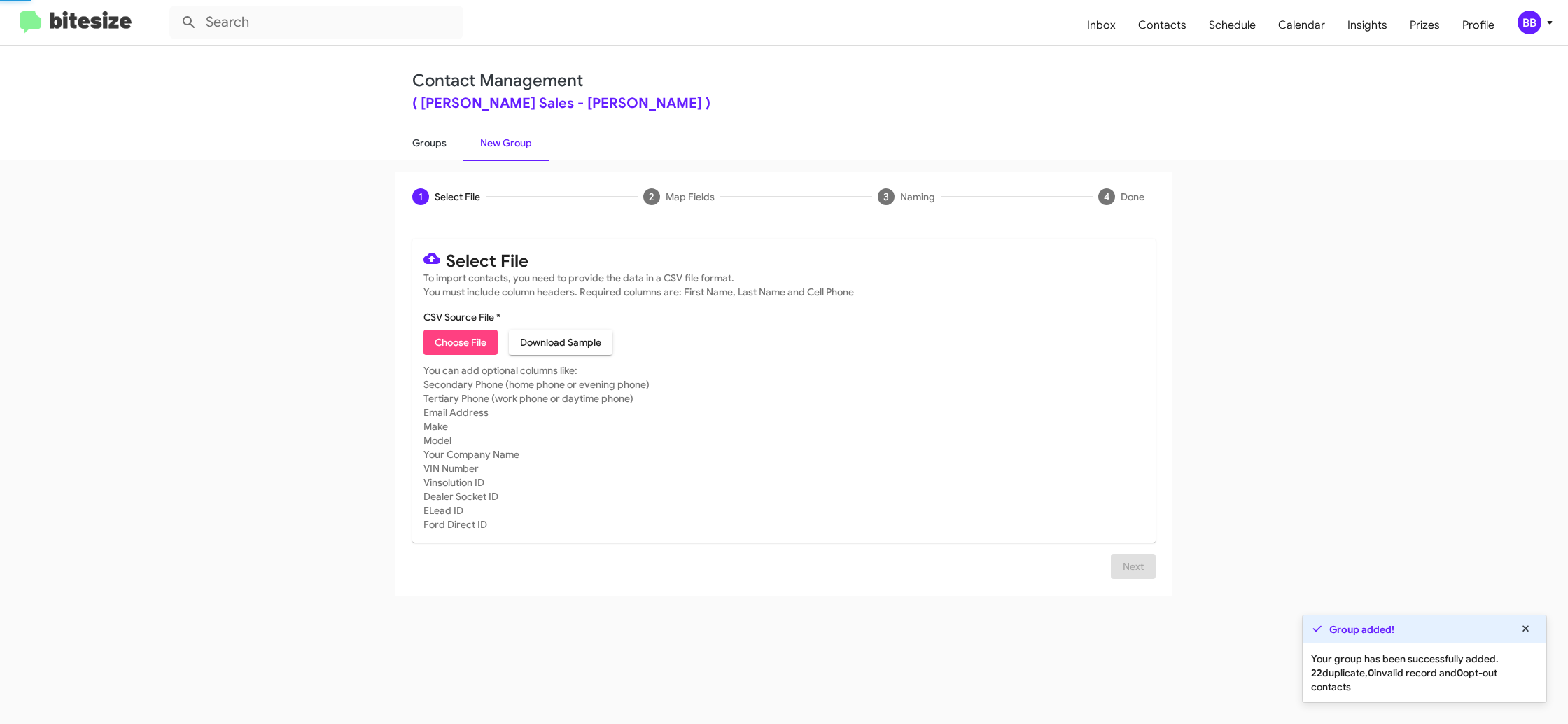
click at [456, 149] on link "Groups" at bounding box center [429, 143] width 68 height 36
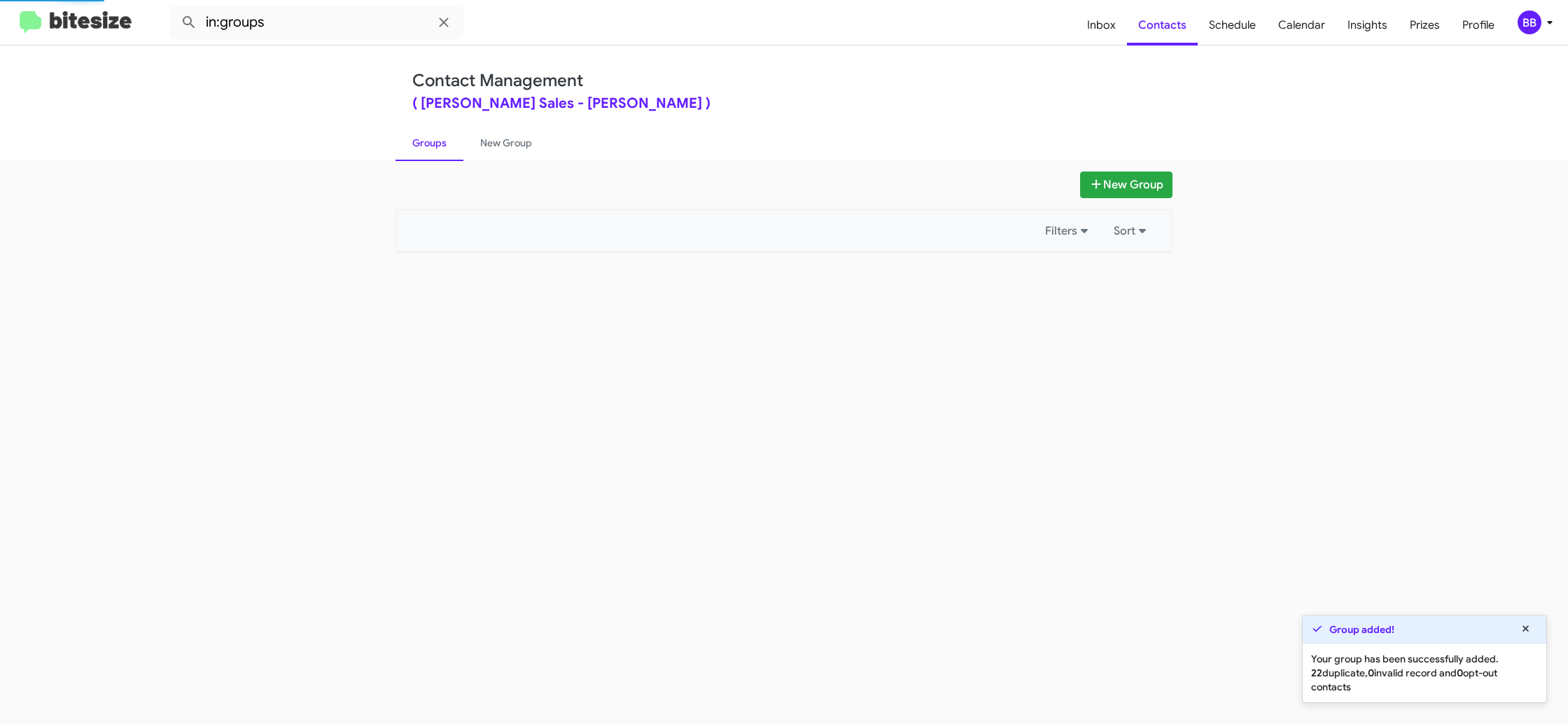
click at [456, 149] on link "Groups" at bounding box center [429, 143] width 68 height 36
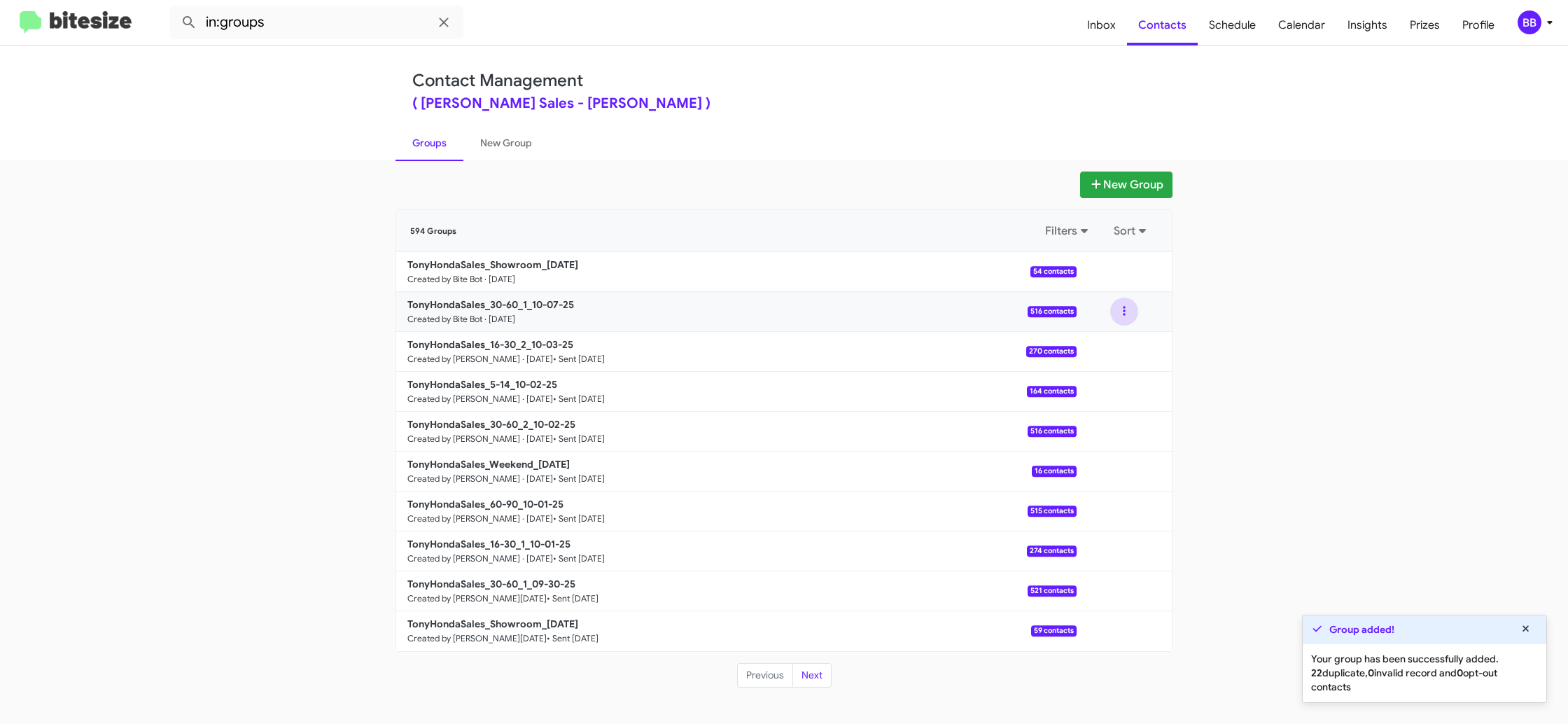
click at [1130, 318] on button at bounding box center [1124, 312] width 28 height 28
click at [1120, 341] on button "View contacts" at bounding box center [1082, 349] width 112 height 34
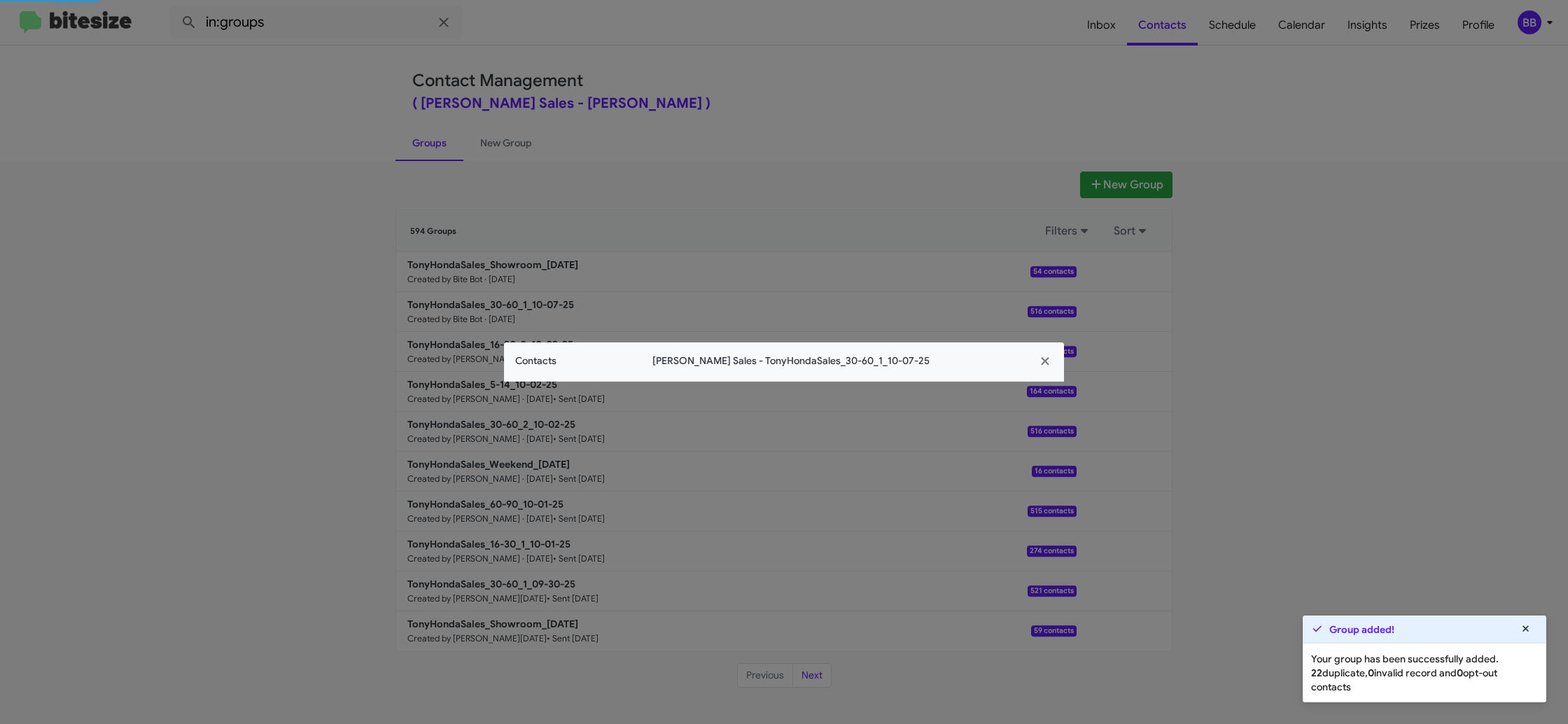
drag, startPoint x: 303, startPoint y: 63, endPoint x: 262, endPoint y: 30, distance: 52.6
click at [302, 61] on modal-container "Contacts [PERSON_NAME] Sales - TonyHondaSales_30-60_1_10-07-25" at bounding box center [784, 362] width 1568 height 724
drag, startPoint x: 262, startPoint y: 30, endPoint x: 270, endPoint y: 21, distance: 12.0
click at [266, 25] on modal-container "Contacts [PERSON_NAME] Sales - TonyHondaSales_30-60_1_10-07-25" at bounding box center [784, 362] width 1568 height 724
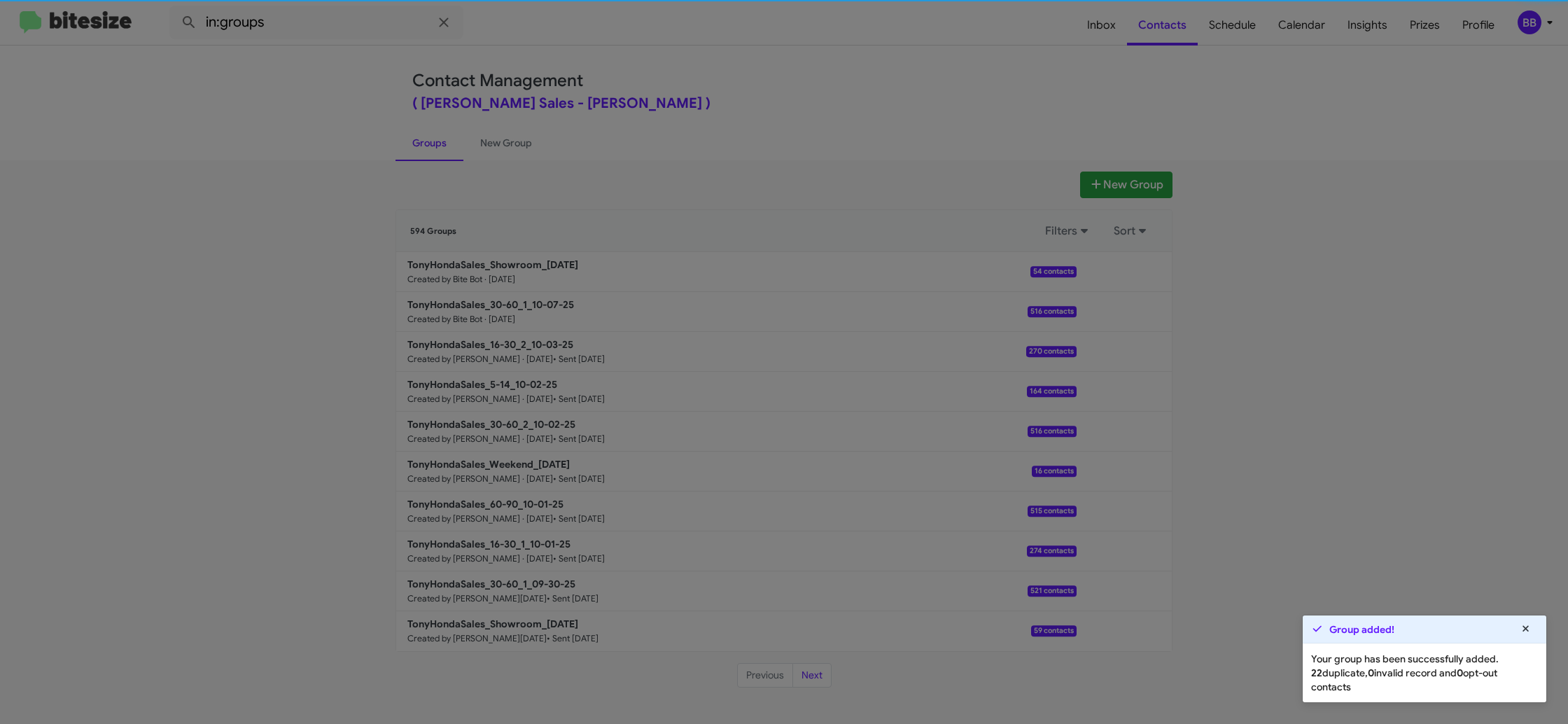
click at [281, 16] on modal-container "Contacts [PERSON_NAME] Sales - TonyHondaSales_30-60_1_10-07-25 [PERSON_NAME] [P…" at bounding box center [784, 362] width 1568 height 724
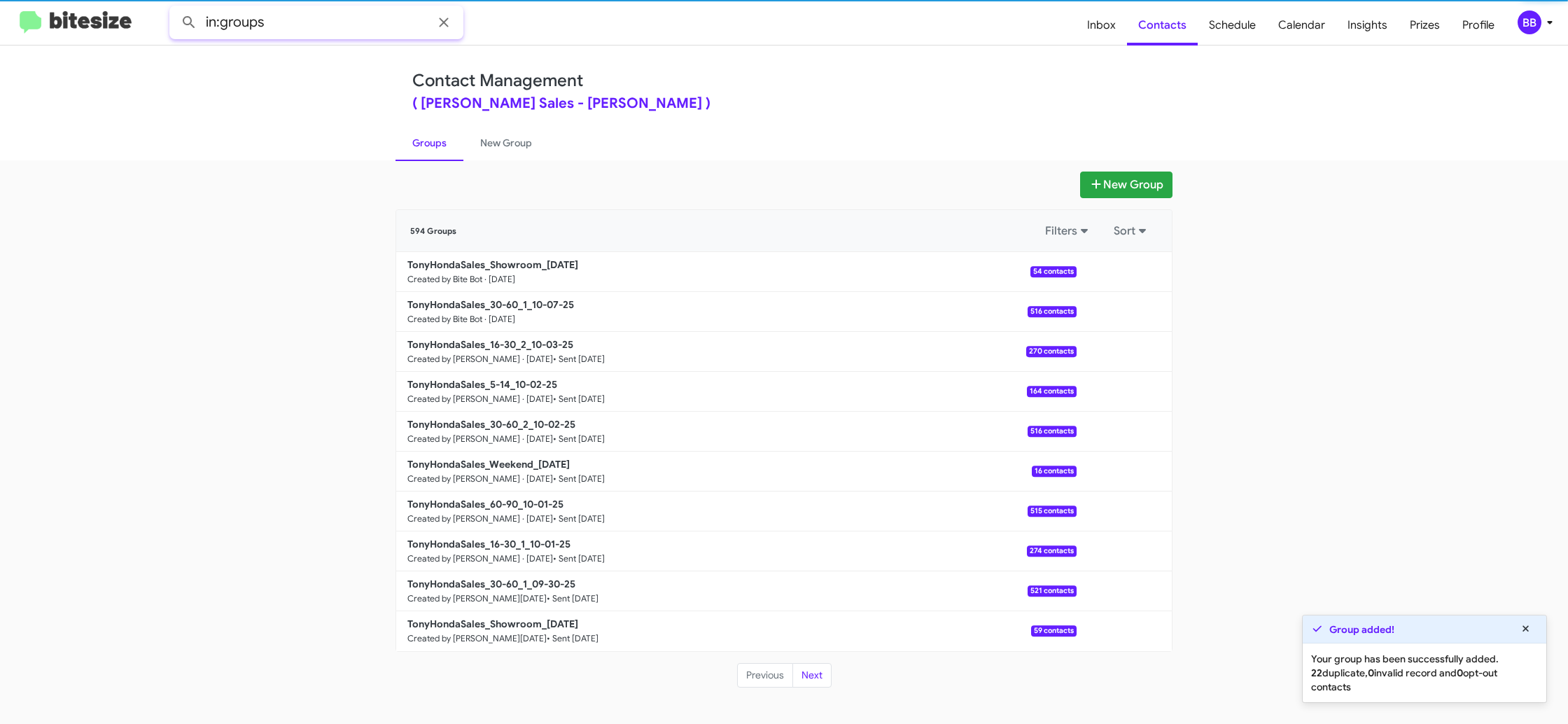
click at [291, 22] on input "in:groups" at bounding box center [316, 22] width 294 height 34
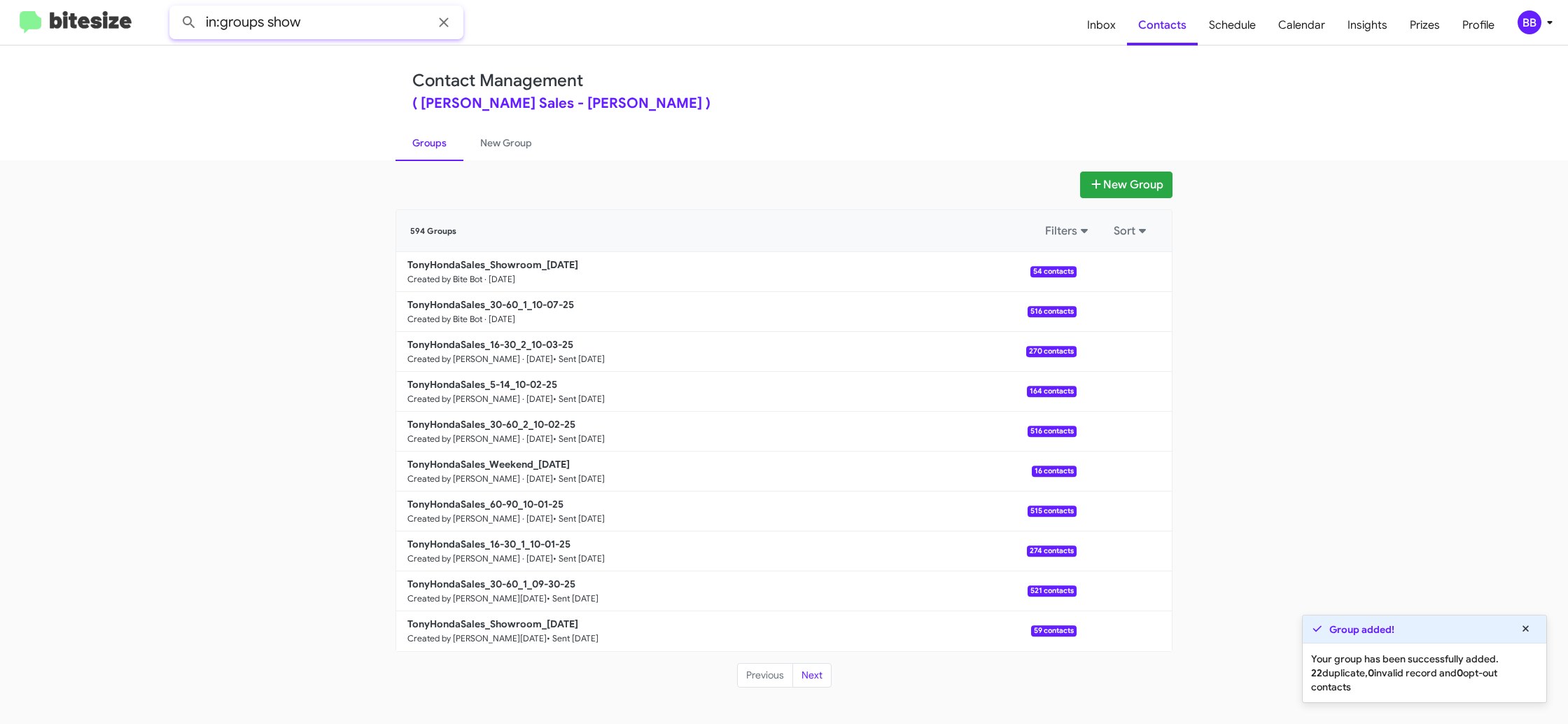
click at [175, 8] on button at bounding box center [189, 22] width 28 height 28
click at [432, 135] on link "Groups" at bounding box center [429, 143] width 68 height 36
type input "in:groups"
click at [418, 112] on div "Contact Management ( [PERSON_NAME] Sales - [PERSON_NAME] ) Groups New Group" at bounding box center [783, 103] width 798 height 115
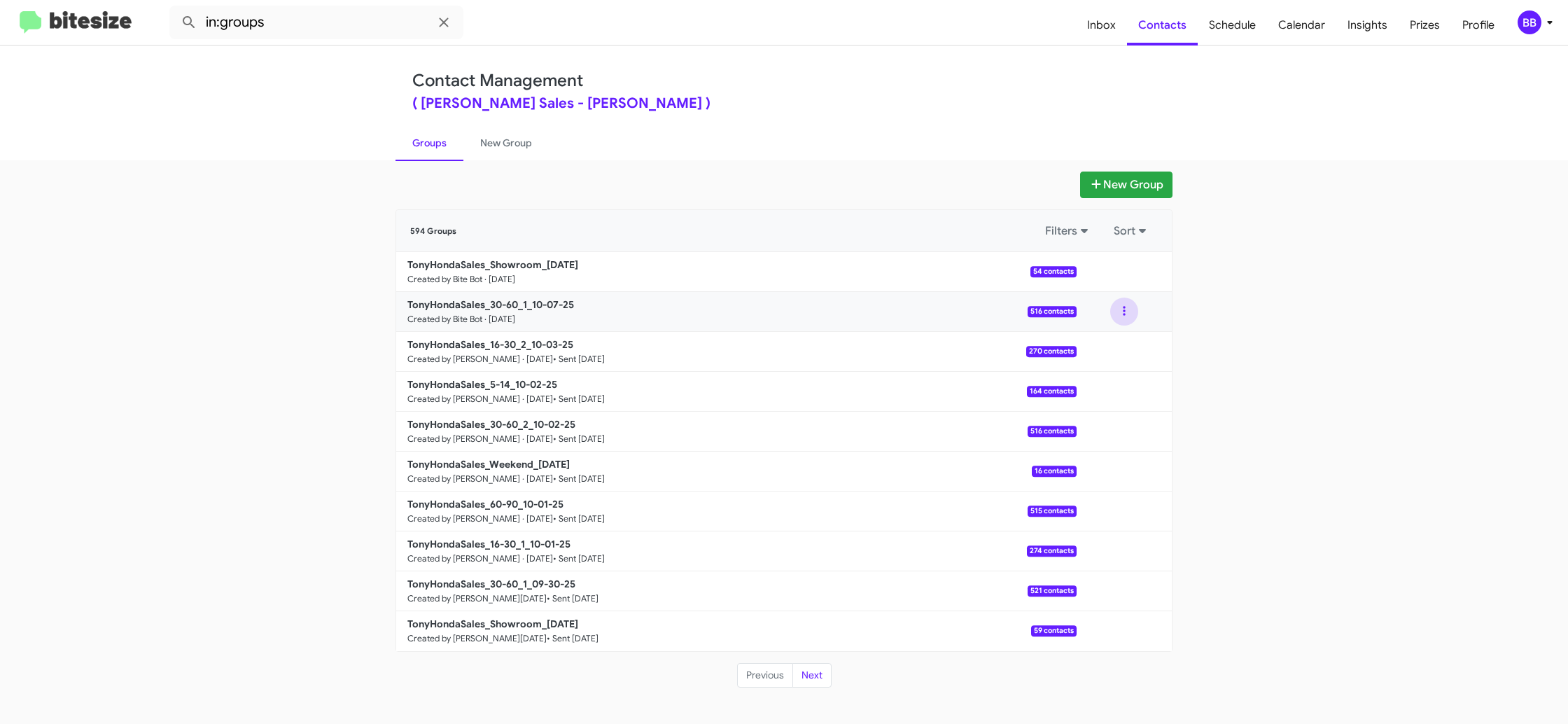
click at [1129, 311] on button at bounding box center [1124, 312] width 28 height 28
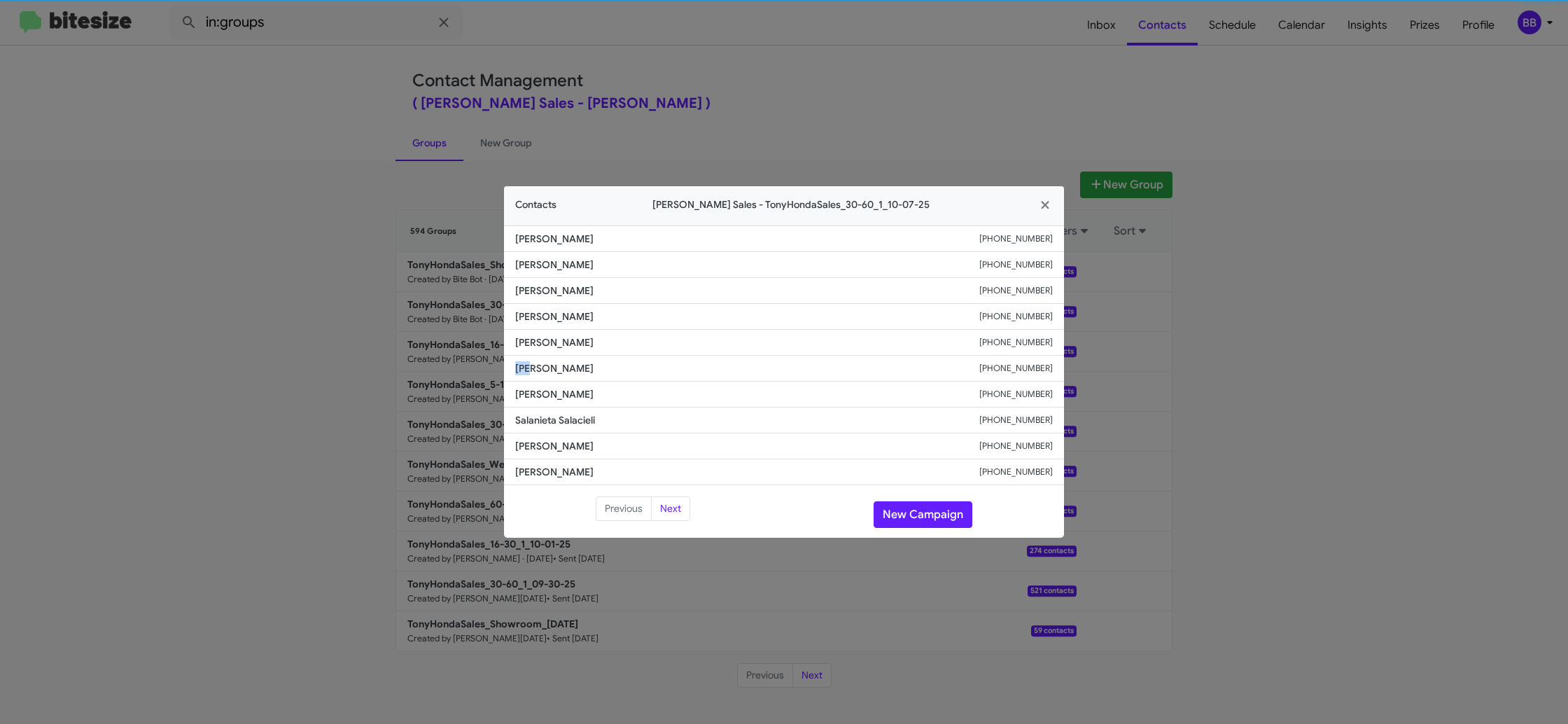
click at [535, 358] on li "[PERSON_NAME] [PHONE_NUMBER]" at bounding box center [783, 368] width 560 height 26
click at [543, 348] on span "[PERSON_NAME]" at bounding box center [747, 342] width 464 height 14
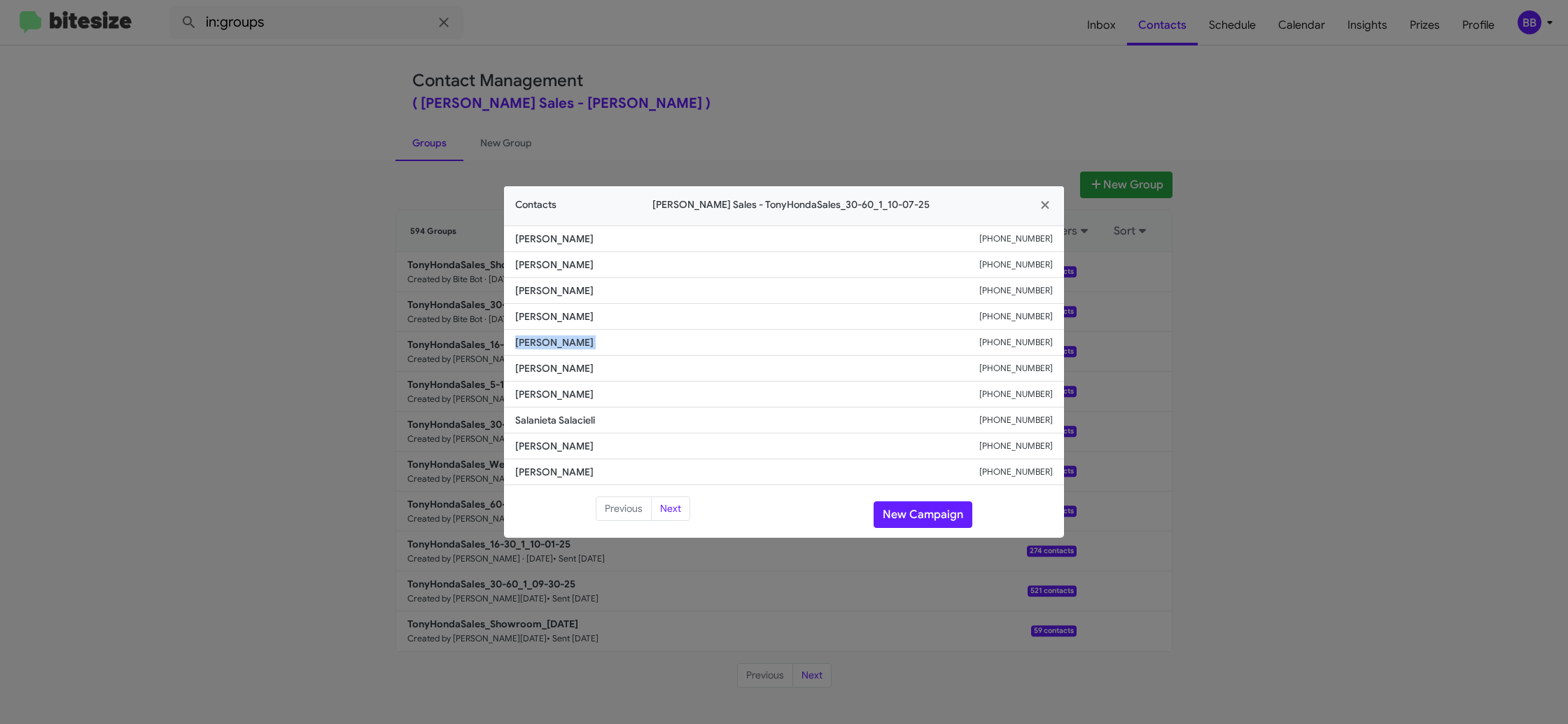
copy span "[PERSON_NAME]"
drag, startPoint x: 835, startPoint y: 71, endPoint x: 873, endPoint y: 107, distance: 52.3
click at [839, 75] on modal-container "Contacts [PERSON_NAME] Sales - TonyHondaSales_30-60_1_10-07-25 [PERSON_NAME] [P…" at bounding box center [784, 362] width 1568 height 724
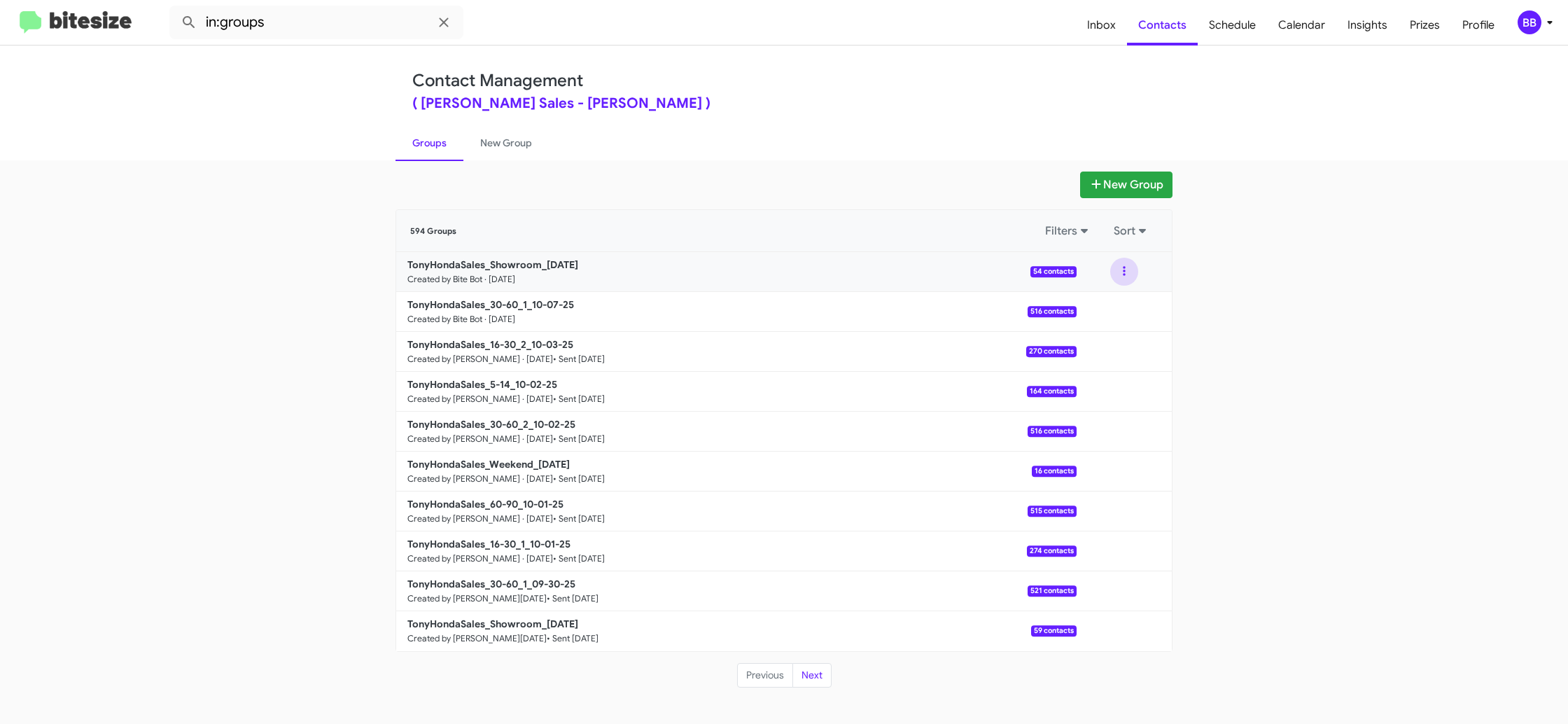
click at [1121, 275] on button at bounding box center [1124, 271] width 28 height 28
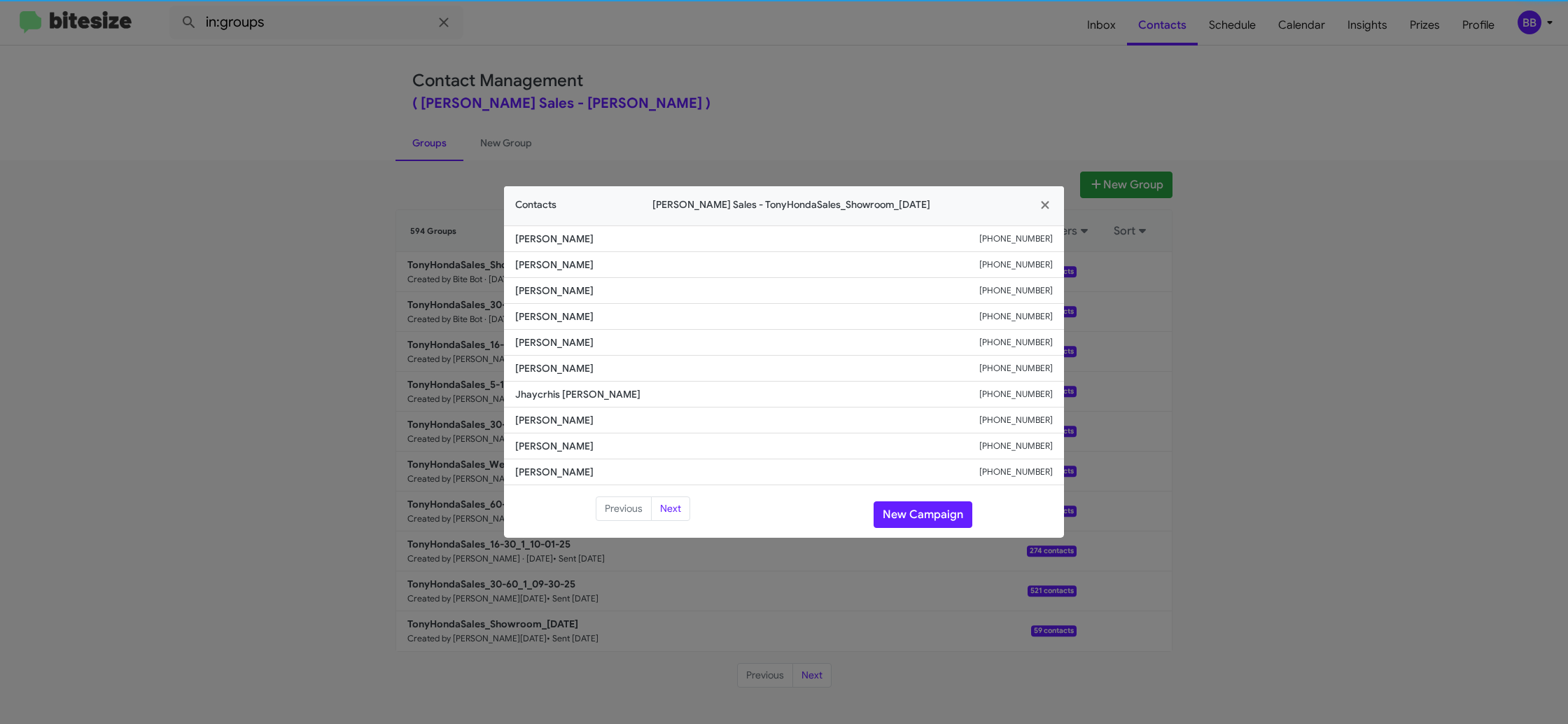
click at [581, 343] on span "[PERSON_NAME]" at bounding box center [747, 342] width 464 height 14
copy span "[PERSON_NAME]"
drag, startPoint x: 313, startPoint y: 191, endPoint x: 416, endPoint y: 286, distance: 140.1
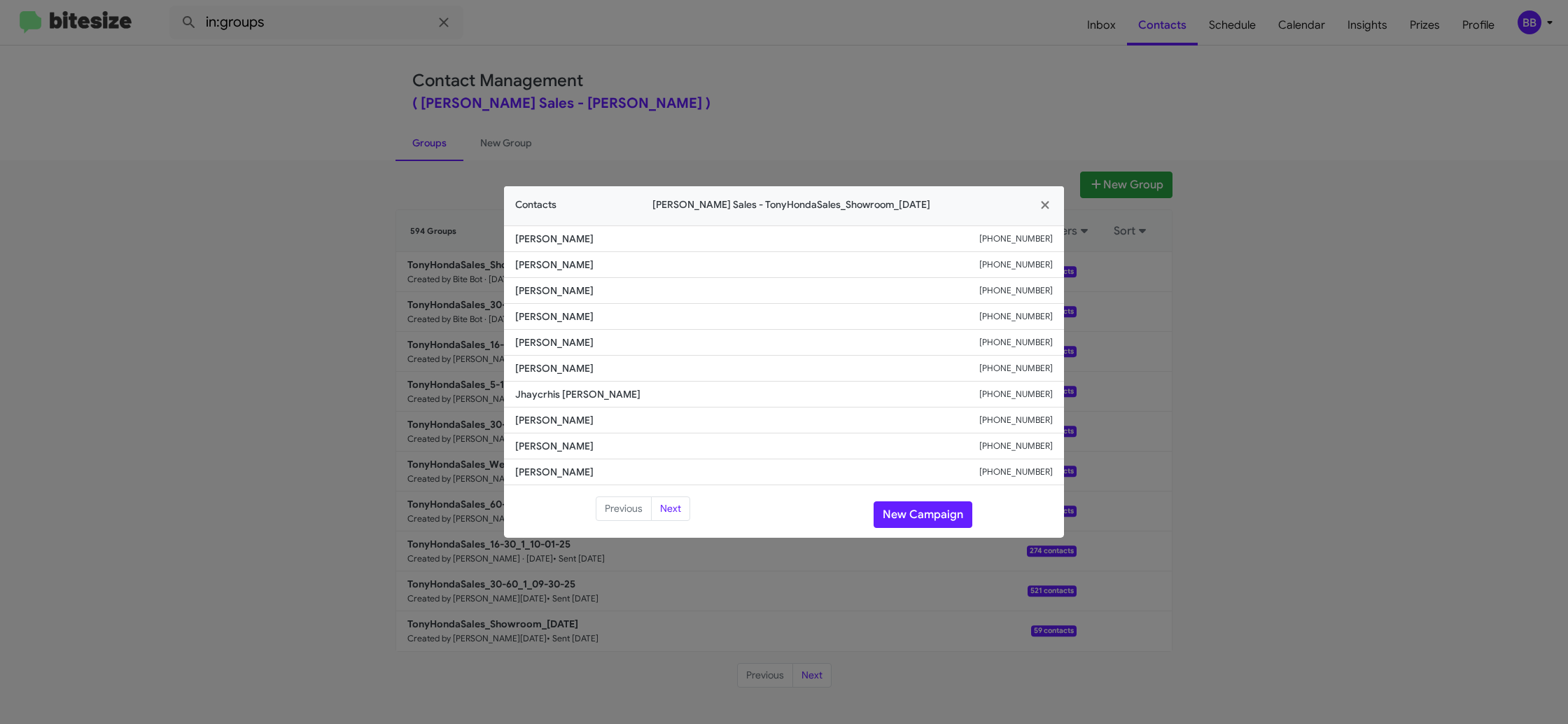
click at [320, 196] on modal-container "Contacts [PERSON_NAME] Sales - TonyHondaSales_Showroom_[DATE] [PERSON_NAME] [PH…" at bounding box center [784, 362] width 1568 height 724
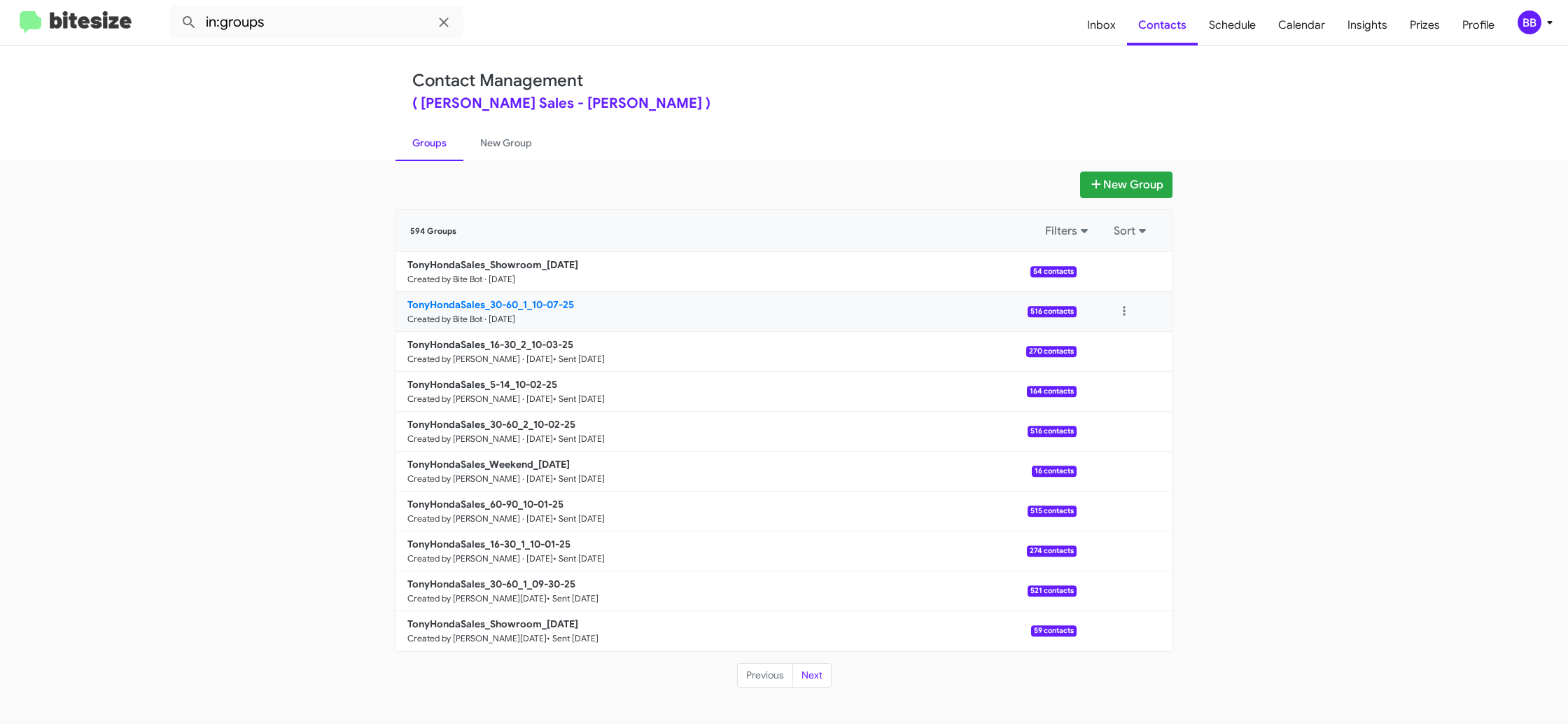
click at [514, 301] on b "TonyHondaSales_30-60_1_10-07-25" at bounding box center [490, 304] width 166 height 12
click at [514, 301] on b "TonyHondaSales_30-60_1_10-07-25" at bounding box center [490, 304] width 166 height 12
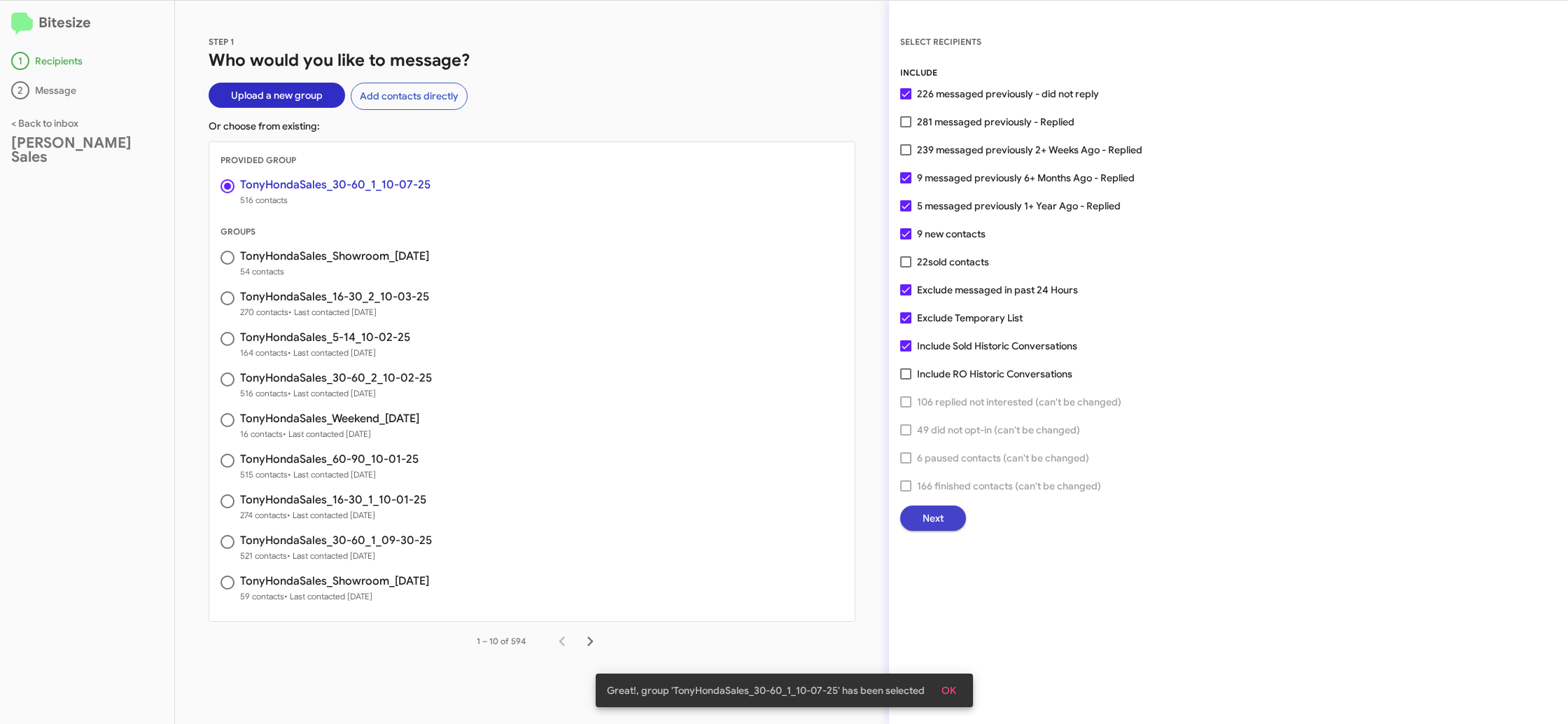
click at [938, 516] on span "Next" at bounding box center [932, 518] width 21 height 25
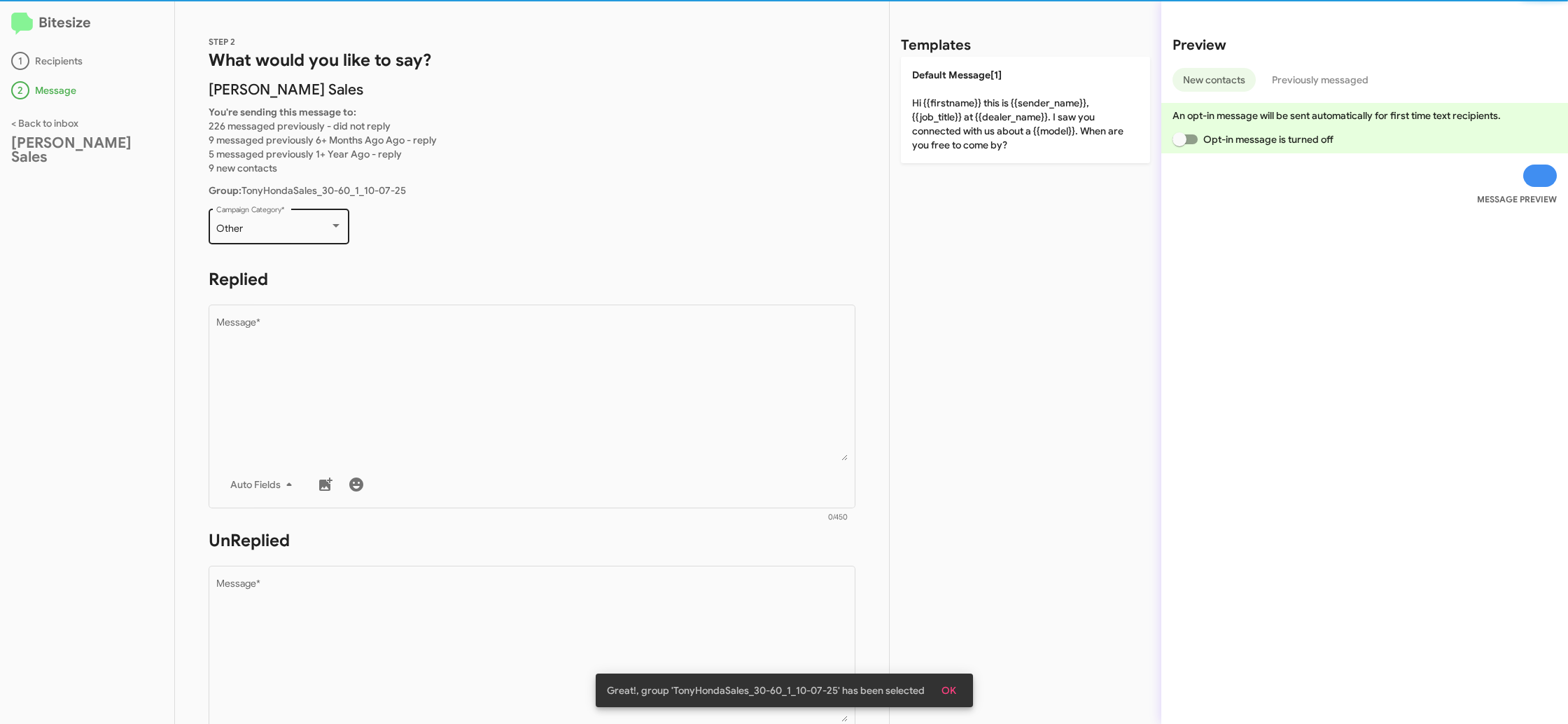
click at [340, 223] on div at bounding box center [336, 227] width 12 height 12
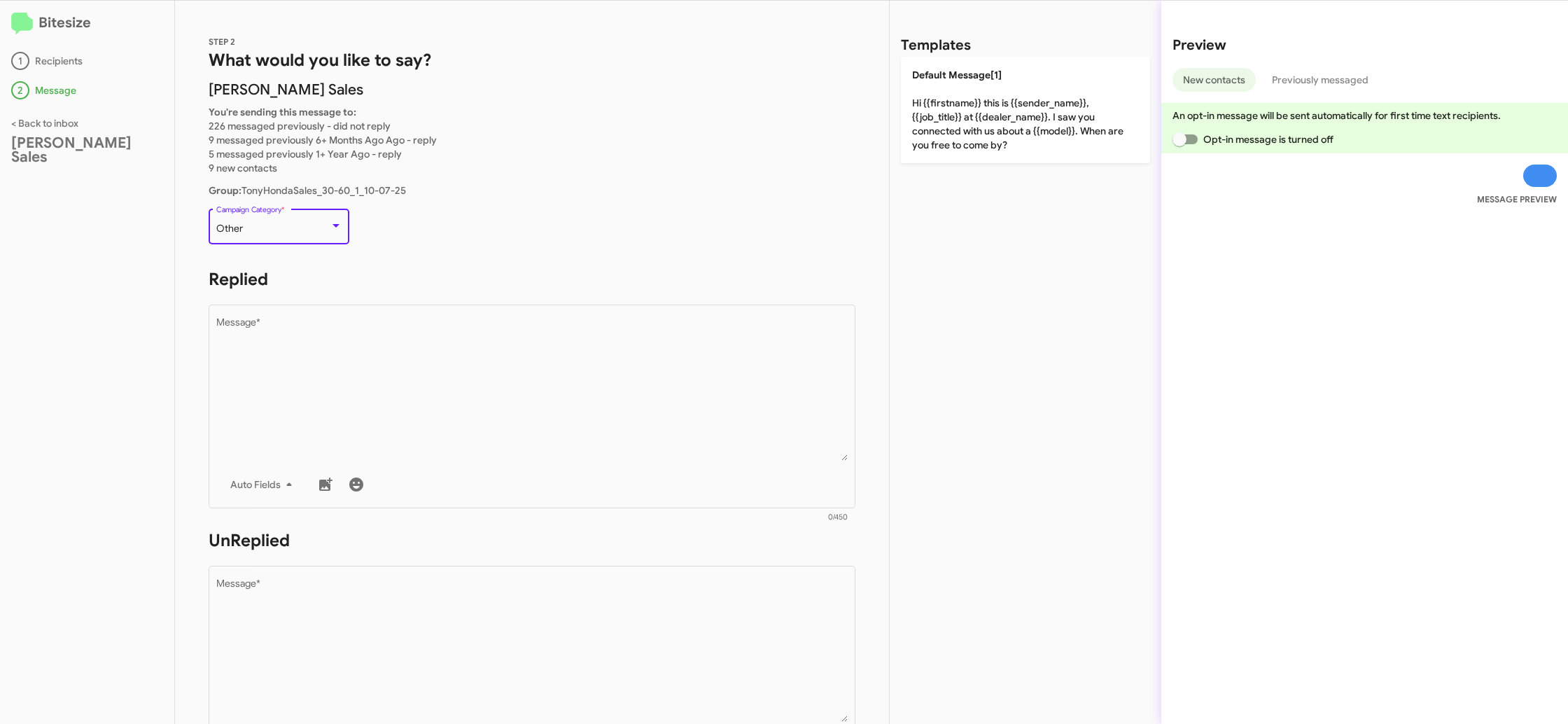
scroll to position [30, 0]
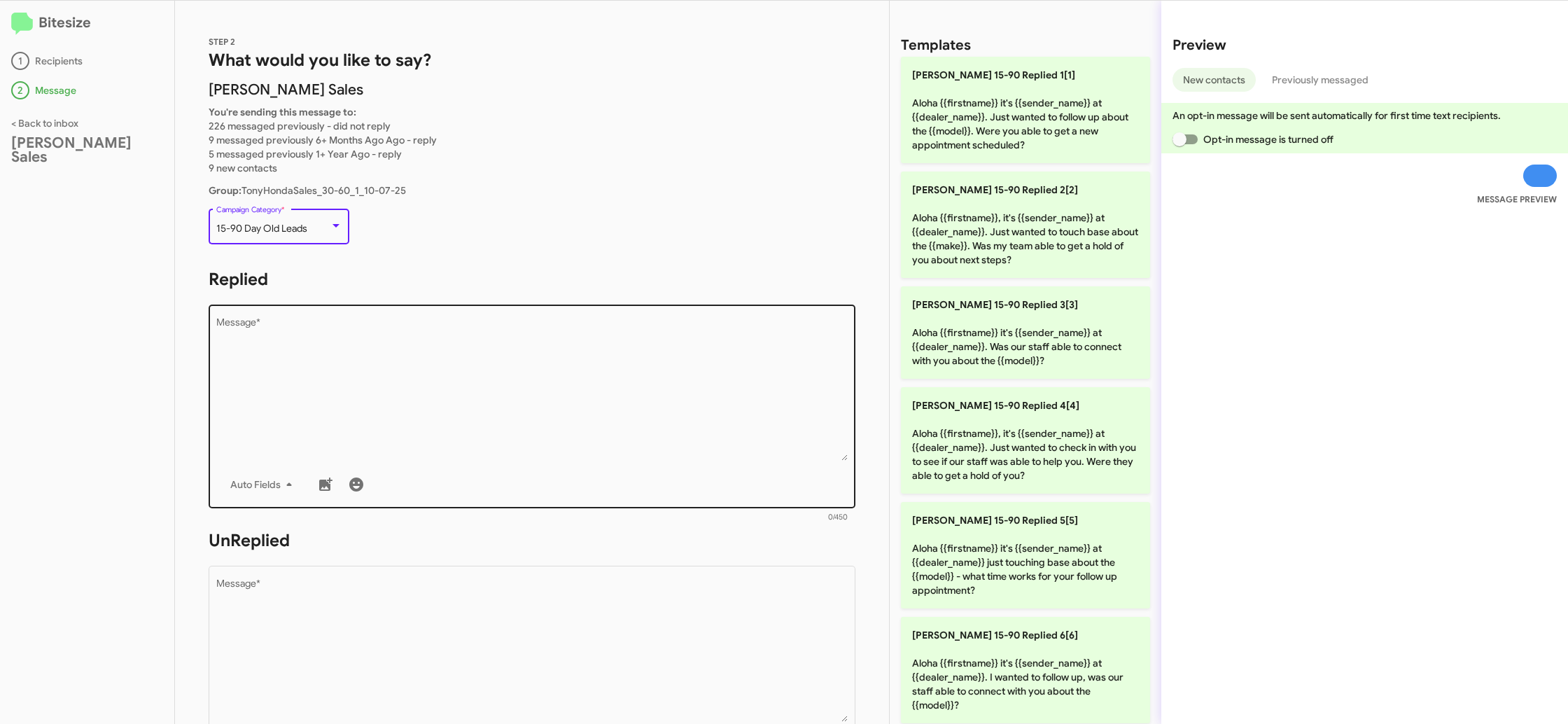
click at [430, 316] on div "Drop image here to insert Auto Fields Message *" at bounding box center [532, 405] width 632 height 207
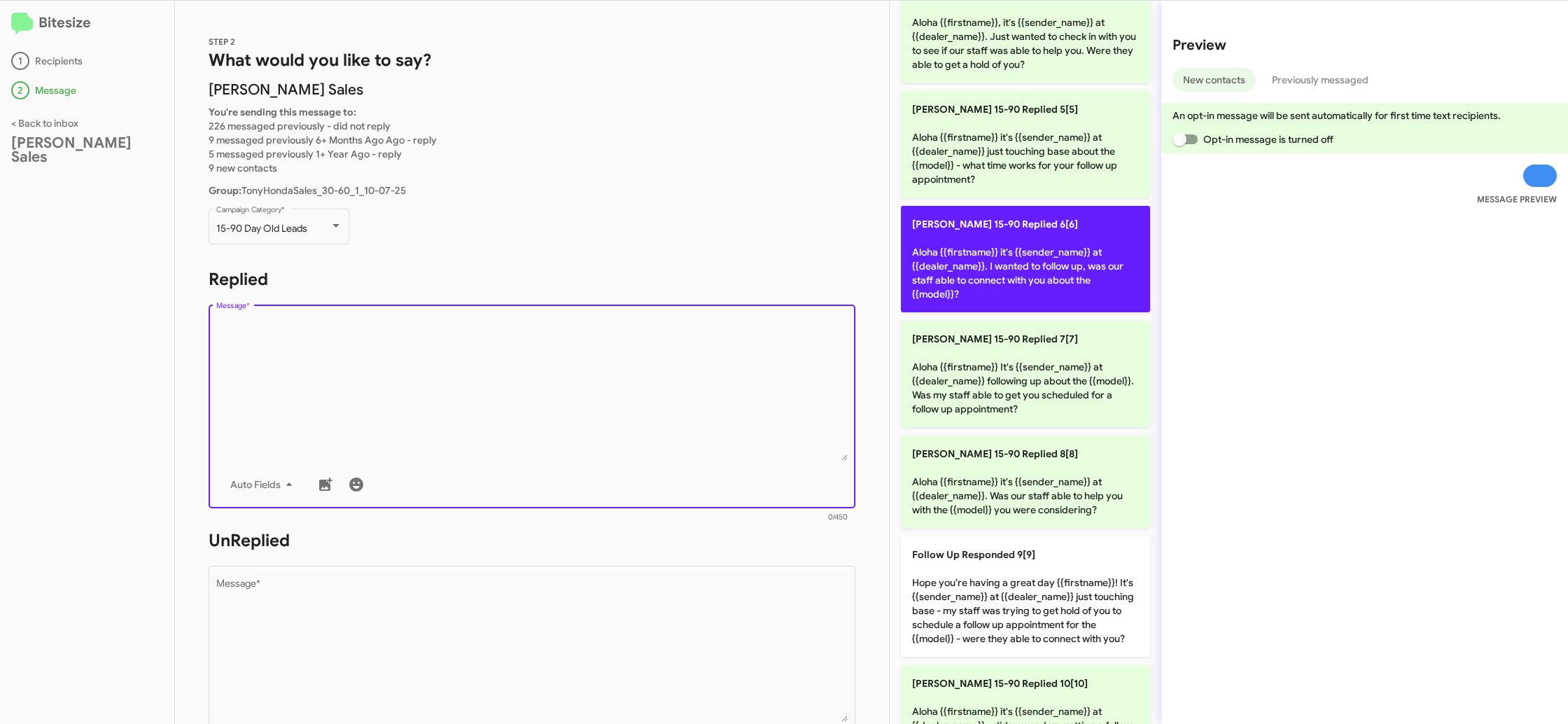
scroll to position [370, 0]
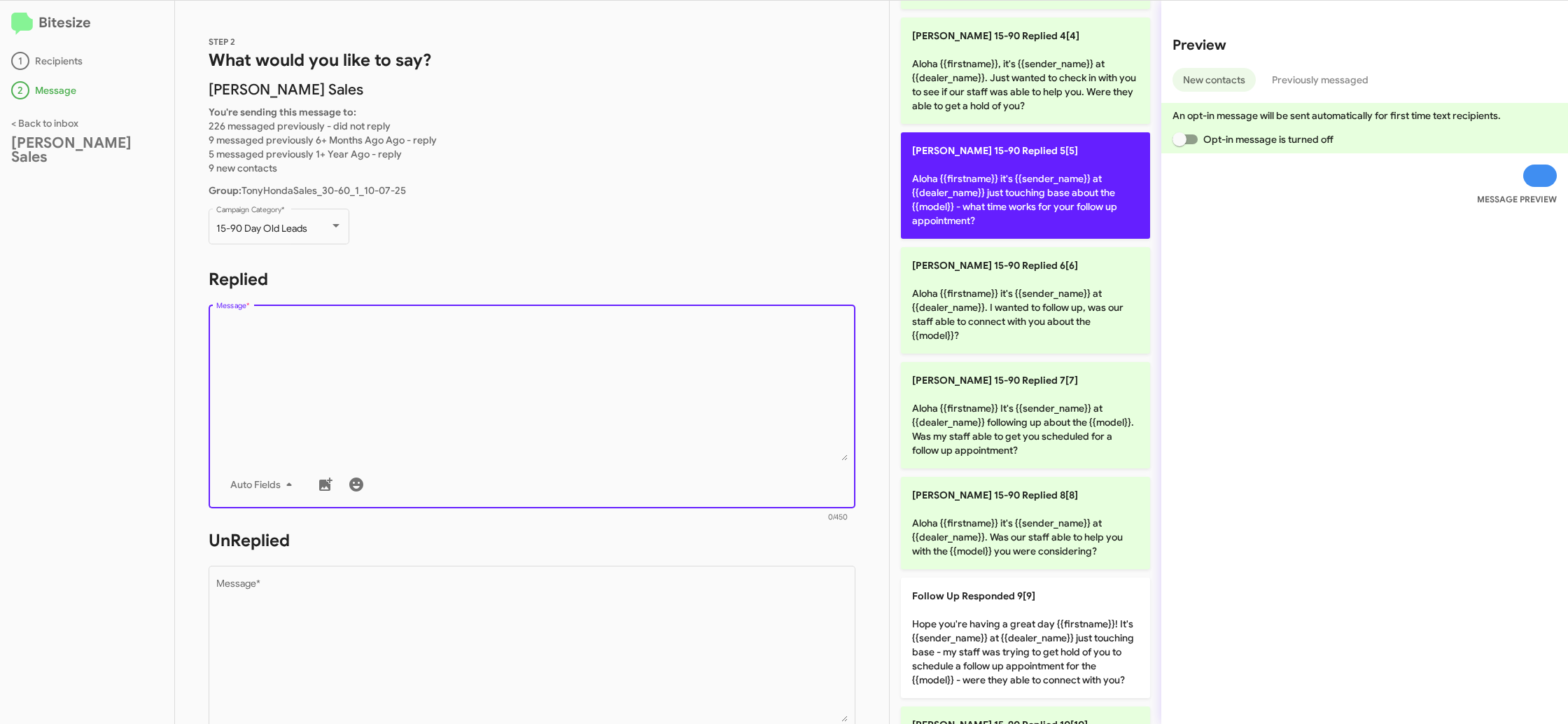
drag, startPoint x: 1018, startPoint y: 189, endPoint x: 954, endPoint y: 216, distance: 69.5
click at [1006, 193] on p "[PERSON_NAME] 15-90 Replied 5[5] Aloha {{firstname}} it's {{sender_name}} at {{…" at bounding box center [1025, 185] width 249 height 107
type textarea "Aloha {{firstname}} it's {{sender_name}} at {{dealer_name}} just touching base …"
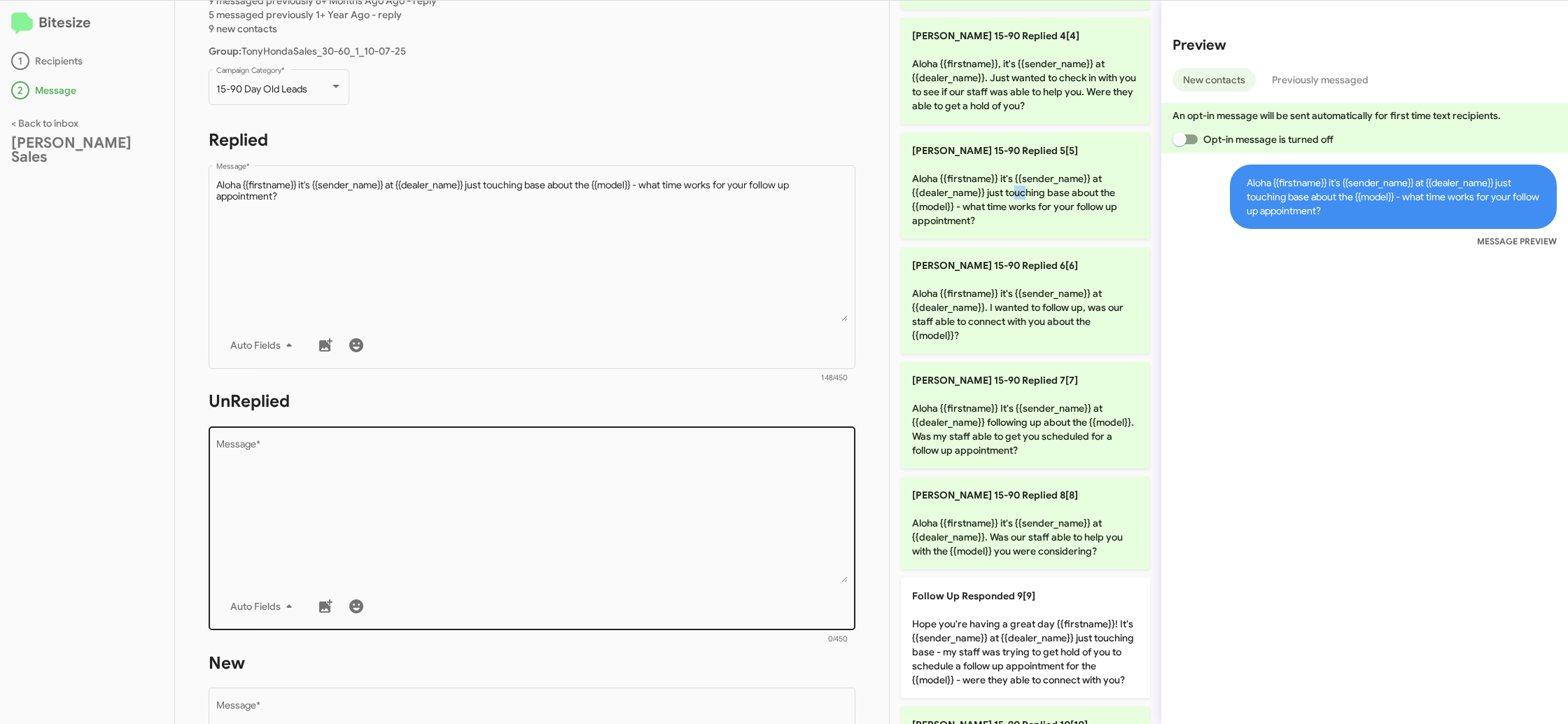
scroll to position [268, 0]
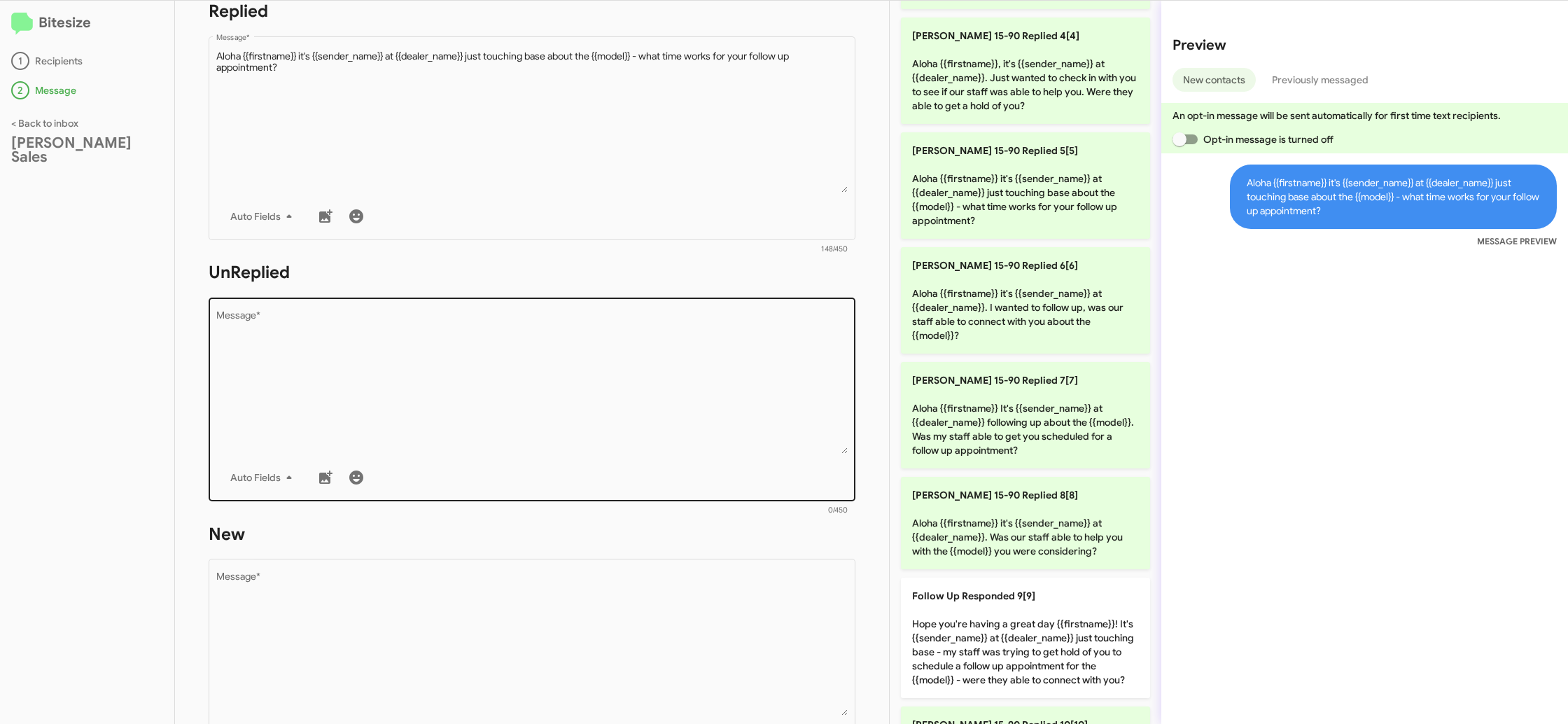
click at [691, 450] on textarea "Message *" at bounding box center [532, 382] width 632 height 143
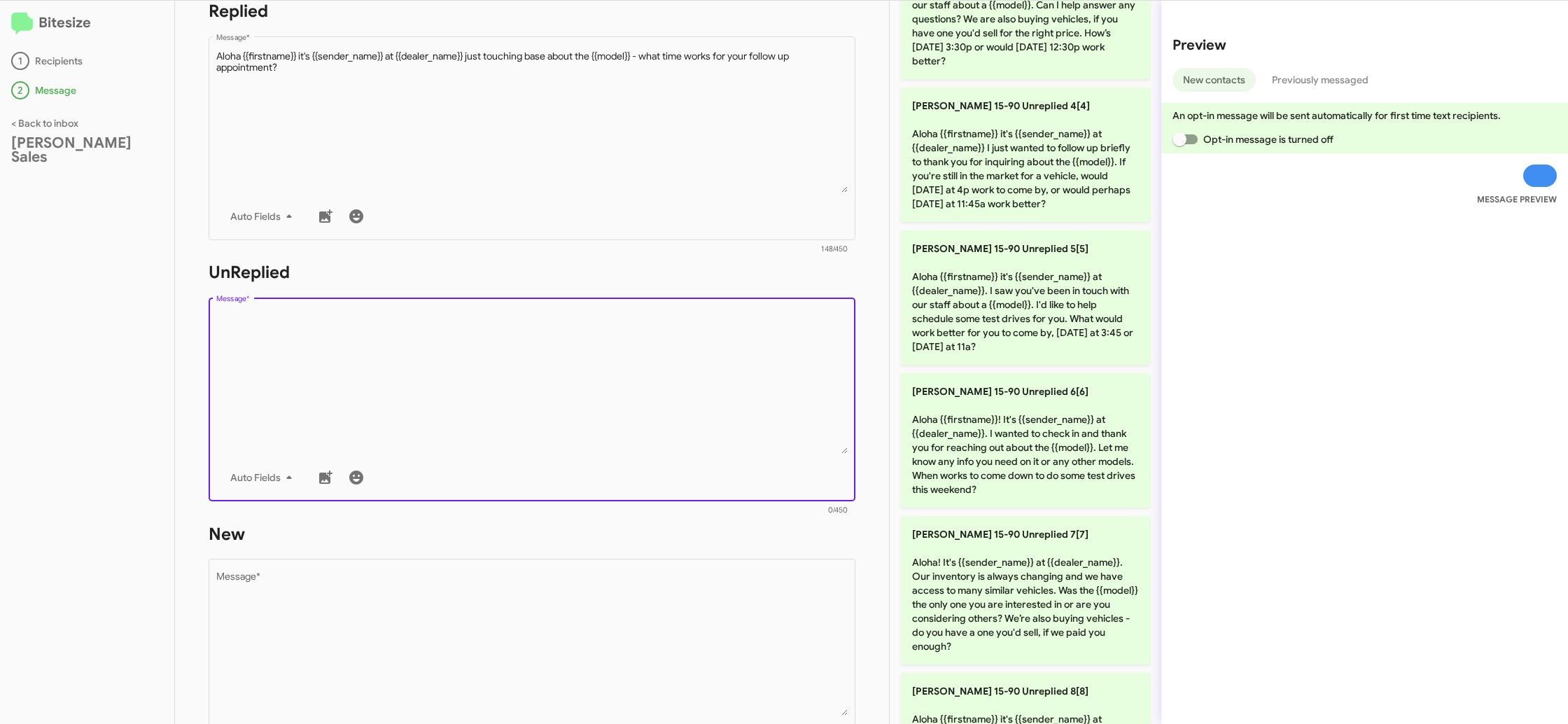
click at [691, 450] on textarea "Message *" at bounding box center [532, 382] width 632 height 143
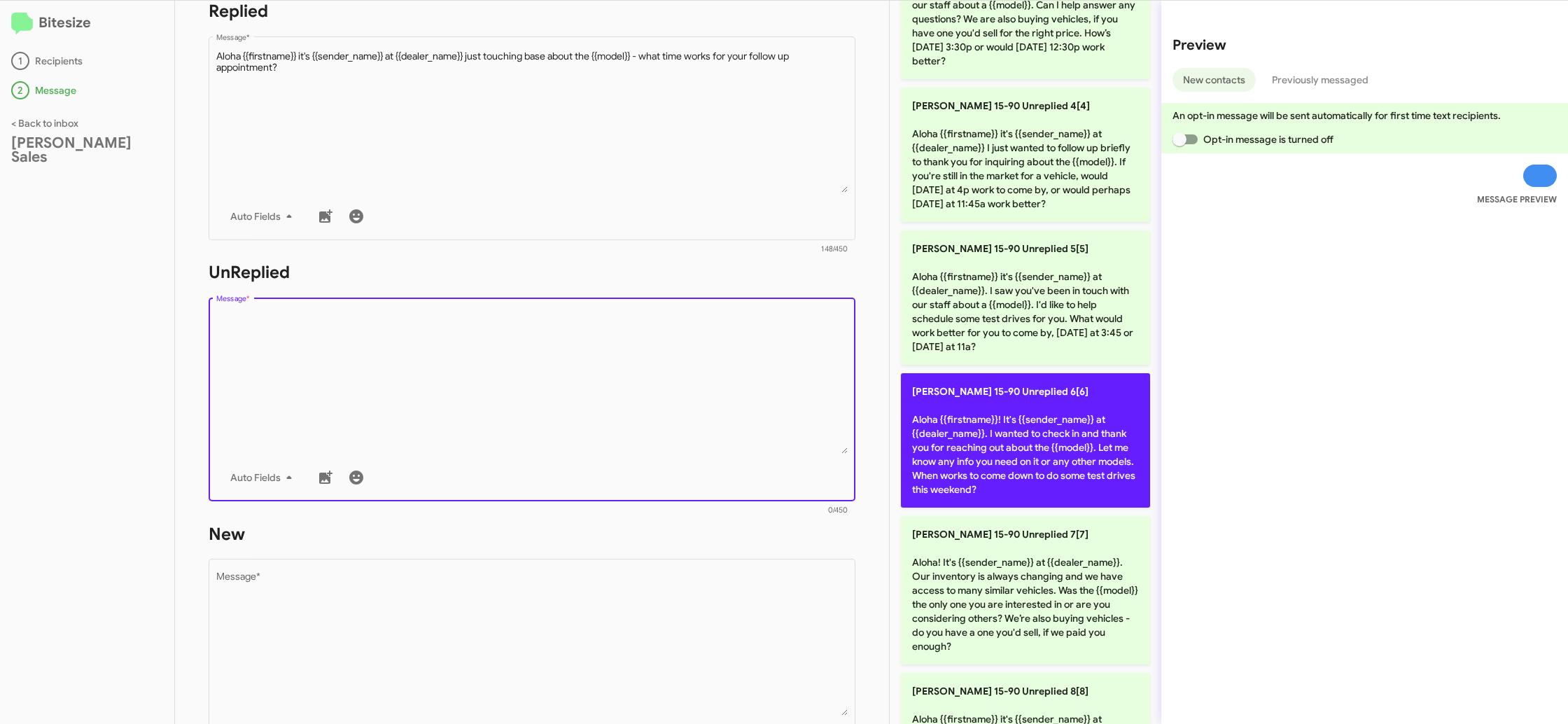
drag, startPoint x: 691, startPoint y: 450, endPoint x: 1030, endPoint y: 458, distance: 339.1
click at [702, 449] on textarea "Message *" at bounding box center [532, 382] width 632 height 143
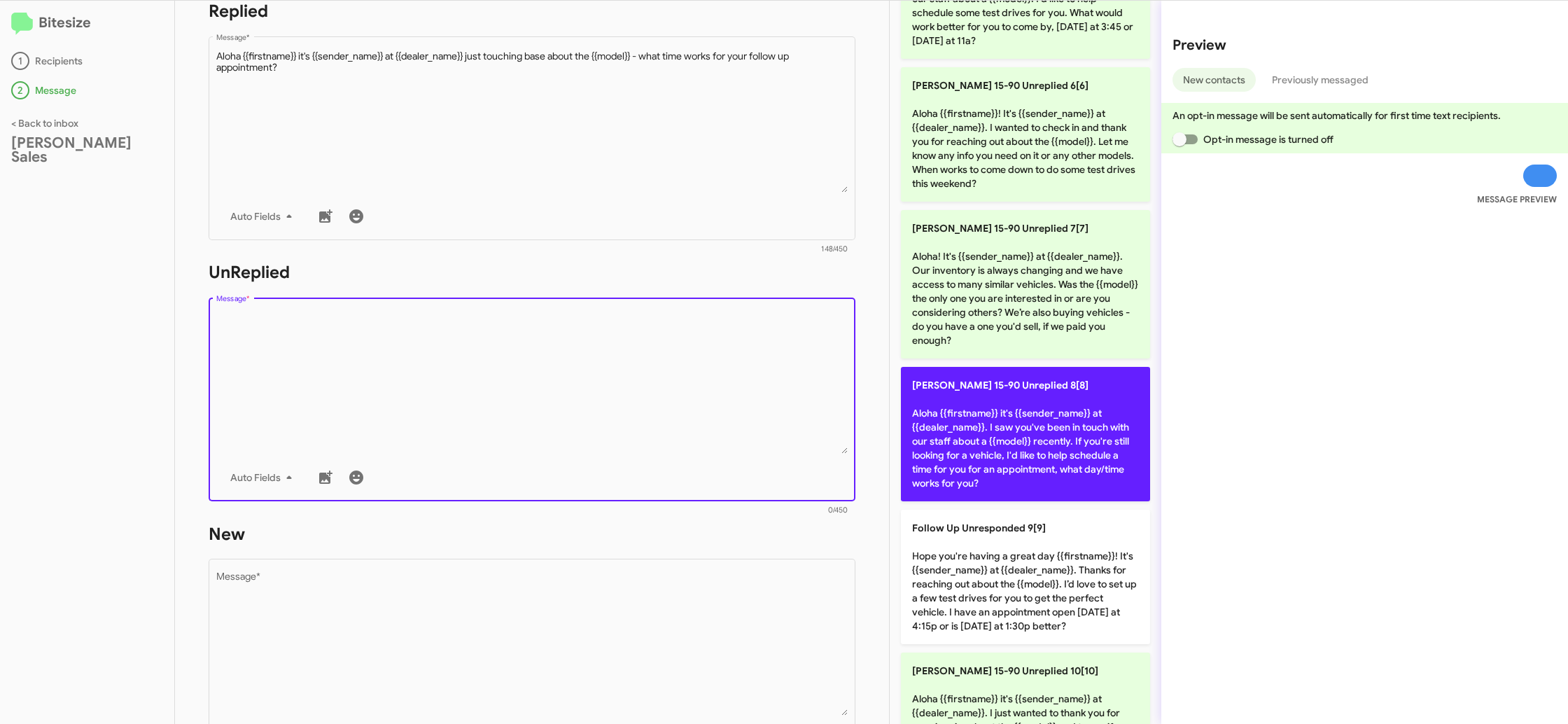
scroll to position [726, 0]
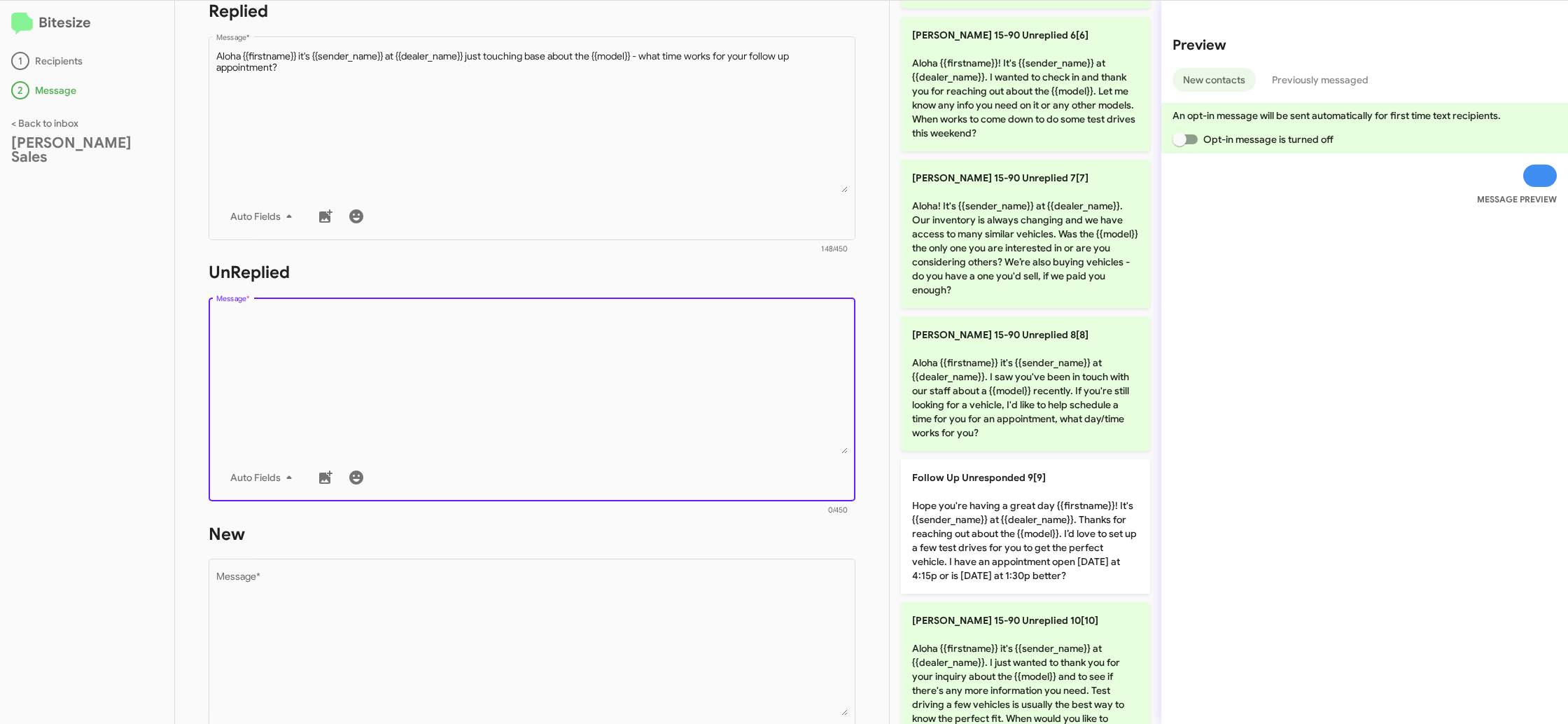
drag, startPoint x: 1033, startPoint y: 525, endPoint x: 894, endPoint y: 510, distance: 139.8
click at [1017, 523] on p "Follow Up Unresponded 9[9] Hope you're having a great day {{firstname}}! It's {…" at bounding box center [1025, 526] width 249 height 134
type textarea "Hope you're having a great day {{firstname}}! It's {{sender_name}} at {{dealer_…"
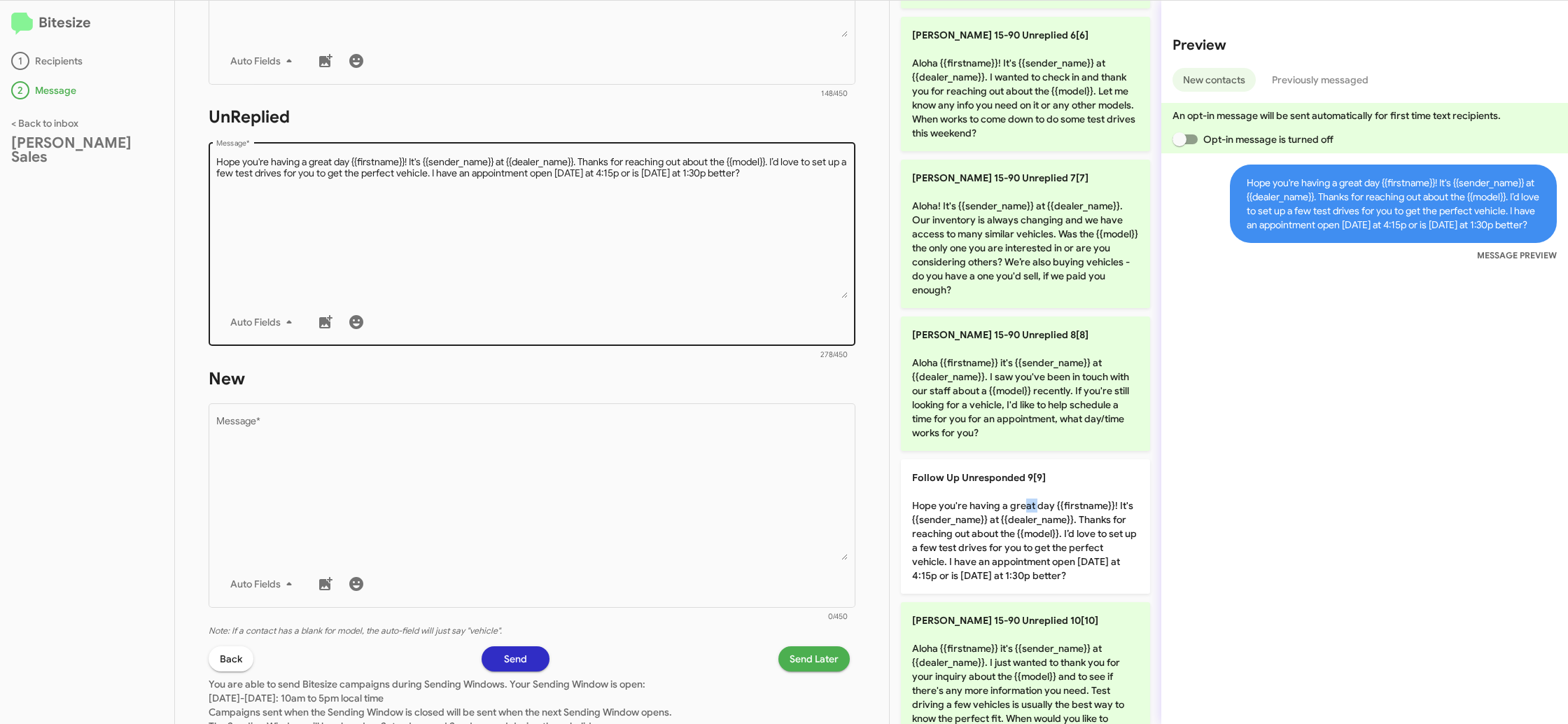
scroll to position [448, 0]
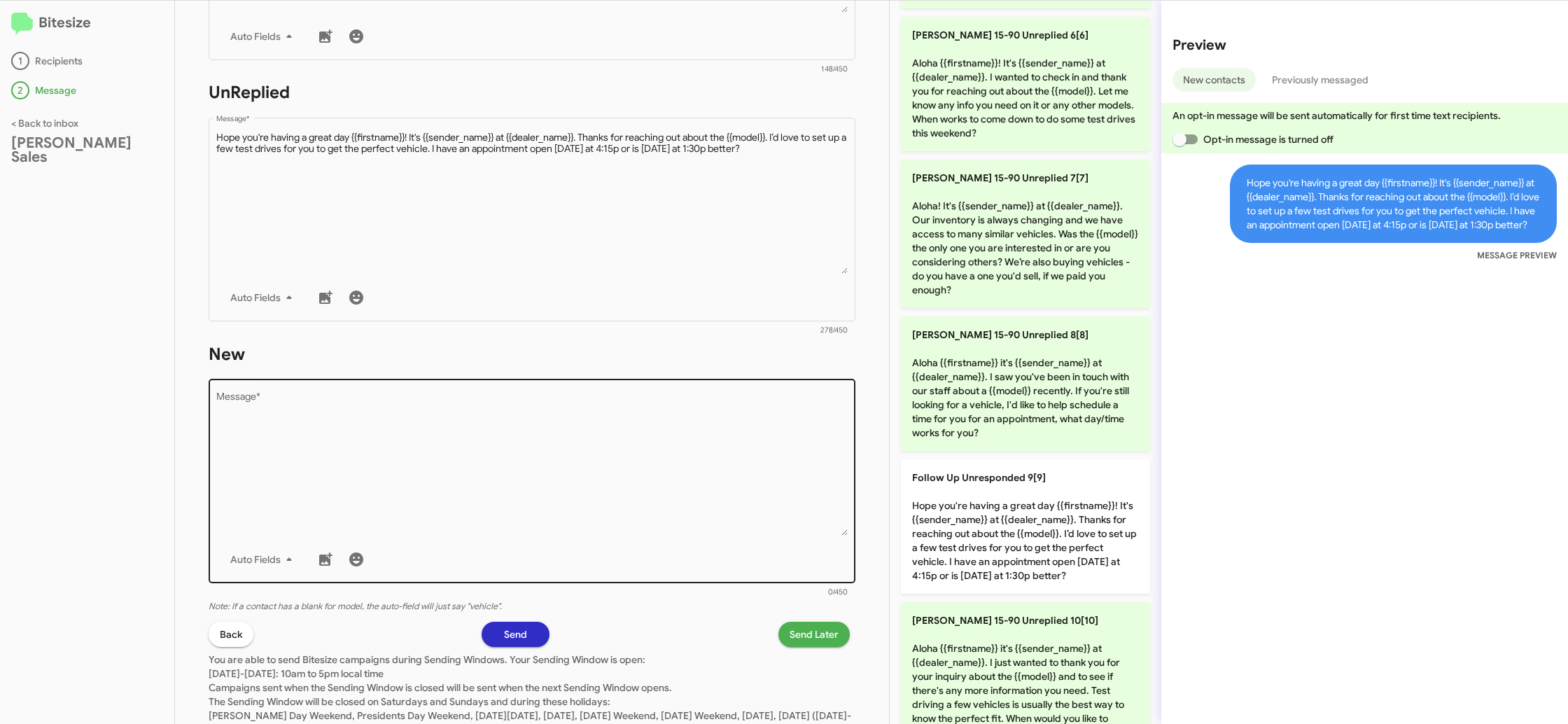
click at [690, 500] on textarea "Message *" at bounding box center [532, 464] width 632 height 143
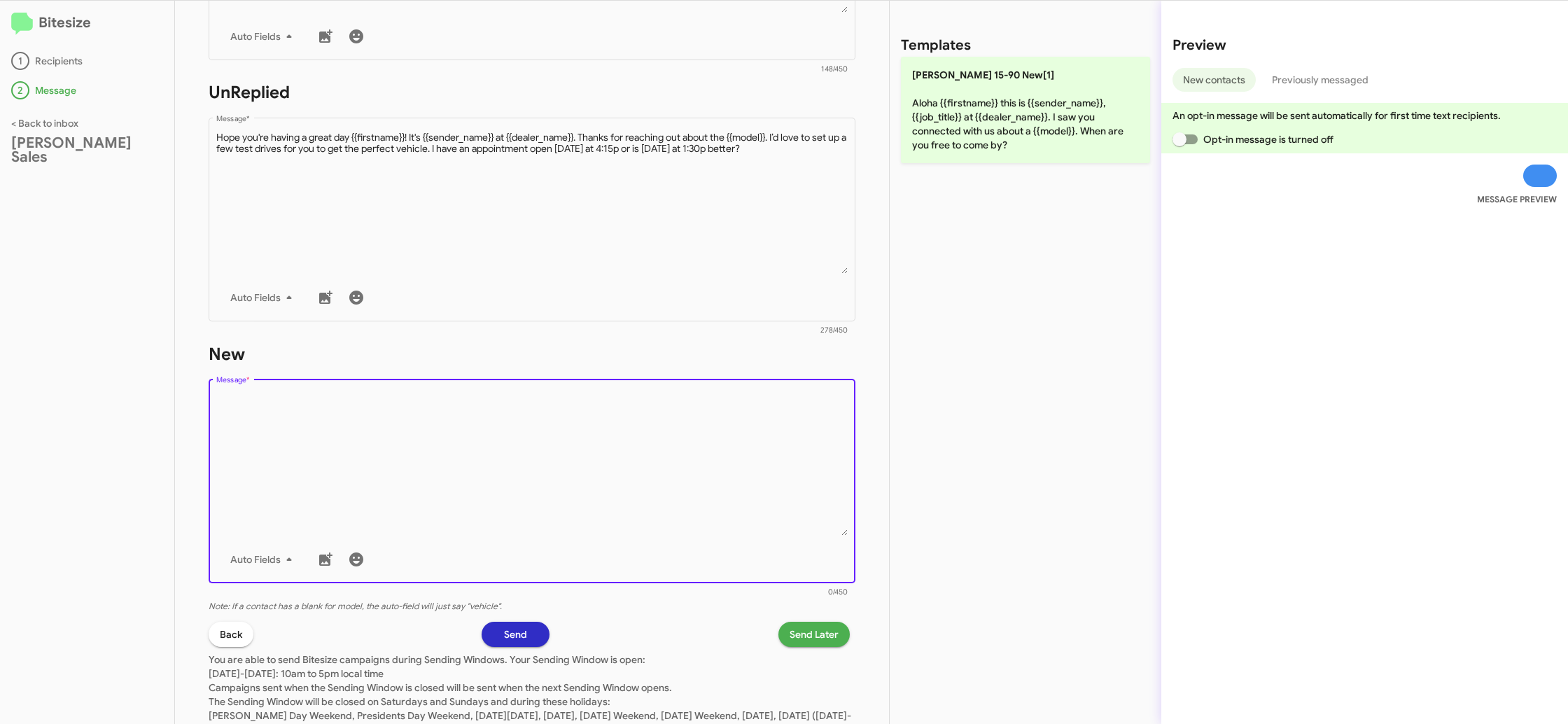
click at [690, 500] on textarea "Message *" at bounding box center [532, 464] width 632 height 143
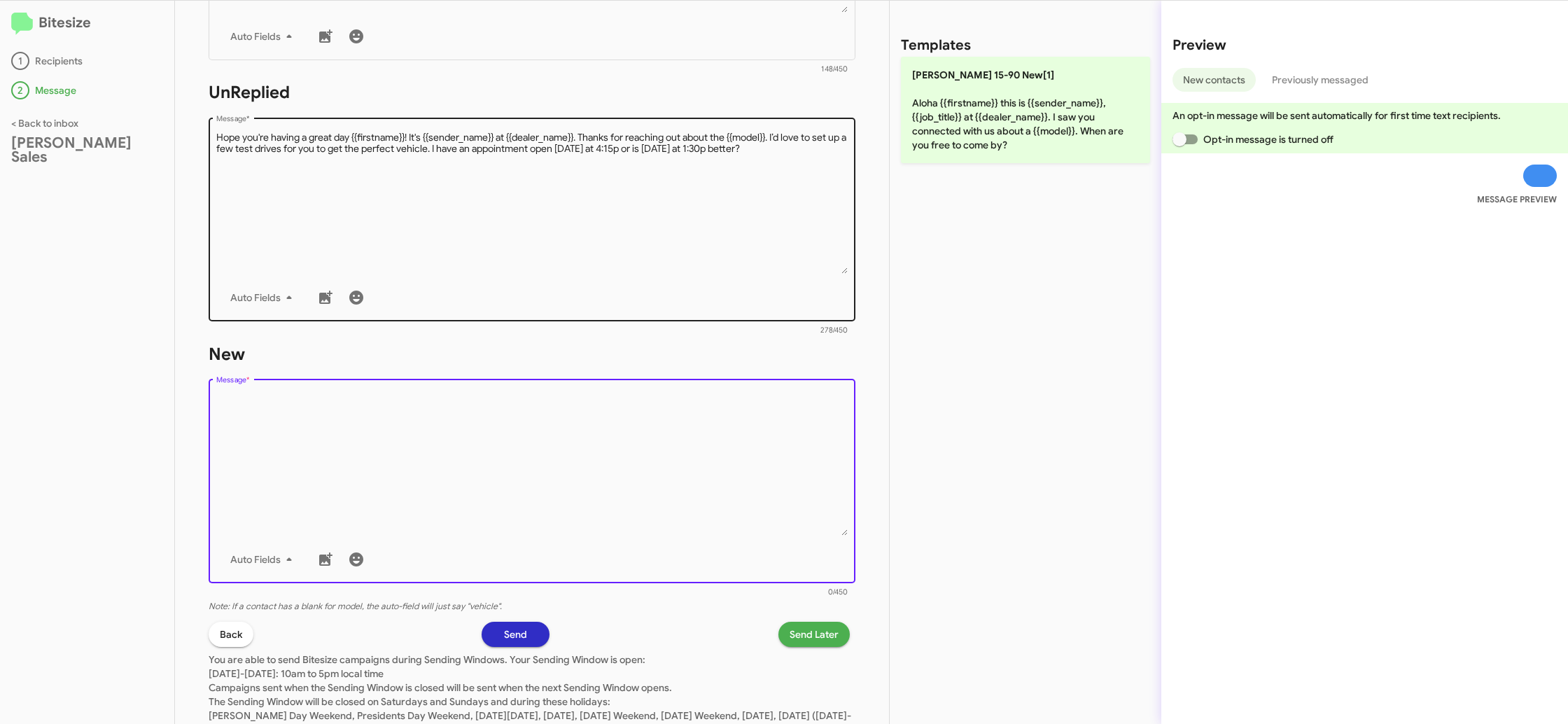
drag, startPoint x: 690, startPoint y: 500, endPoint x: 825, endPoint y: 298, distance: 243.0
click at [694, 487] on textarea "Message *" at bounding box center [532, 464] width 632 height 143
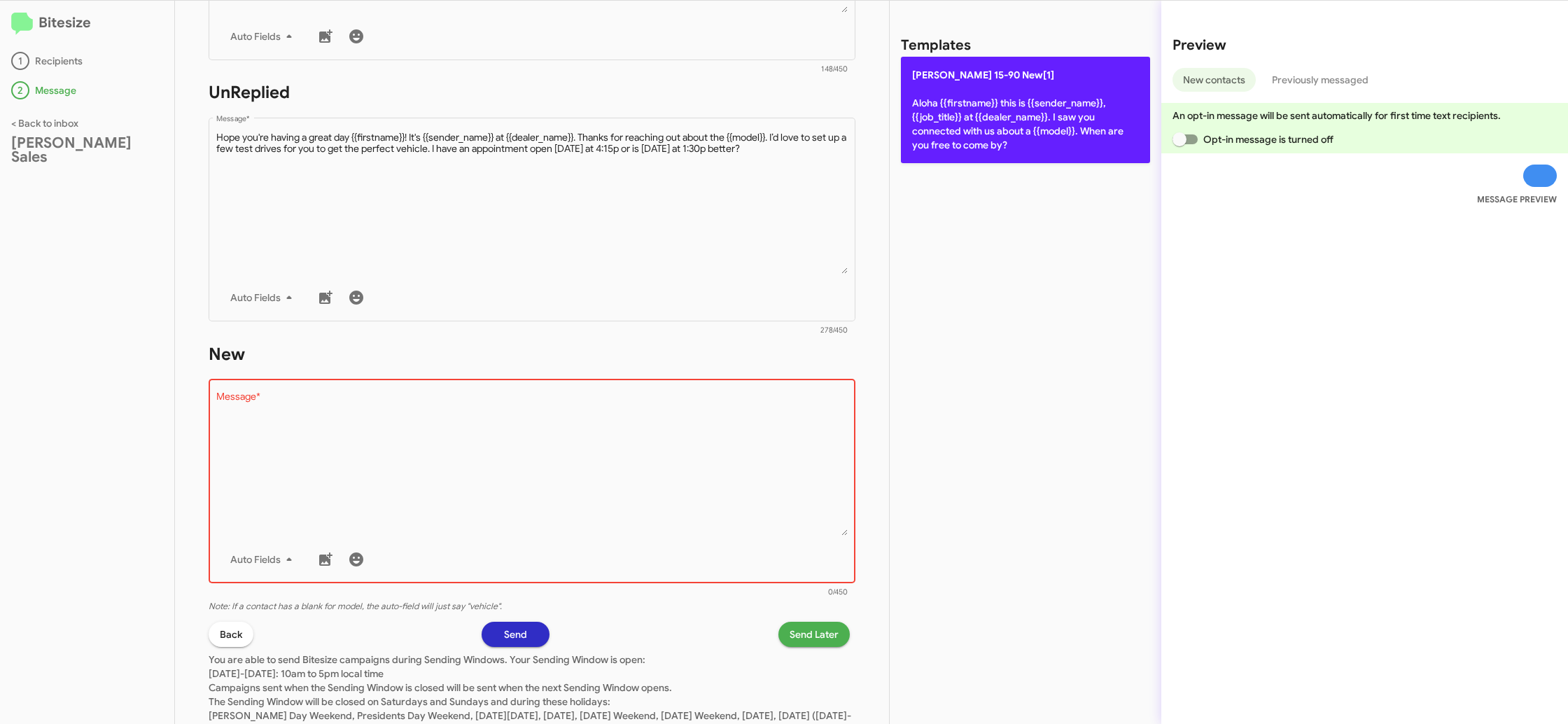
click at [983, 147] on p "[PERSON_NAME] 15-90 New[1] Aloha {{firstname}} this is {{sender_name}}, {{job_t…" at bounding box center [1025, 110] width 249 height 107
type textarea "Aloha {{firstname}} this is {{sender_name}}, {{job_title}} at {{dealer_name}}. …"
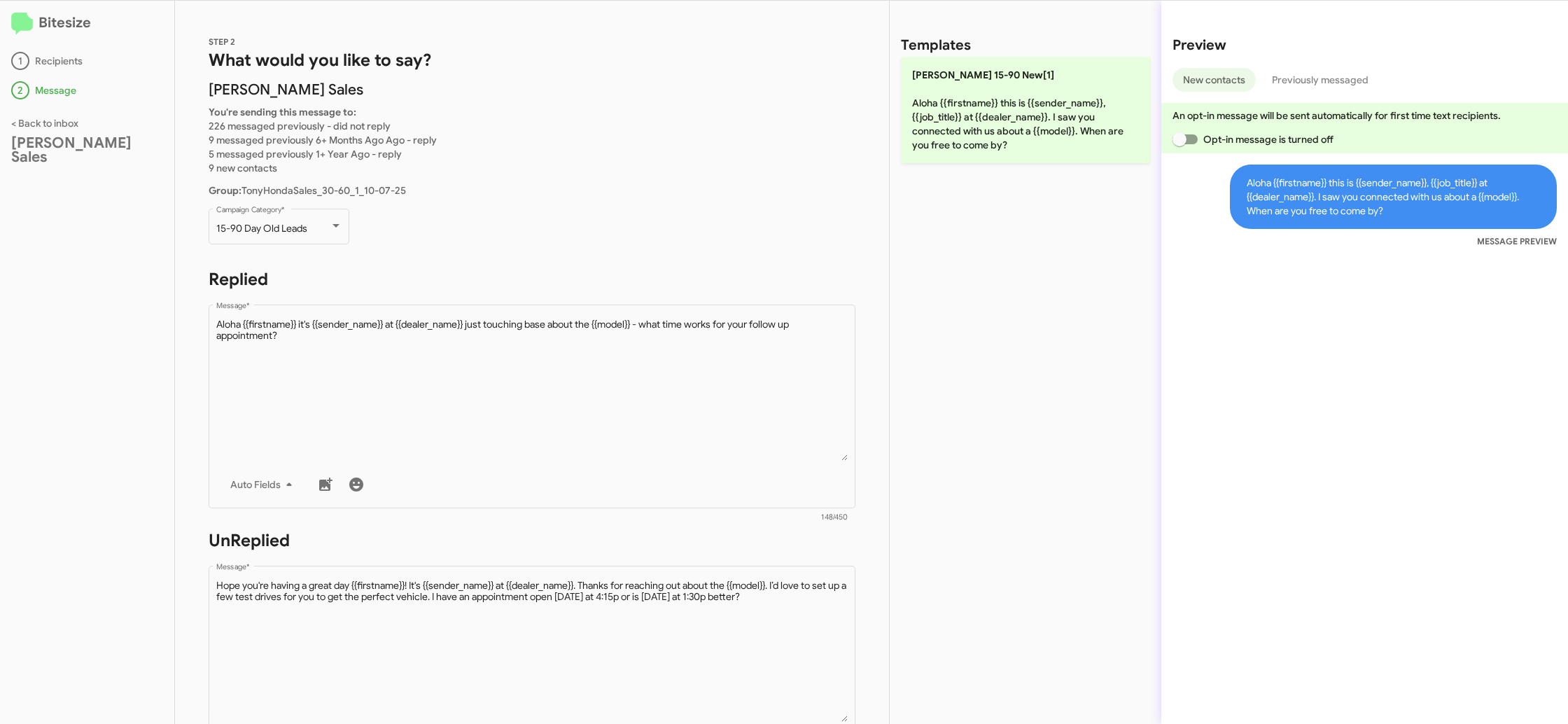
scroll to position [1, 0]
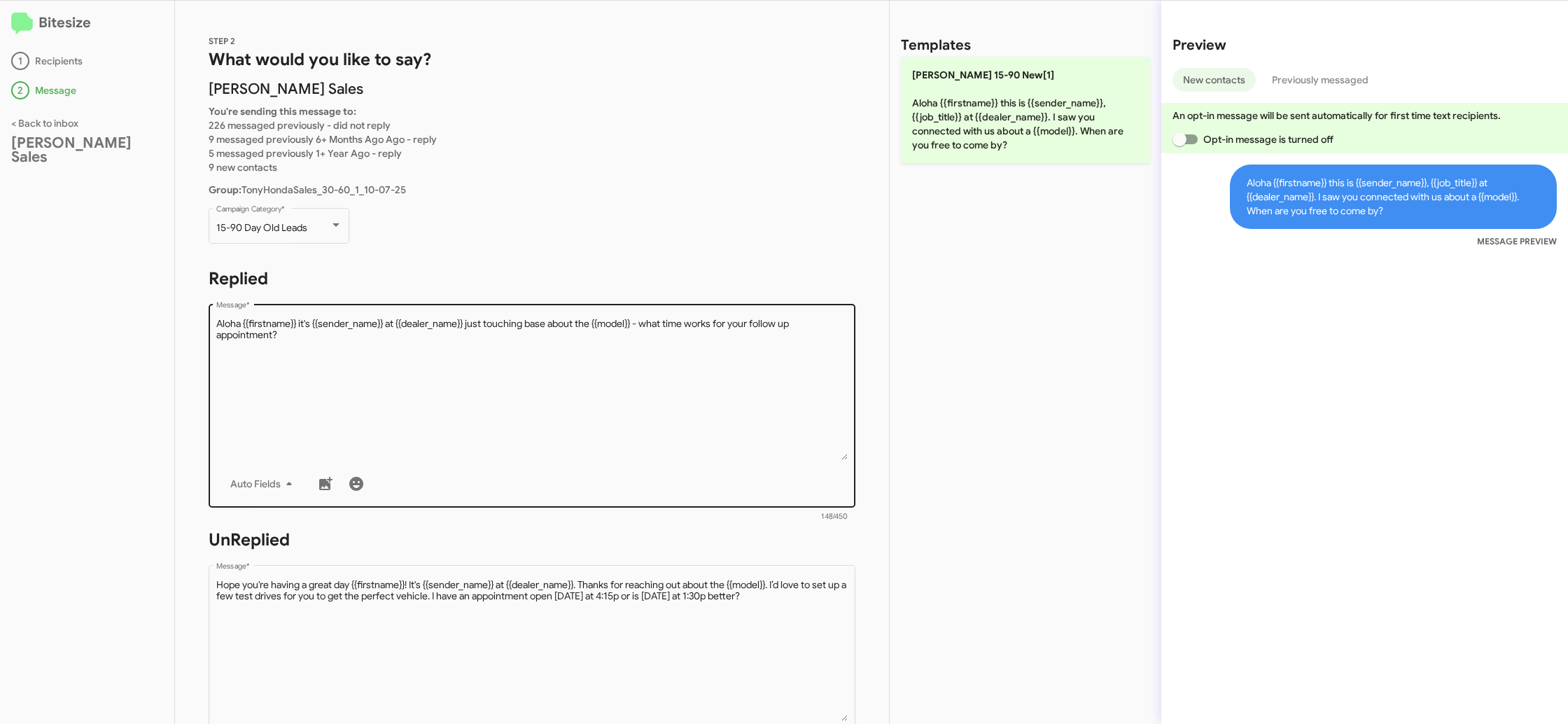
click at [593, 333] on textarea "Message *" at bounding box center [532, 388] width 632 height 143
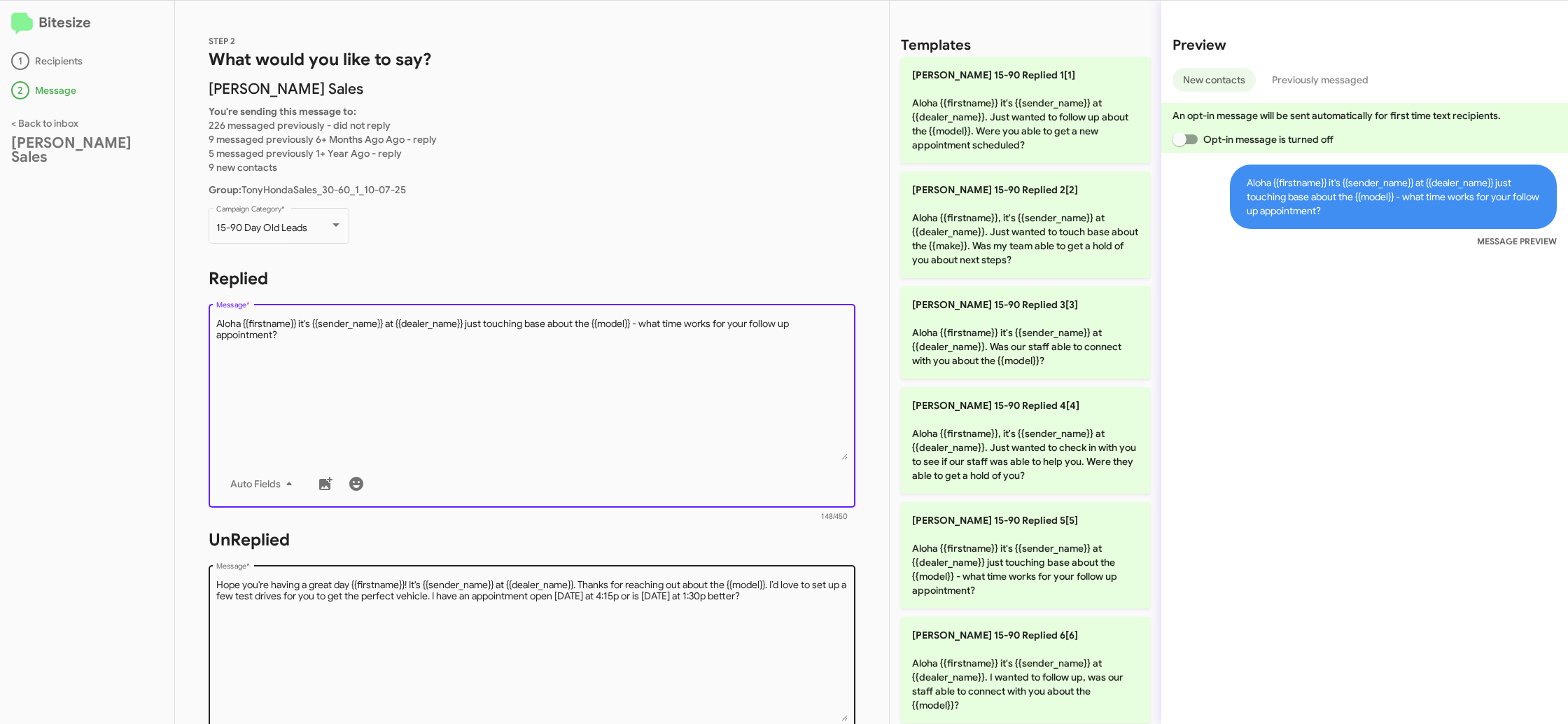
drag, startPoint x: 1045, startPoint y: 584, endPoint x: 726, endPoint y: 608, distance: 319.9
click at [1036, 584] on p "[PERSON_NAME] 15-90 Replied 5[5] Aloha {{firstname}} it's {{sender_name}} at {{…" at bounding box center [1025, 555] width 249 height 107
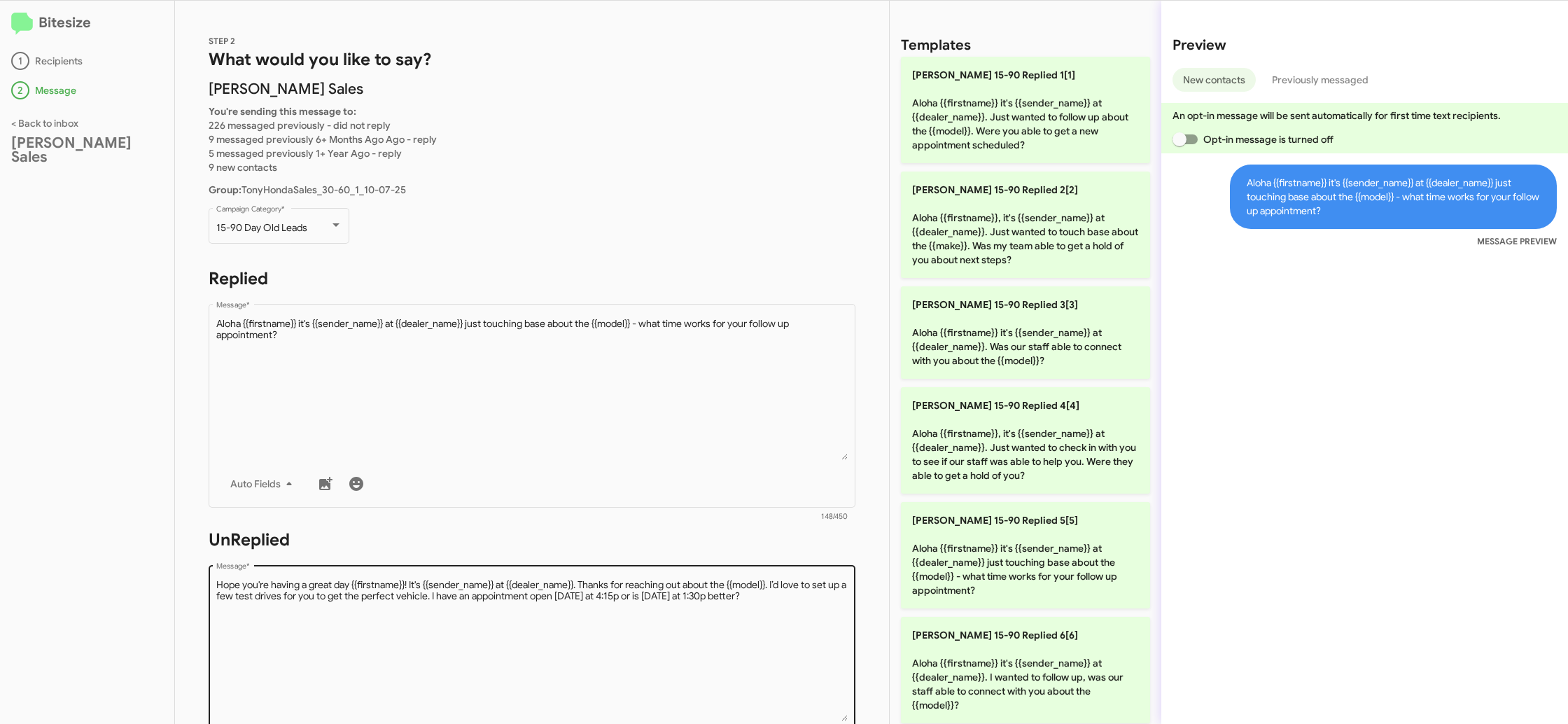
click at [688, 613] on textarea "Message *" at bounding box center [532, 650] width 632 height 143
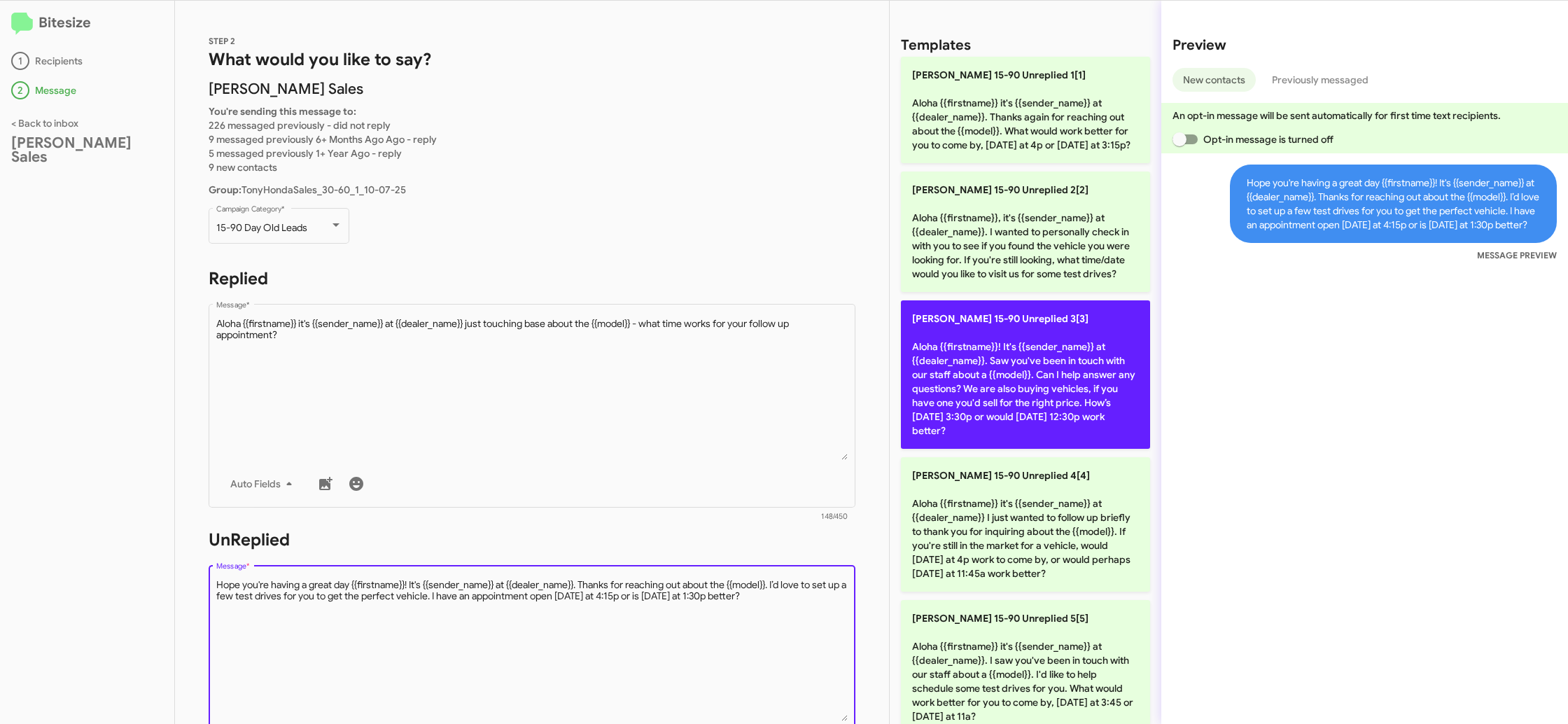
drag, startPoint x: 688, startPoint y: 613, endPoint x: 941, endPoint y: 458, distance: 296.7
click at [690, 609] on textarea "Message *" at bounding box center [532, 650] width 632 height 143
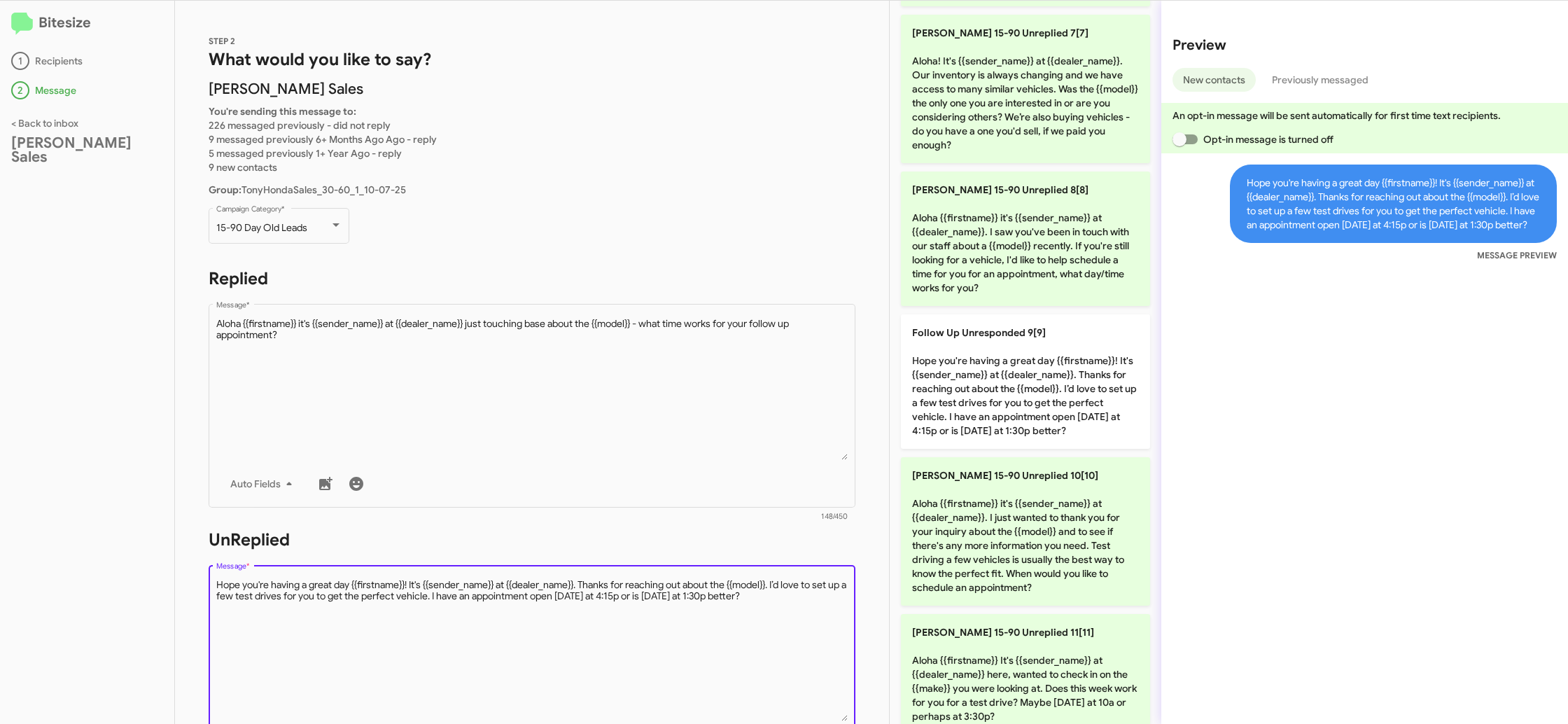
scroll to position [904, 0]
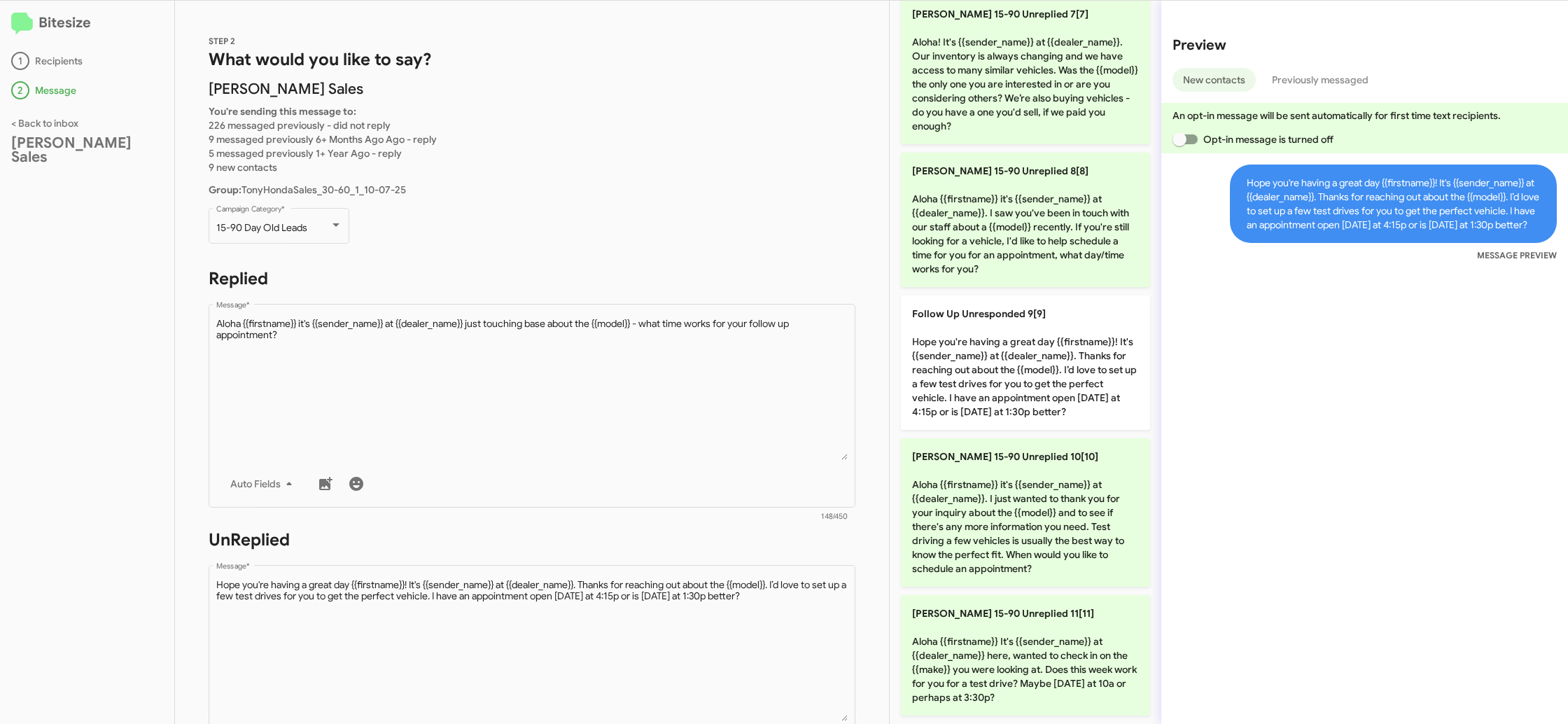
drag, startPoint x: 997, startPoint y: 664, endPoint x: 622, endPoint y: 544, distance: 393.7
click at [994, 664] on p "[PERSON_NAME] 15-90 Unreplied 11[11] Aloha {{firstname}} It's {{sender_name}} a…" at bounding box center [1025, 655] width 249 height 121
type textarea "Aloha {{firstname}} It's {{sender_name}} at {{dealer_name}} here, wanted to che…"
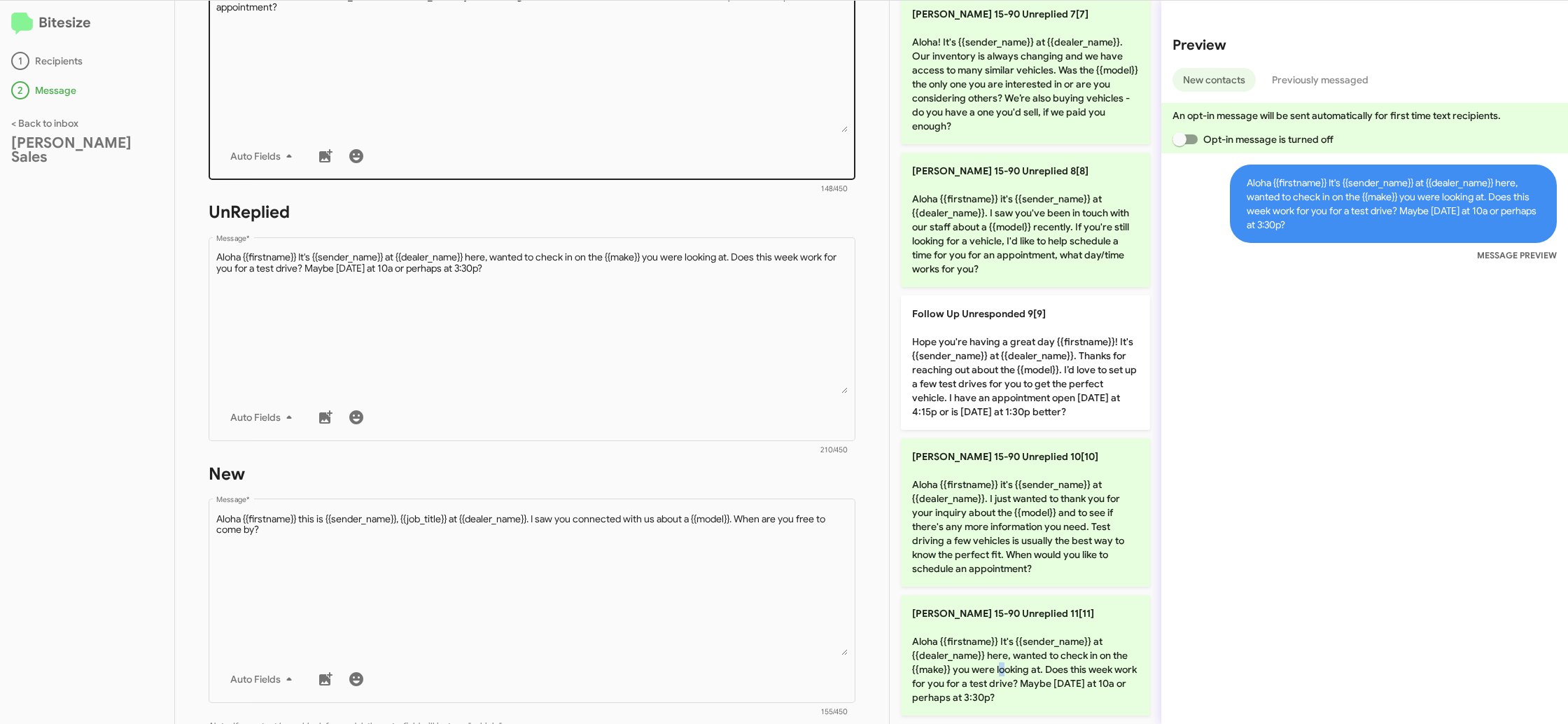
scroll to position [452, 0]
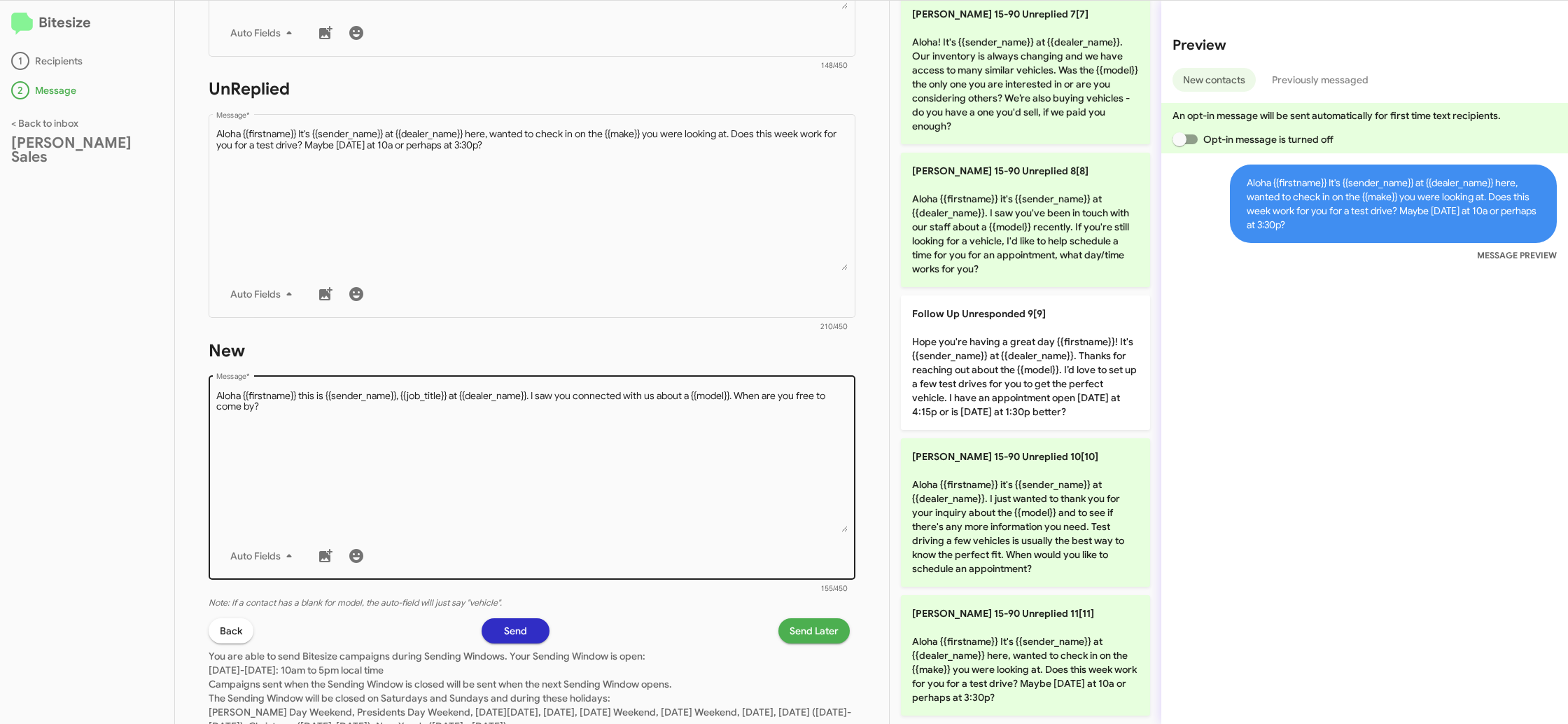
click at [664, 490] on textarea "Message *" at bounding box center [532, 461] width 632 height 143
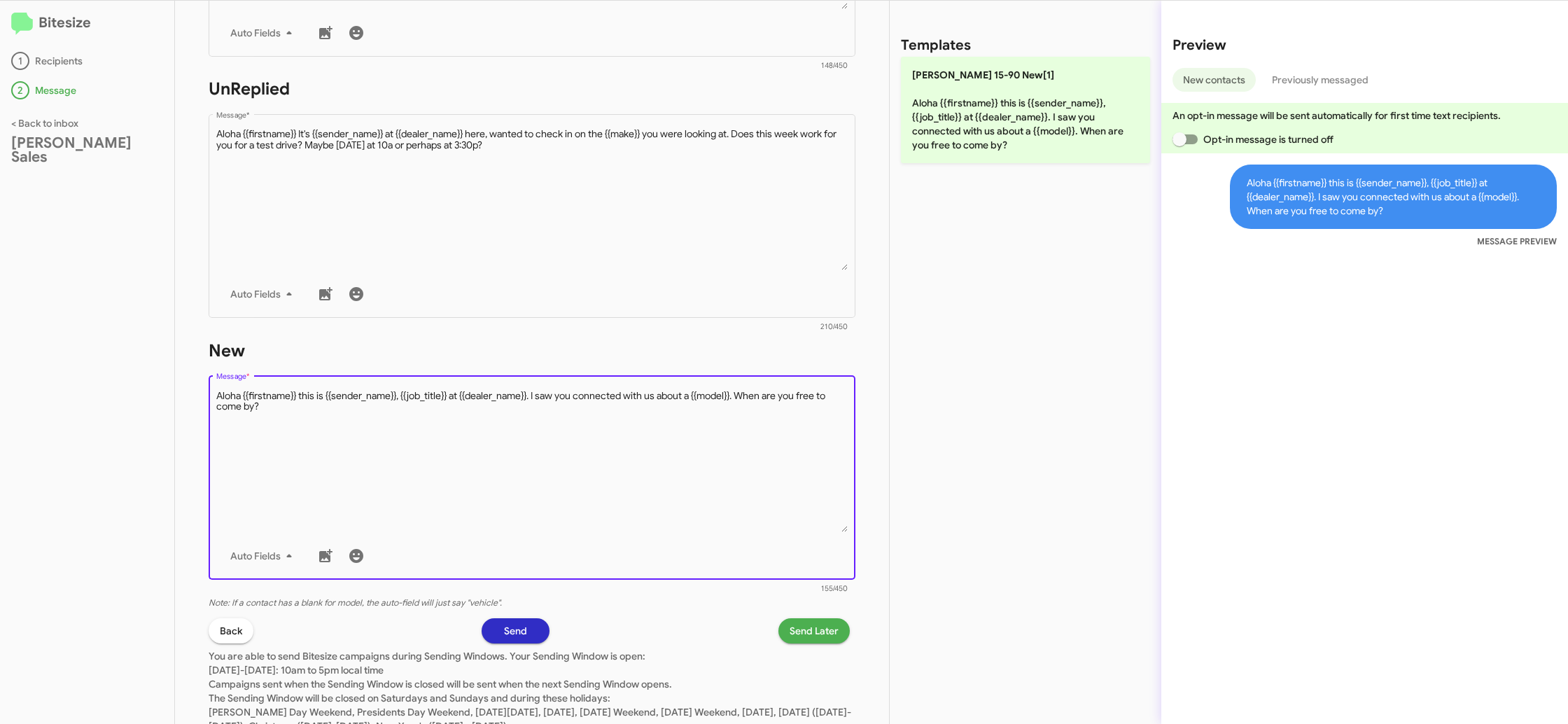
drag, startPoint x: 675, startPoint y: 467, endPoint x: 987, endPoint y: 208, distance: 405.5
click at [679, 461] on textarea "Message *" at bounding box center [532, 461] width 632 height 143
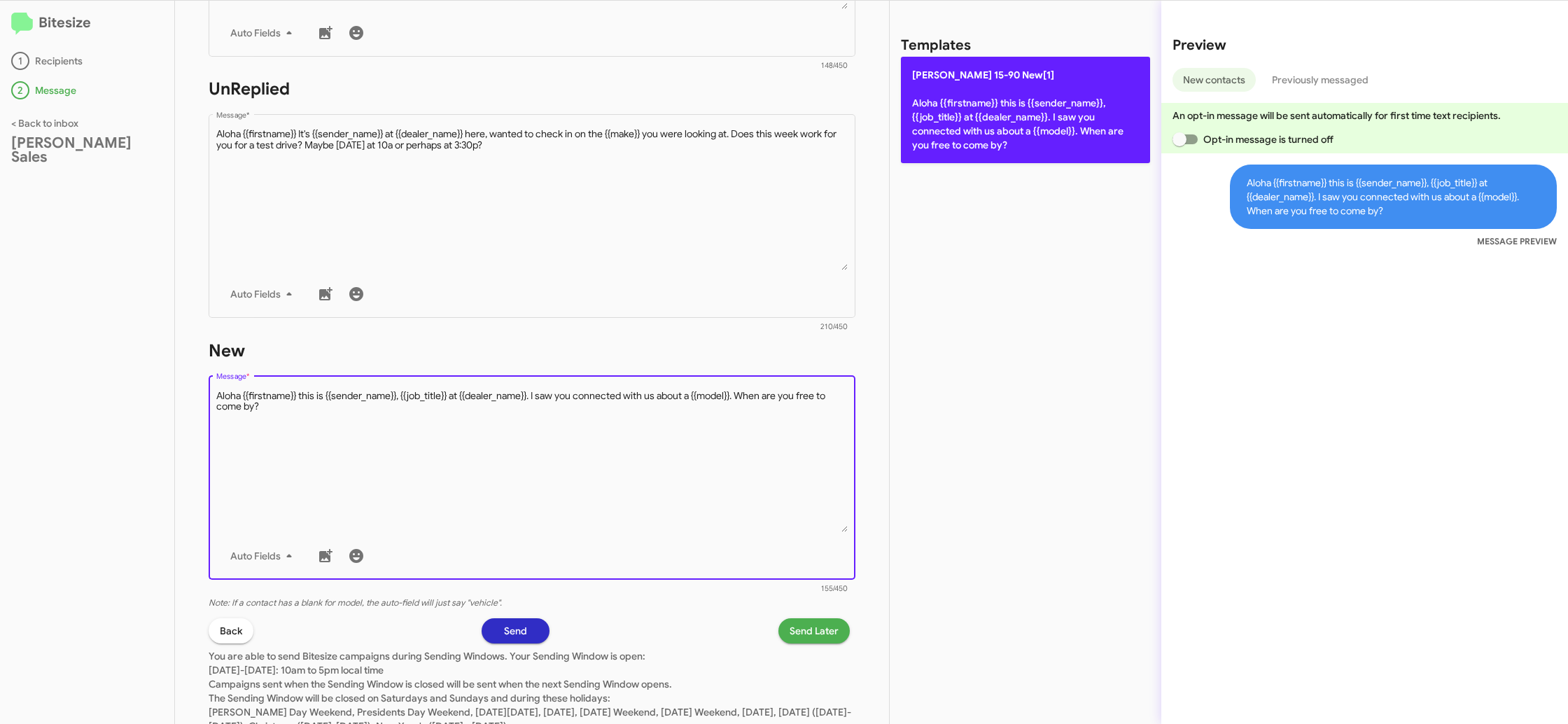
drag, startPoint x: 982, startPoint y: 147, endPoint x: 958, endPoint y: 143, distance: 24.3
click at [982, 147] on p "[PERSON_NAME] 15-90 New[1] Aloha {{firstname}} this is {{sender_name}}, {{job_t…" at bounding box center [1025, 110] width 249 height 107
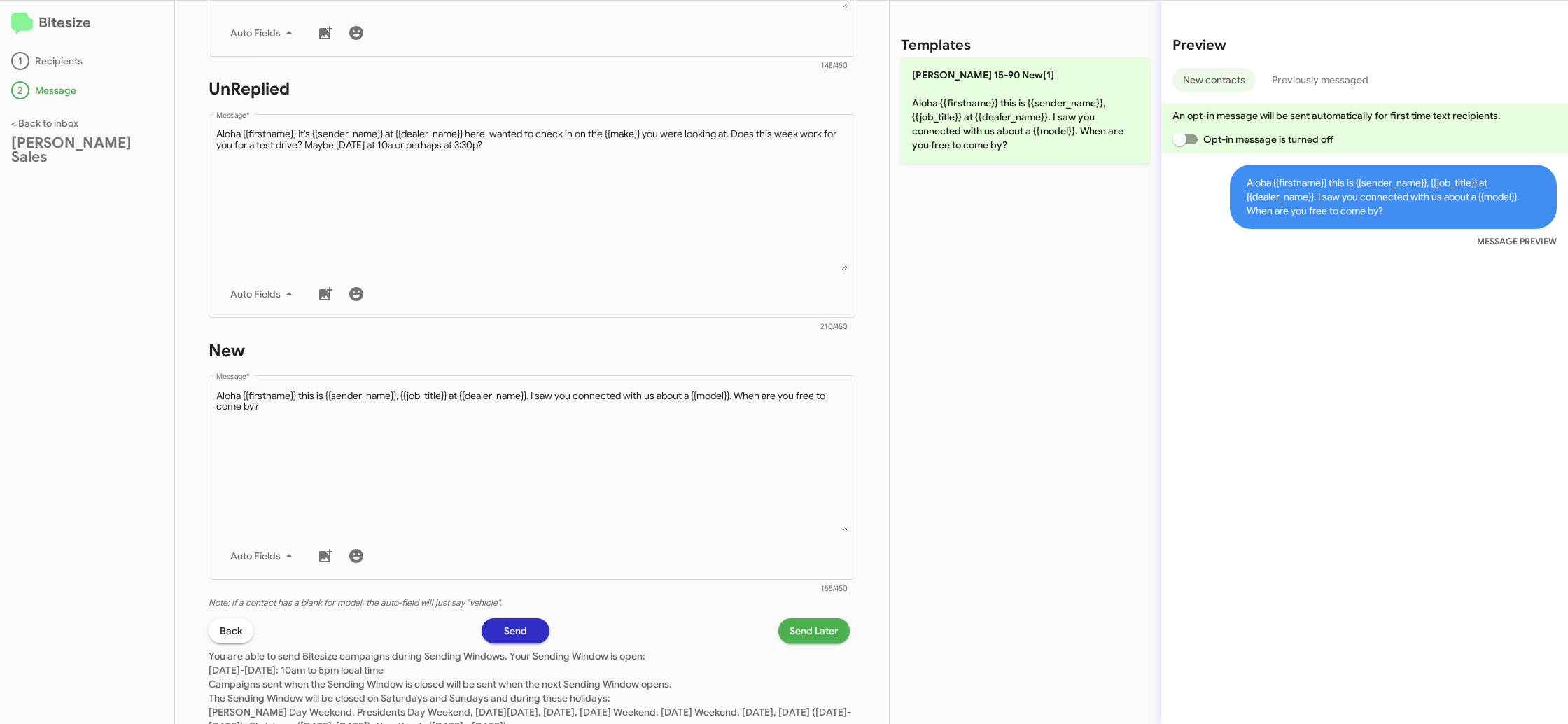
scroll to position [453, 0]
click at [799, 631] on span "Send Later" at bounding box center [814, 630] width 49 height 25
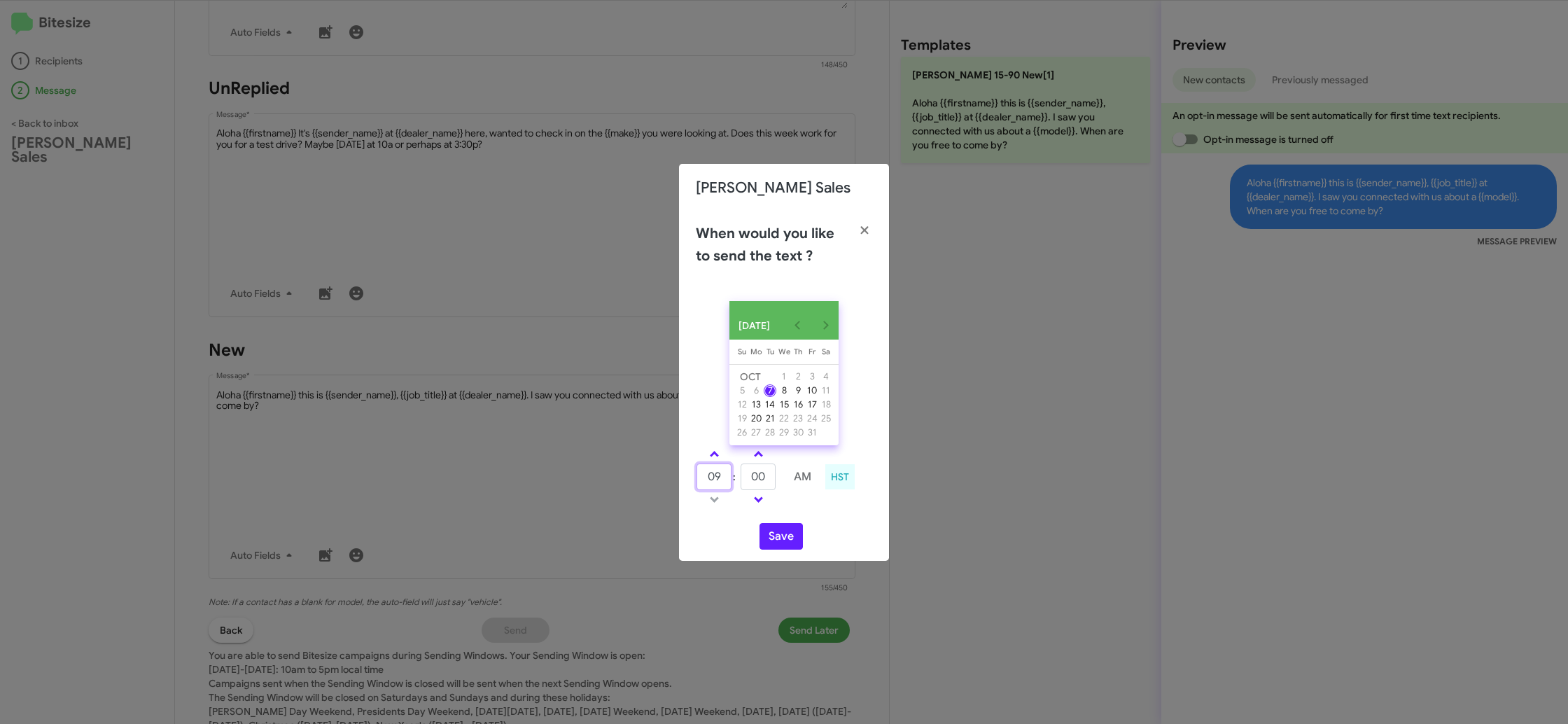
click at [701, 476] on input "09" at bounding box center [714, 477] width 35 height 26
type input "12"
click at [756, 483] on input "00" at bounding box center [758, 477] width 35 height 26
drag, startPoint x: 756, startPoint y: 483, endPoint x: 760, endPoint y: 467, distance: 16.5
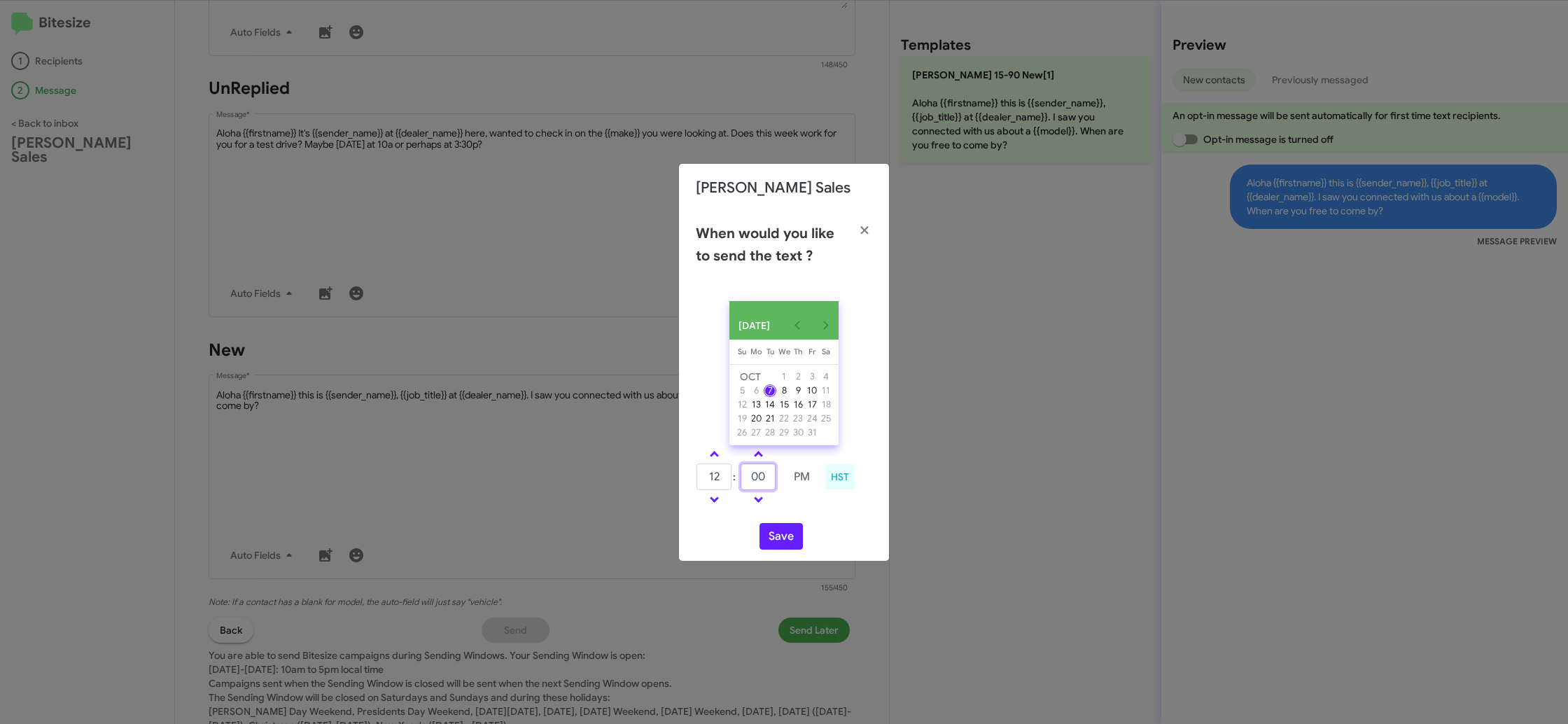
click at [756, 482] on input "00" at bounding box center [758, 477] width 35 height 26
click at [755, 460] on span at bounding box center [758, 455] width 9 height 9
click at [756, 458] on span at bounding box center [758, 455] width 9 height 9
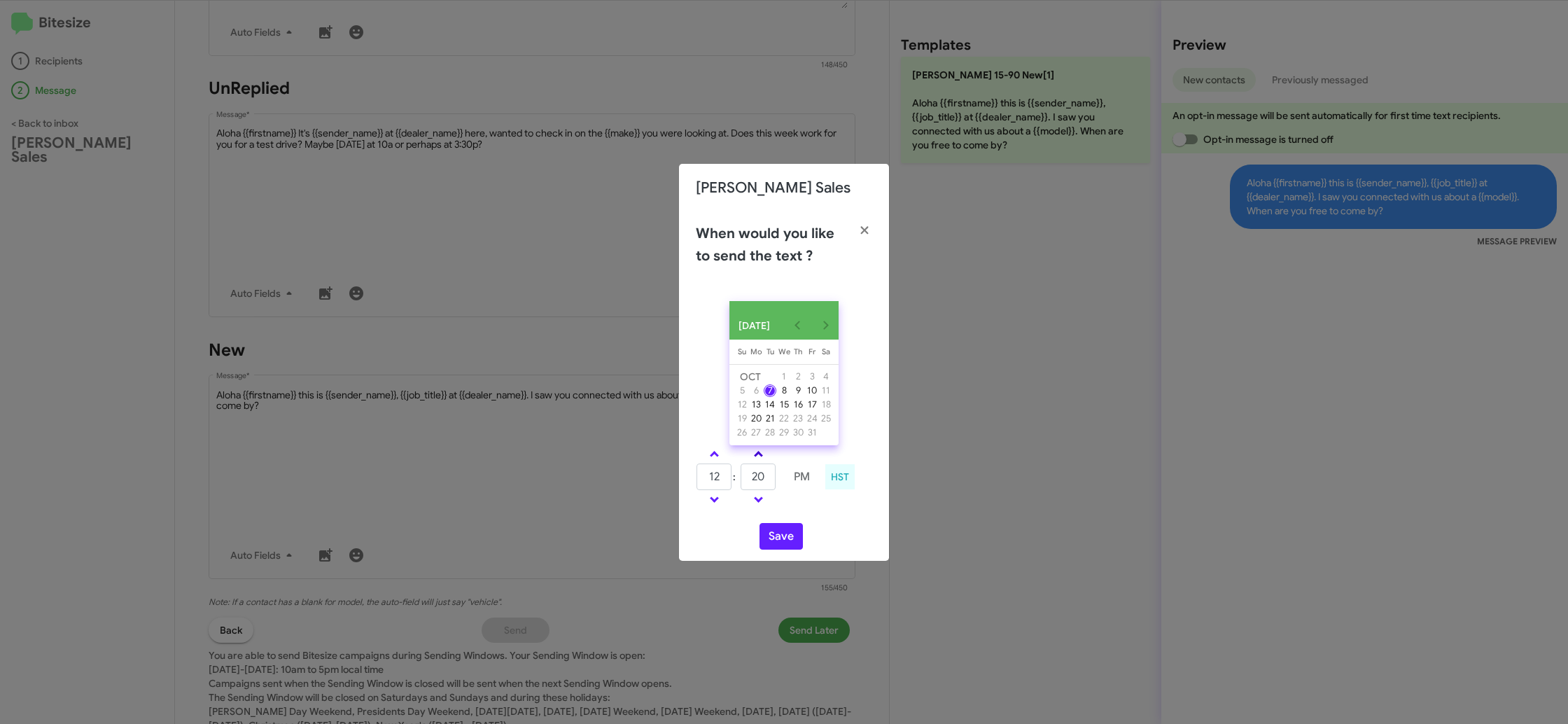
click at [756, 458] on span at bounding box center [758, 455] width 9 height 9
drag, startPoint x: 755, startPoint y: 502, endPoint x: 772, endPoint y: 528, distance: 31.1
click at [755, 502] on span at bounding box center [758, 498] width 9 height 9
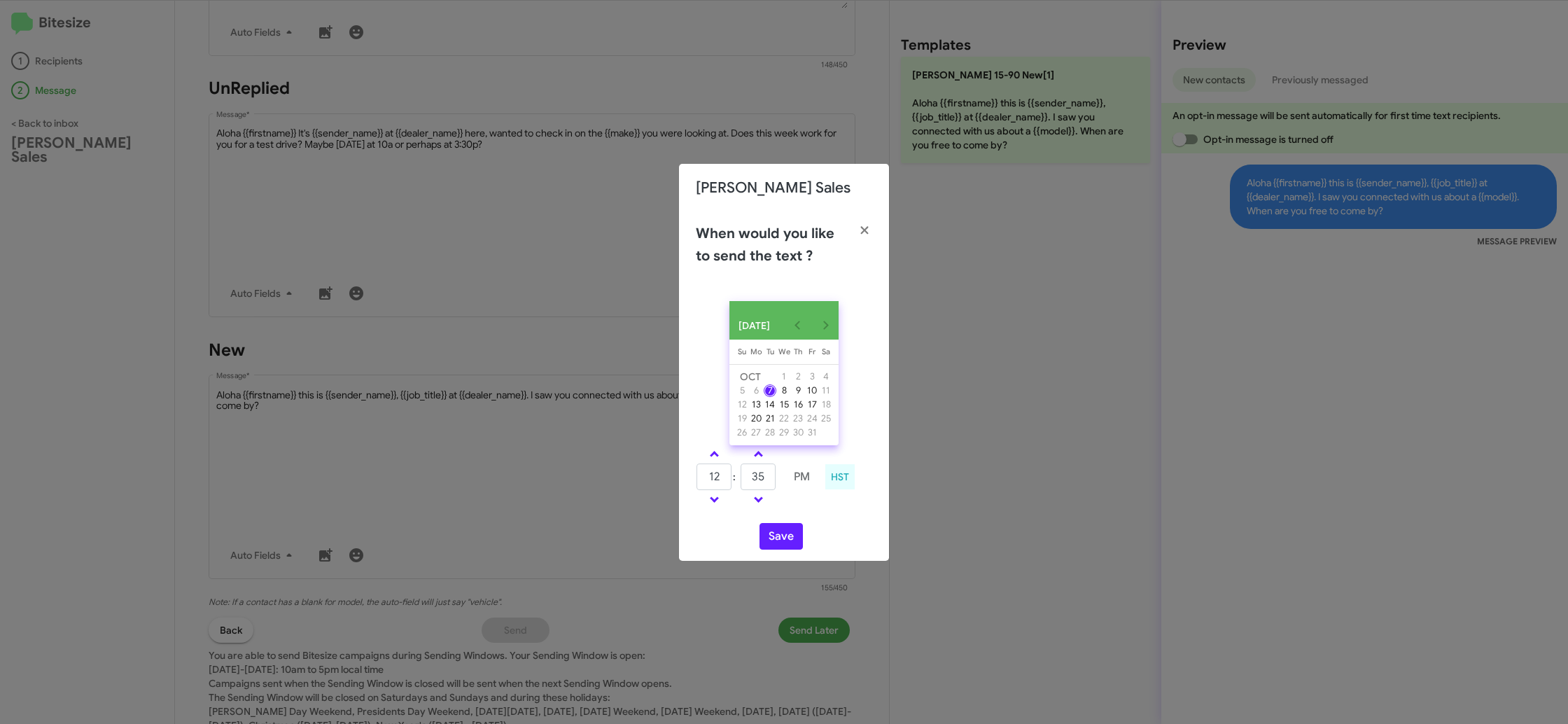
type input "30"
click at [774, 539] on button "Save" at bounding box center [781, 536] width 43 height 26
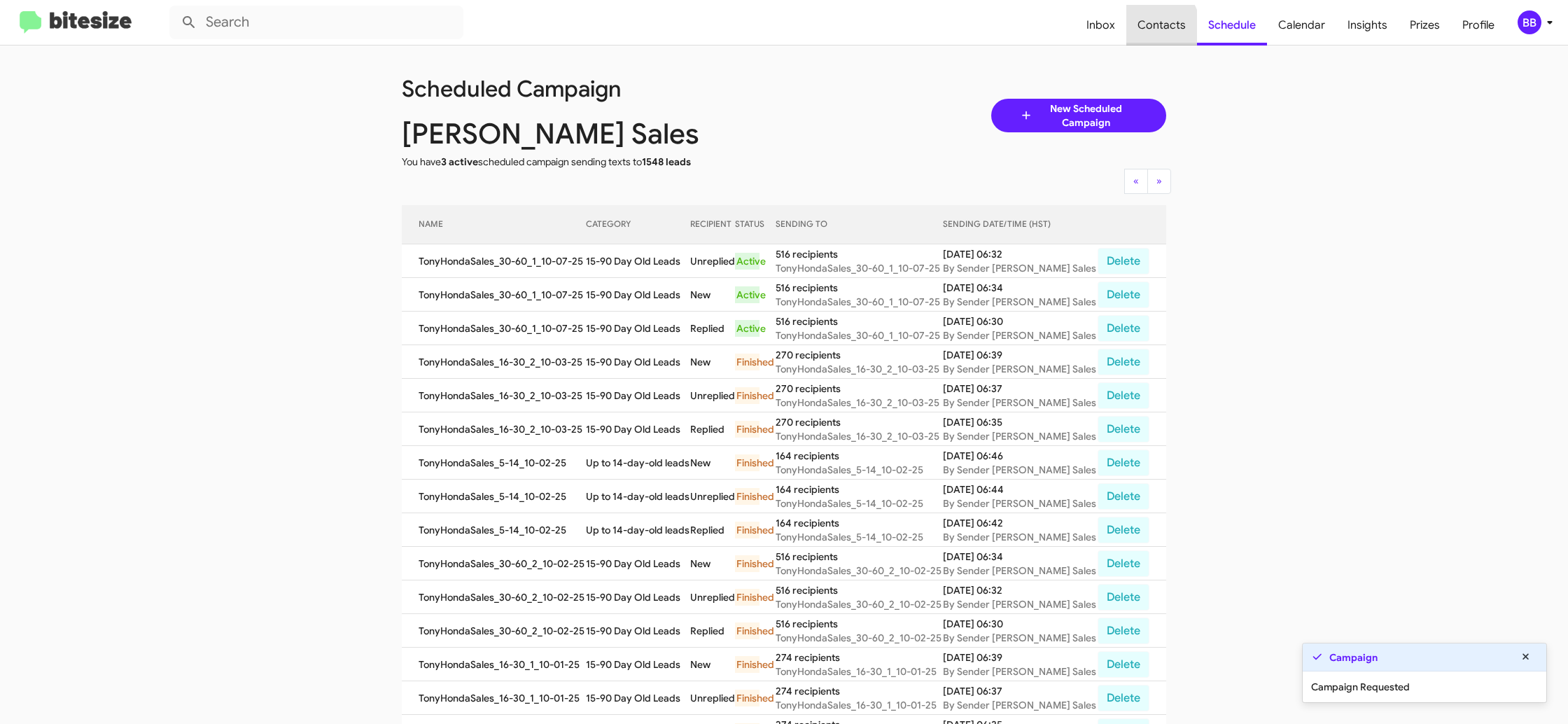
click at [1153, 29] on span "Contacts" at bounding box center [1161, 25] width 70 height 41
type input "in:groups"
click at [1153, 29] on span "Contacts" at bounding box center [1161, 25] width 70 height 41
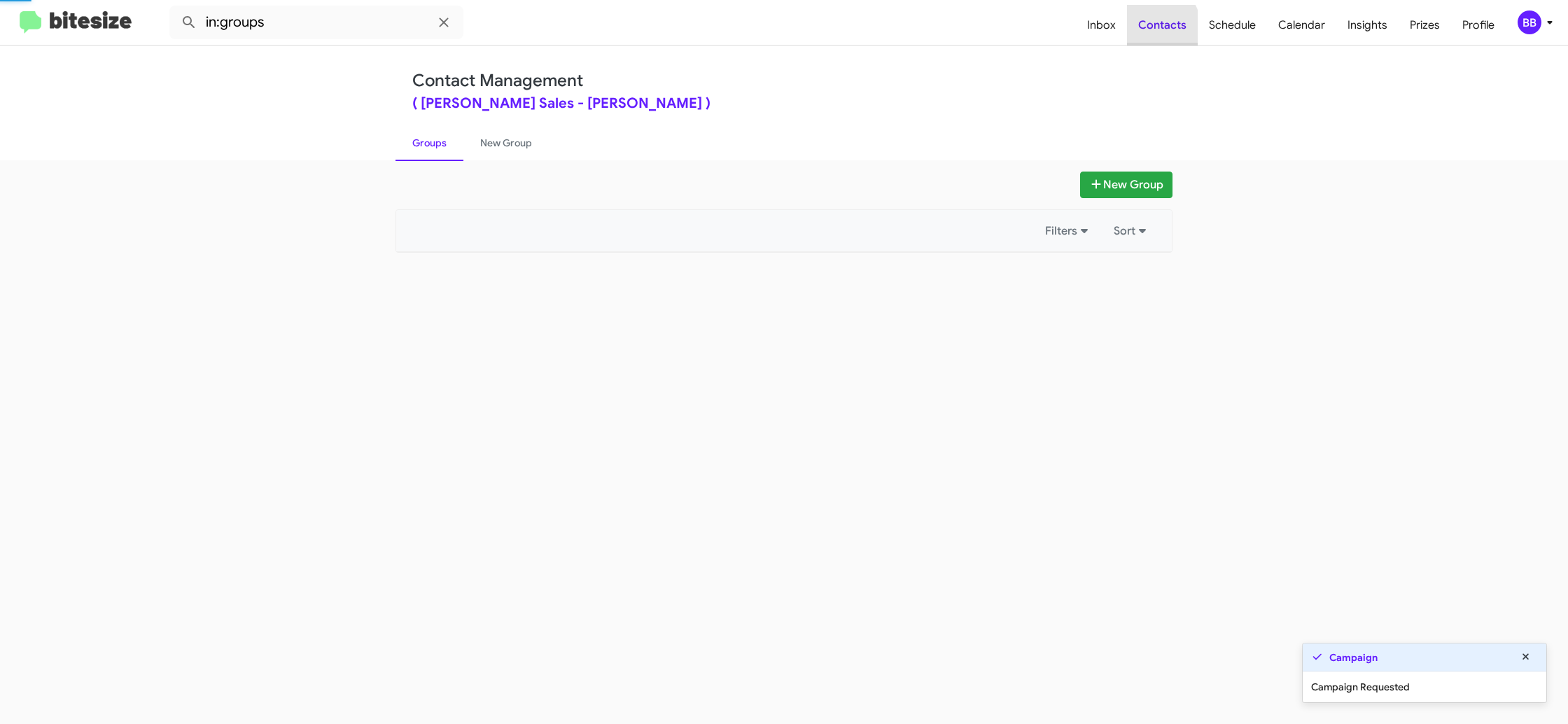
drag, startPoint x: 1153, startPoint y: 29, endPoint x: 1071, endPoint y: 55, distance: 86.0
click at [1146, 28] on span "Contacts" at bounding box center [1161, 25] width 70 height 41
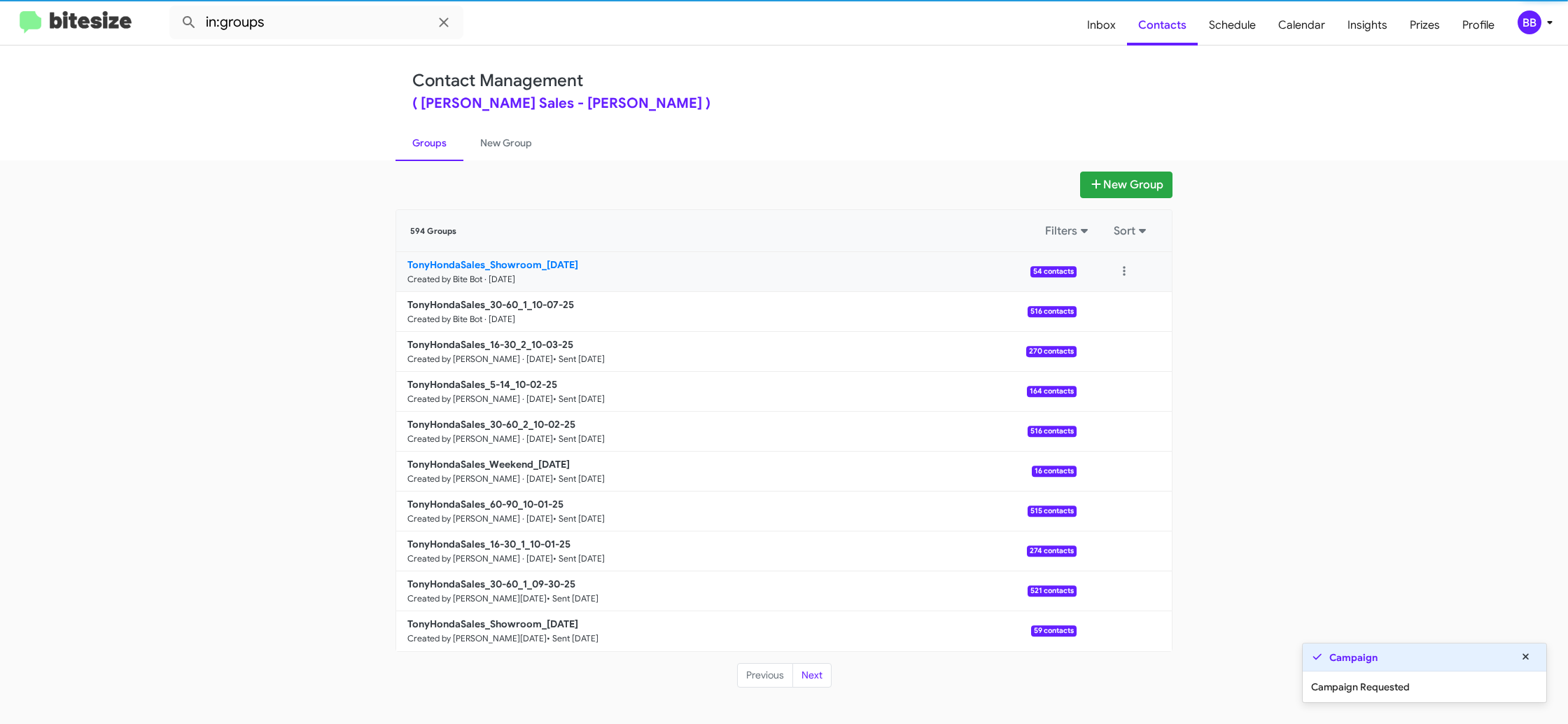
click at [526, 266] on b "TonyHondaSales_Showroom_[DATE]" at bounding box center [493, 264] width 170 height 12
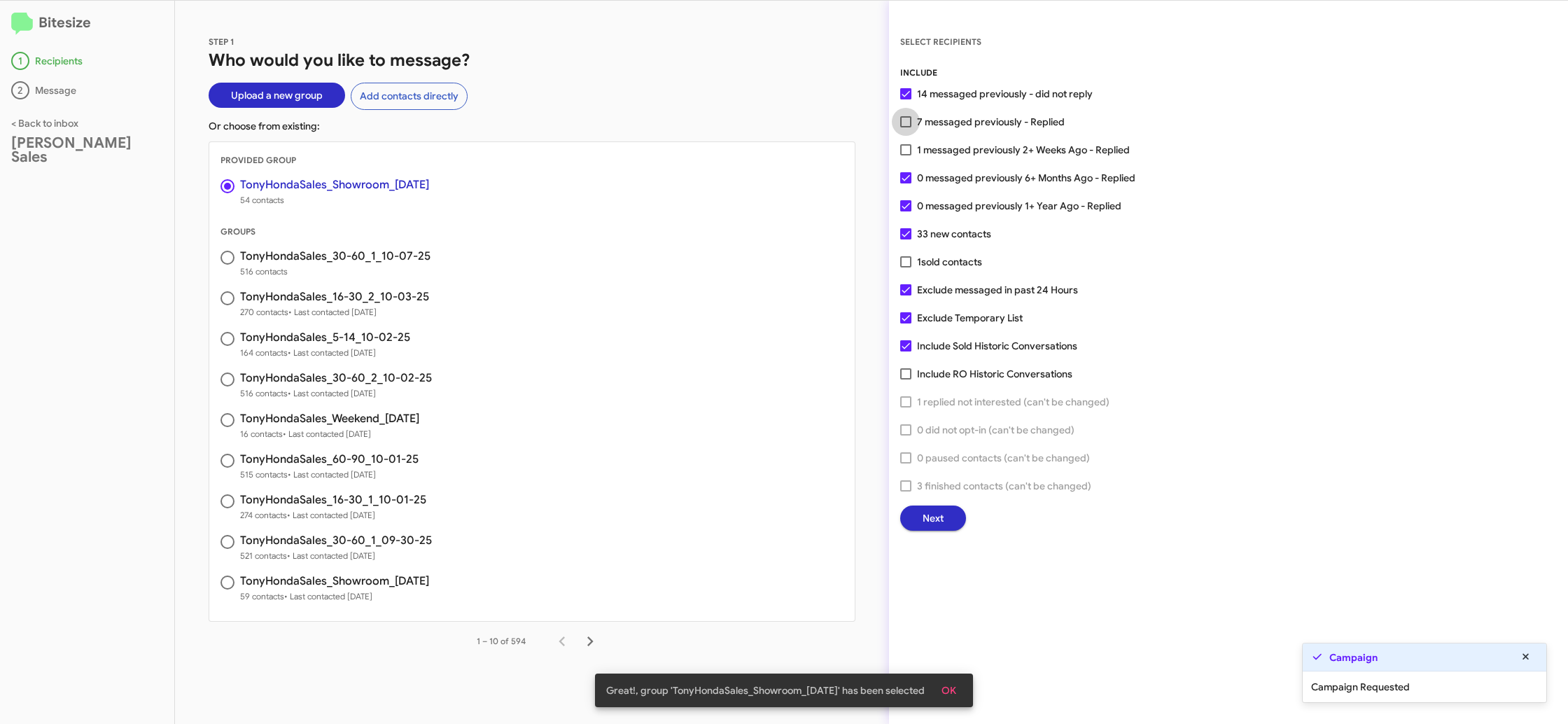
click at [917, 127] on span "7 messaged previously - Replied" at bounding box center [991, 122] width 148 height 17
click at [906, 127] on input "7 messaged previously - Replied" at bounding box center [905, 127] width 1 height 1
checkbox input "true"
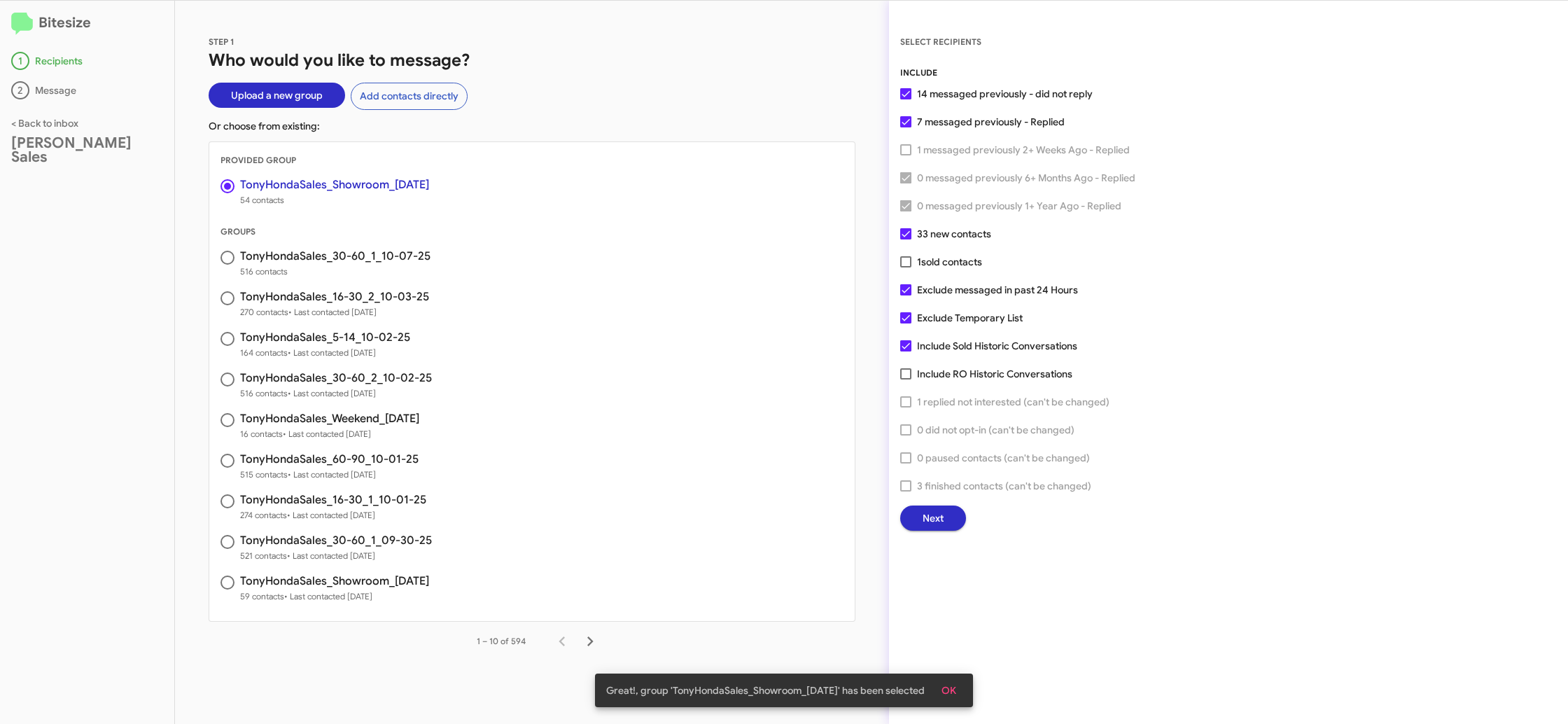
click at [924, 520] on span "Next" at bounding box center [932, 518] width 21 height 25
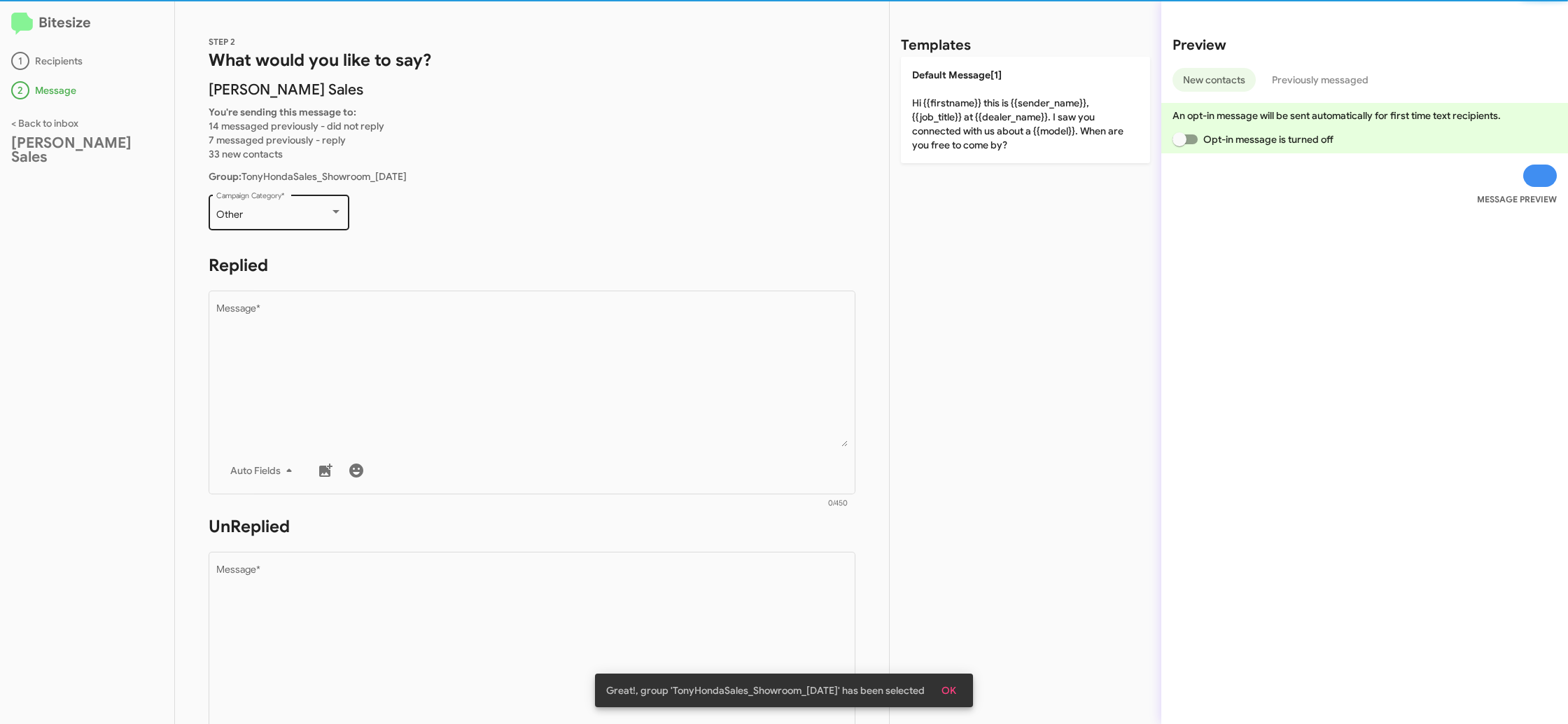
click at [289, 209] on div "Other Campaign Category *" at bounding box center [279, 211] width 126 height 39
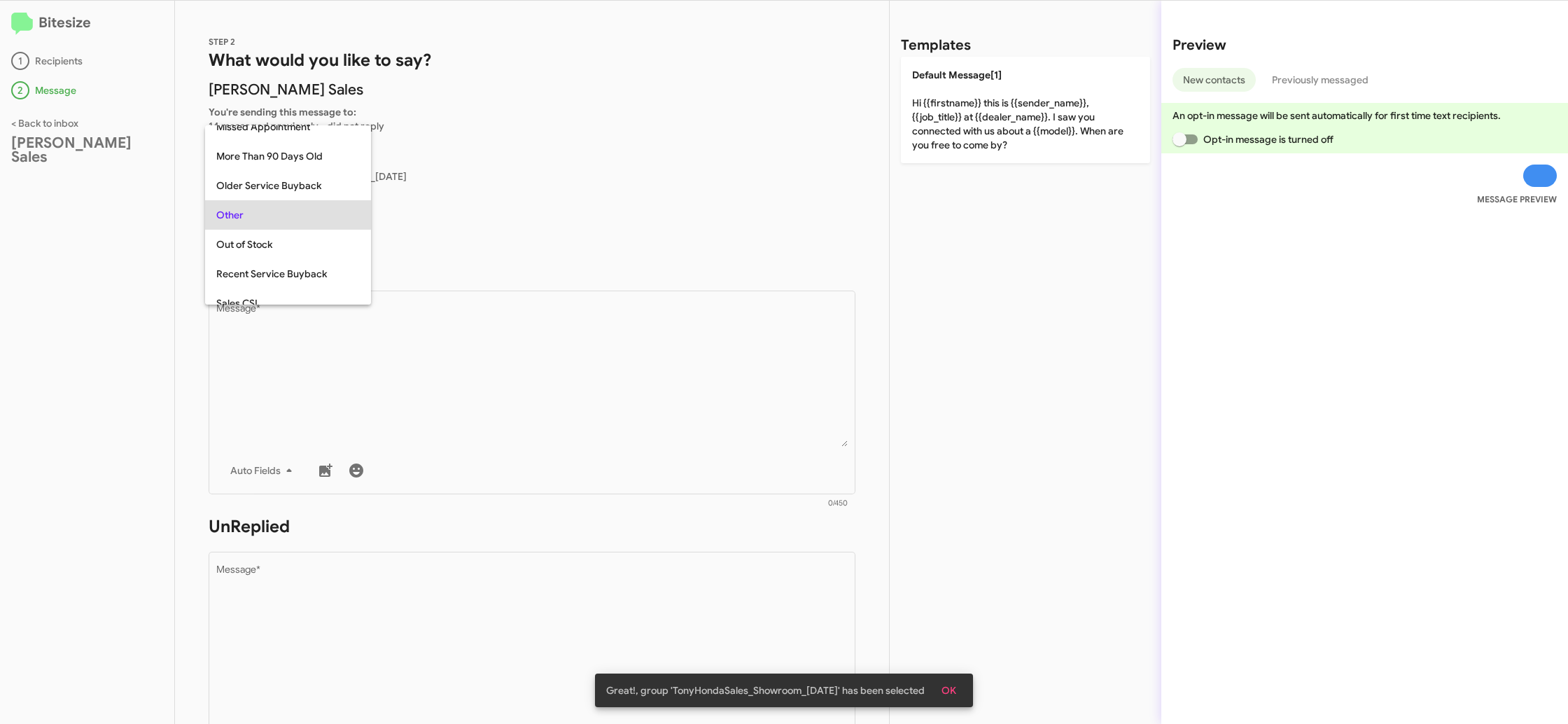
scroll to position [380, 0]
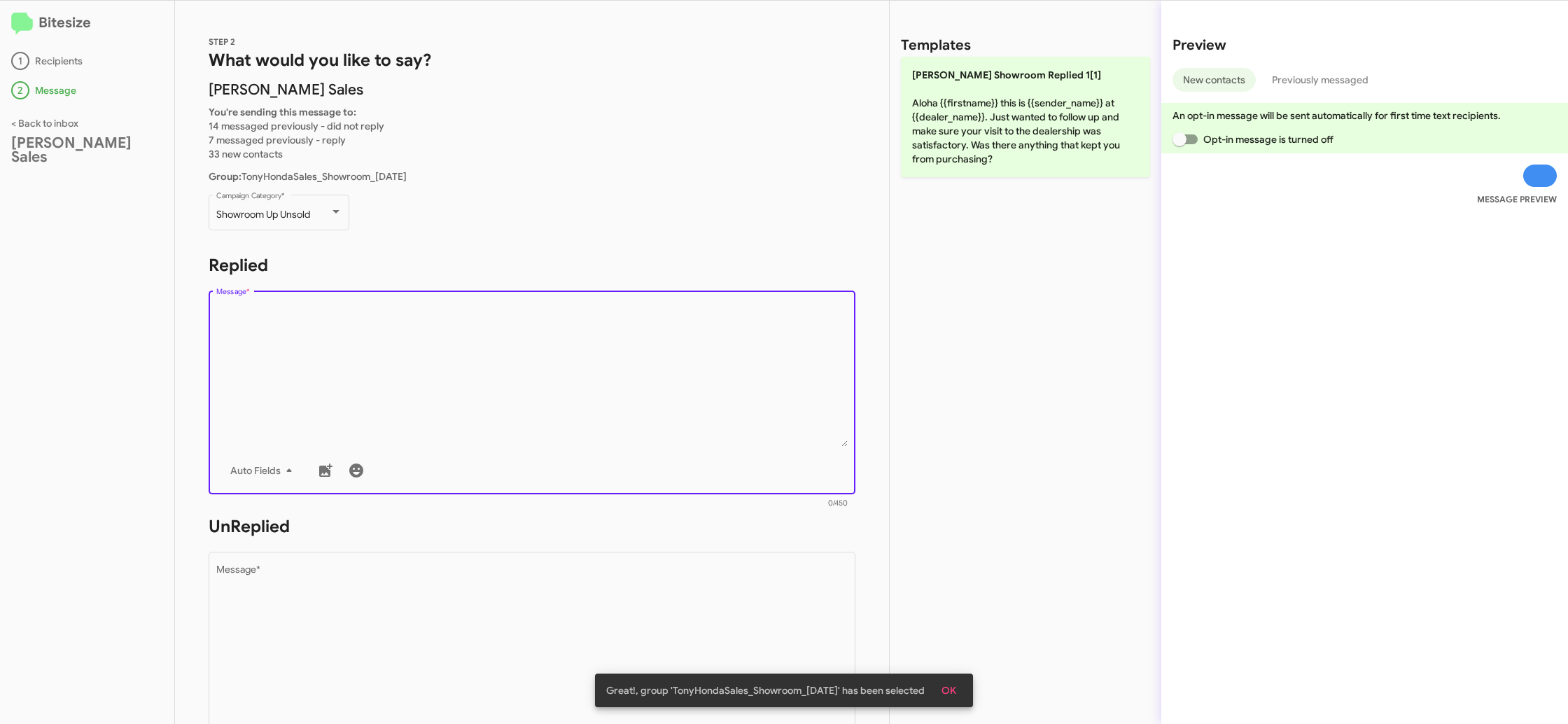
drag, startPoint x: 571, startPoint y: 373, endPoint x: 892, endPoint y: 273, distance: 336.2
click at [588, 374] on textarea "Message *" at bounding box center [532, 375] width 632 height 143
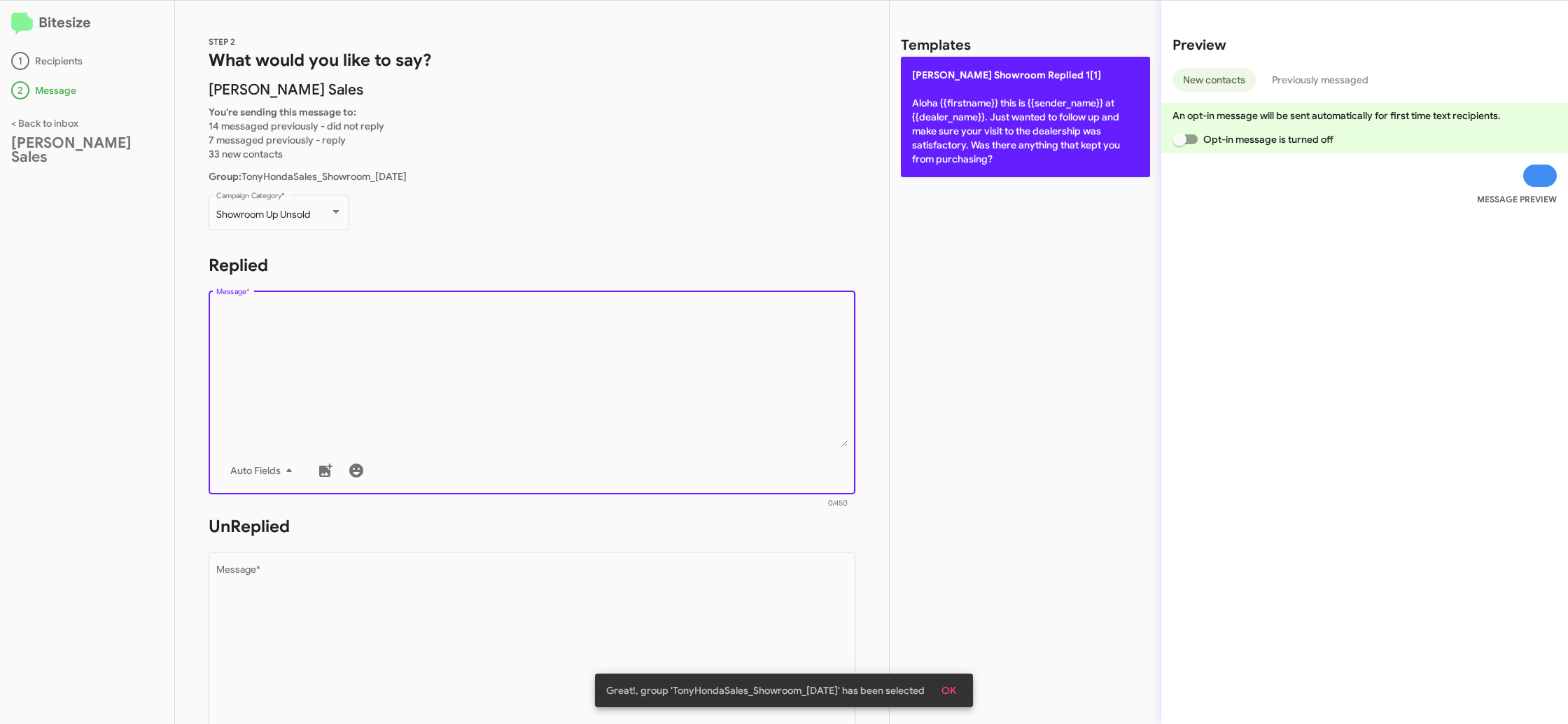
click at [1068, 159] on p "[PERSON_NAME] Showroom Replied 1[1] Aloha {{firstname}} this is {{sender_name}}…" at bounding box center [1025, 117] width 249 height 121
type textarea "Aloha {{firstname}} this is {{sender_name}} at {{dealer_name}}. Just wanted to …"
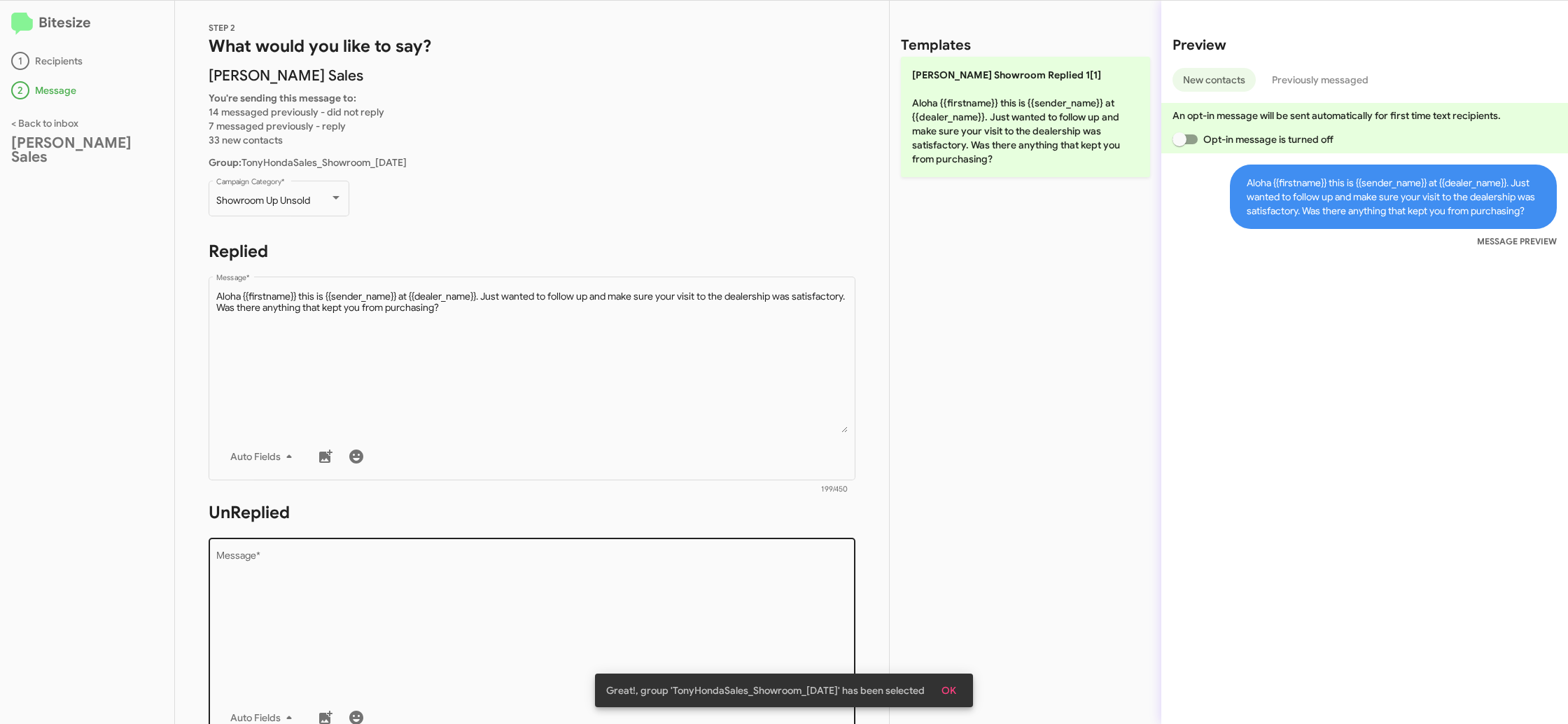
scroll to position [22, 0]
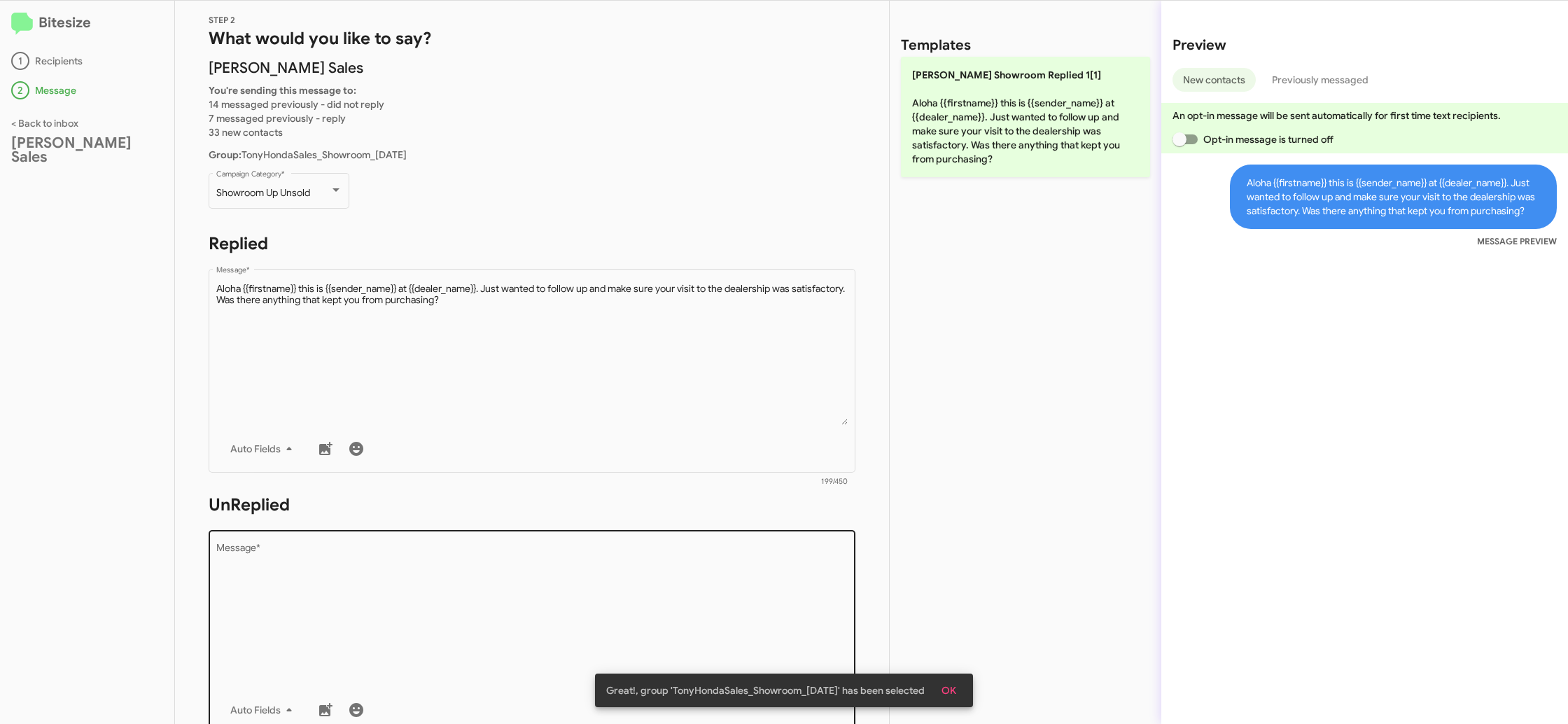
click at [682, 568] on textarea "Message *" at bounding box center [532, 615] width 632 height 143
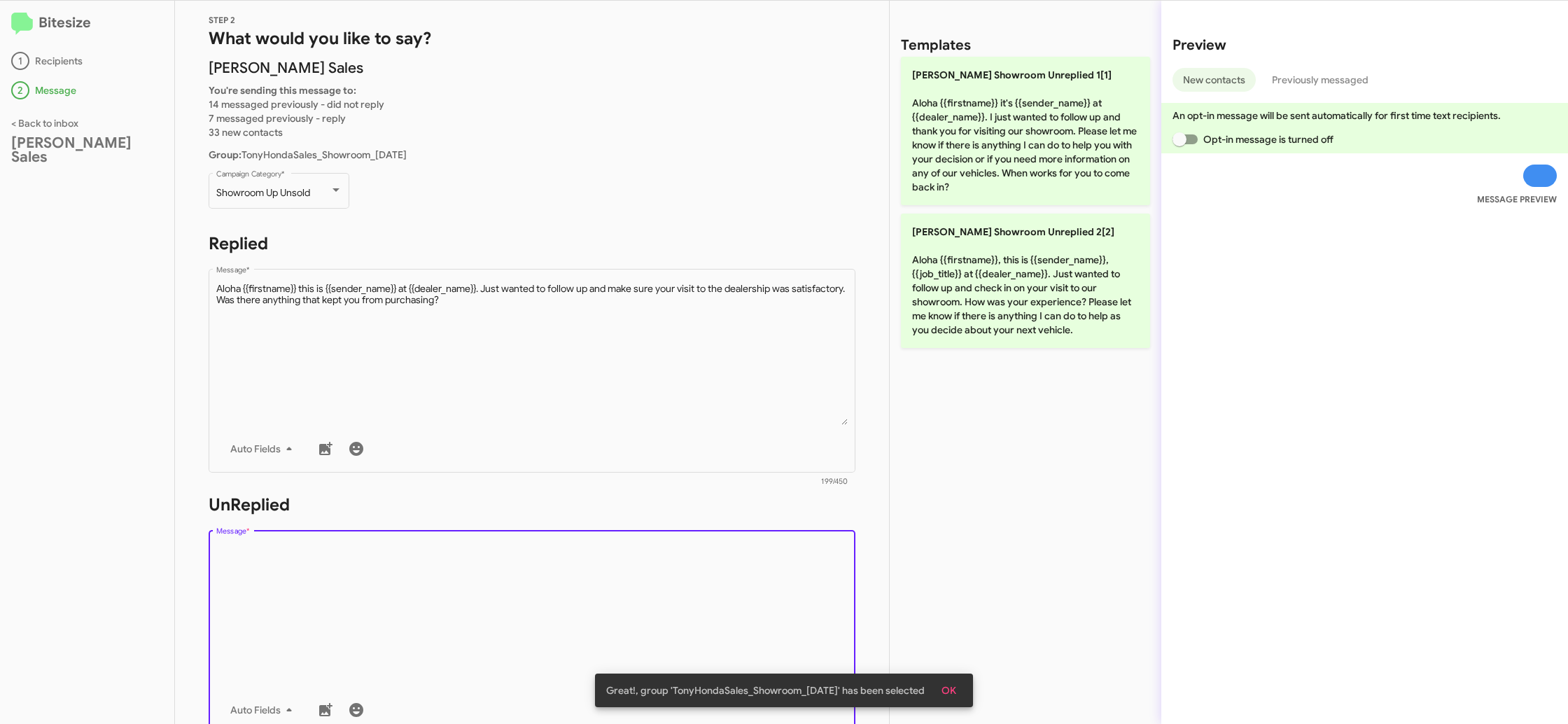
click at [682, 568] on textarea "Message *" at bounding box center [532, 615] width 632 height 143
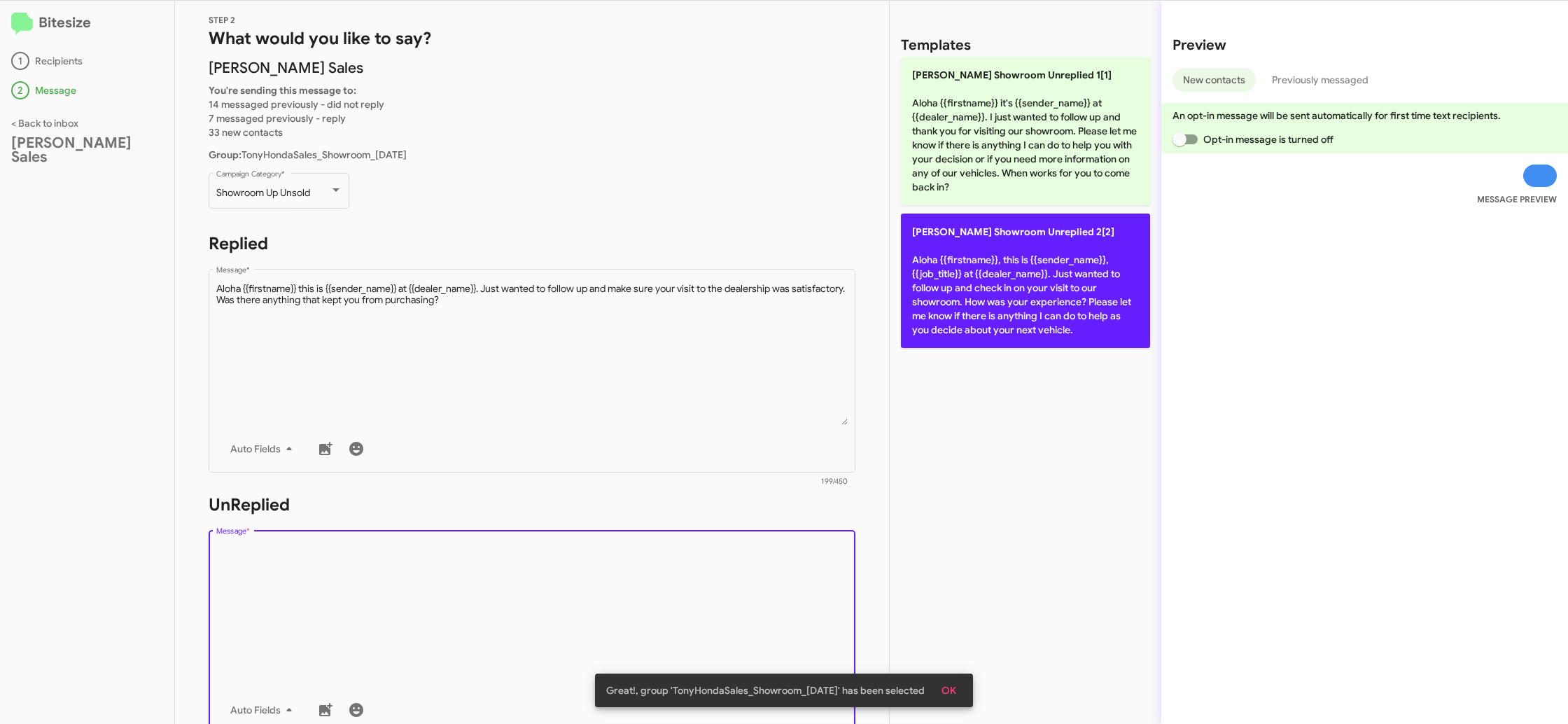
drag, startPoint x: 682, startPoint y: 568, endPoint x: 954, endPoint y: 307, distance: 377.0
click at [753, 494] on form "UnReplied Drop image here to insert Auto Fields Message * 0/450" at bounding box center [532, 621] width 647 height 256
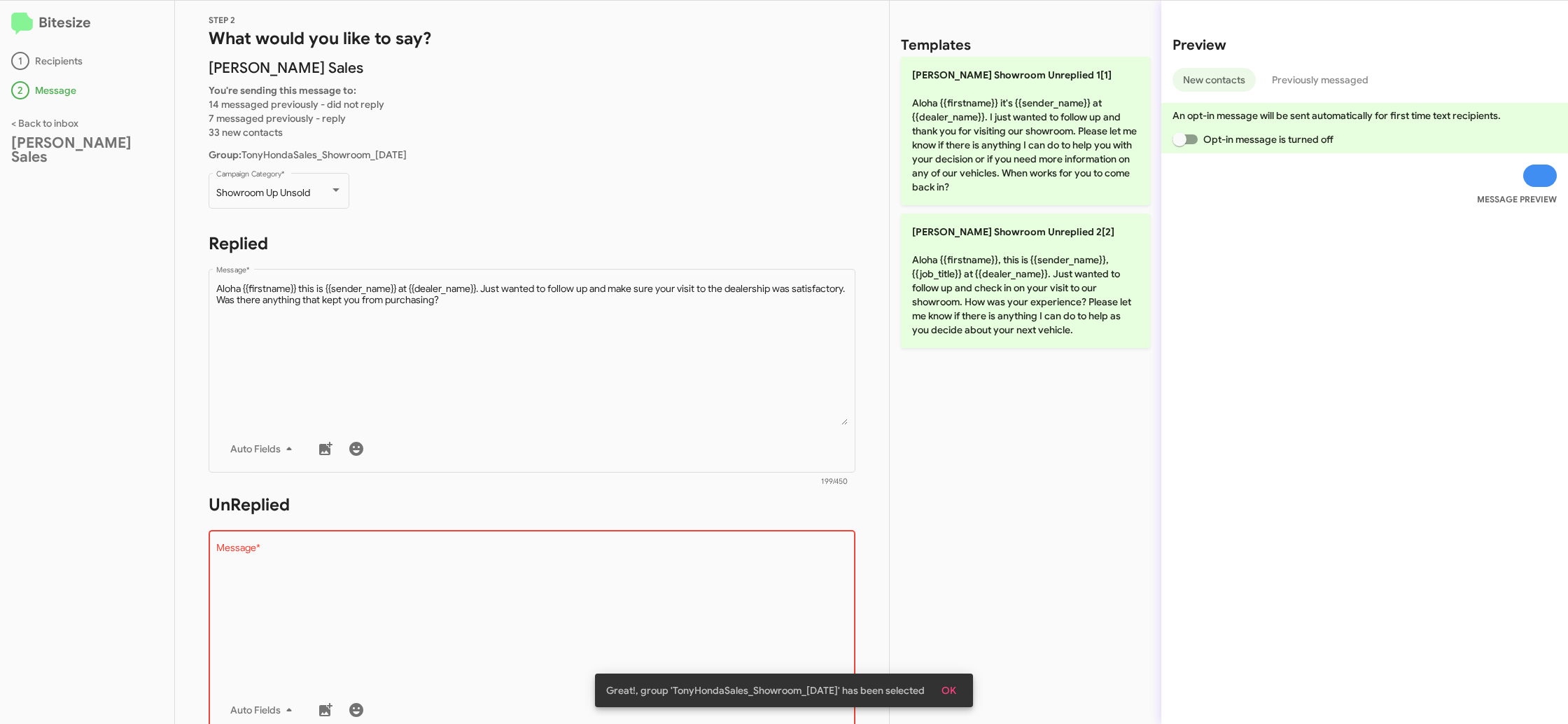
drag, startPoint x: 954, startPoint y: 307, endPoint x: 685, endPoint y: 239, distance: 277.5
click at [953, 307] on p "[PERSON_NAME] Showroom Unreplied 2[2] Aloha {{firstname}}, this is {{sender_nam…" at bounding box center [1025, 280] width 249 height 134
type textarea "Aloha {{firstname}}, this is {{sender_name}}, {{job_title}} at {{dealer_name}}.…"
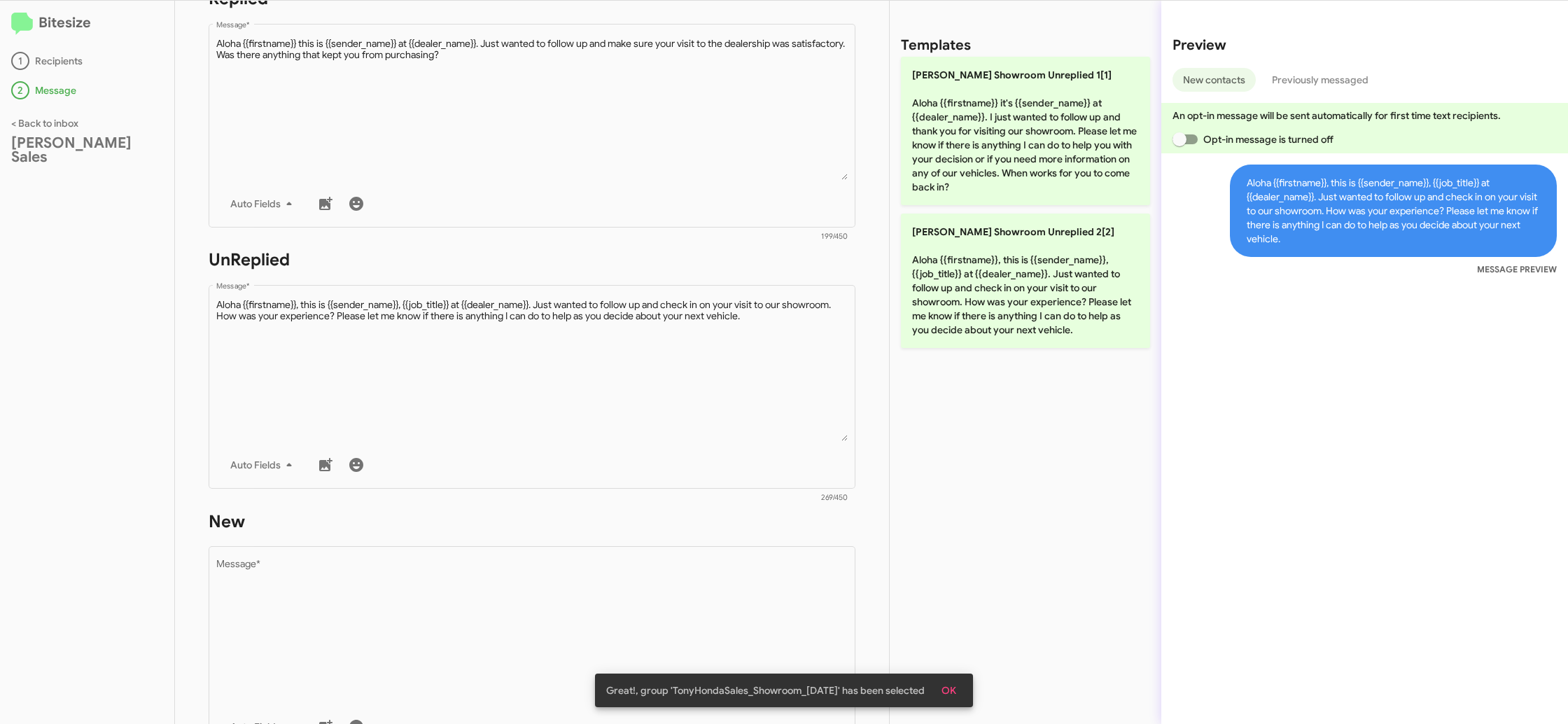
scroll to position [490, 0]
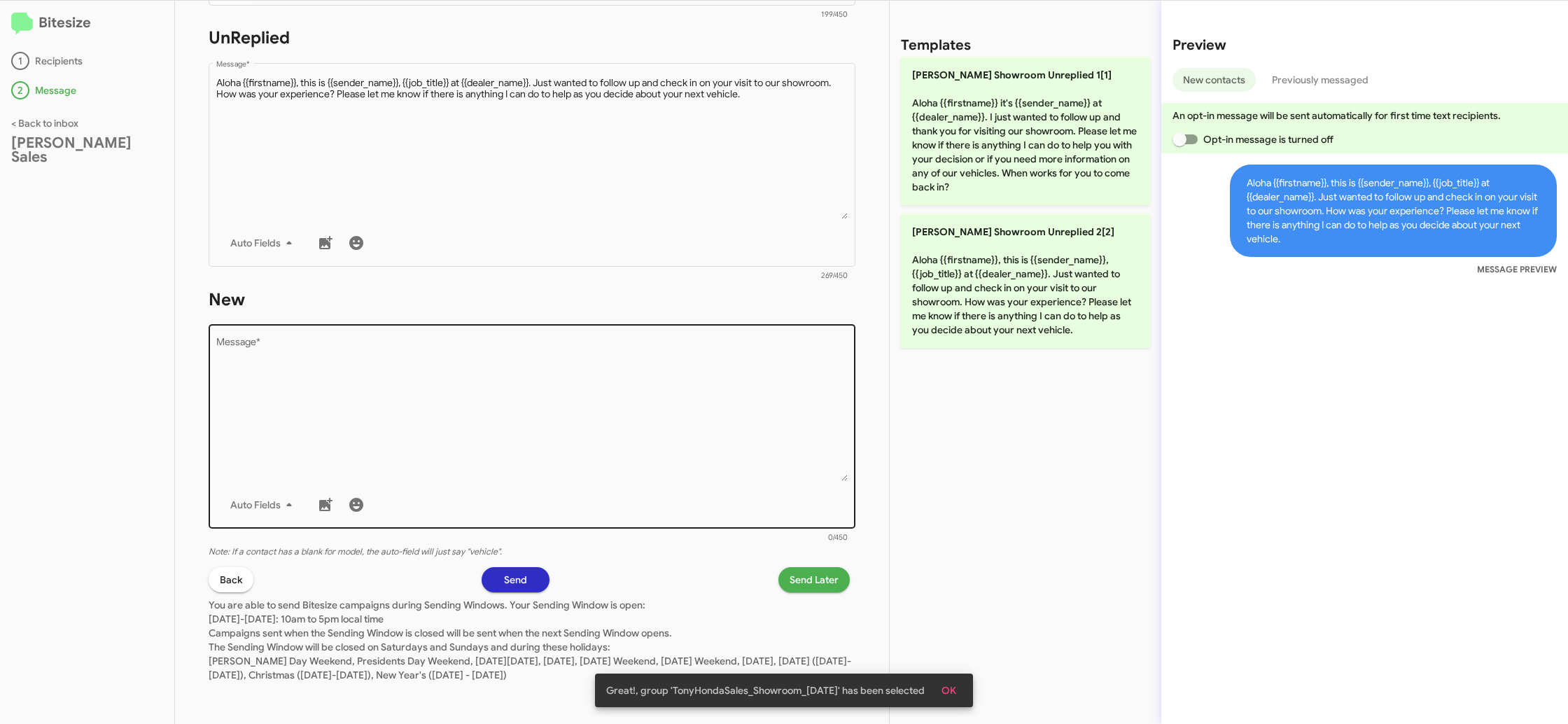
click at [693, 375] on textarea "Message *" at bounding box center [532, 410] width 632 height 143
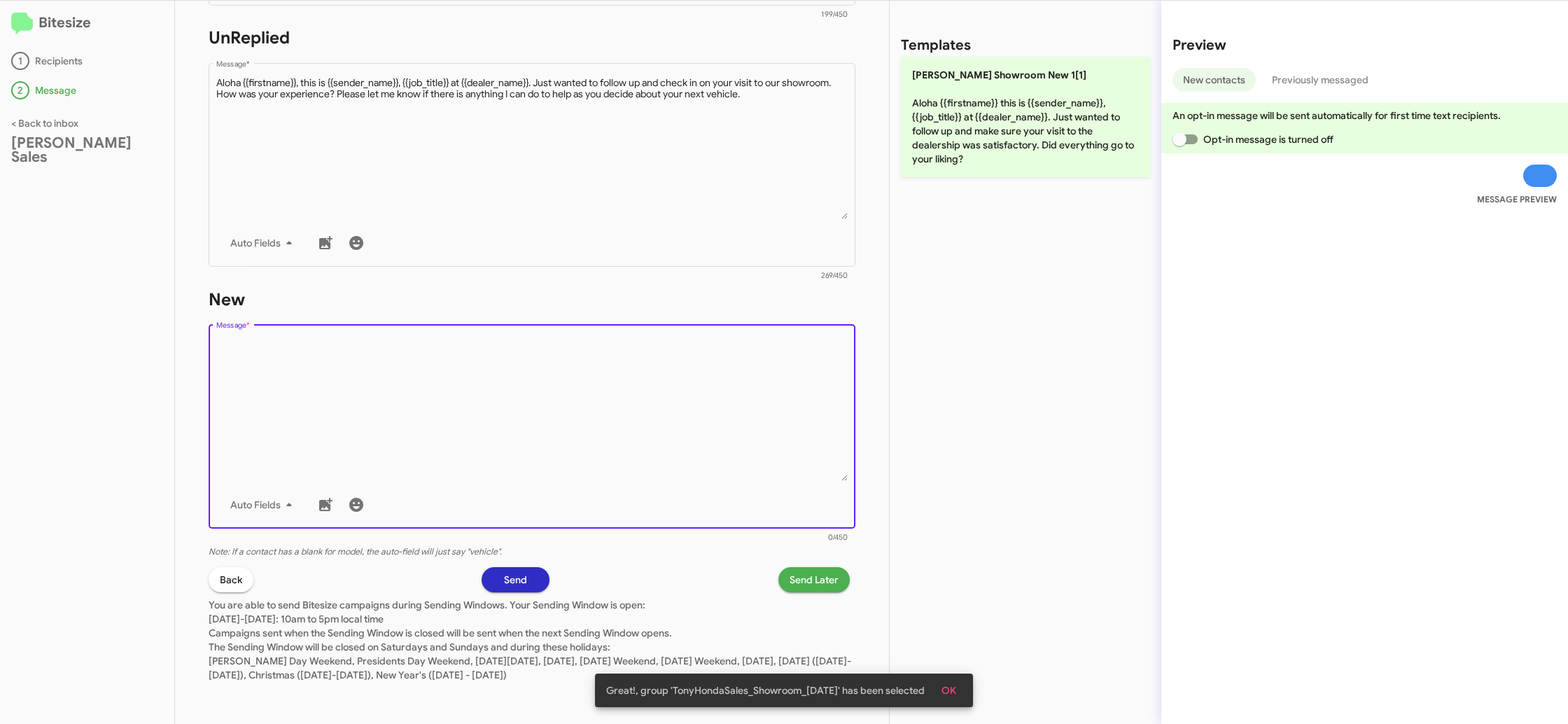
drag, startPoint x: 696, startPoint y: 364, endPoint x: 759, endPoint y: 302, distance: 88.4
click at [719, 335] on div "Drop image here to insert Auto Fields Message *" at bounding box center [532, 425] width 632 height 207
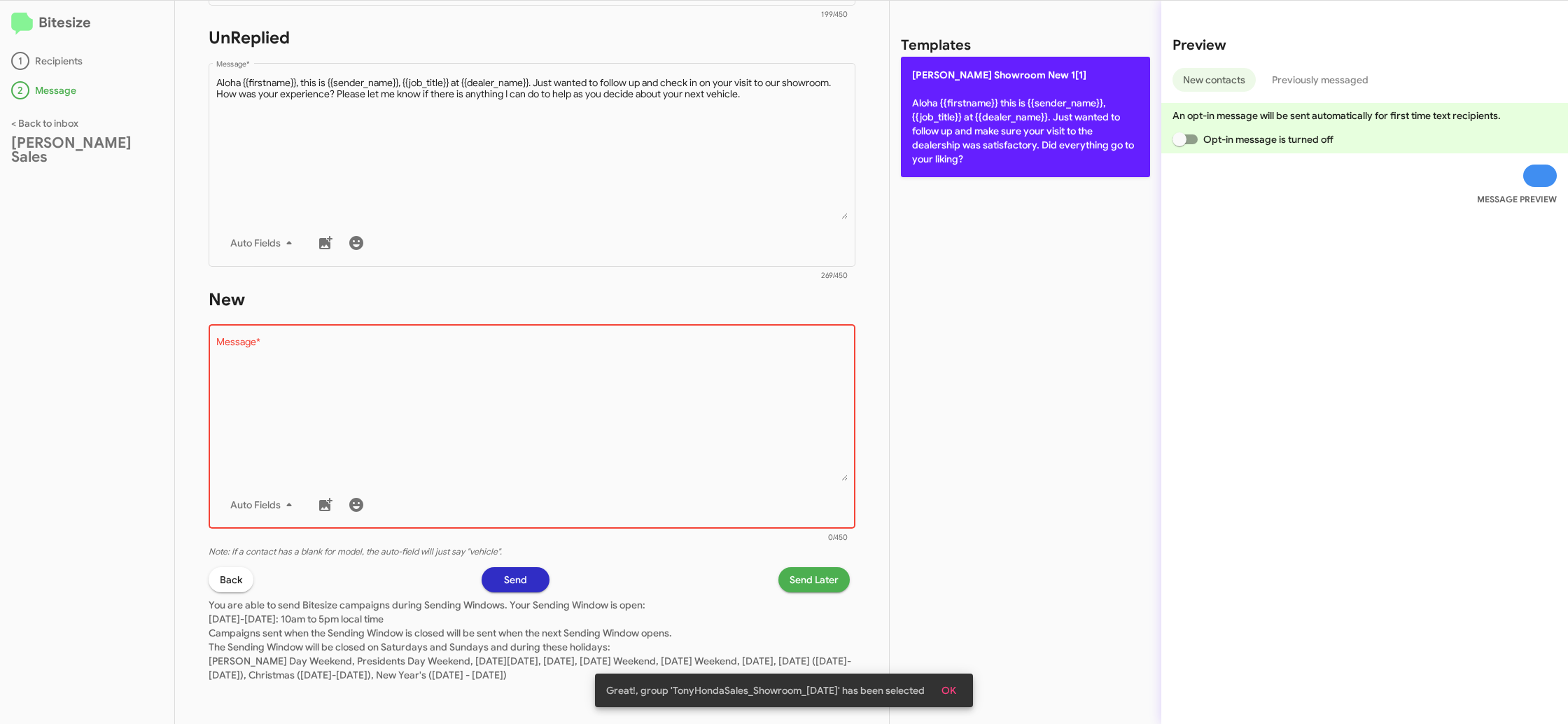
click at [948, 143] on p "[PERSON_NAME] Showroom New 1[1] Aloha {{firstname}} this is {{sender_name}}, {{…" at bounding box center [1025, 117] width 249 height 121
type textarea "Aloha {{firstname}} this is {{sender_name}}, {{job_title}} at {{dealer_name}}. …"
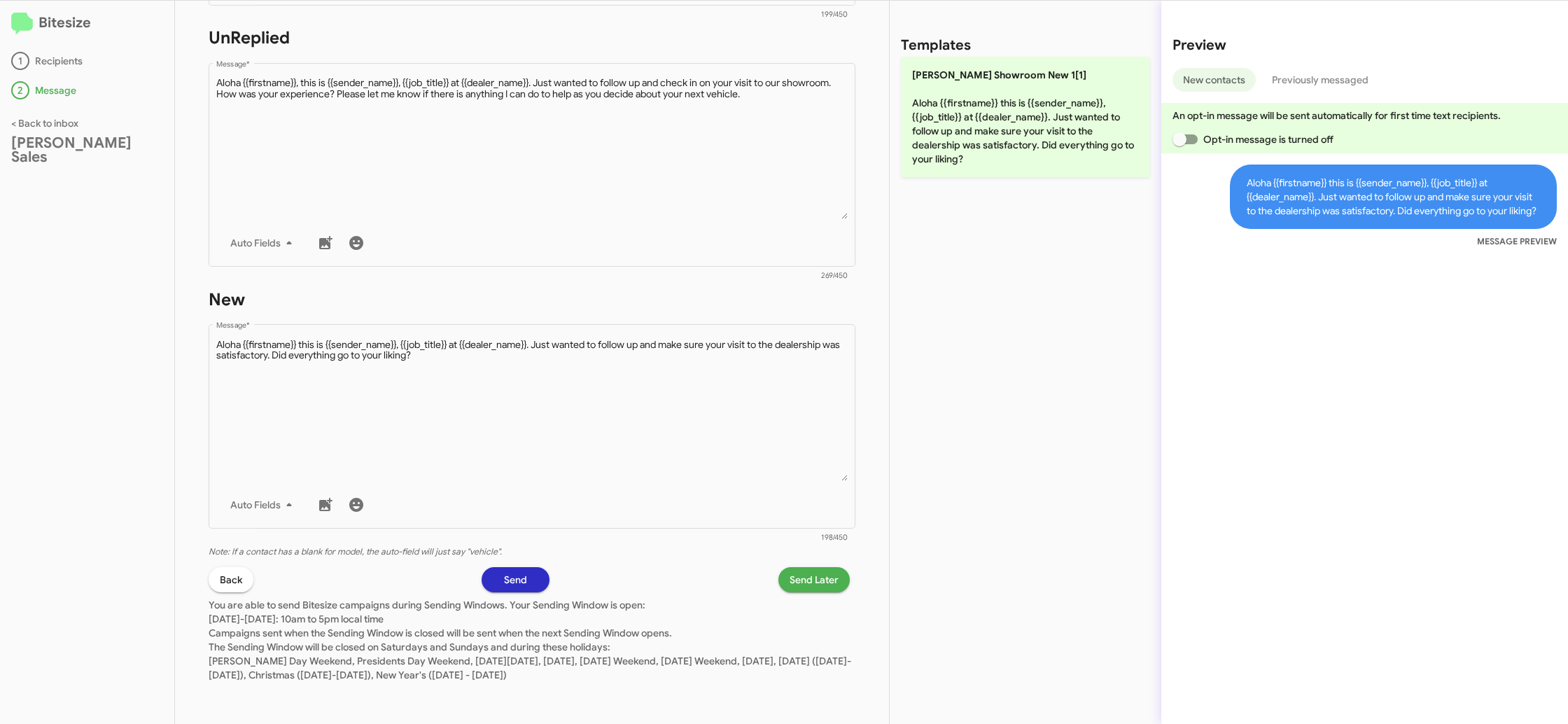
click at [786, 571] on button "Send Later" at bounding box center [814, 579] width 71 height 25
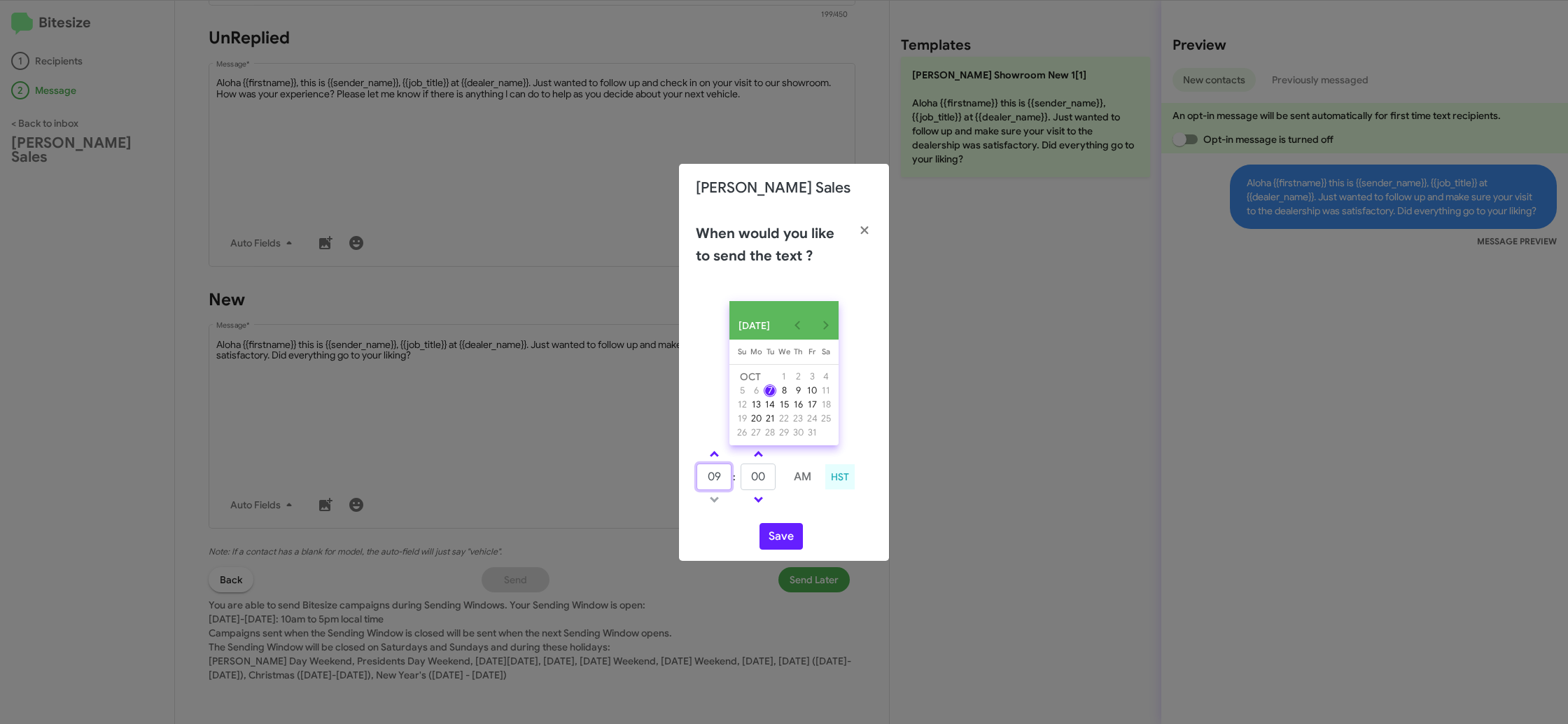
click at [714, 484] on input "09" at bounding box center [714, 477] width 35 height 26
drag, startPoint x: 714, startPoint y: 484, endPoint x: 732, endPoint y: 483, distance: 18.0
click at [714, 484] on input "09" at bounding box center [714, 477] width 35 height 26
type input "12"
click at [755, 482] on input "00" at bounding box center [758, 477] width 35 height 26
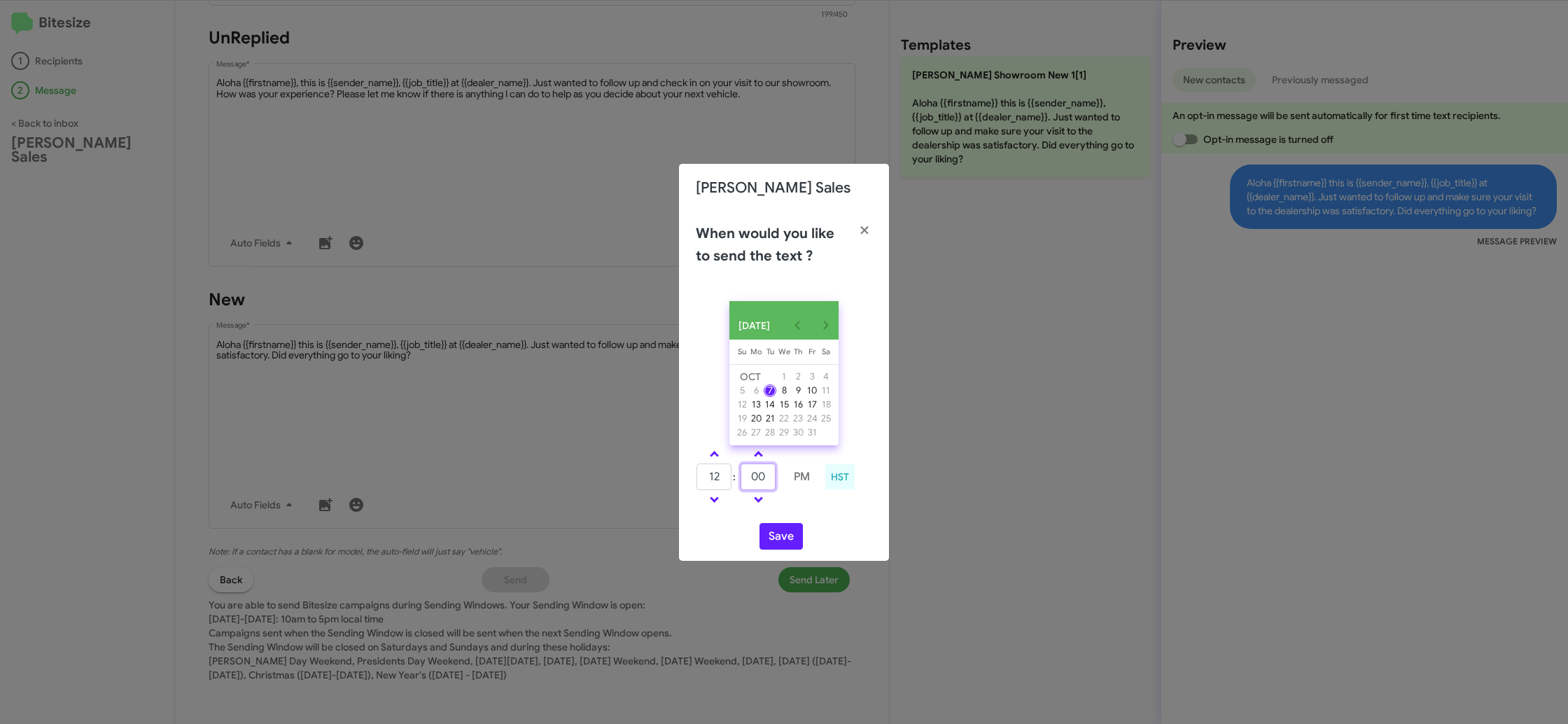
click at [755, 482] on input "00" at bounding box center [758, 477] width 35 height 26
type input "42"
click at [799, 512] on div "12 : 42 PM HST" at bounding box center [783, 478] width 198 height 66
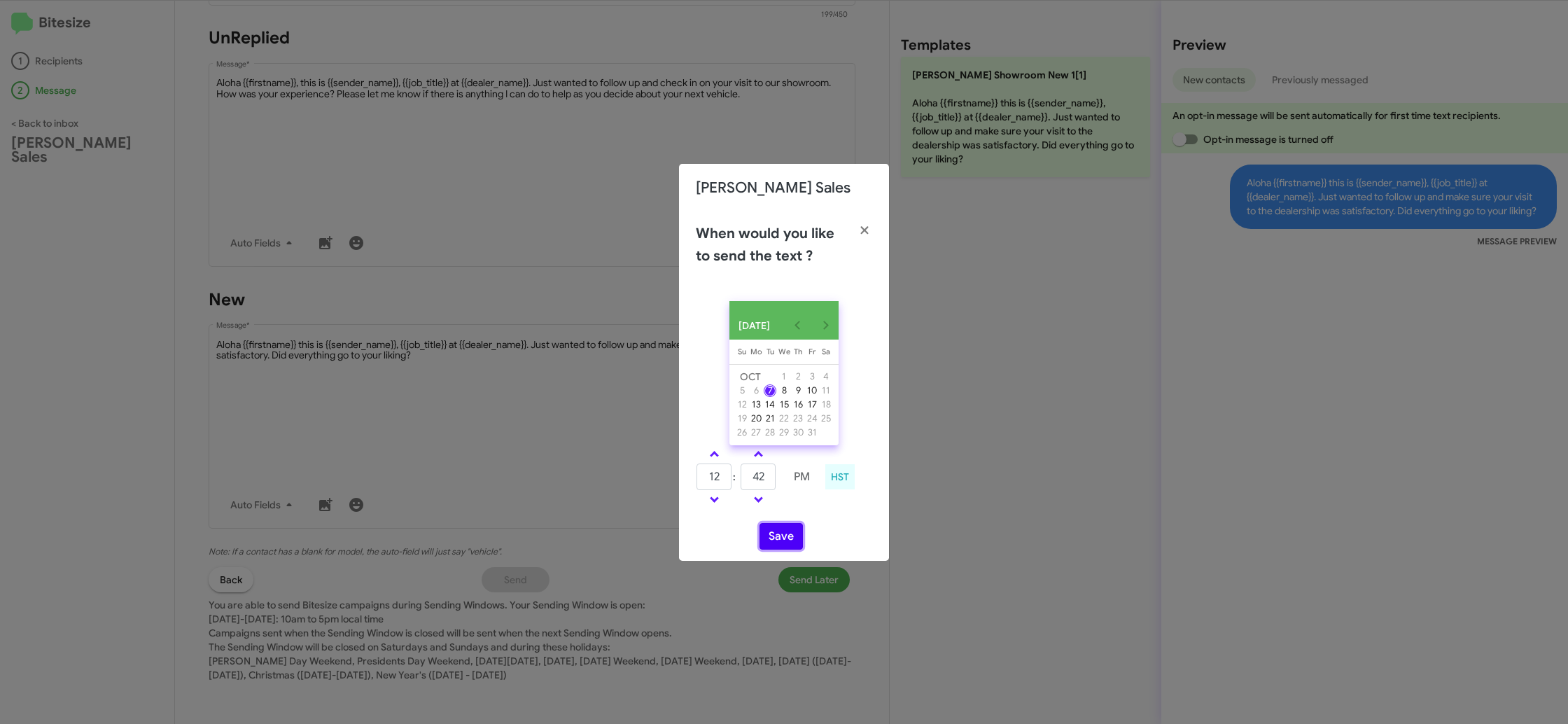
click at [772, 534] on button "Save" at bounding box center [781, 536] width 43 height 26
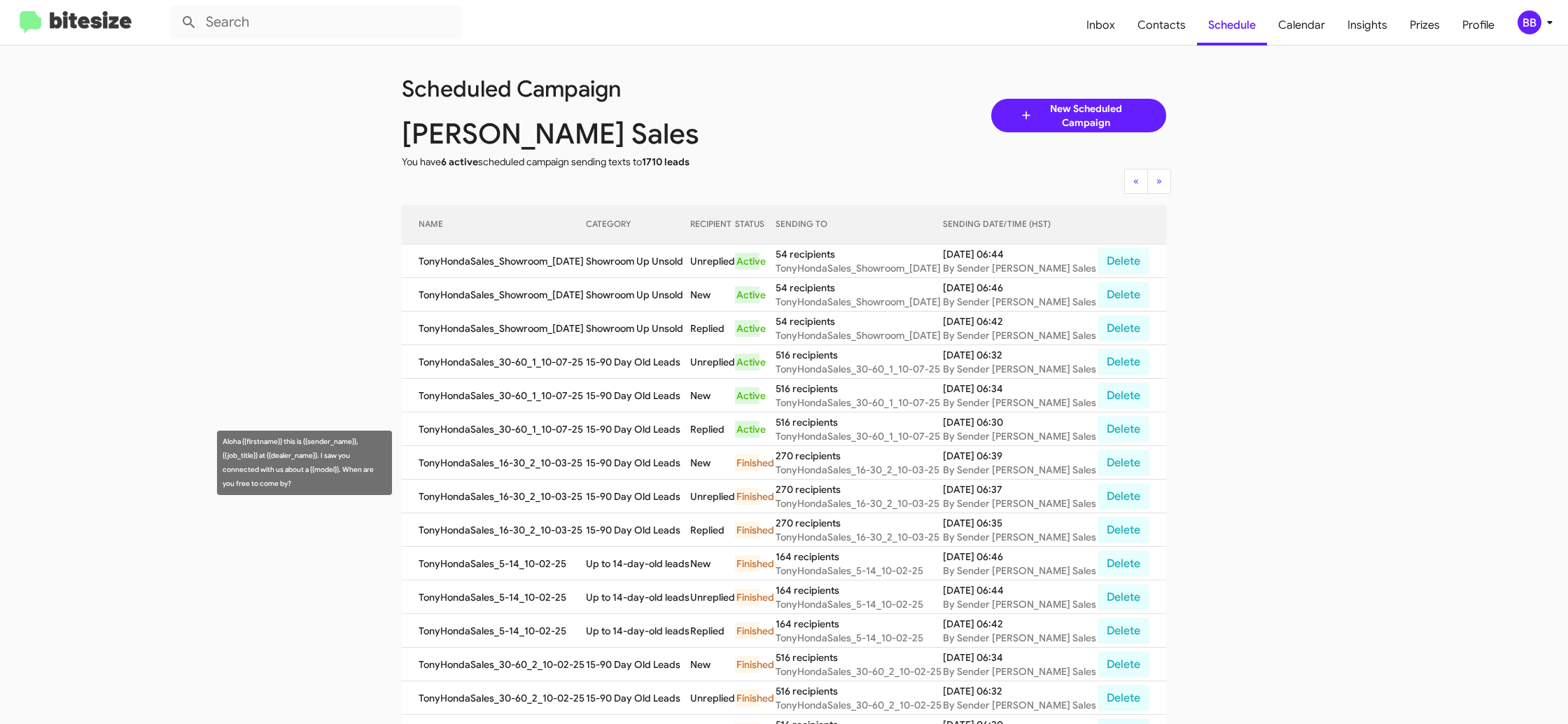
click at [629, 448] on td "15-90 Day Old Leads" at bounding box center [638, 463] width 104 height 34
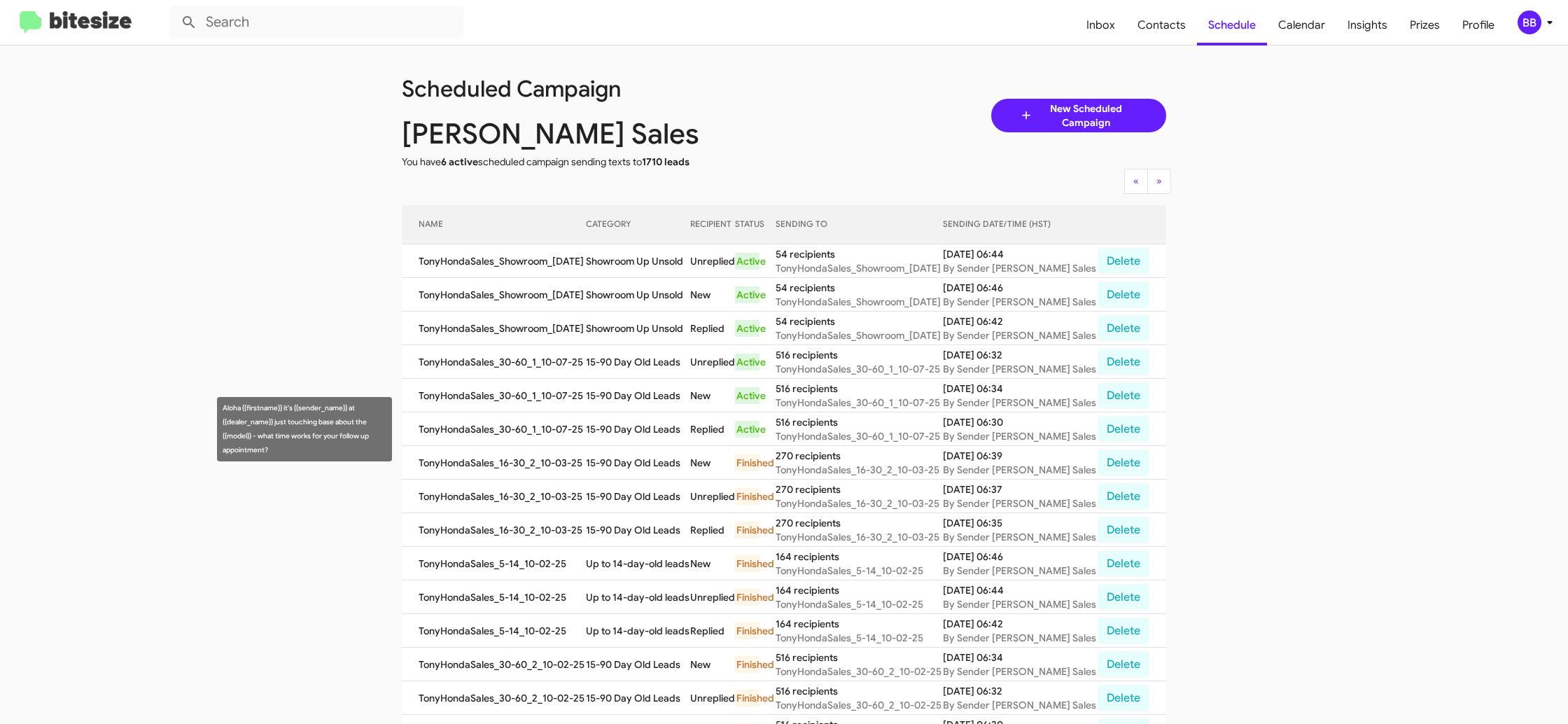
click at [630, 424] on td "15-90 Day Old Leads" at bounding box center [638, 429] width 104 height 34
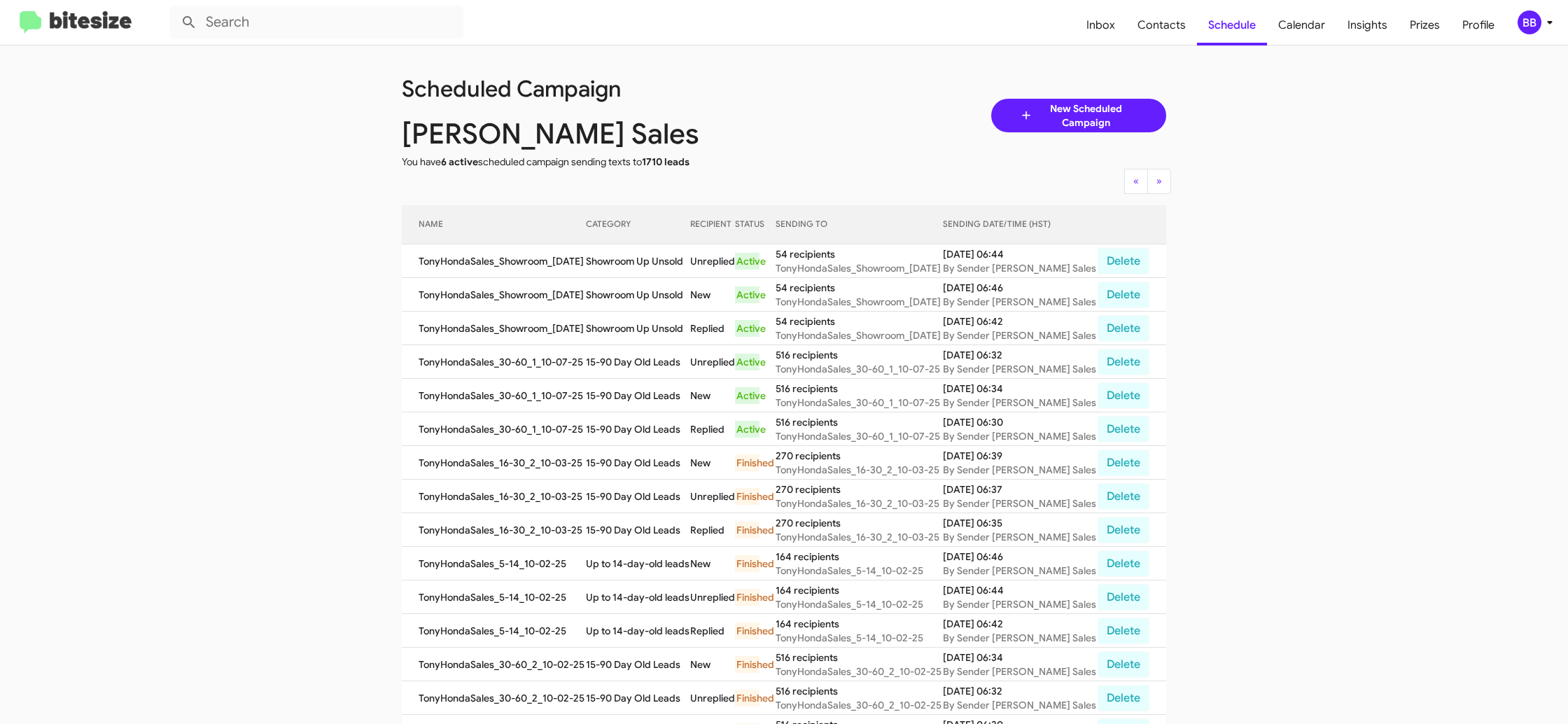
click at [630, 424] on td "15-90 Day Old Leads" at bounding box center [638, 429] width 104 height 34
copy td "15-90 Day Old Leads"
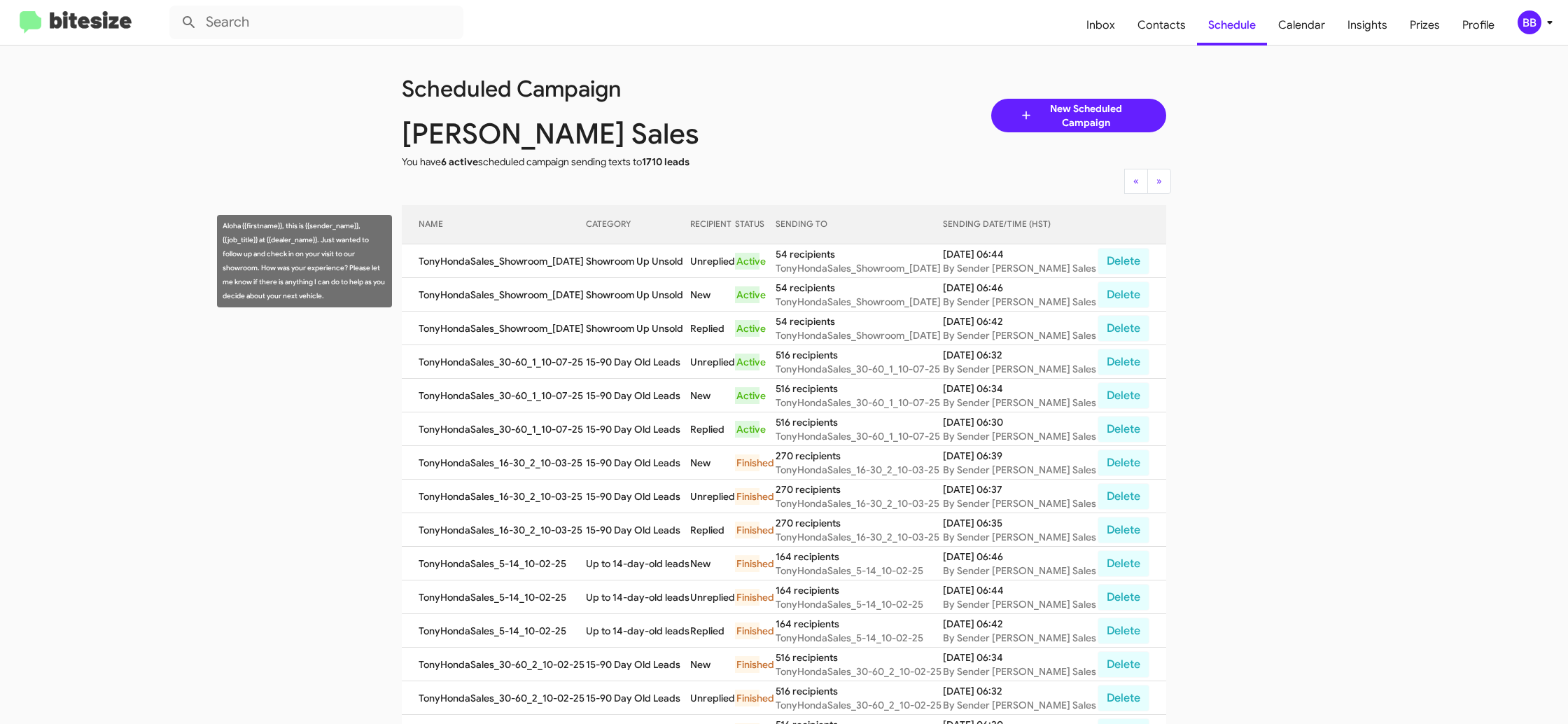
click at [619, 267] on td "Showroom Up Unsold" at bounding box center [638, 261] width 104 height 34
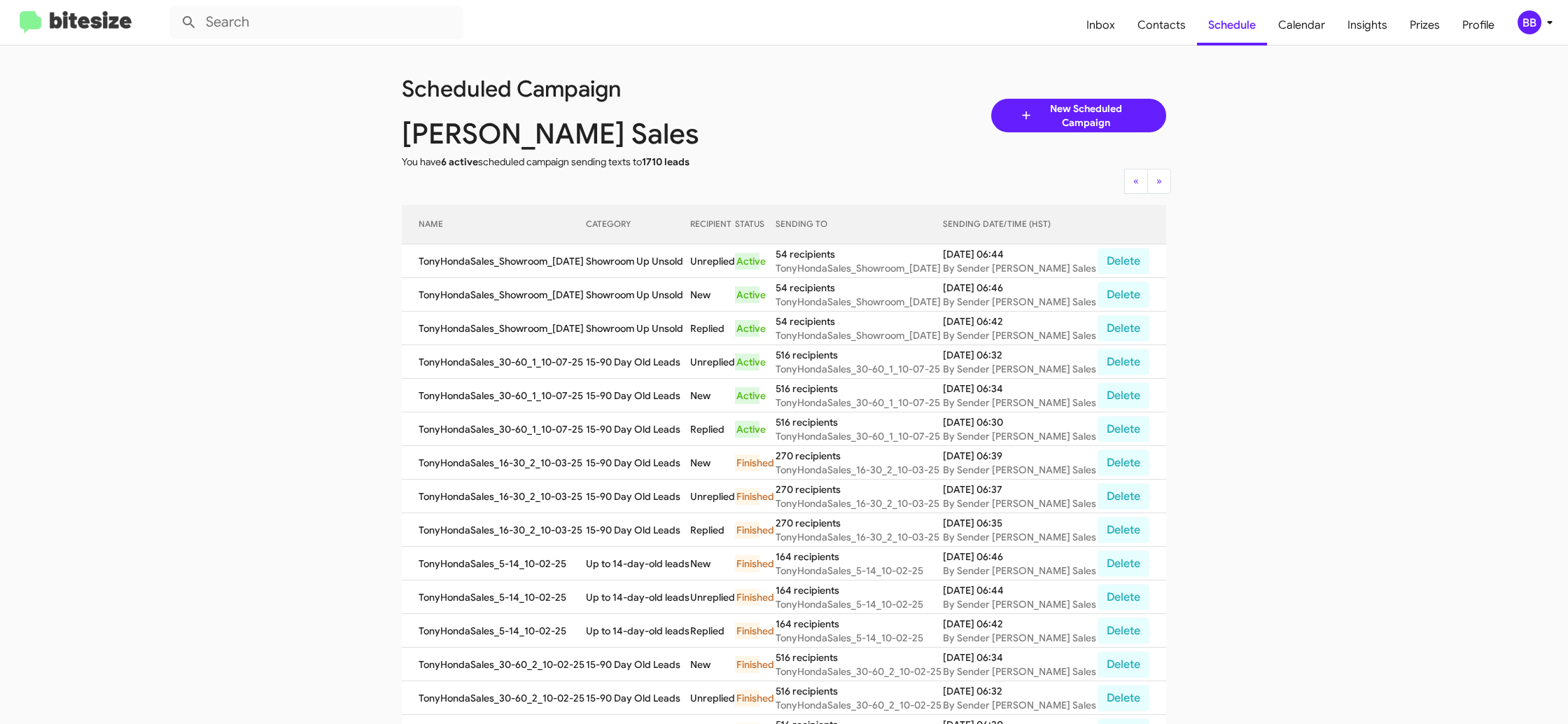
drag, startPoint x: 619, startPoint y: 267, endPoint x: 641, endPoint y: 271, distance: 22.4
click at [619, 267] on td "Showroom Up Unsold" at bounding box center [638, 261] width 104 height 34
copy td "Showroom Up Unsold"
